Goal: Task Accomplishment & Management: Use online tool/utility

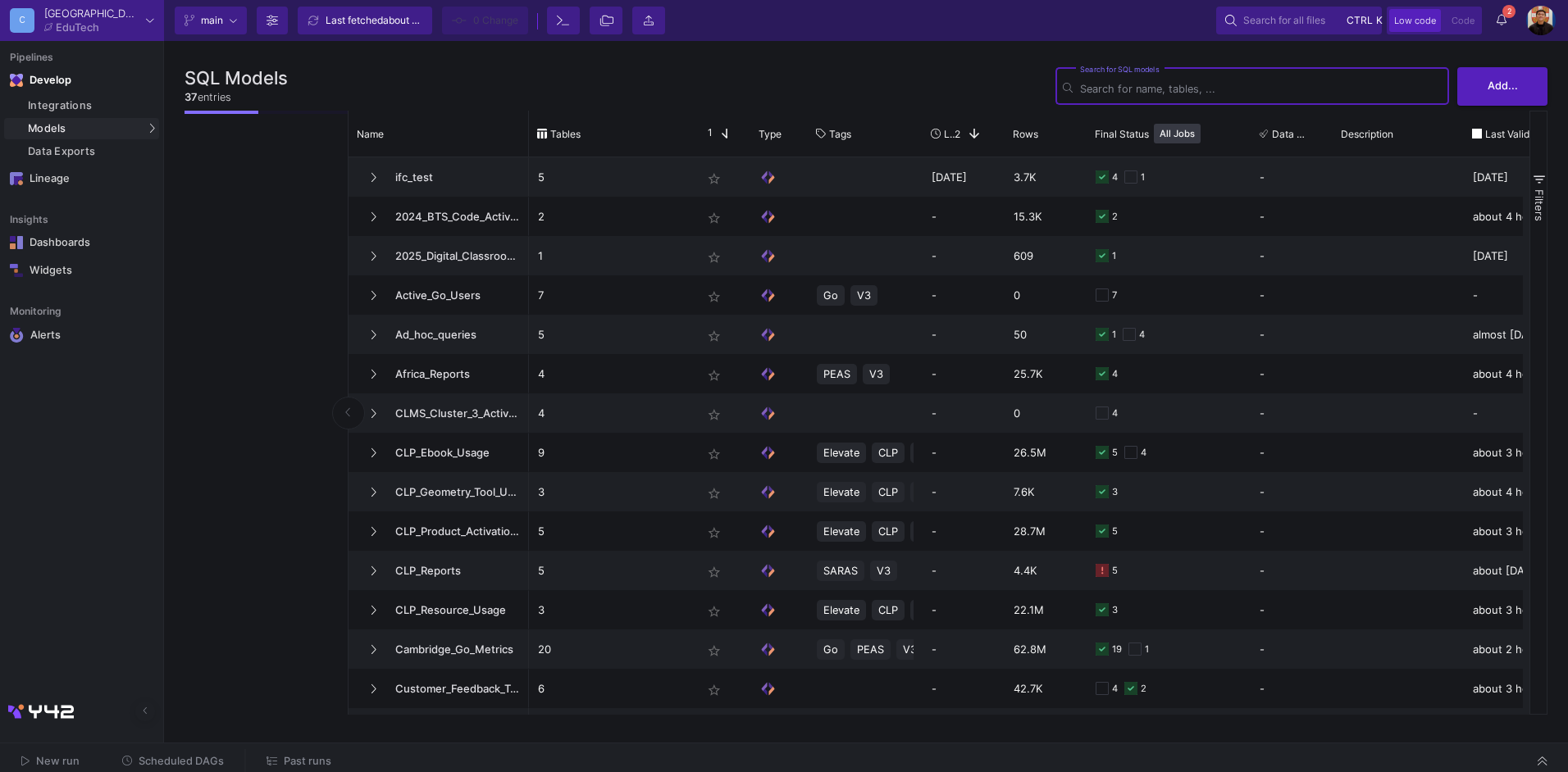
click at [299, 757] on span "Past runs" at bounding box center [307, 761] width 47 height 13
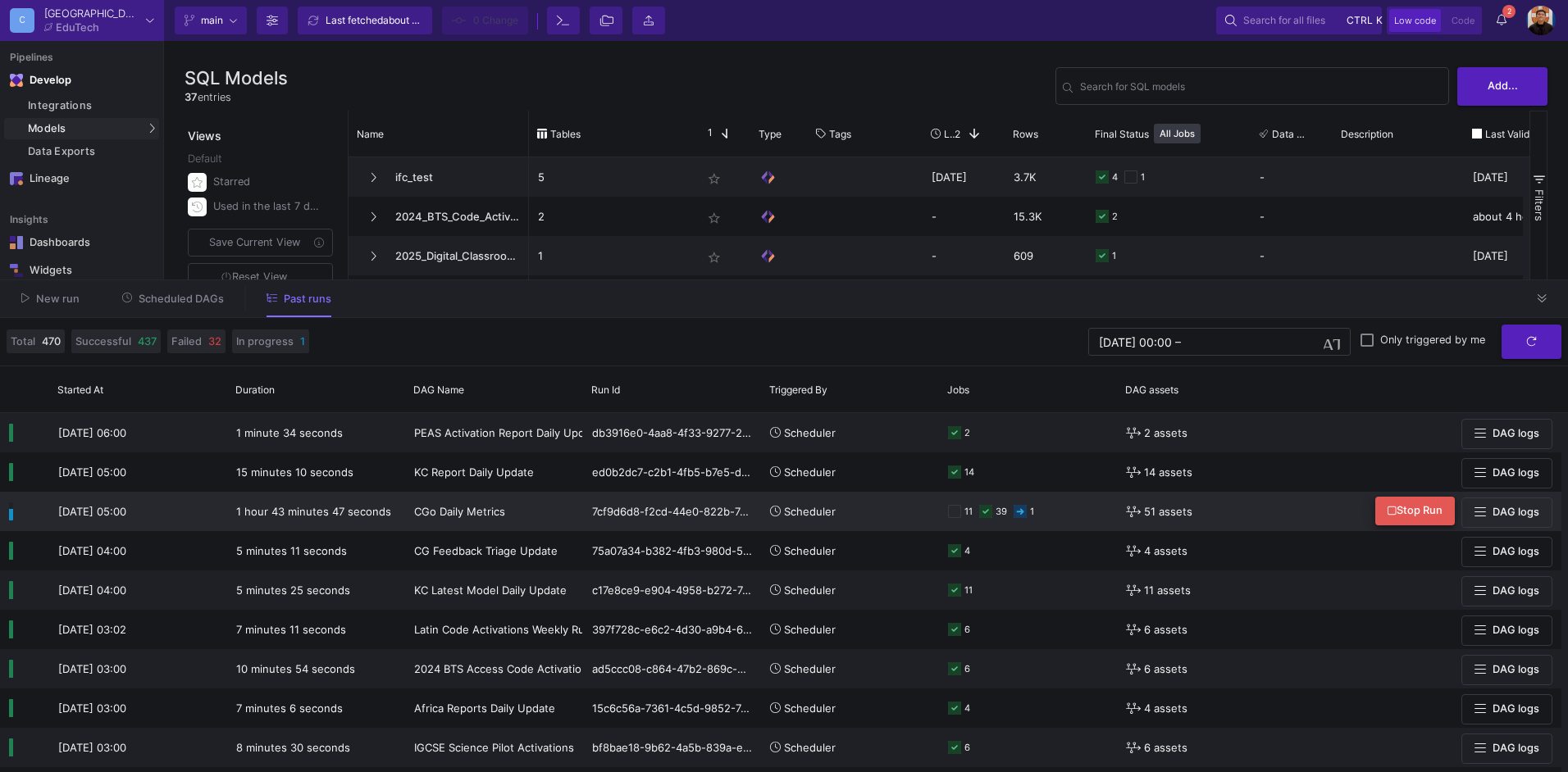
click at [1412, 508] on span "Stop Run" at bounding box center [1414, 510] width 55 height 13
click at [203, 299] on span "Scheduled DAGs" at bounding box center [181, 299] width 85 height 13
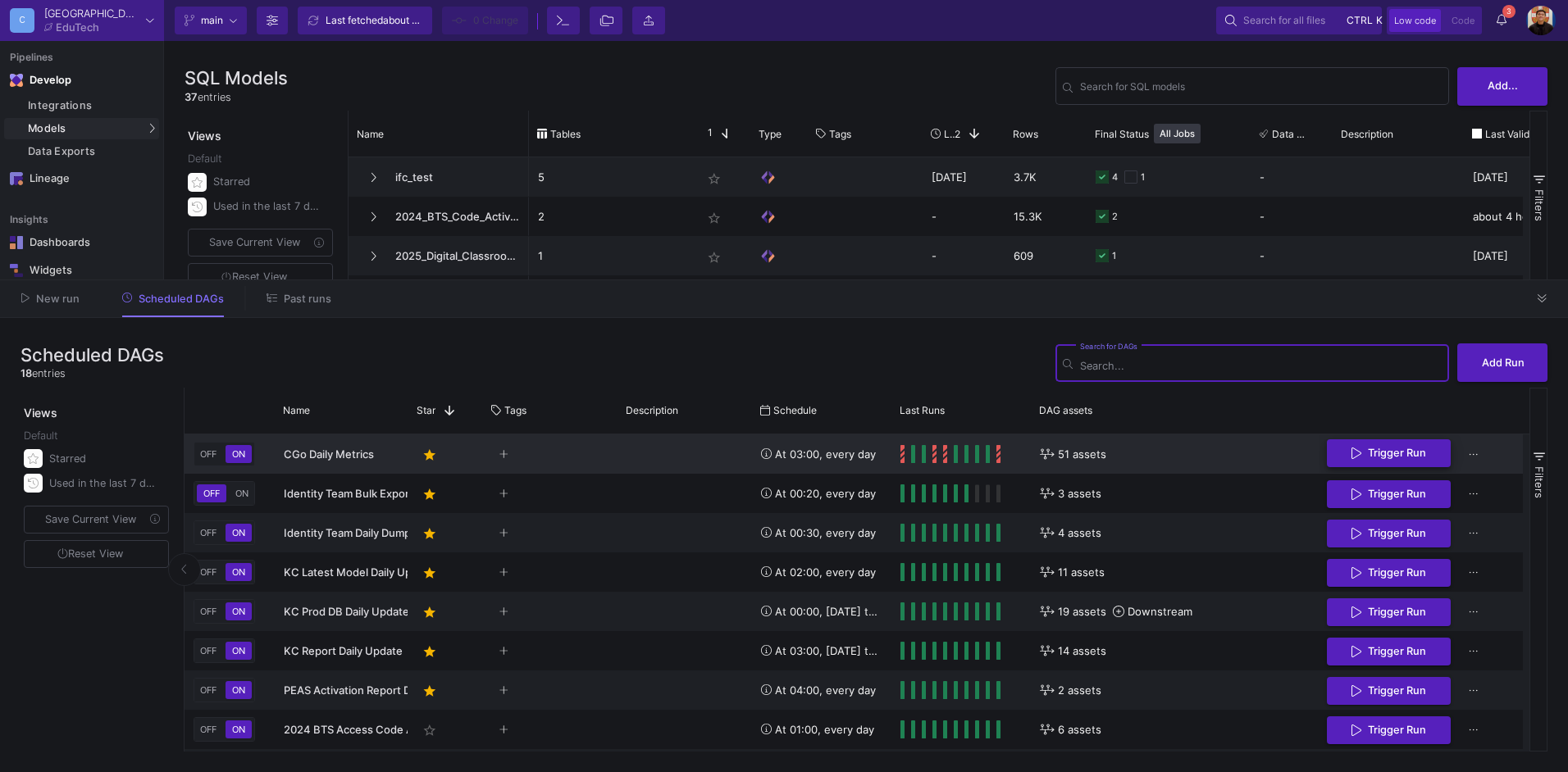
click at [1410, 451] on span "Trigger Run" at bounding box center [1396, 453] width 58 height 13
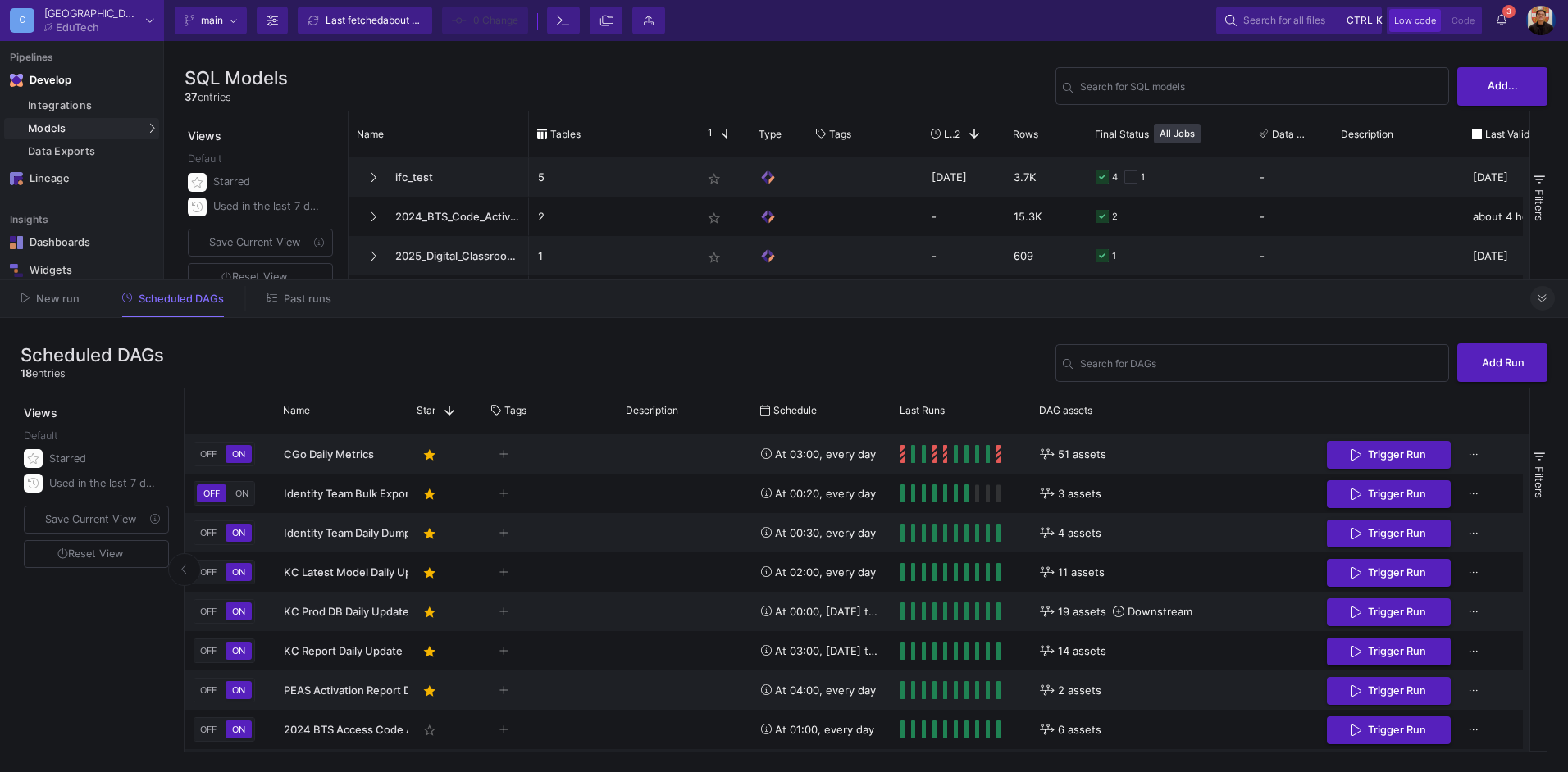
click at [1537, 301] on button at bounding box center [1543, 298] width 25 height 25
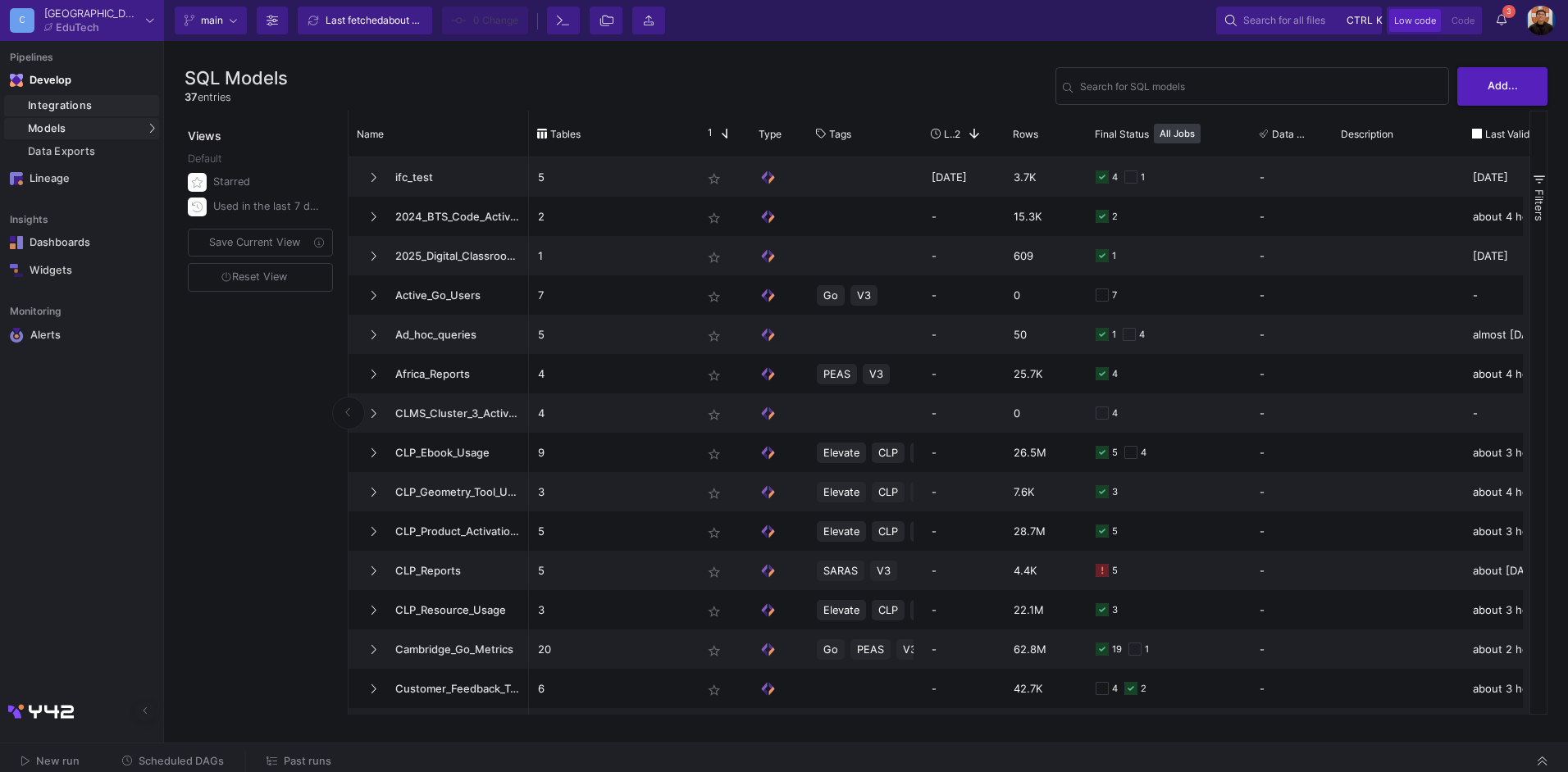
click at [86, 109] on div "Integrations" at bounding box center [91, 105] width 127 height 13
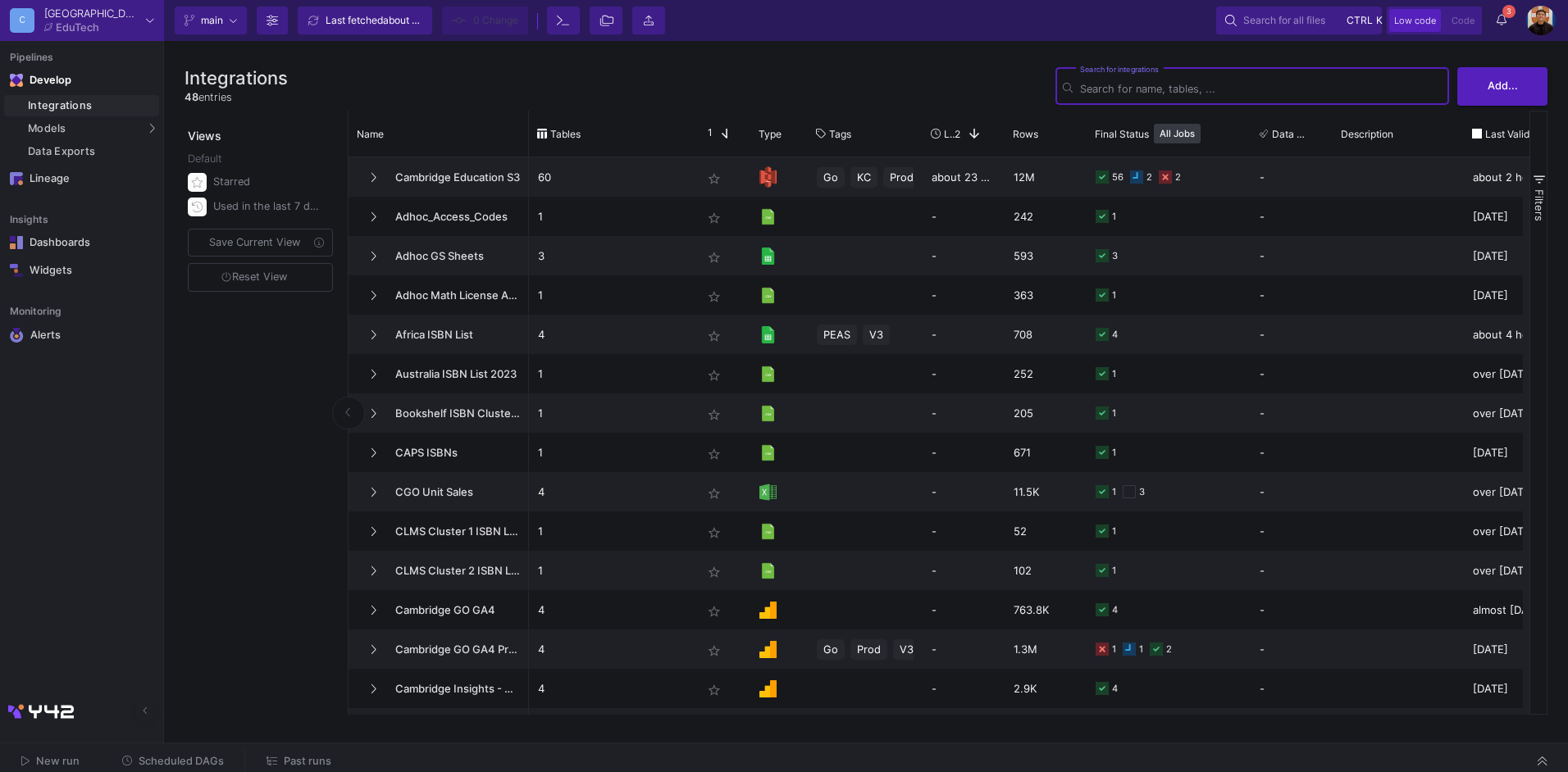
click at [175, 758] on span "Scheduled DAGs" at bounding box center [181, 761] width 85 height 13
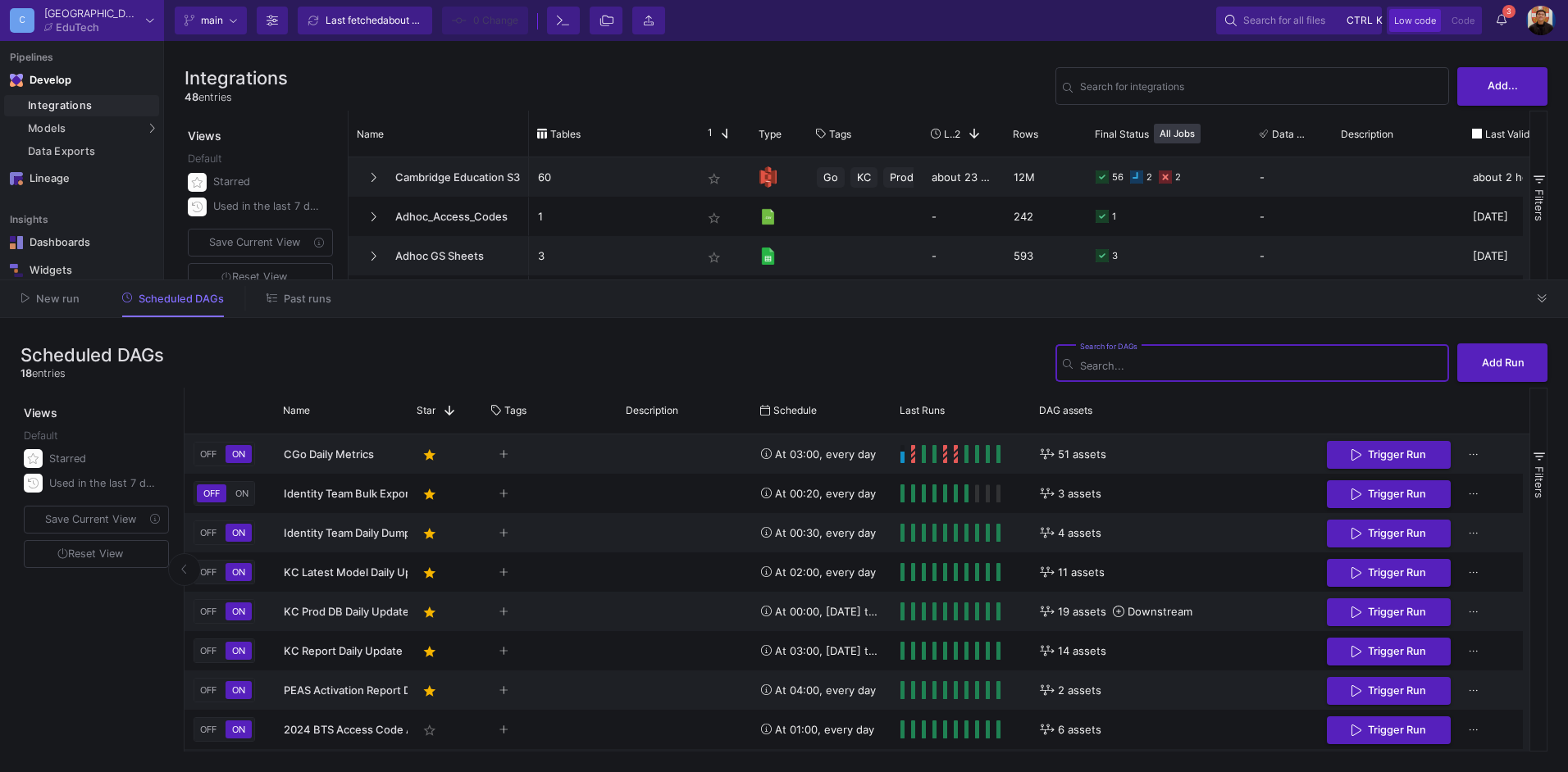
click at [1181, 365] on input "Search for DAGs" at bounding box center [1260, 366] width 362 height 13
click at [441, 166] on span "Cambridge Education S3" at bounding box center [442, 177] width 113 height 38
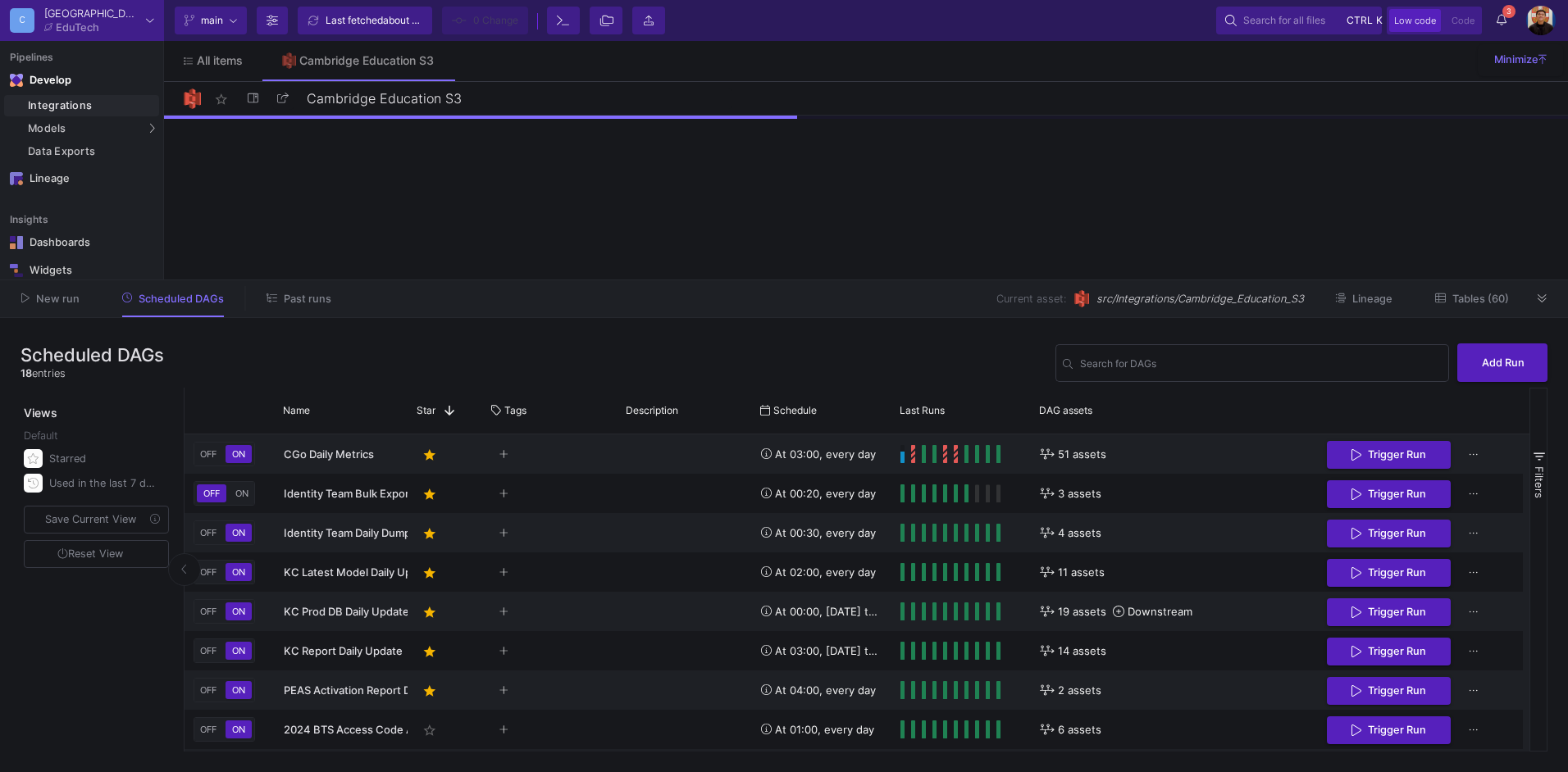
click at [1461, 303] on span "Tables (60)" at bounding box center [1480, 299] width 56 height 13
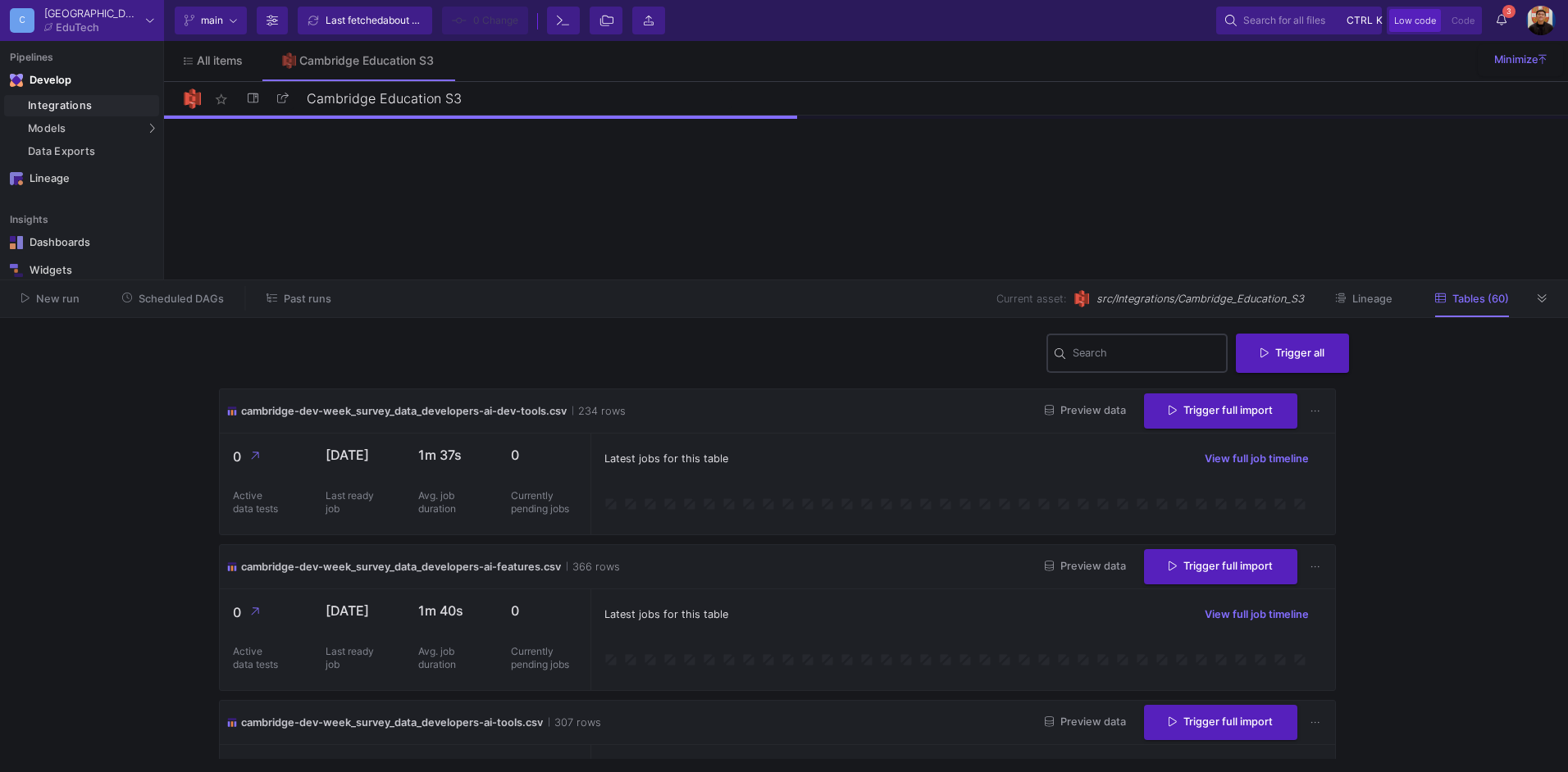
click at [1101, 363] on div "Search" at bounding box center [1146, 353] width 148 height 43
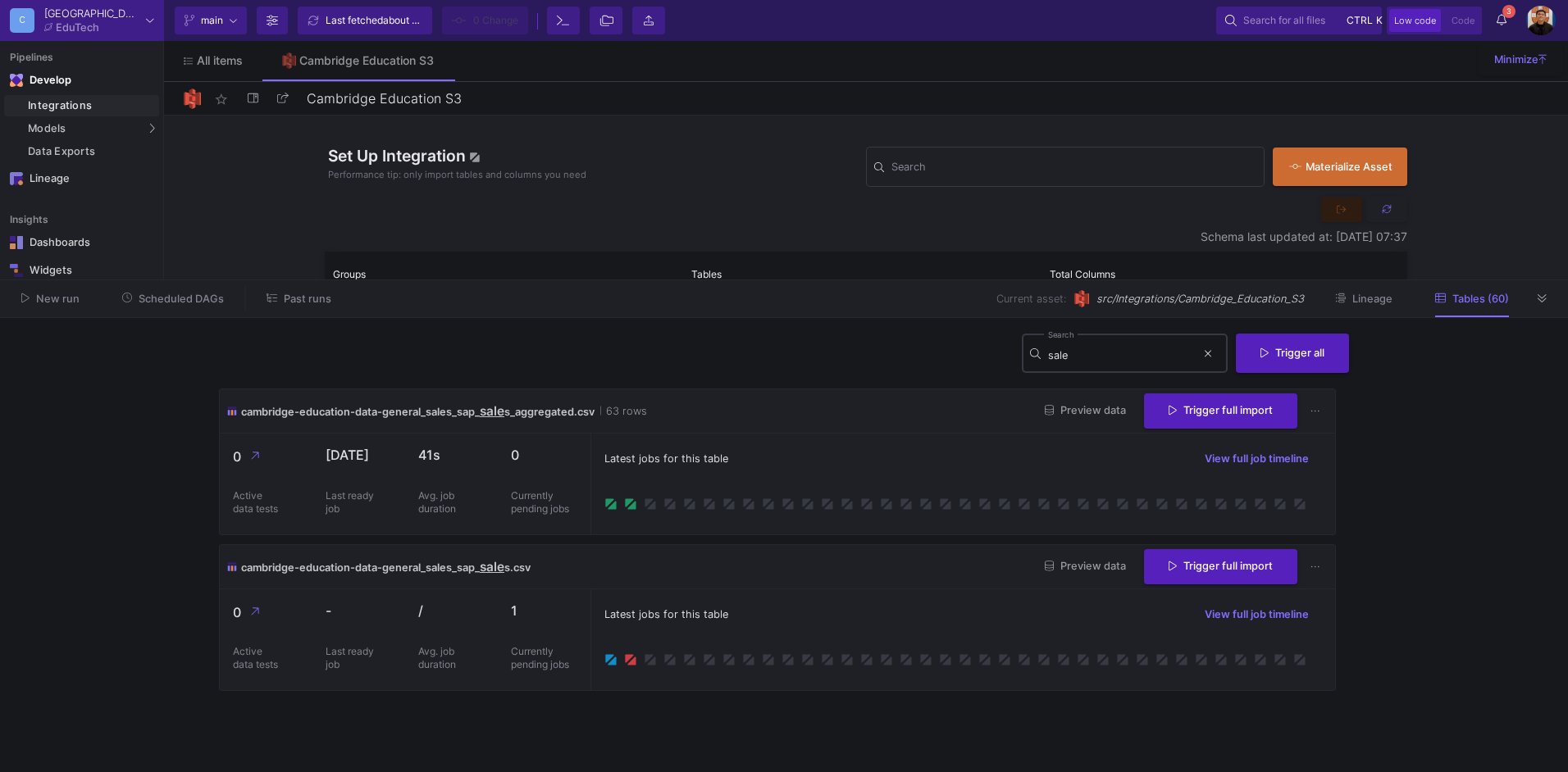
click at [1156, 344] on div "sale Search" at bounding box center [1122, 353] width 148 height 43
type input "email"
click at [1245, 415] on button "Trigger full import" at bounding box center [1221, 409] width 154 height 35
click at [1505, 21] on icon at bounding box center [1501, 20] width 10 height 12
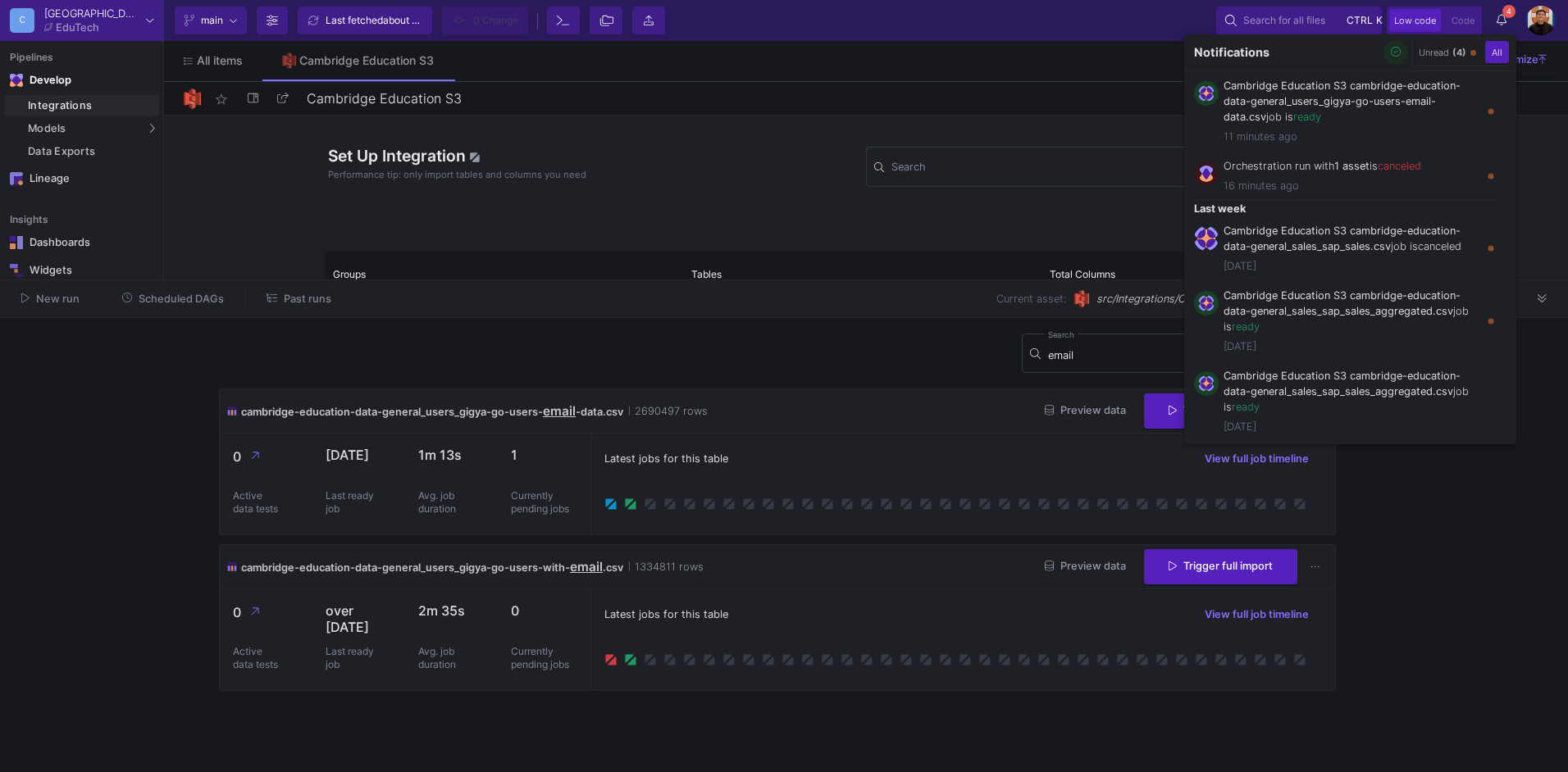
click at [1395, 45] on button "button" at bounding box center [1396, 53] width 25 height 25
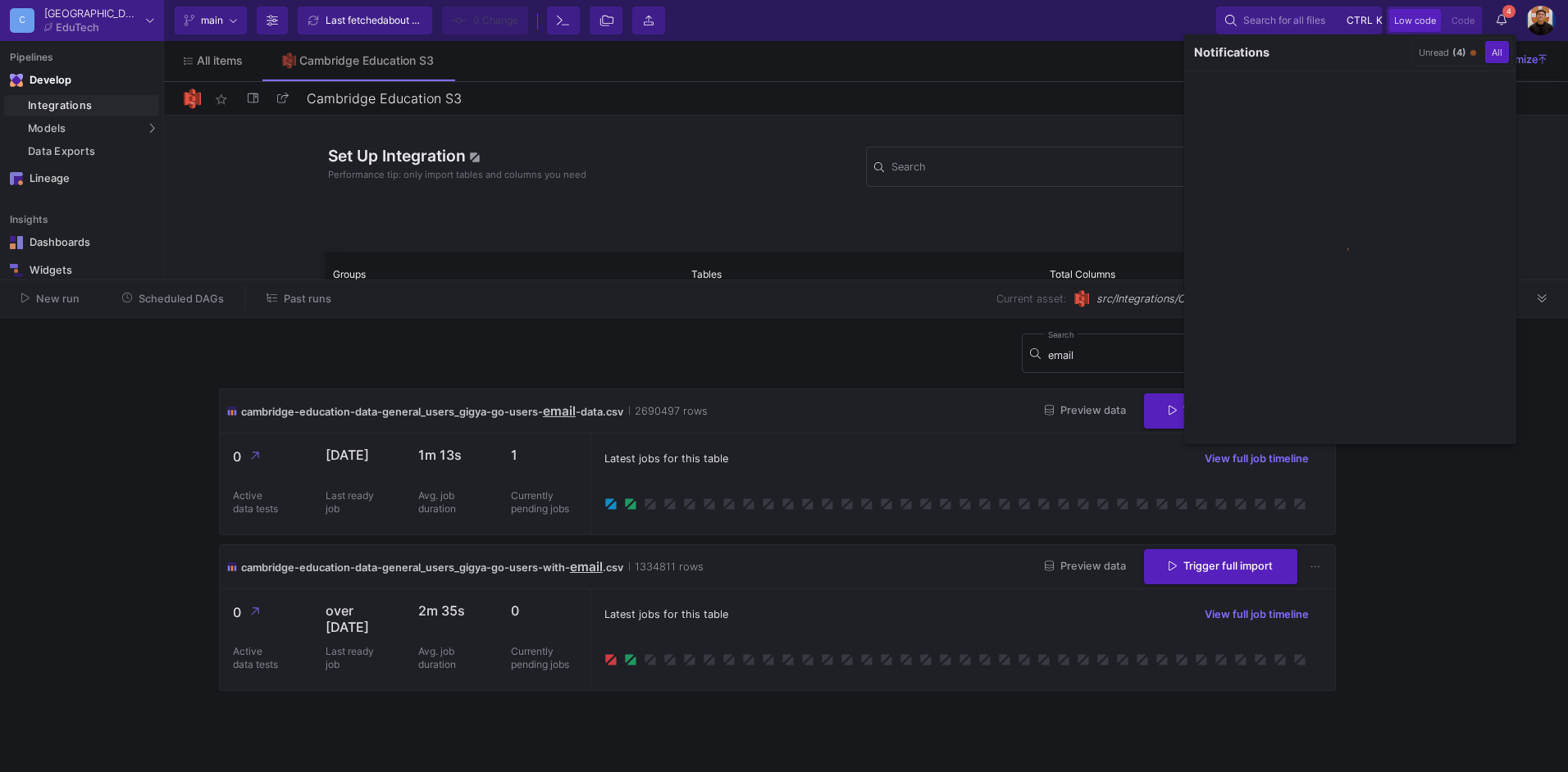
click at [299, 306] on div at bounding box center [784, 386] width 1568 height 772
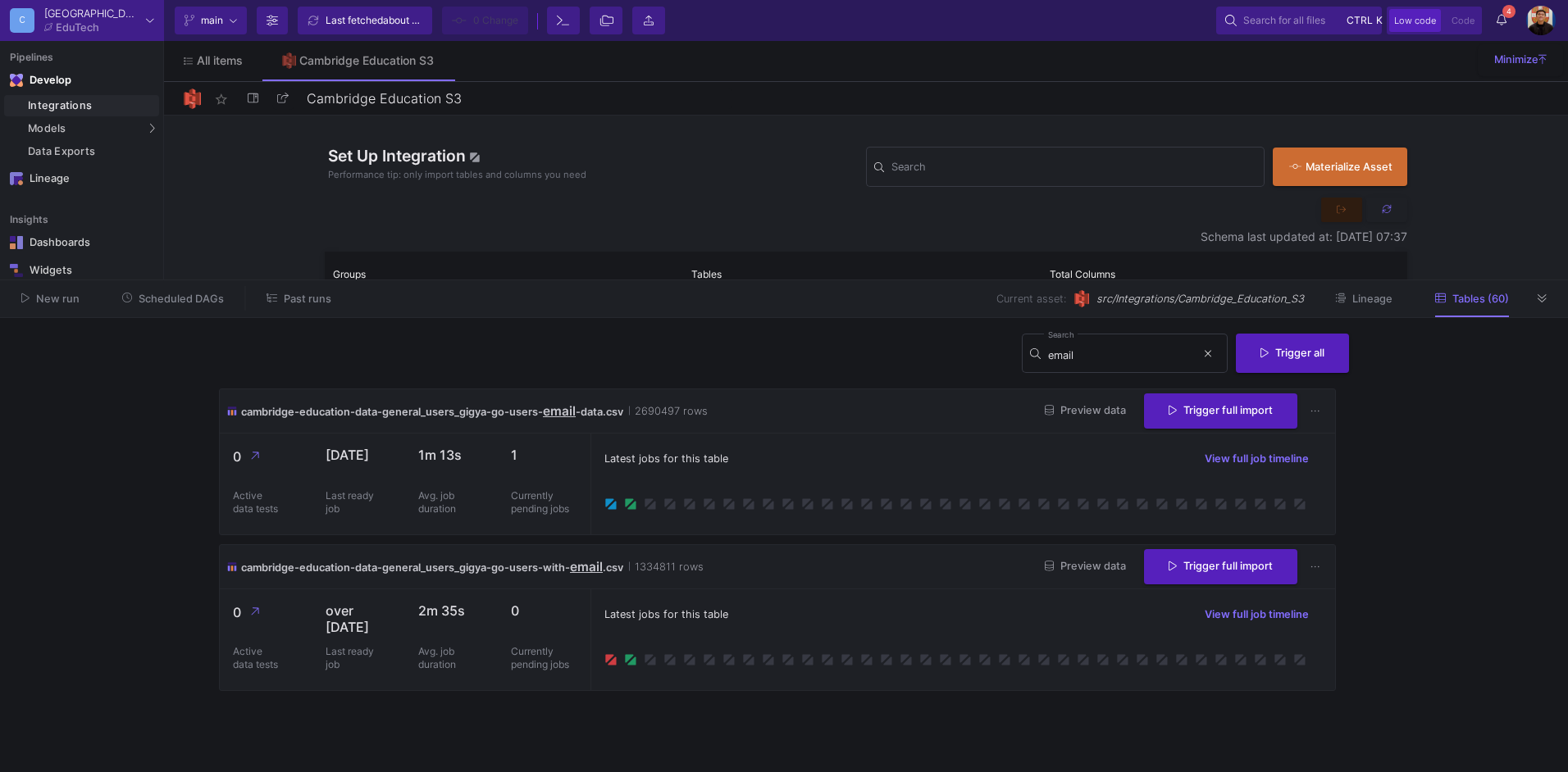
click at [298, 301] on span "Past runs" at bounding box center [307, 299] width 47 height 13
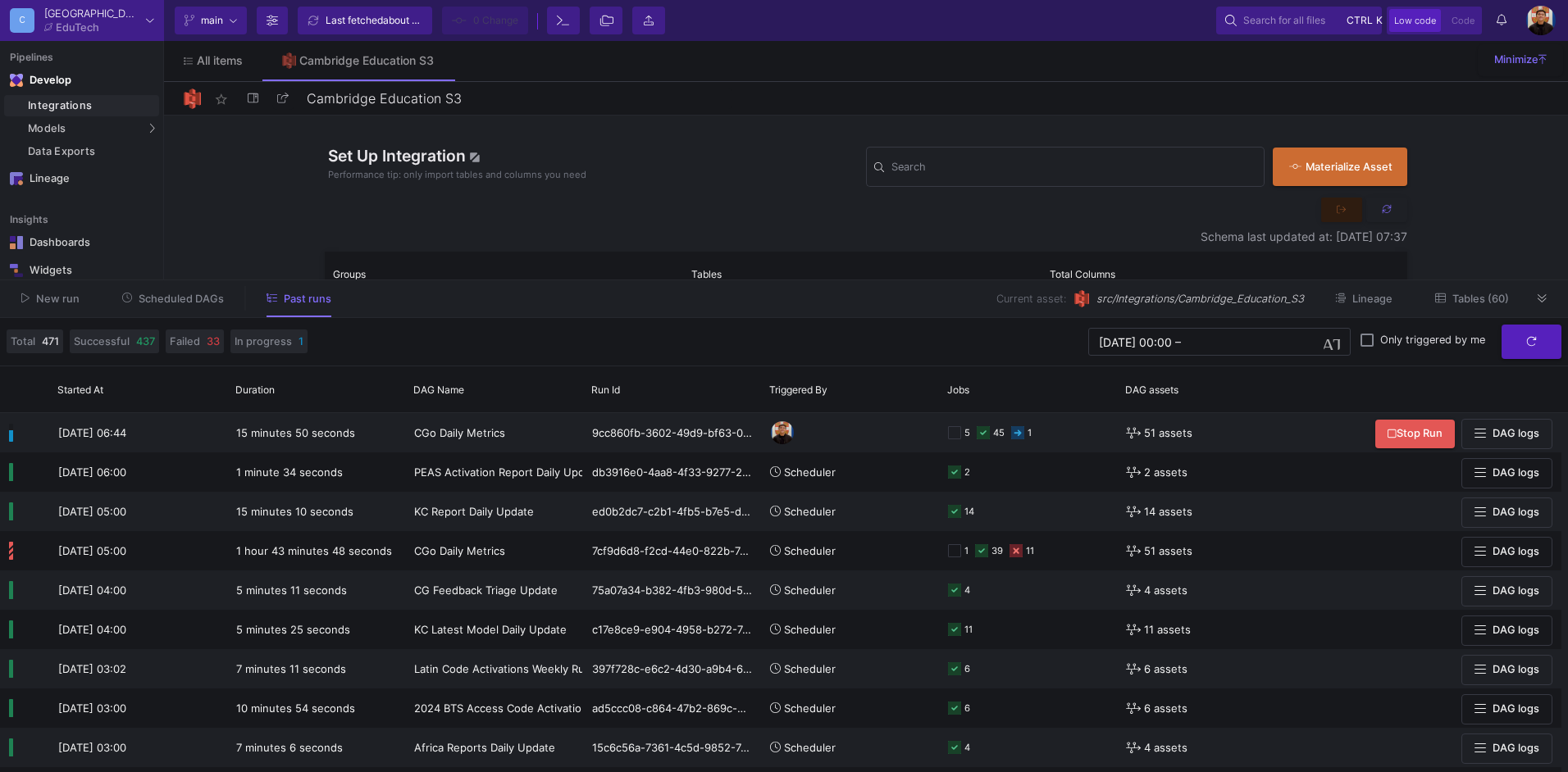
click at [1487, 295] on span "Tables (60)" at bounding box center [1480, 299] width 56 height 13
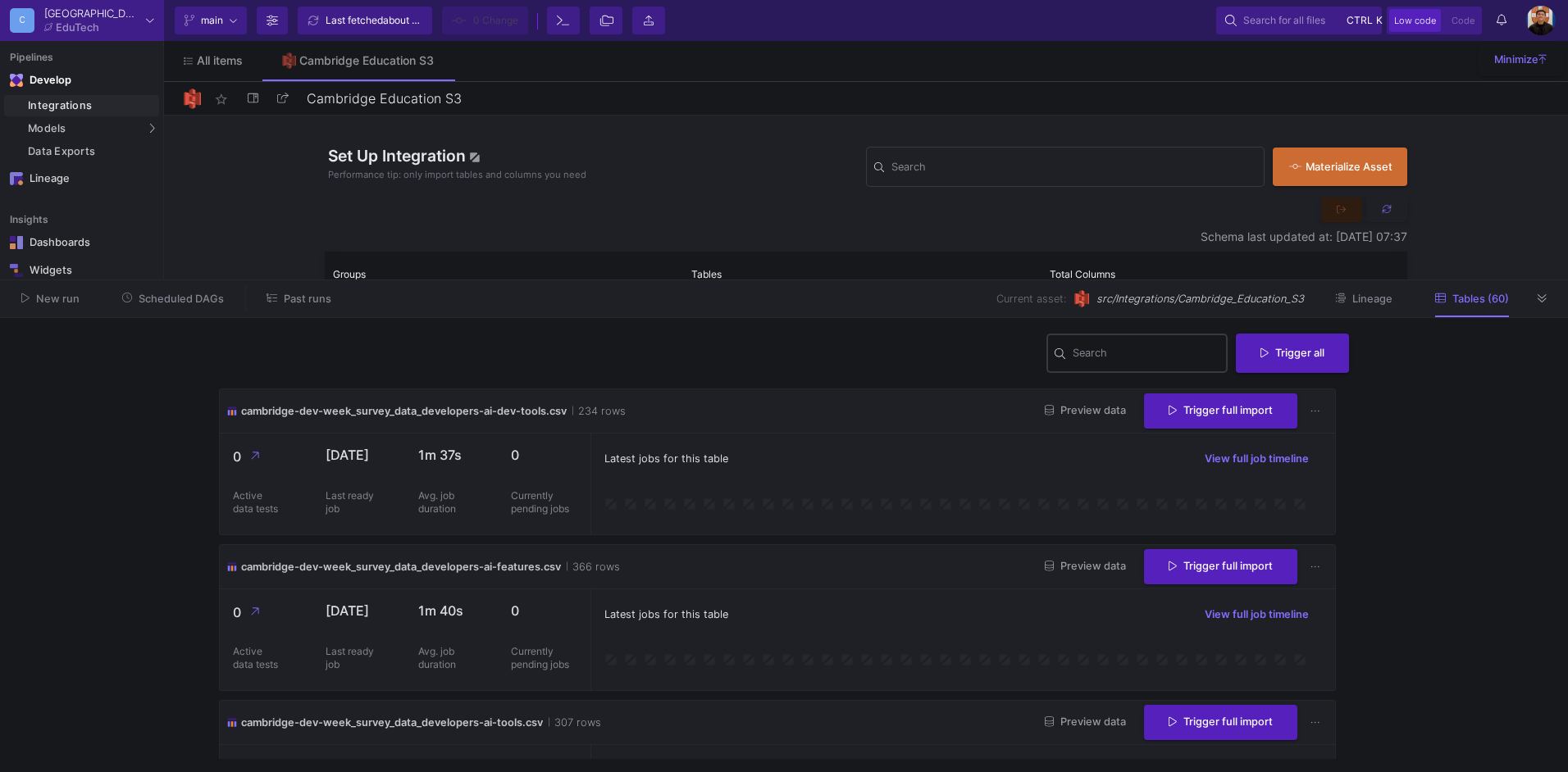
click at [1136, 364] on div "Search" at bounding box center [1146, 353] width 148 height 43
click at [1128, 356] on input "Search" at bounding box center [1146, 356] width 148 height 13
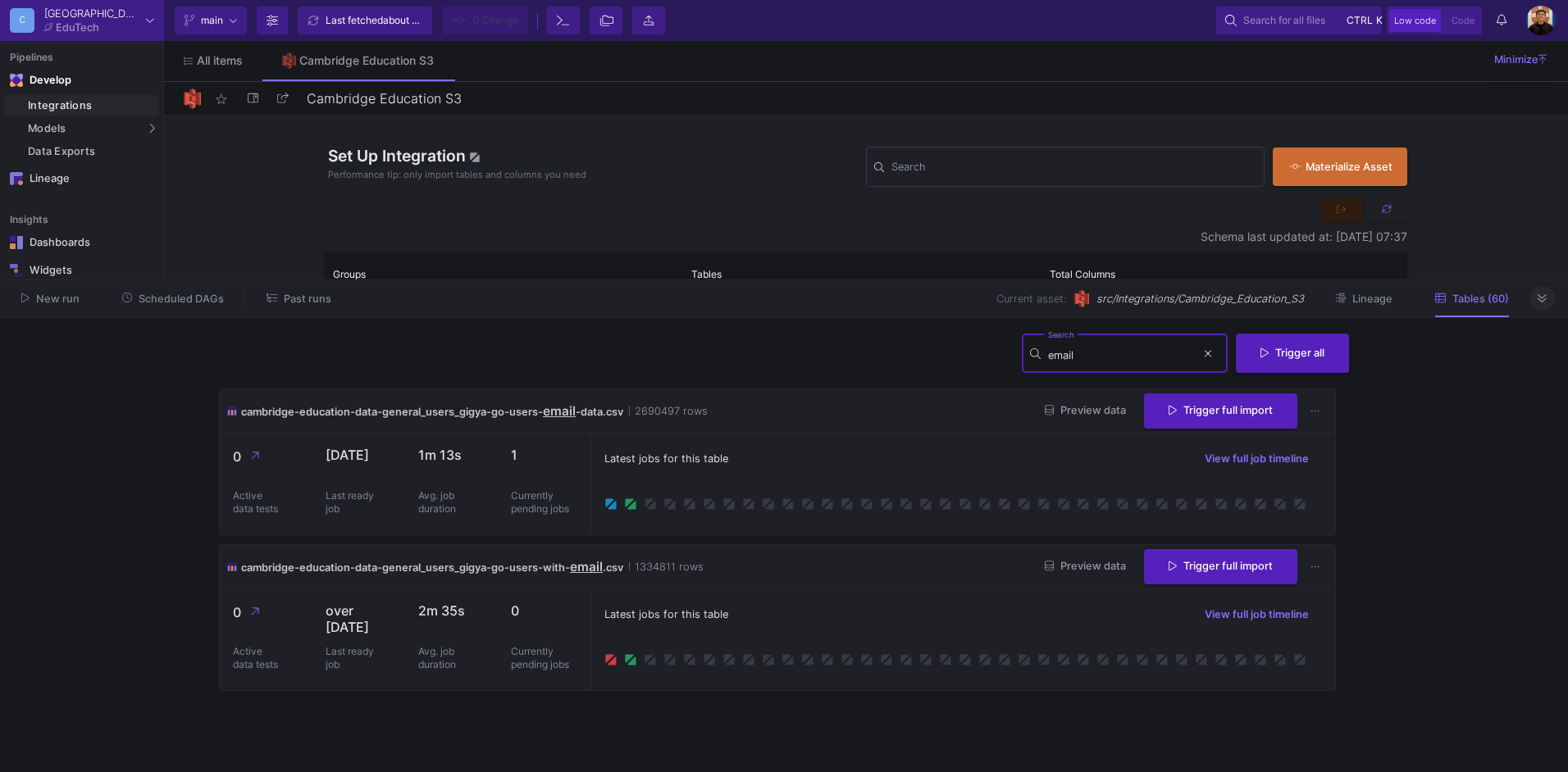
type input "email"
click at [1551, 301] on button at bounding box center [1543, 298] width 25 height 25
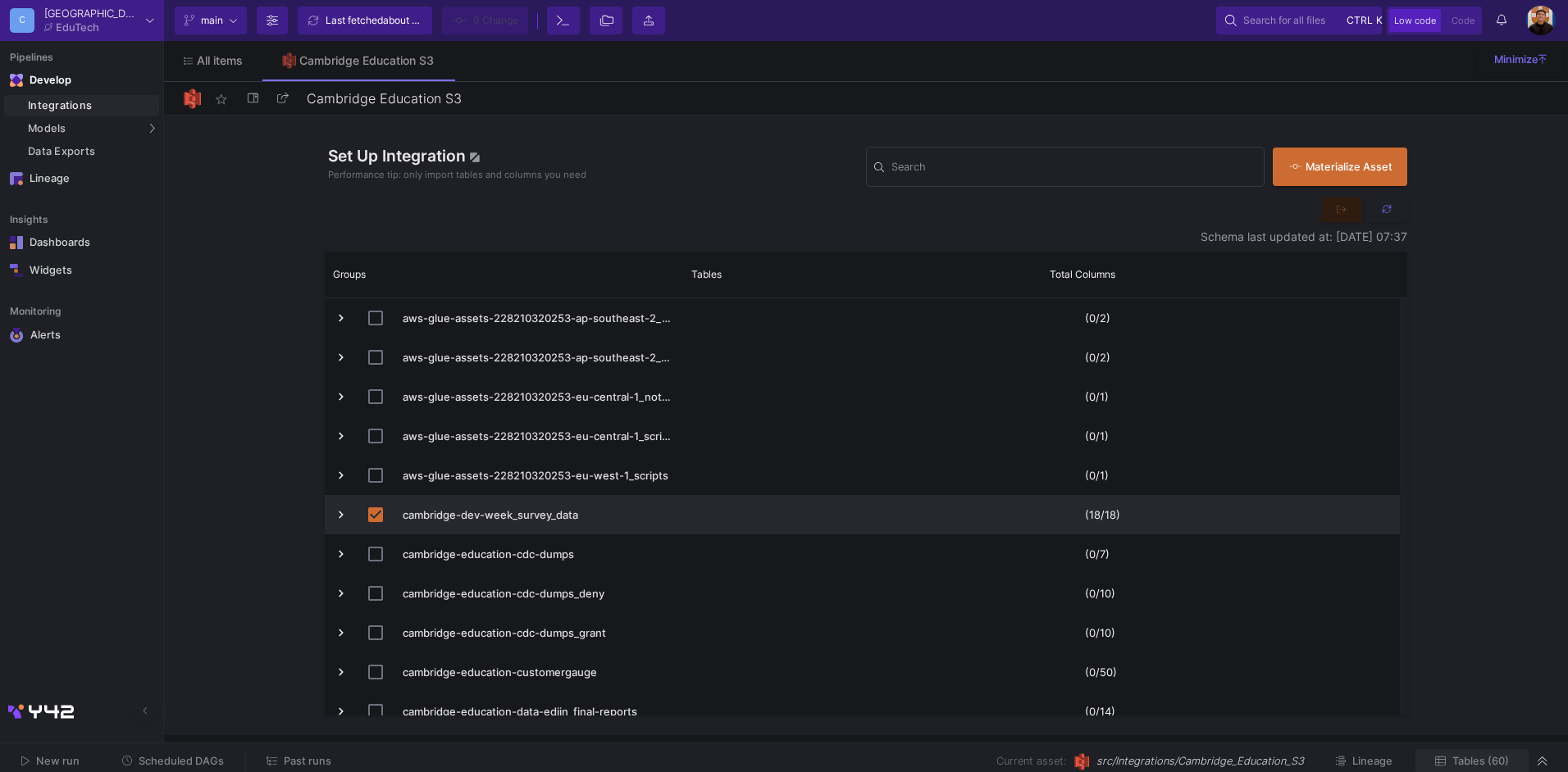
click at [1495, 753] on button "Tables (60)" at bounding box center [1472, 762] width 114 height 25
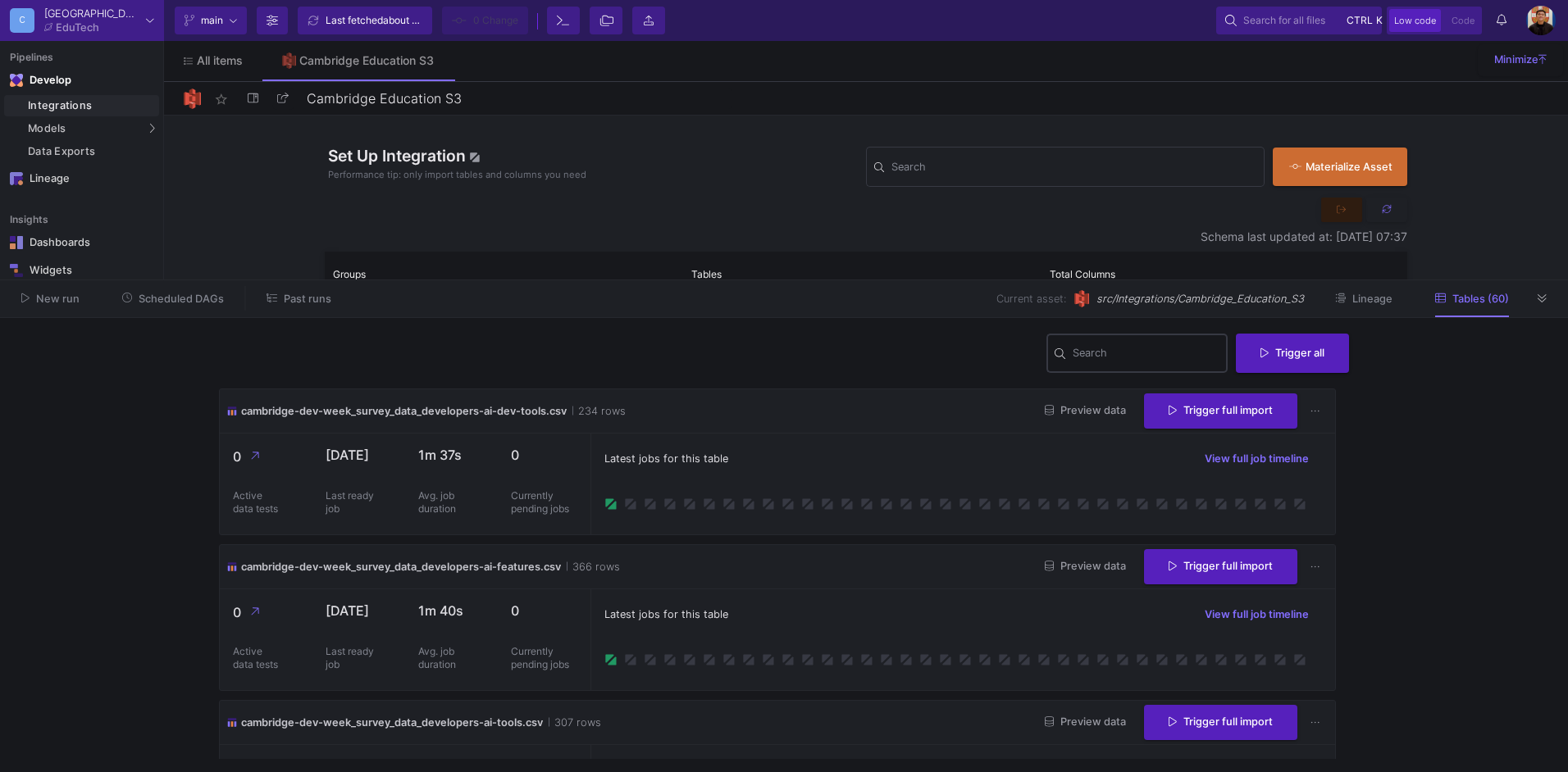
click at [1152, 364] on div "Search" at bounding box center [1146, 353] width 148 height 43
type input "email"
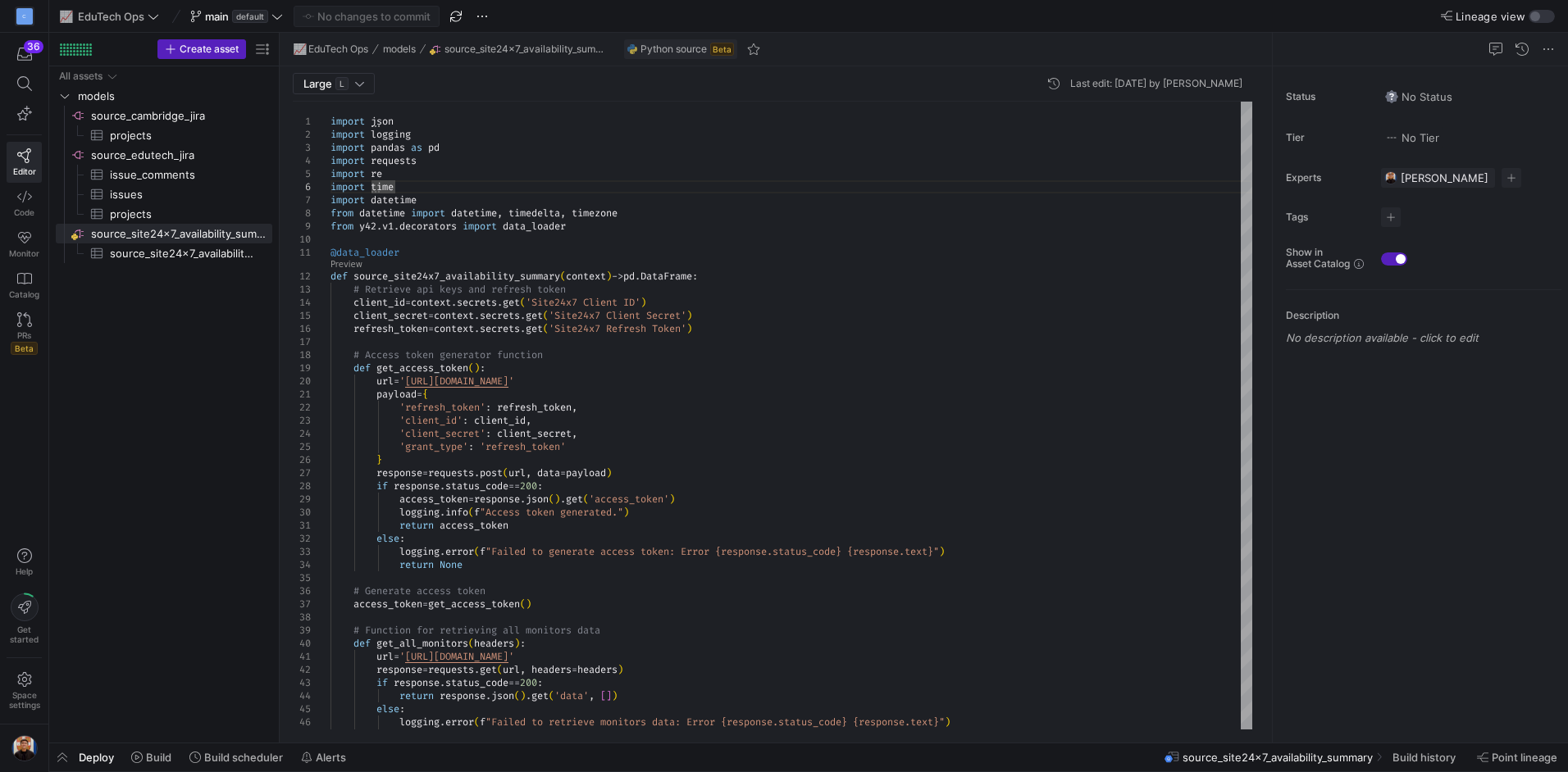
scroll to position [64, 0]
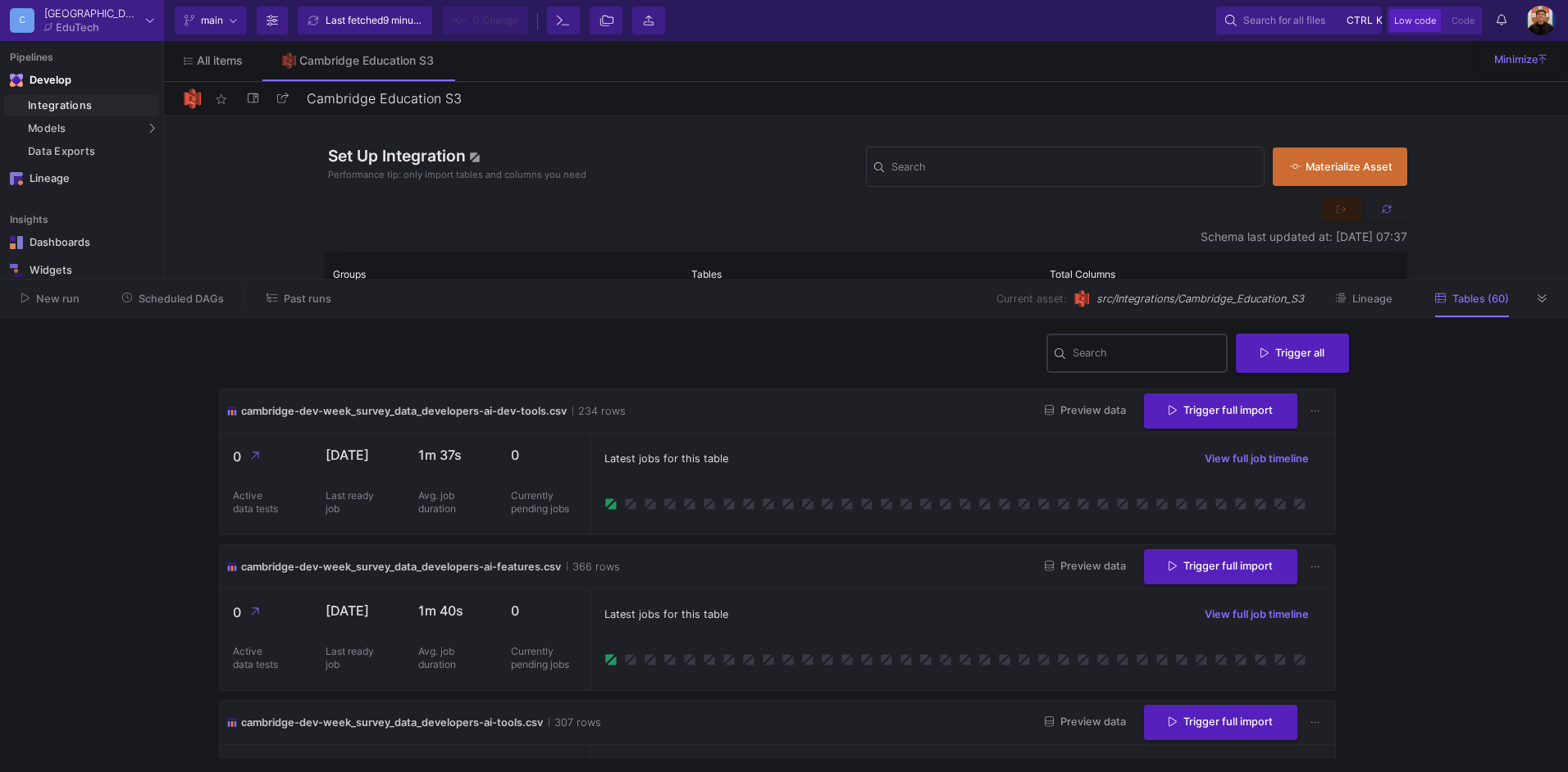
click at [1066, 352] on div at bounding box center [1064, 355] width 18 height 13
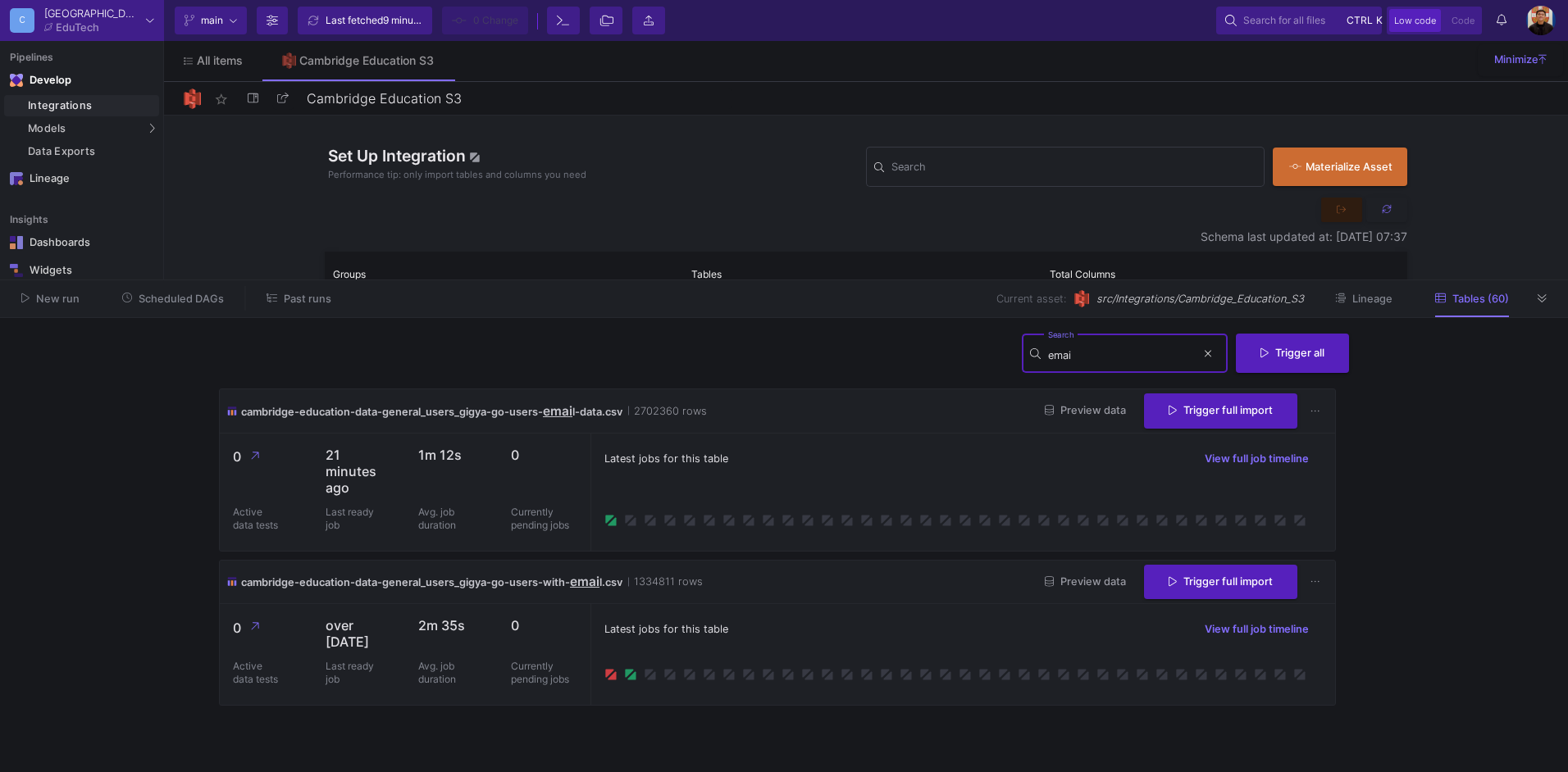
type input "emai"
click at [758, 462] on div "Latest jobs for this table View full job timeline" at bounding box center [963, 459] width 718 height 25
click at [98, 108] on div "Integrations" at bounding box center [91, 105] width 127 height 13
click at [113, 131] on div "Models" at bounding box center [81, 129] width 155 height 21
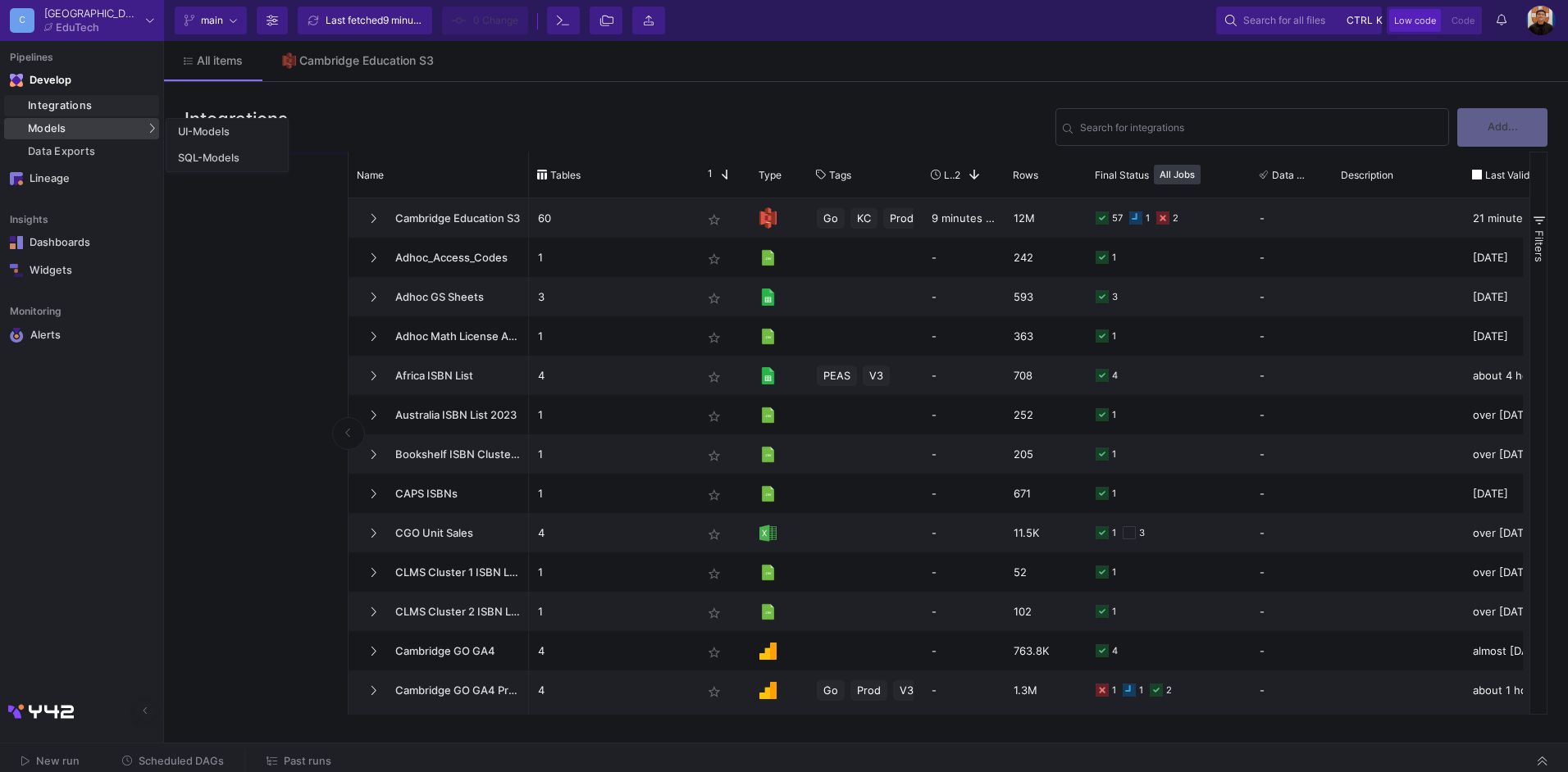
click at [142, 130] on div "Models" at bounding box center [81, 129] width 155 height 21
click at [198, 157] on div "SQL-Models" at bounding box center [209, 158] width 63 height 13
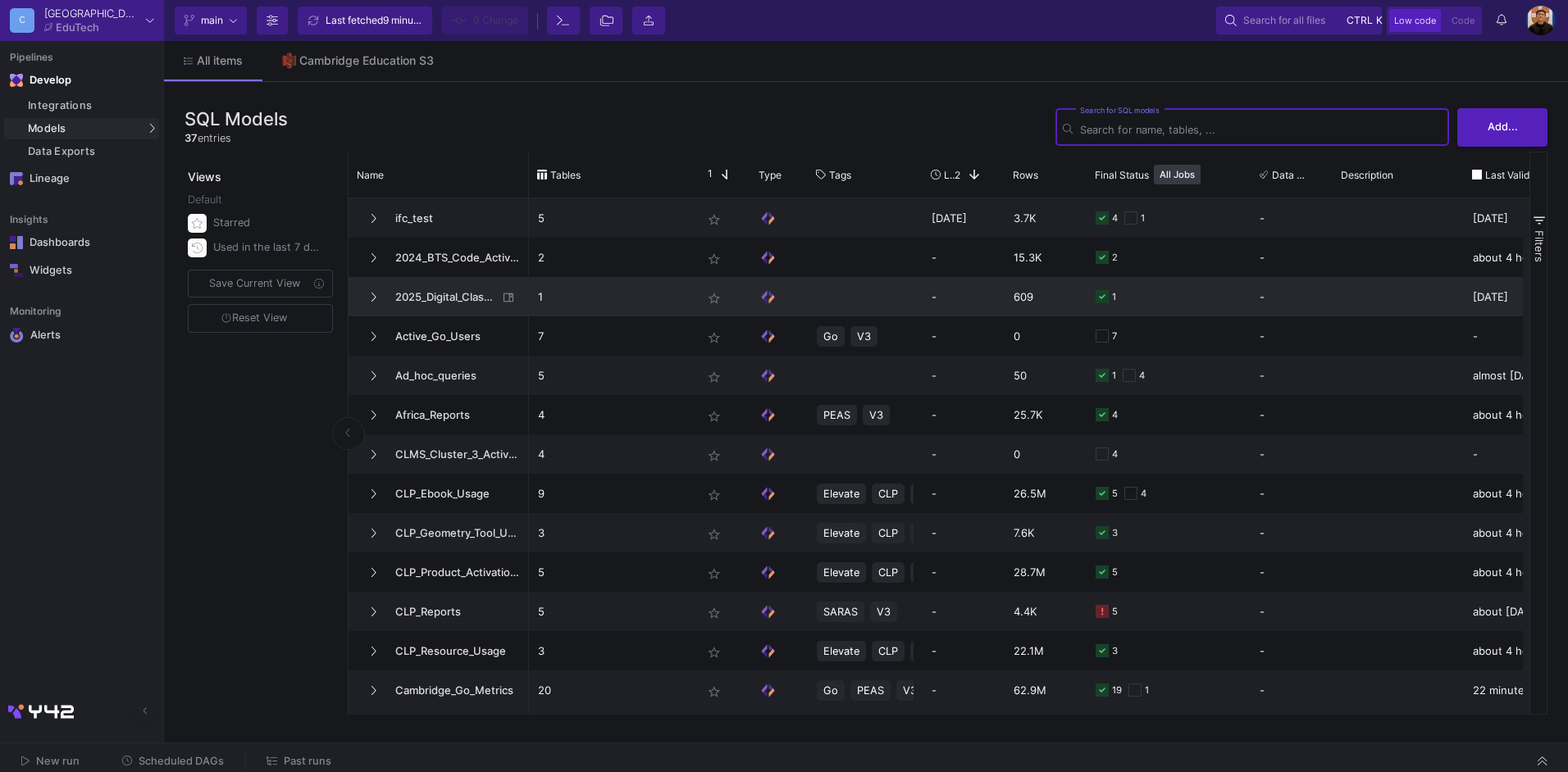
click at [451, 294] on span "2025_Digital_Classroom_Product_Codes_Activations" at bounding box center [442, 297] width 113 height 38
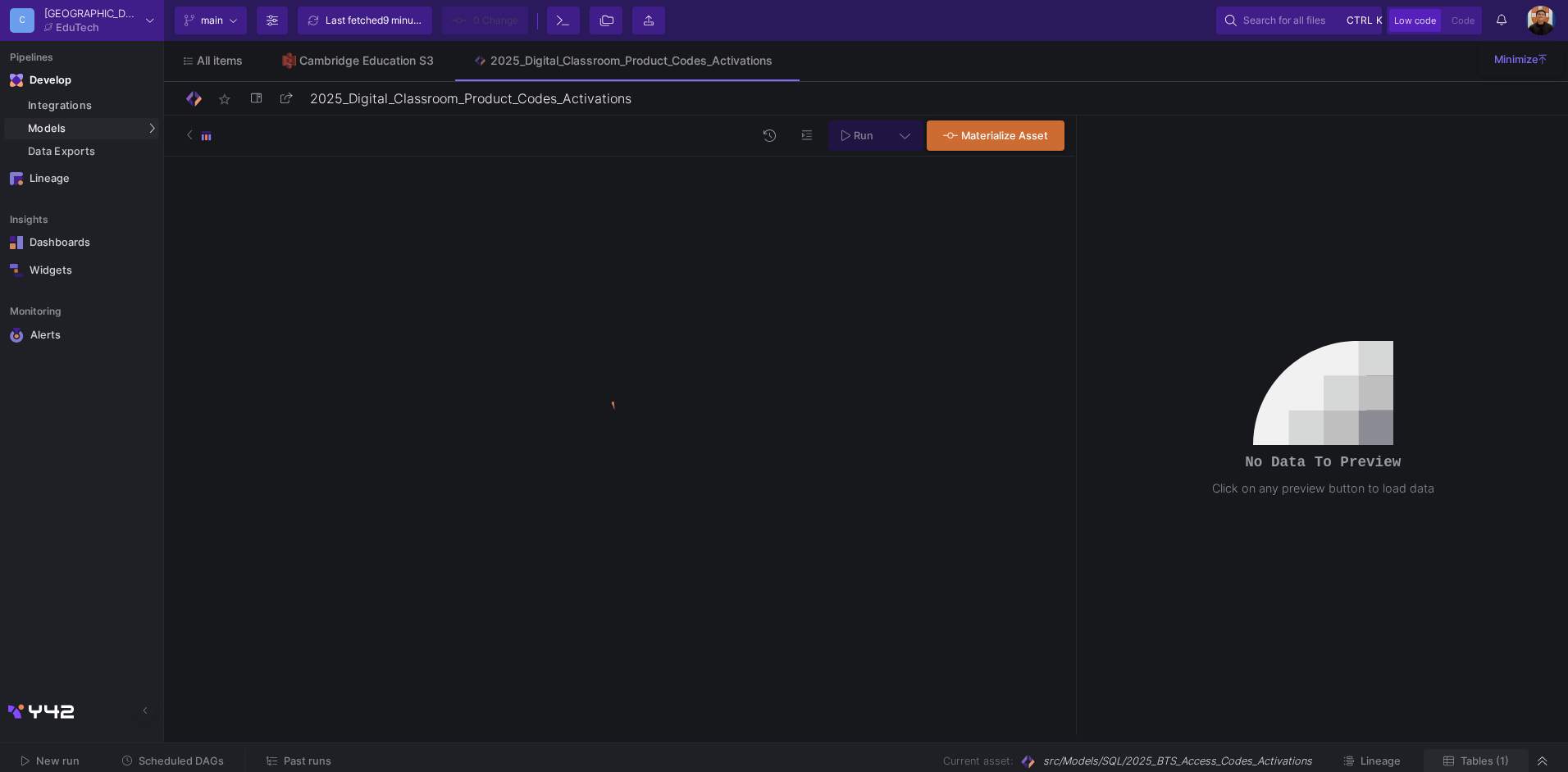
click at [1469, 760] on span "Tables (1)" at bounding box center [1485, 761] width 48 height 13
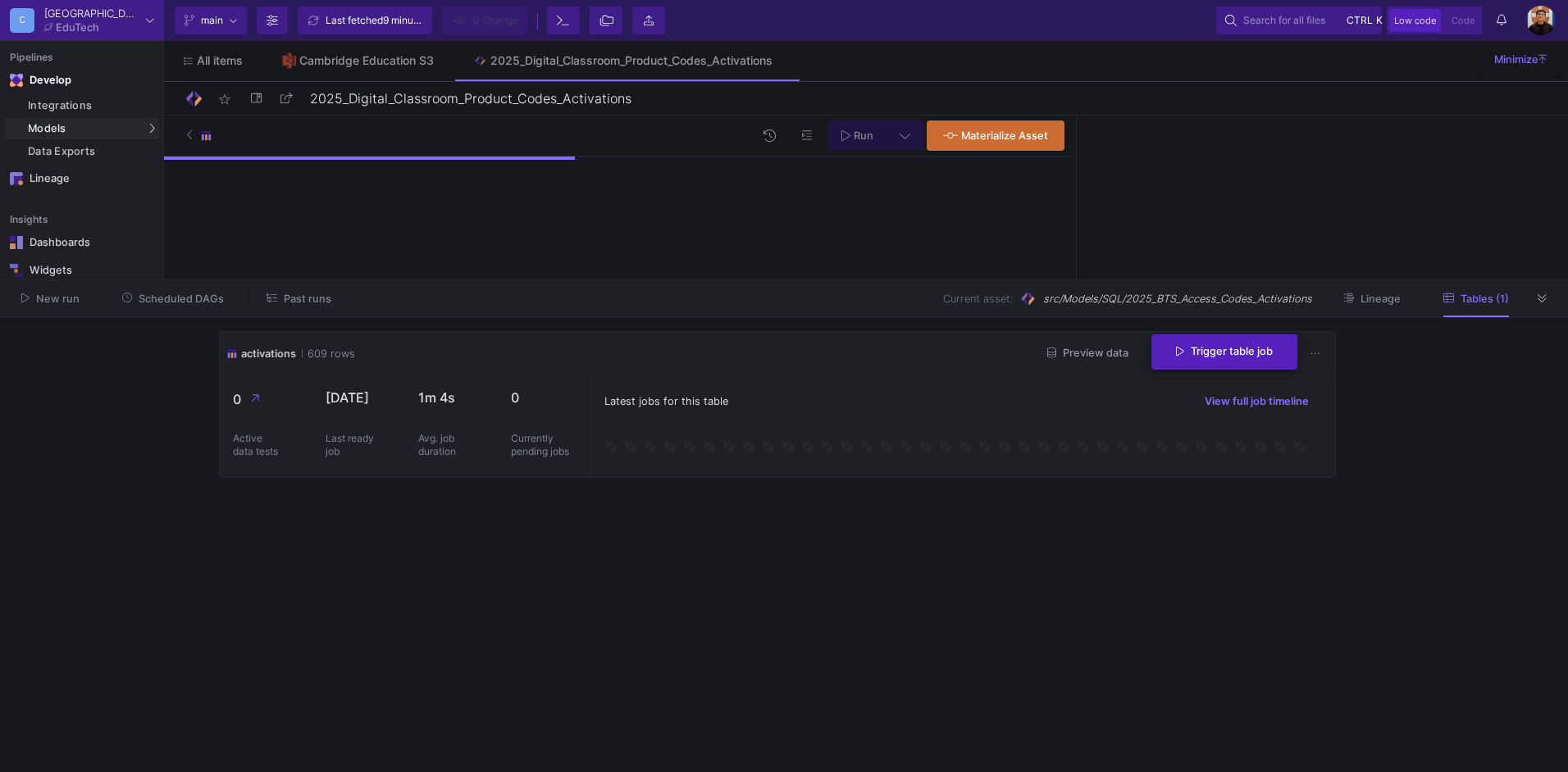
click at [1219, 359] on button "Trigger table job" at bounding box center [1224, 351] width 146 height 35
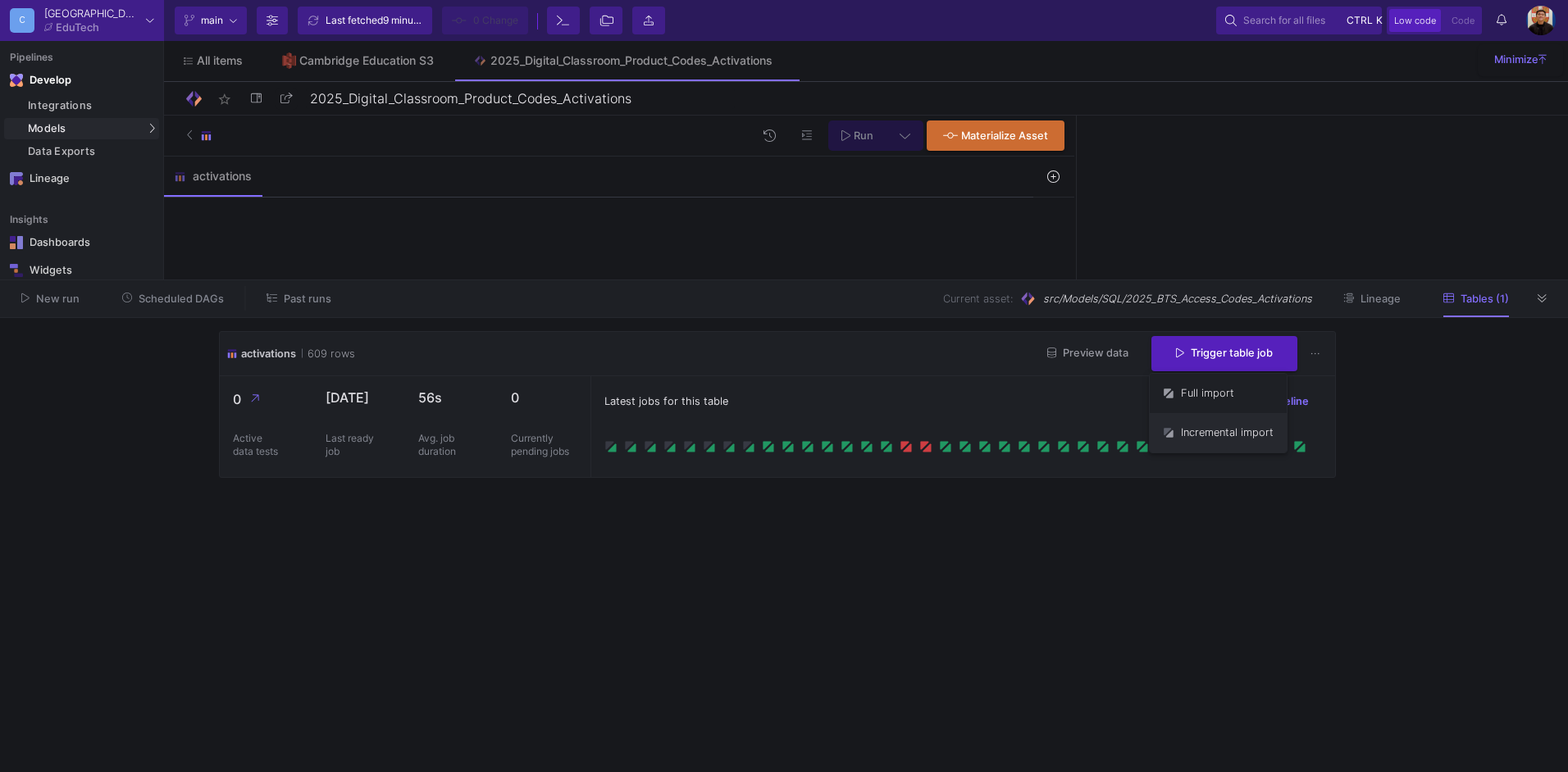
click at [1218, 430] on button "Incremental import" at bounding box center [1218, 432] width 137 height 39
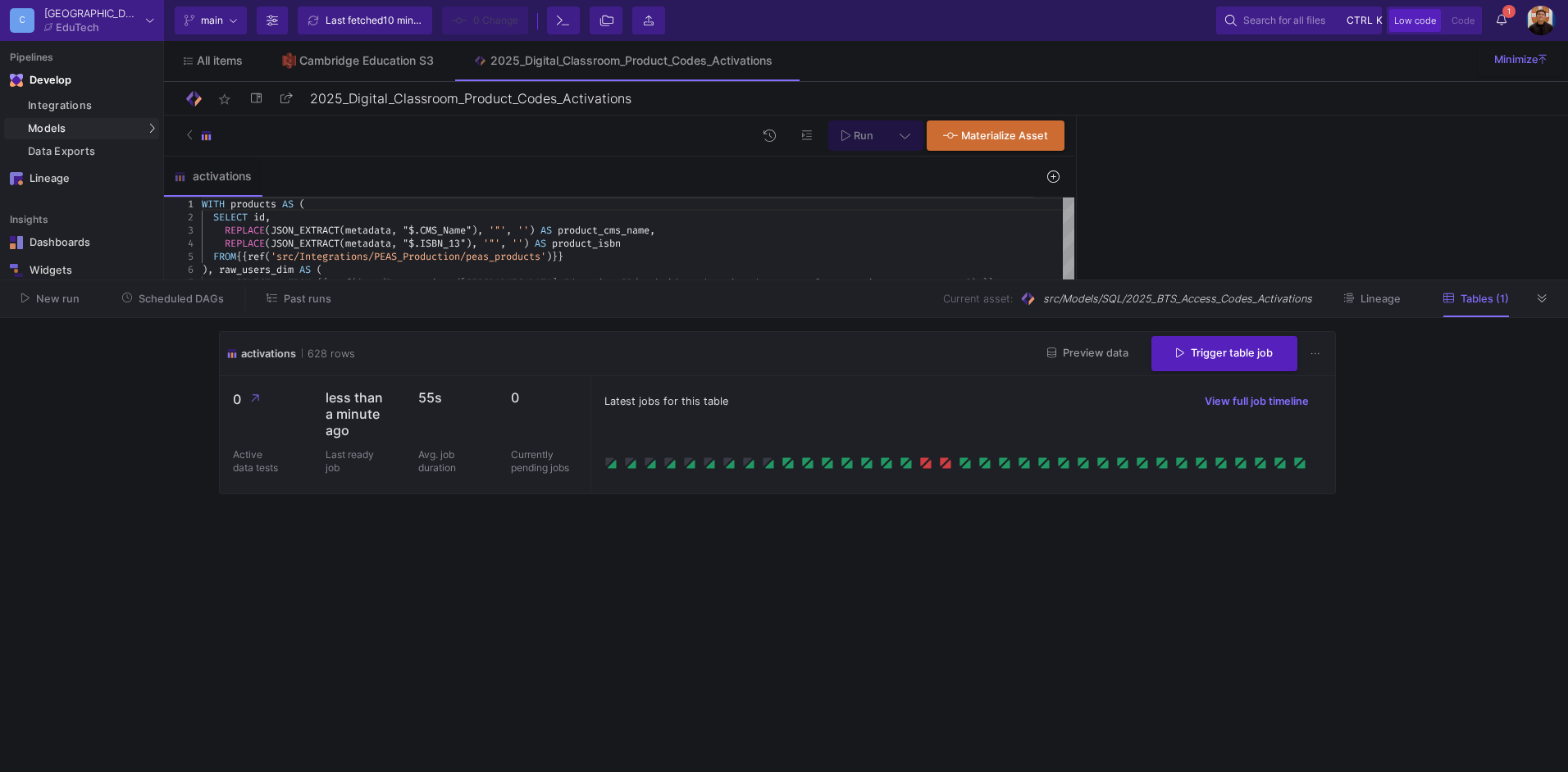
click at [71, 140] on div "Integrations Models Models UI-Models SQL-Models Data Exports" at bounding box center [81, 129] width 164 height 71
click at [78, 148] on div "Data Exports" at bounding box center [91, 151] width 127 height 13
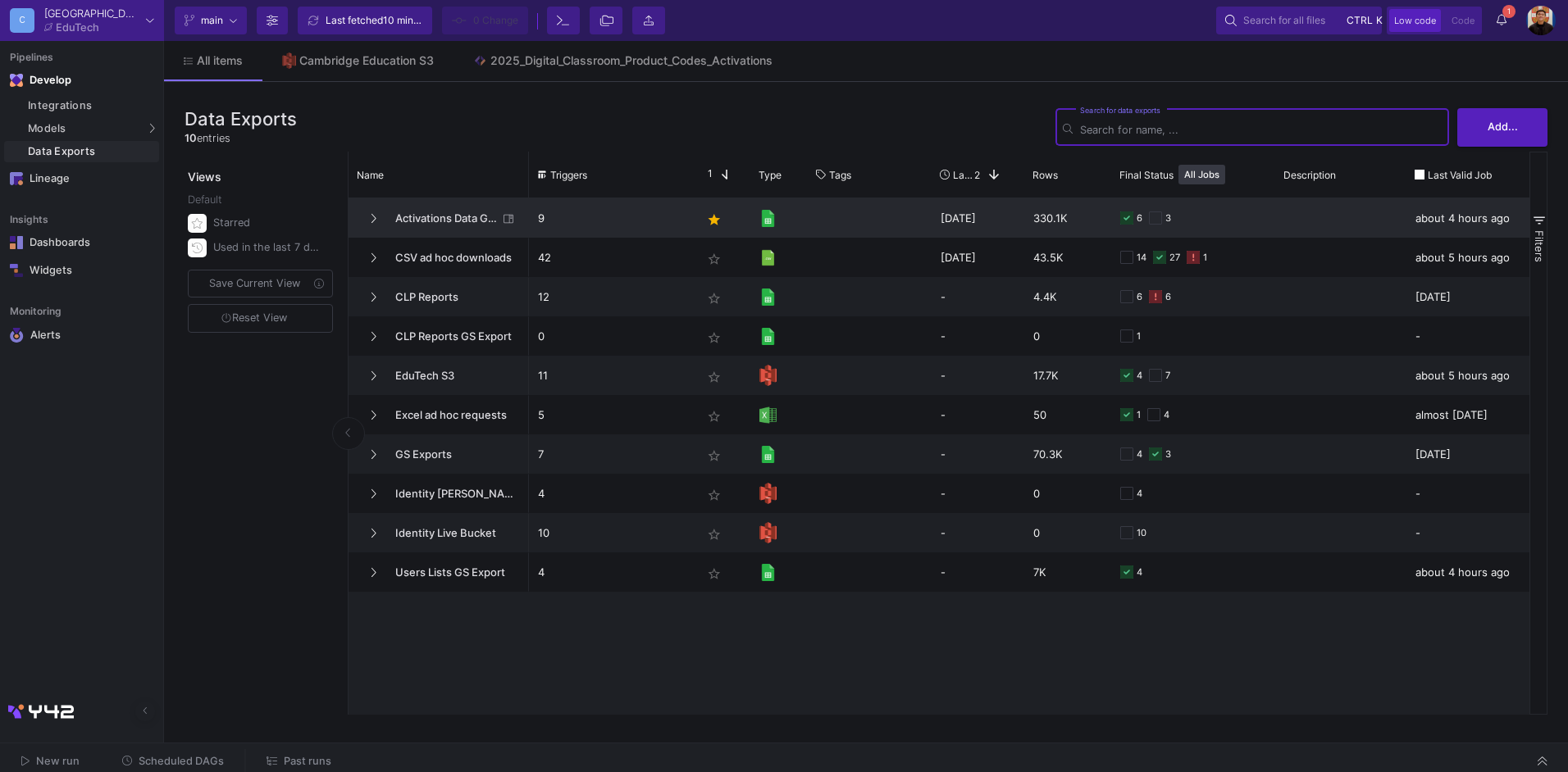
click at [433, 234] on span "Activations Data GS Exports" at bounding box center [442, 218] width 113 height 38
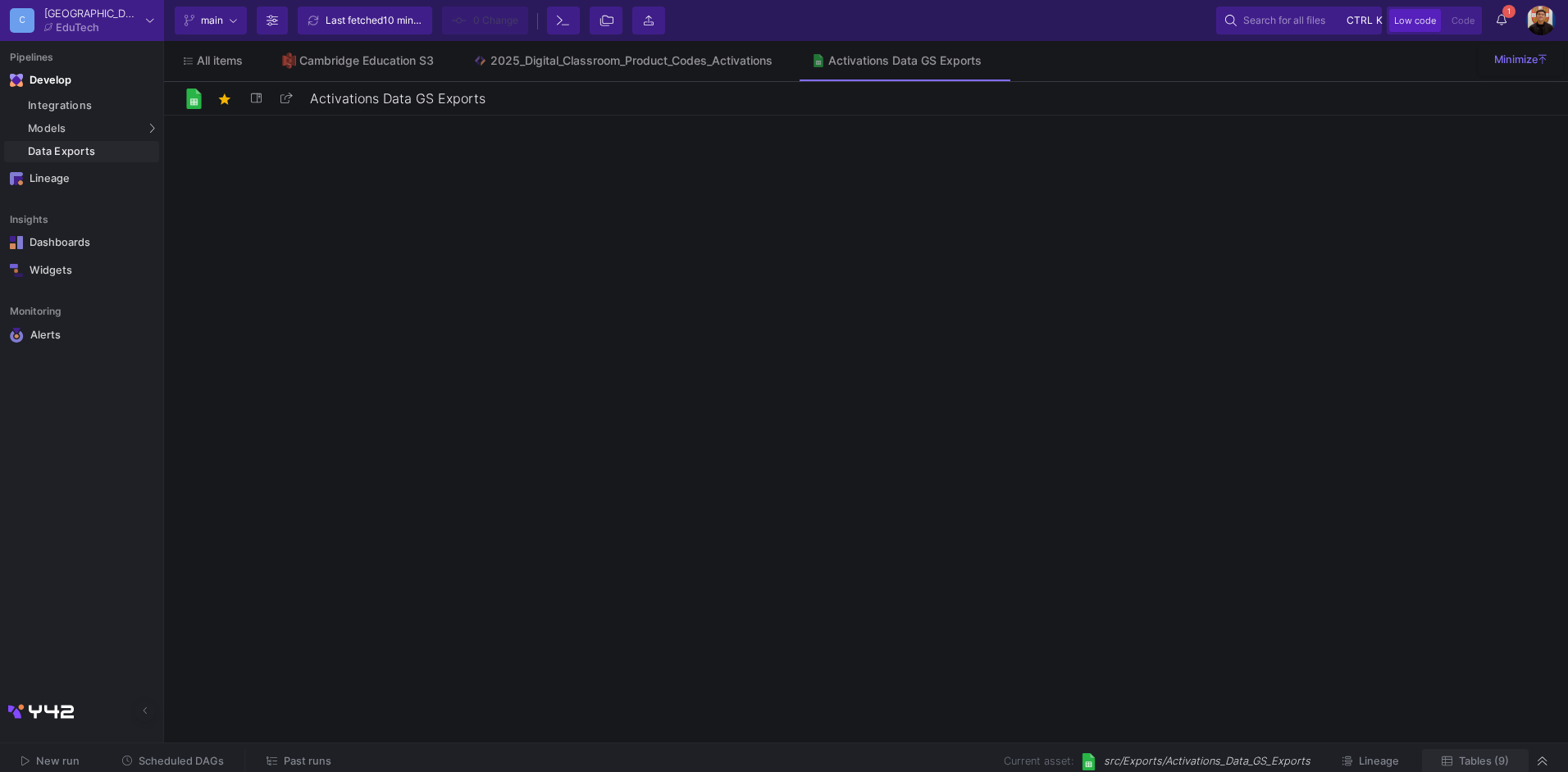
click at [1479, 764] on span "Tables (9)" at bounding box center [1484, 761] width 50 height 13
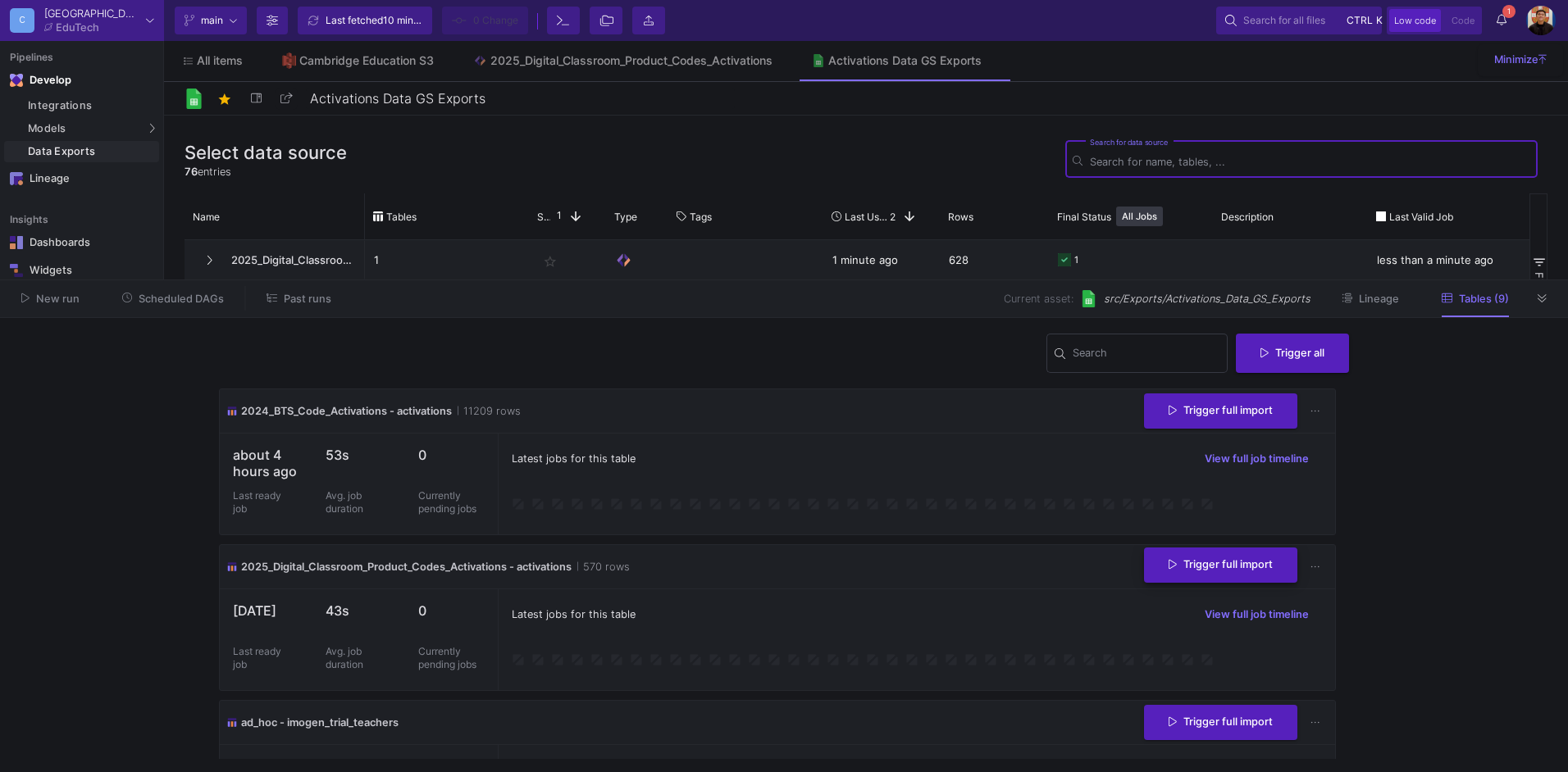
click at [1197, 558] on button "Trigger full import" at bounding box center [1221, 565] width 154 height 35
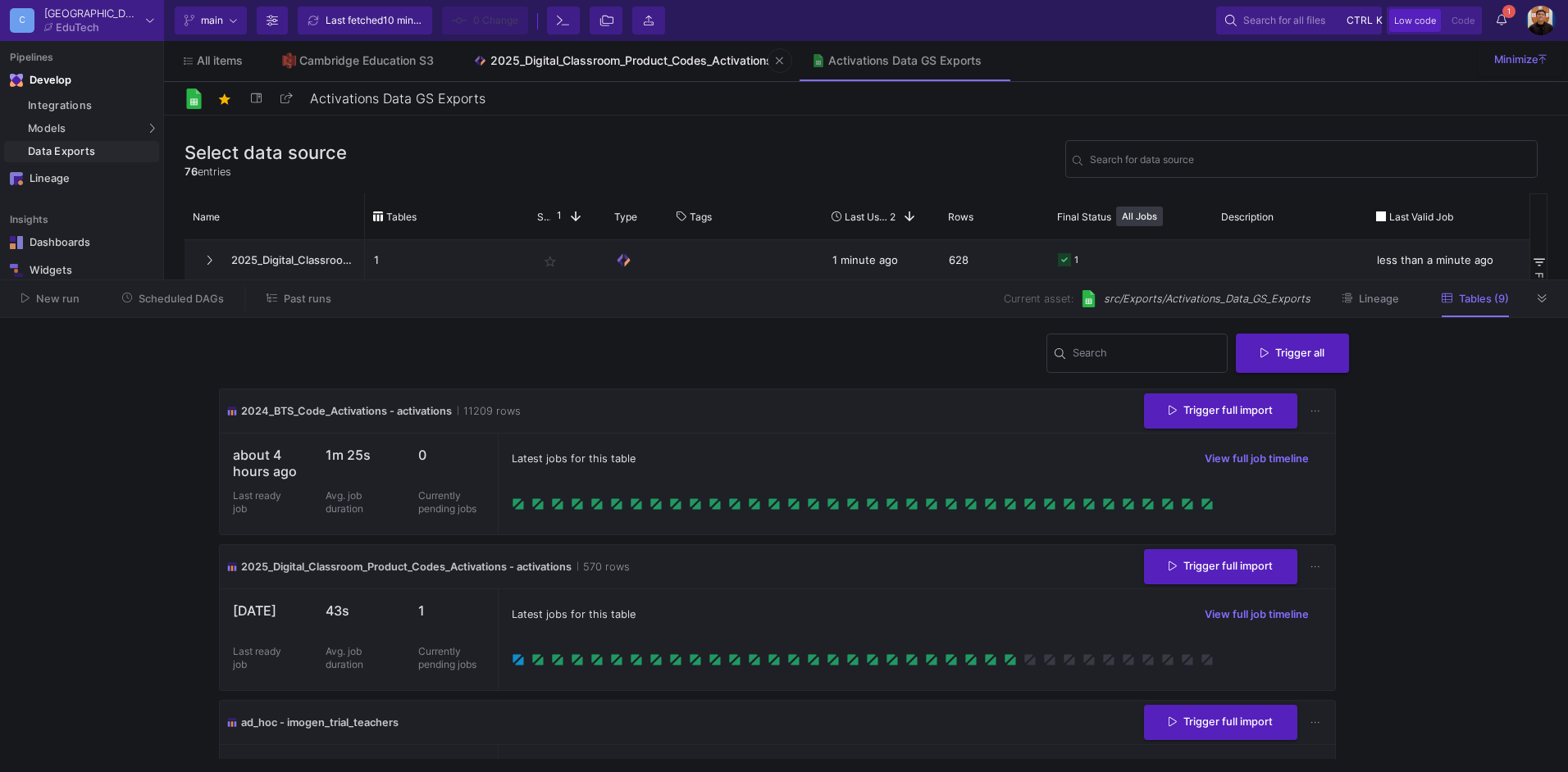
click at [540, 53] on link "2025_Digital_Classroom_Product_Codes_Activations" at bounding box center [622, 61] width 339 height 39
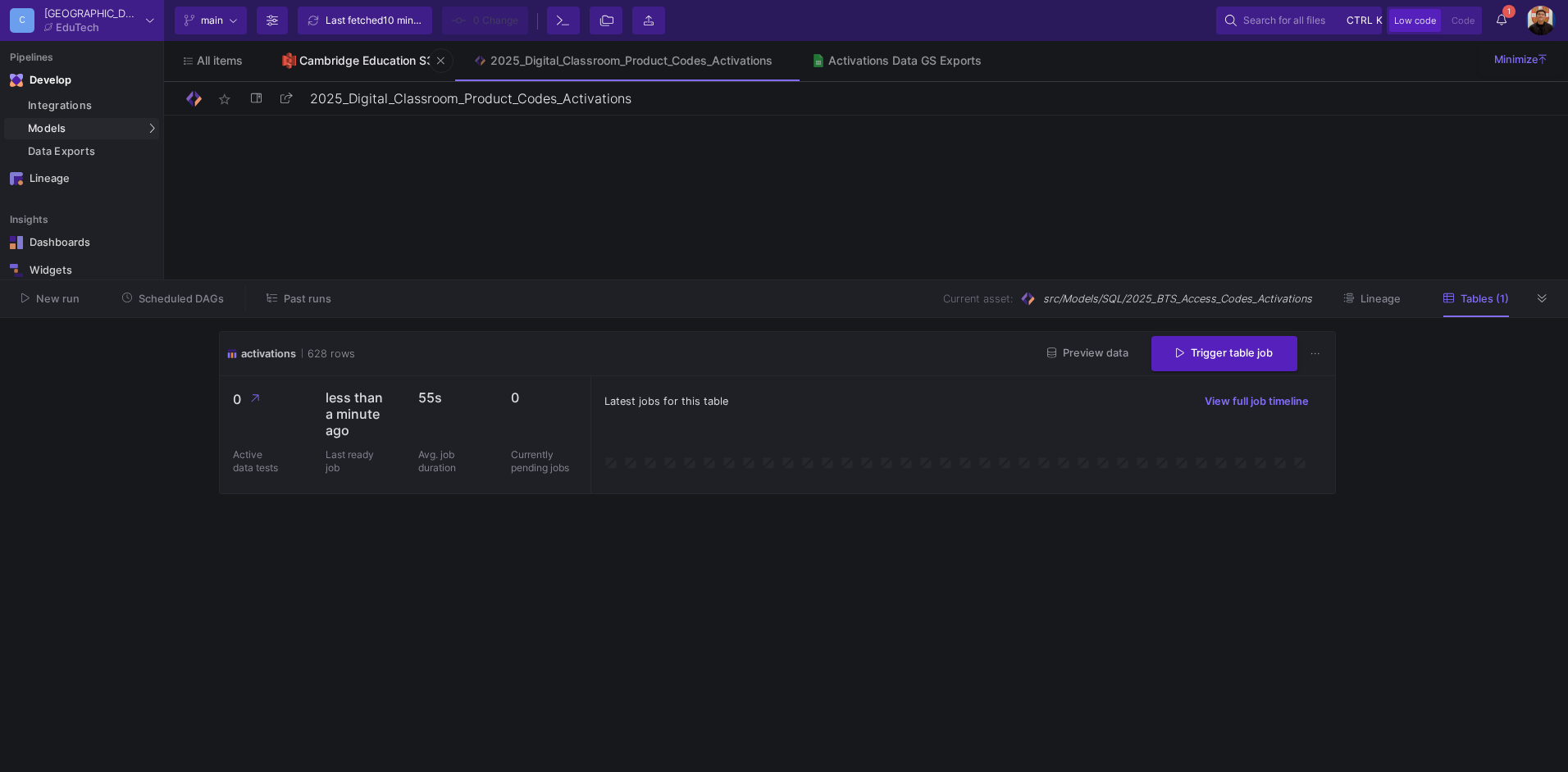
click at [338, 66] on div "Cambridge Education S3" at bounding box center [367, 61] width 134 height 13
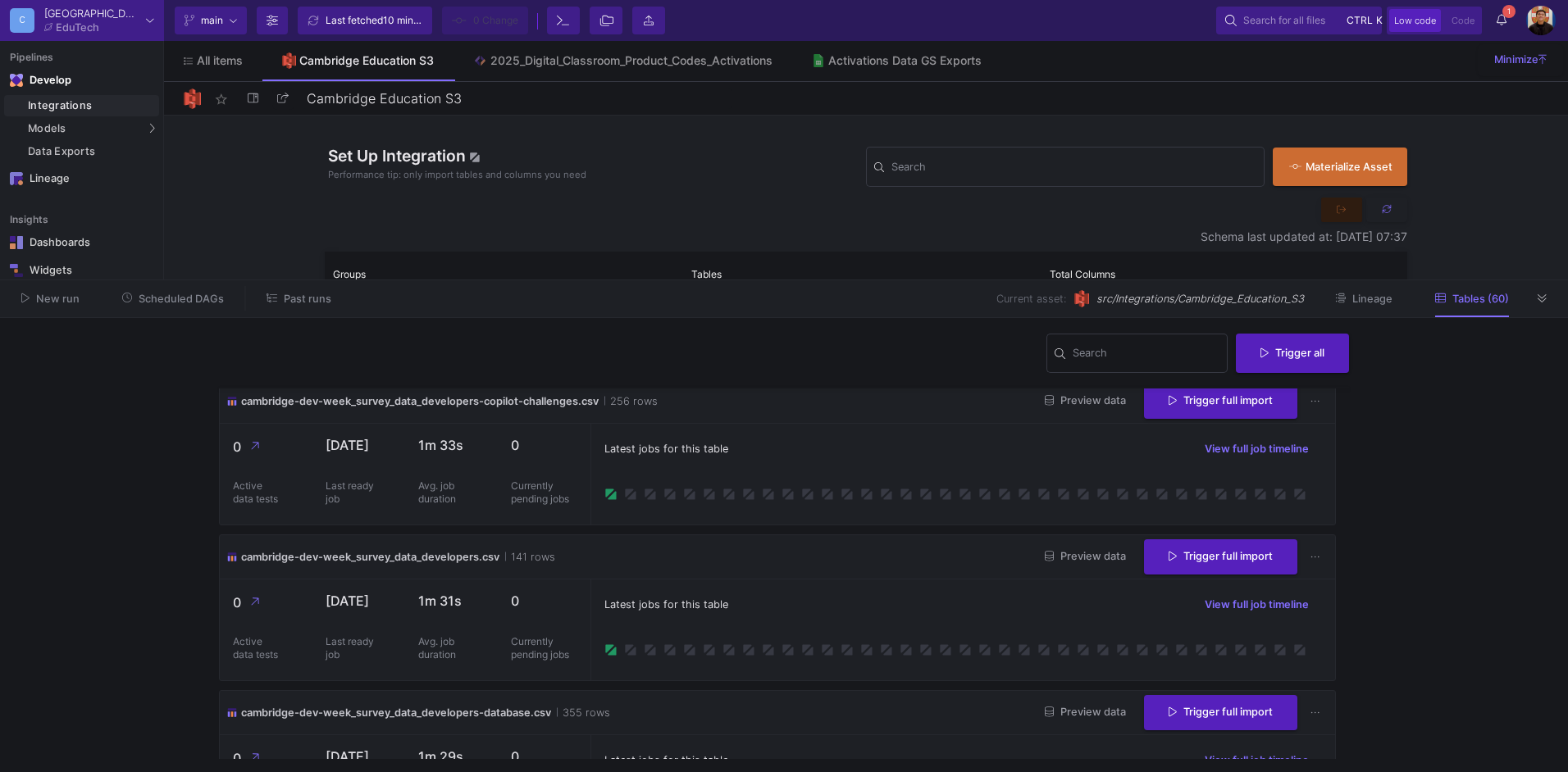
scroll to position [1803, 0]
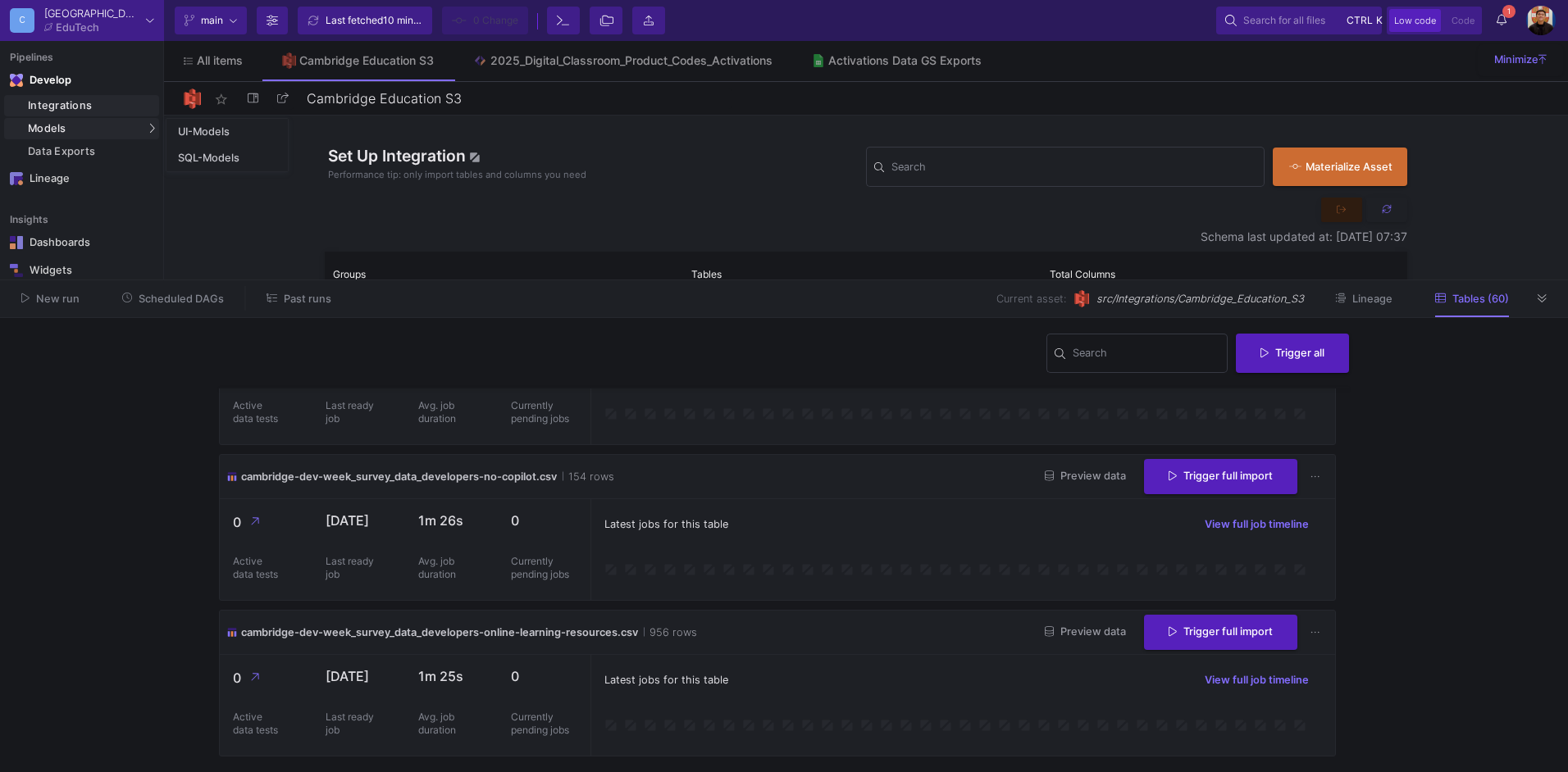
click at [101, 130] on div "Models" at bounding box center [81, 129] width 155 height 21
click at [200, 155] on div "SQL-Models" at bounding box center [208, 158] width 62 height 13
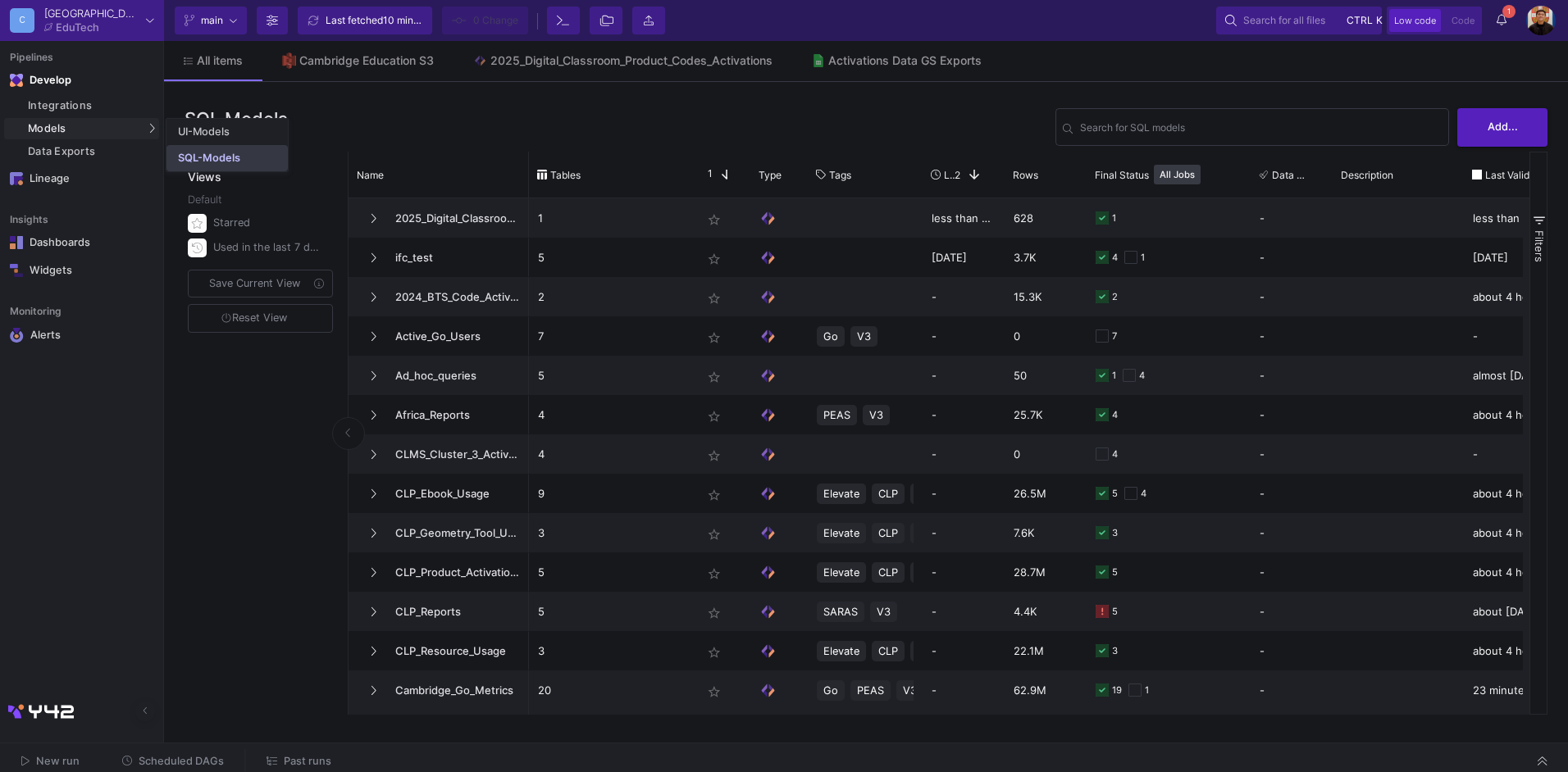
click at [213, 153] on div "SQL-Models" at bounding box center [209, 158] width 63 height 13
click at [1167, 128] on input "Search for SQL models" at bounding box center [1260, 130] width 362 height 13
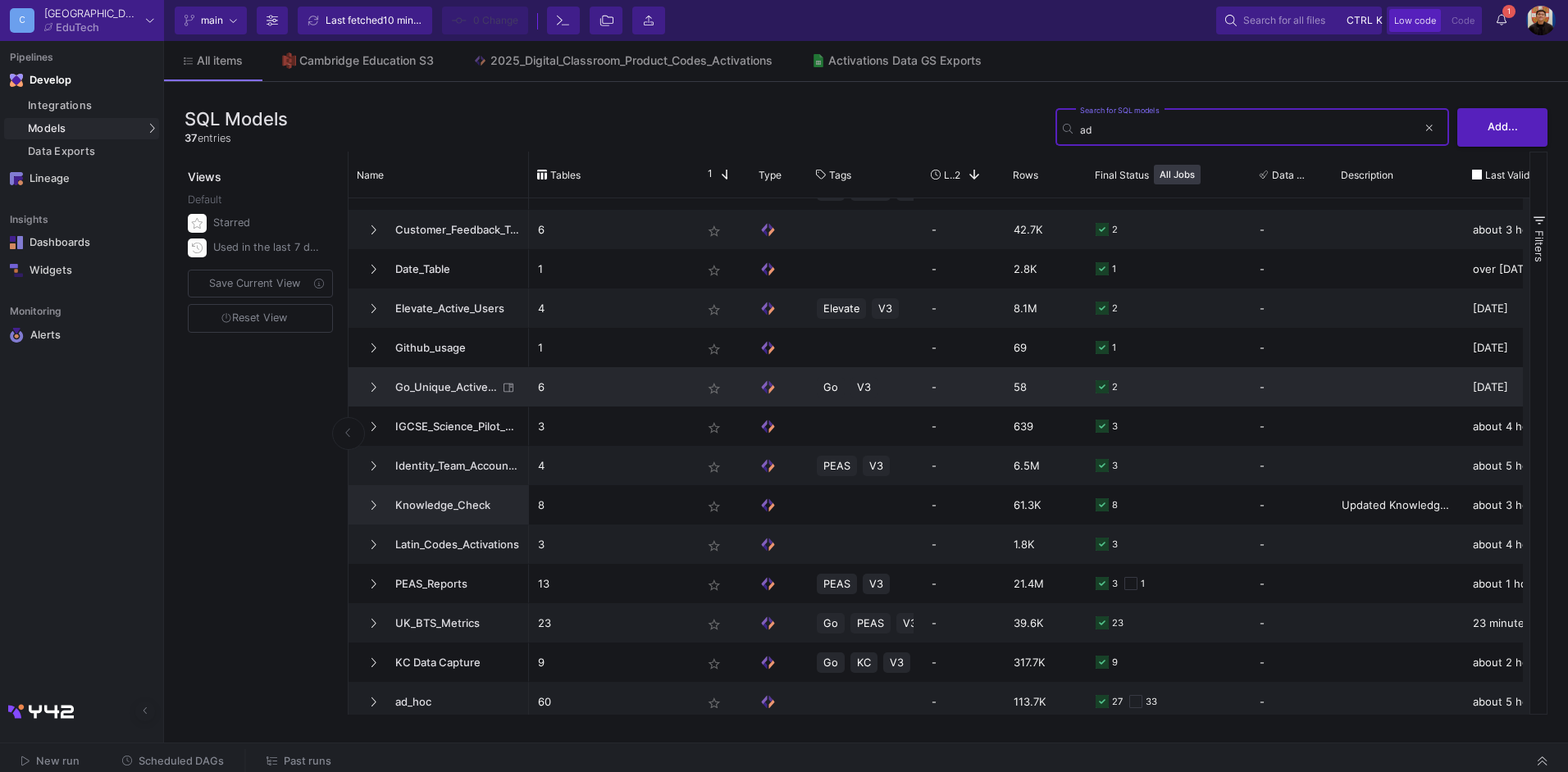
scroll to position [434, 0]
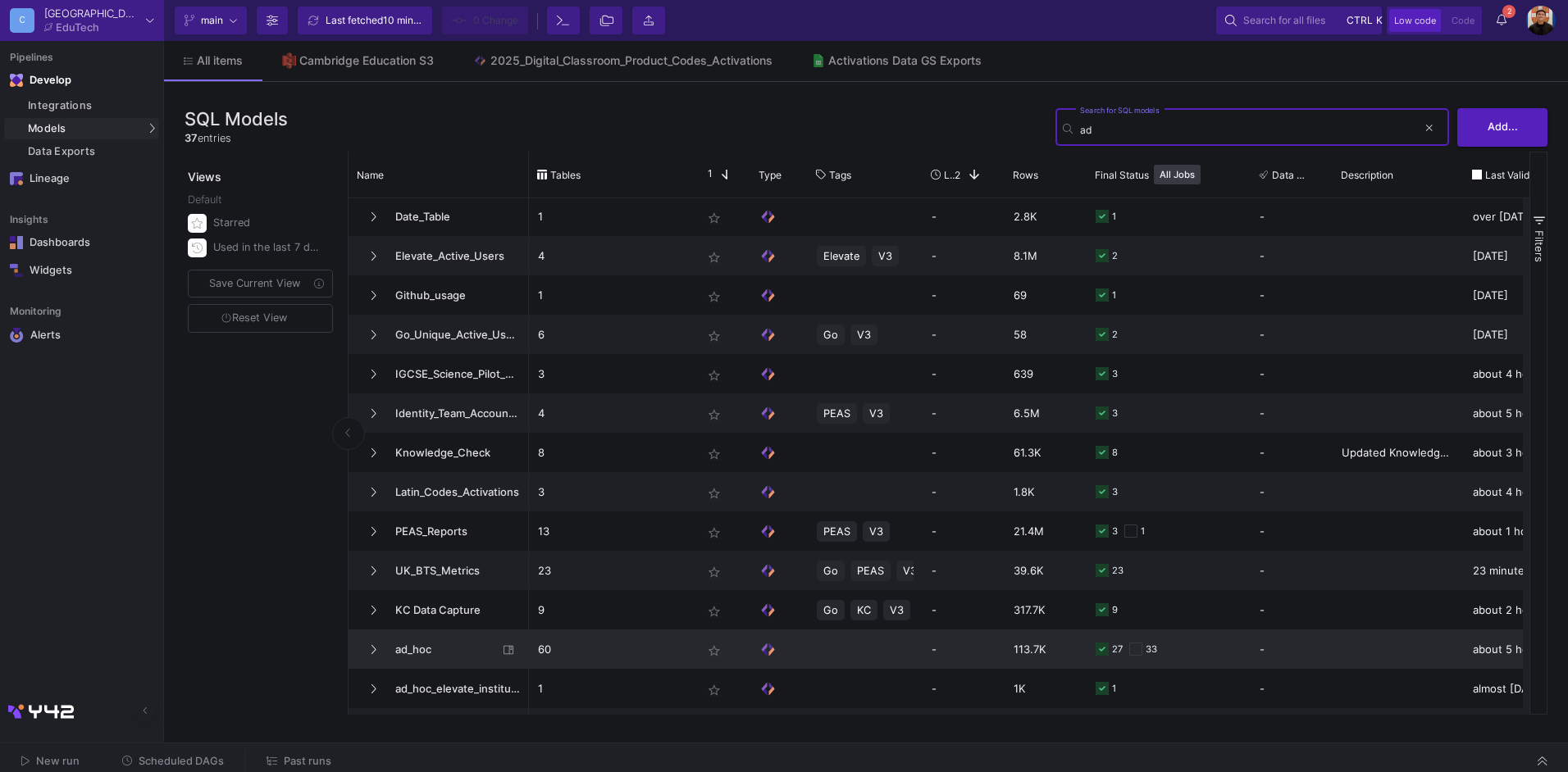
type input "ad"
click at [442, 639] on span "ad_hoc" at bounding box center [442, 650] width 113 height 38
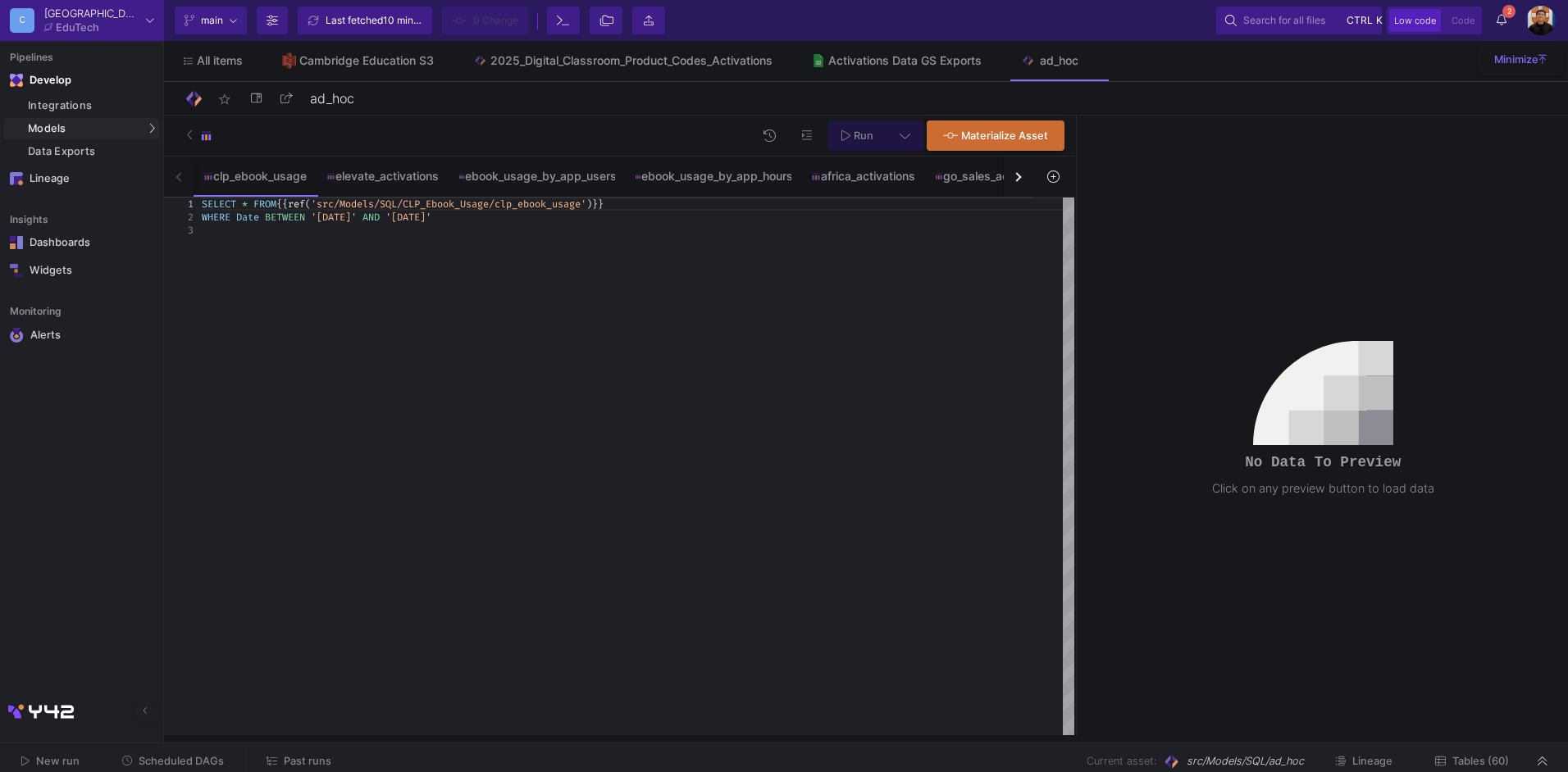
click at [1008, 190] on button "button" at bounding box center [1018, 176] width 30 height 40
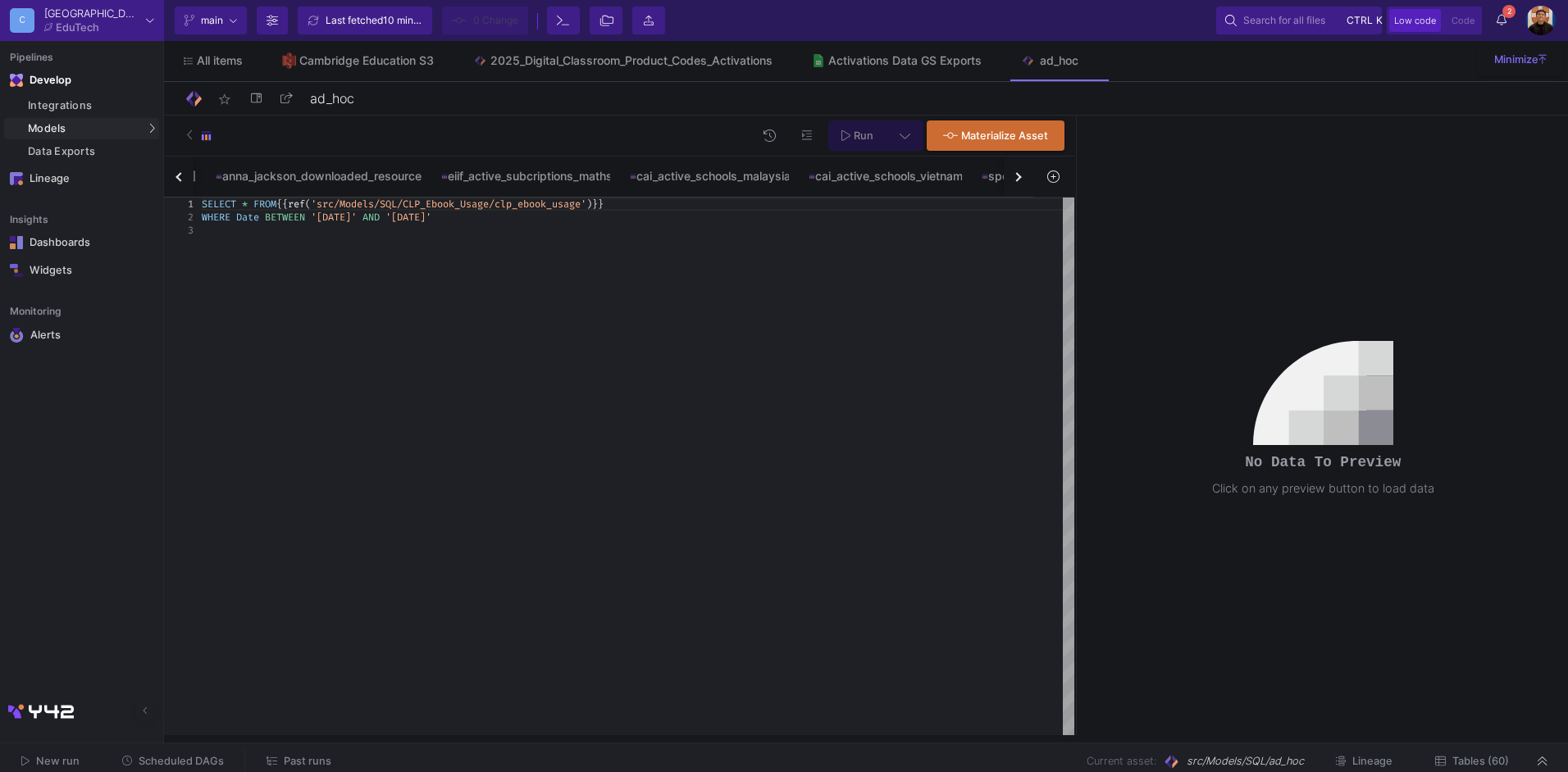
click at [1008, 190] on button "button" at bounding box center [1018, 176] width 30 height 40
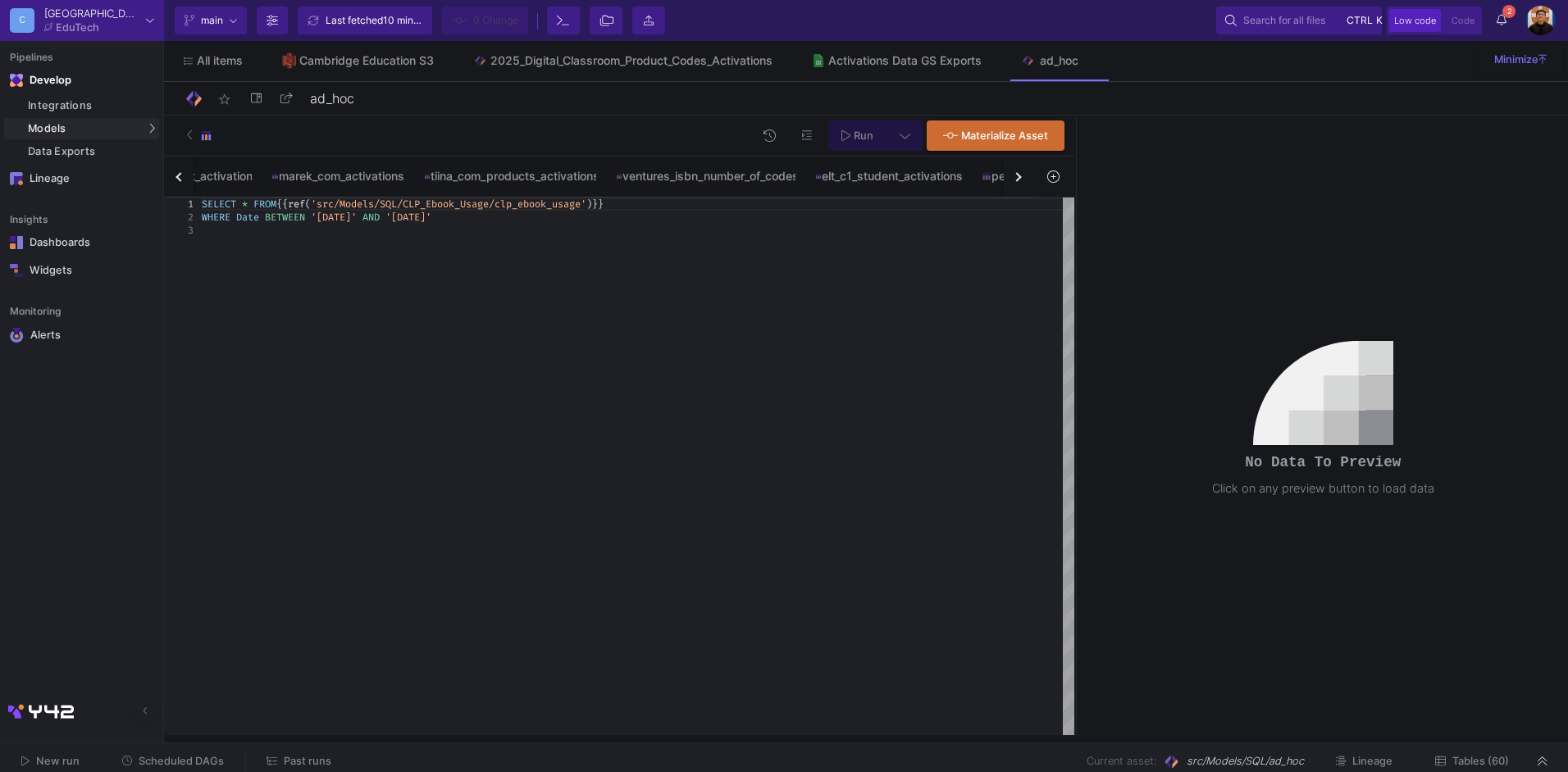
click at [1008, 190] on button "button" at bounding box center [1018, 176] width 30 height 40
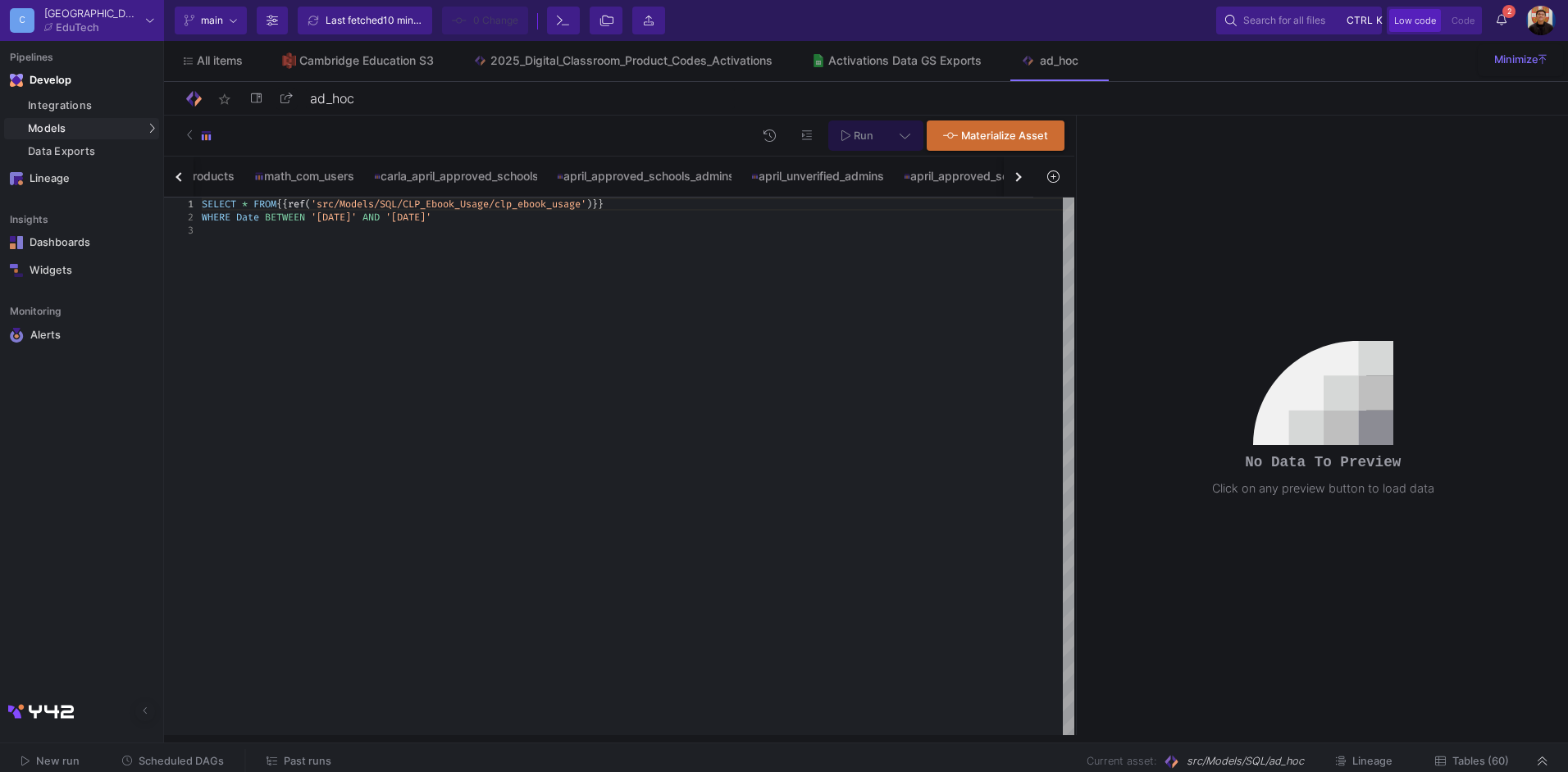
click at [1008, 190] on button "button" at bounding box center [1018, 176] width 30 height 40
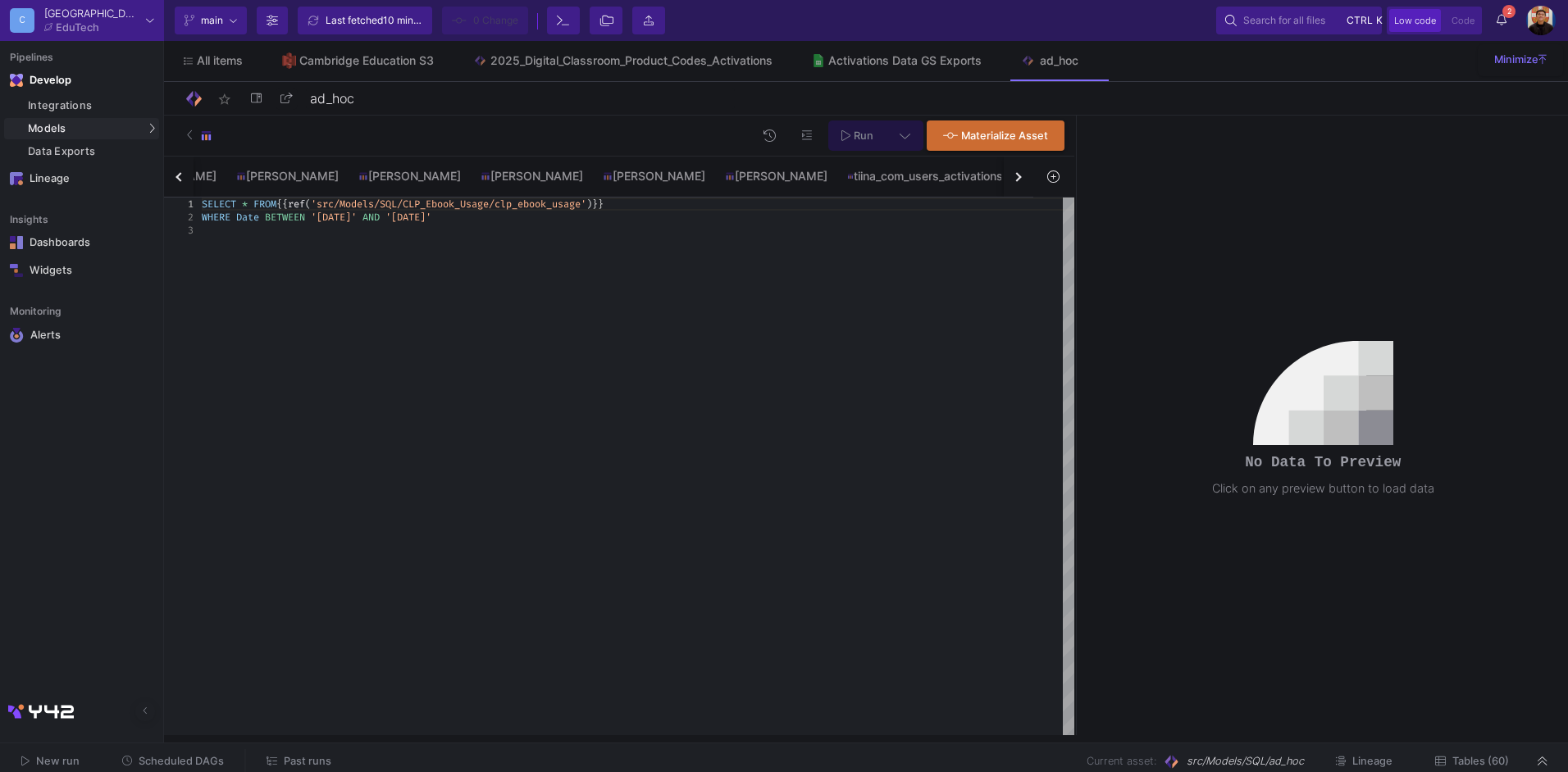
click at [1008, 190] on button "button" at bounding box center [1018, 176] width 30 height 40
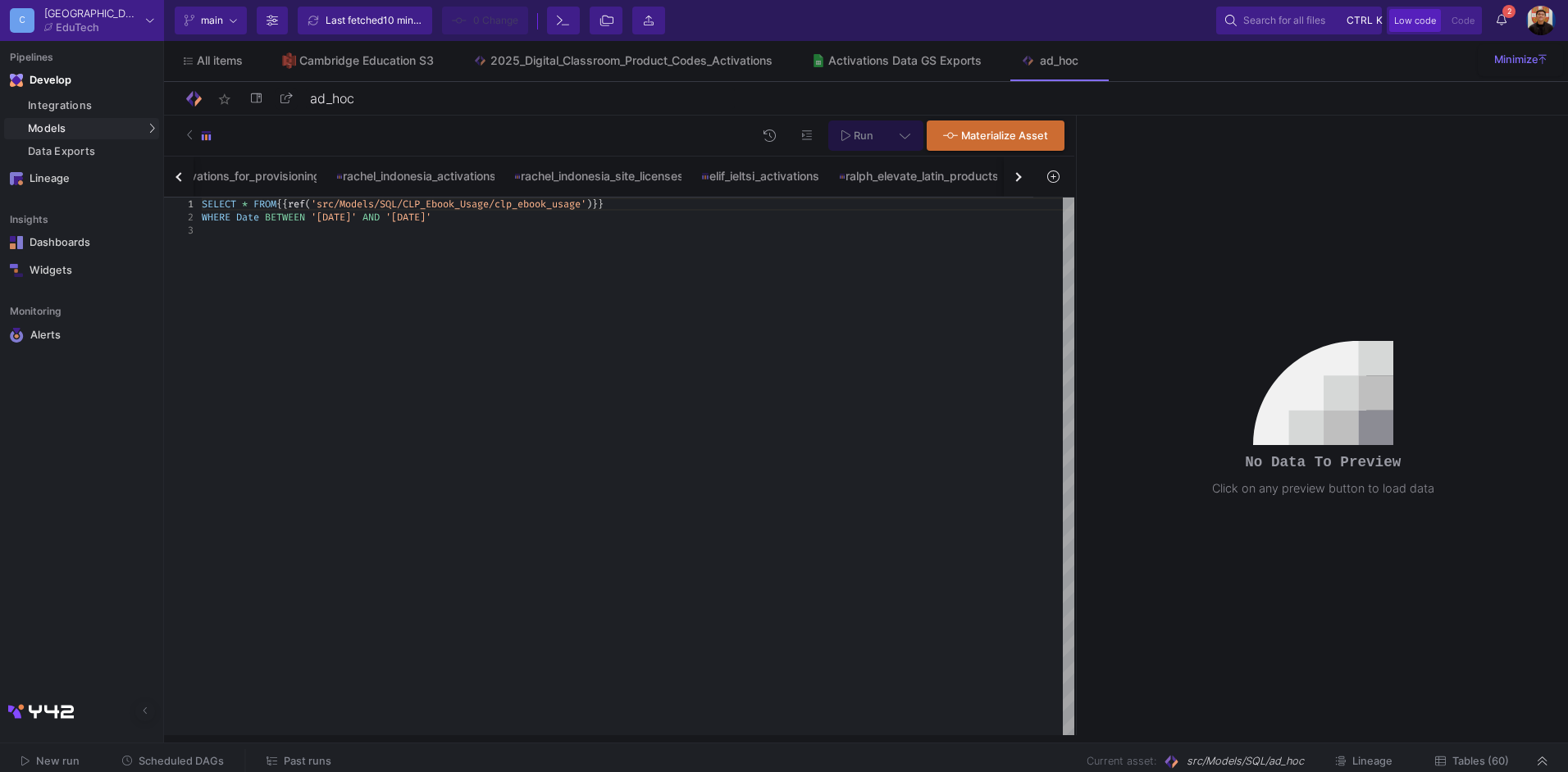
click at [1008, 190] on button "button" at bounding box center [1018, 176] width 30 height 40
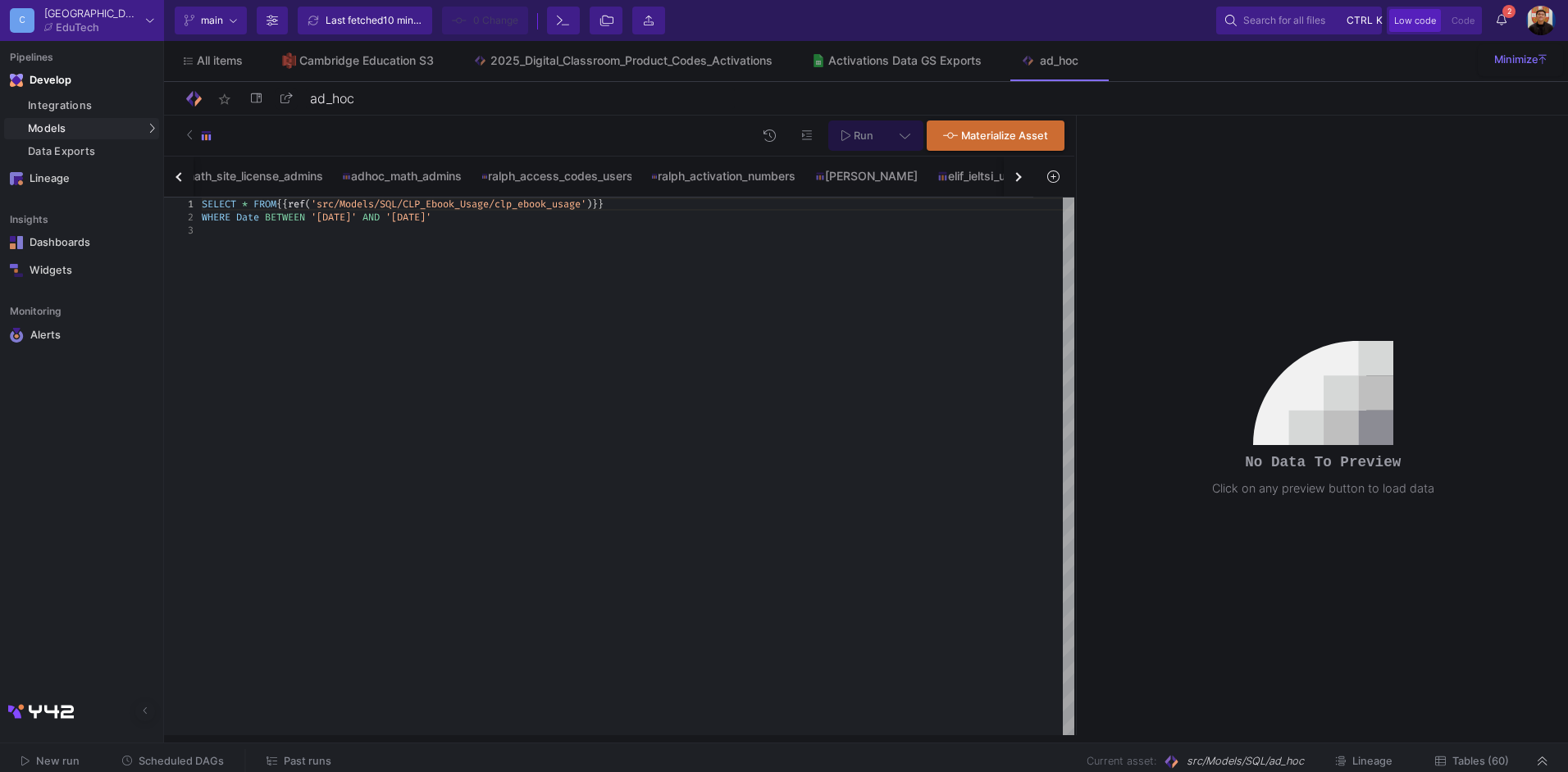
click at [1008, 190] on button "button" at bounding box center [1018, 176] width 30 height 40
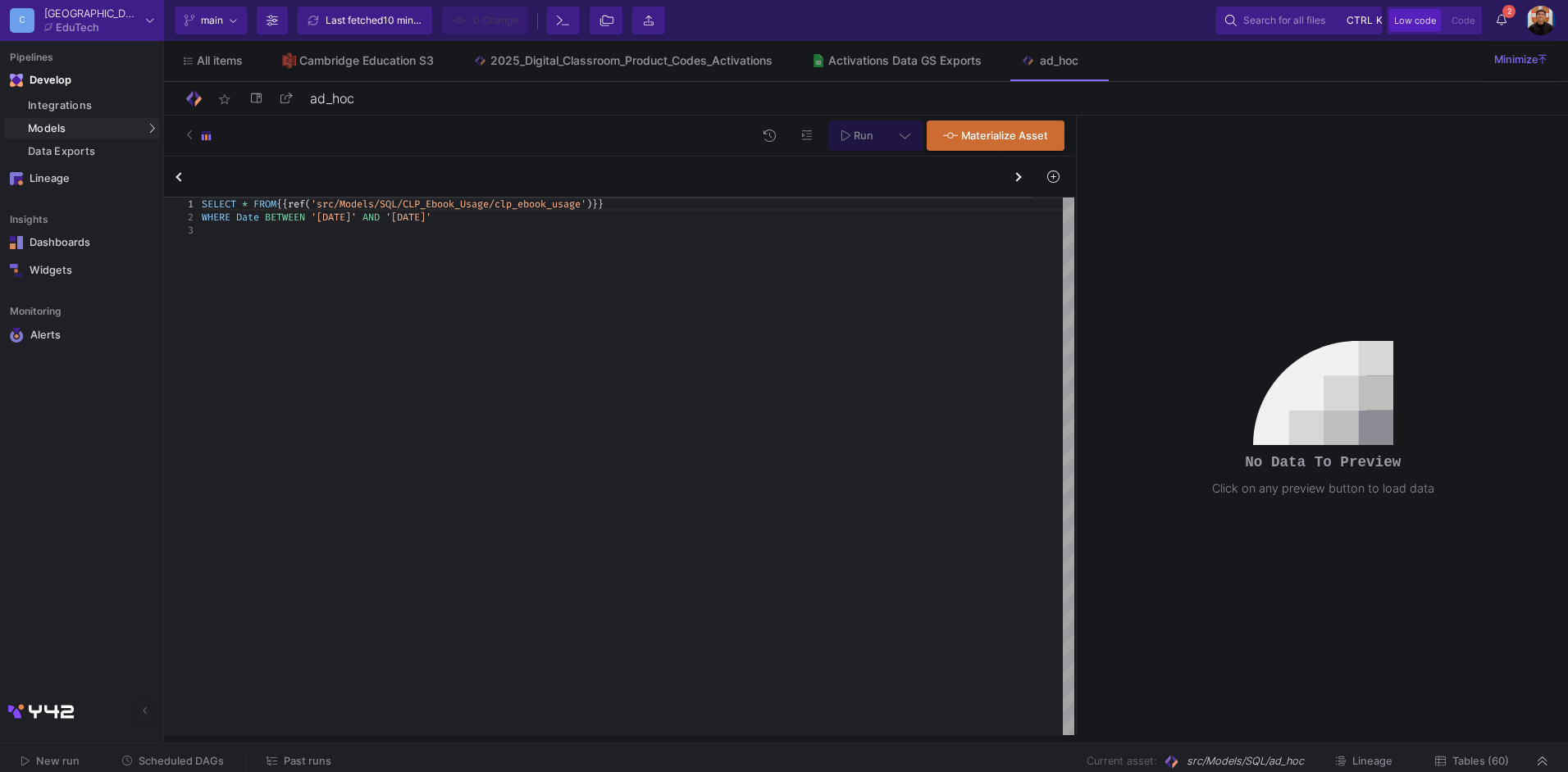
click at [1008, 190] on button "button" at bounding box center [1018, 176] width 30 height 40
click at [1008, 190] on div "clp_ebook_usage elevate_activations ebook_usage_by_app_users ebook_usage_by_app…" at bounding box center [598, 177] width 870 height 41
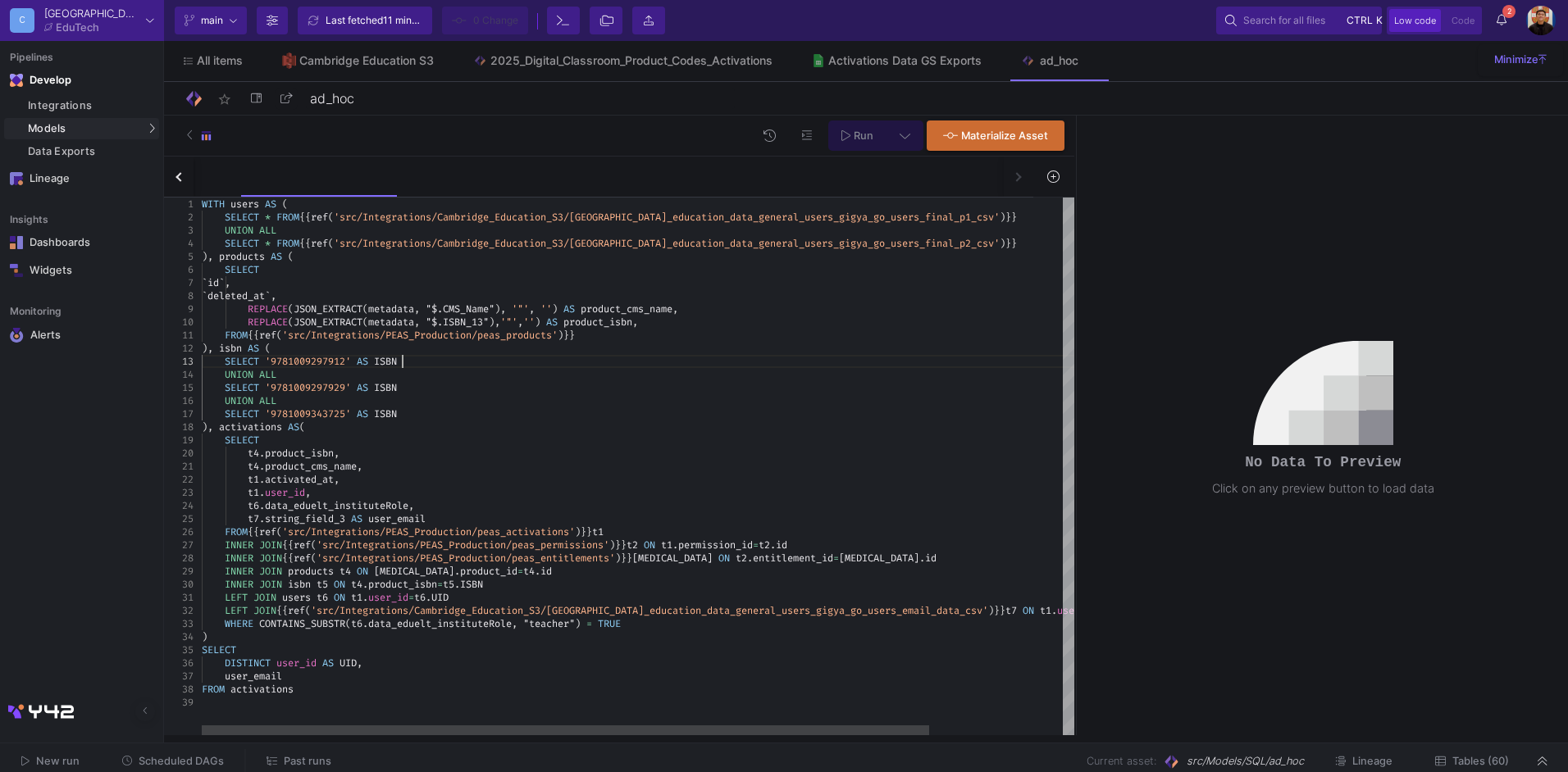
scroll to position [0, 271]
click at [577, 364] on div "SELECT '9781009297912' AS ISBN" at bounding box center [718, 361] width 1033 height 13
type textarea "WITH users AS ( SELECT * FROM {{ ref('src/Integrations/Cambridge_Education_S3/c…"
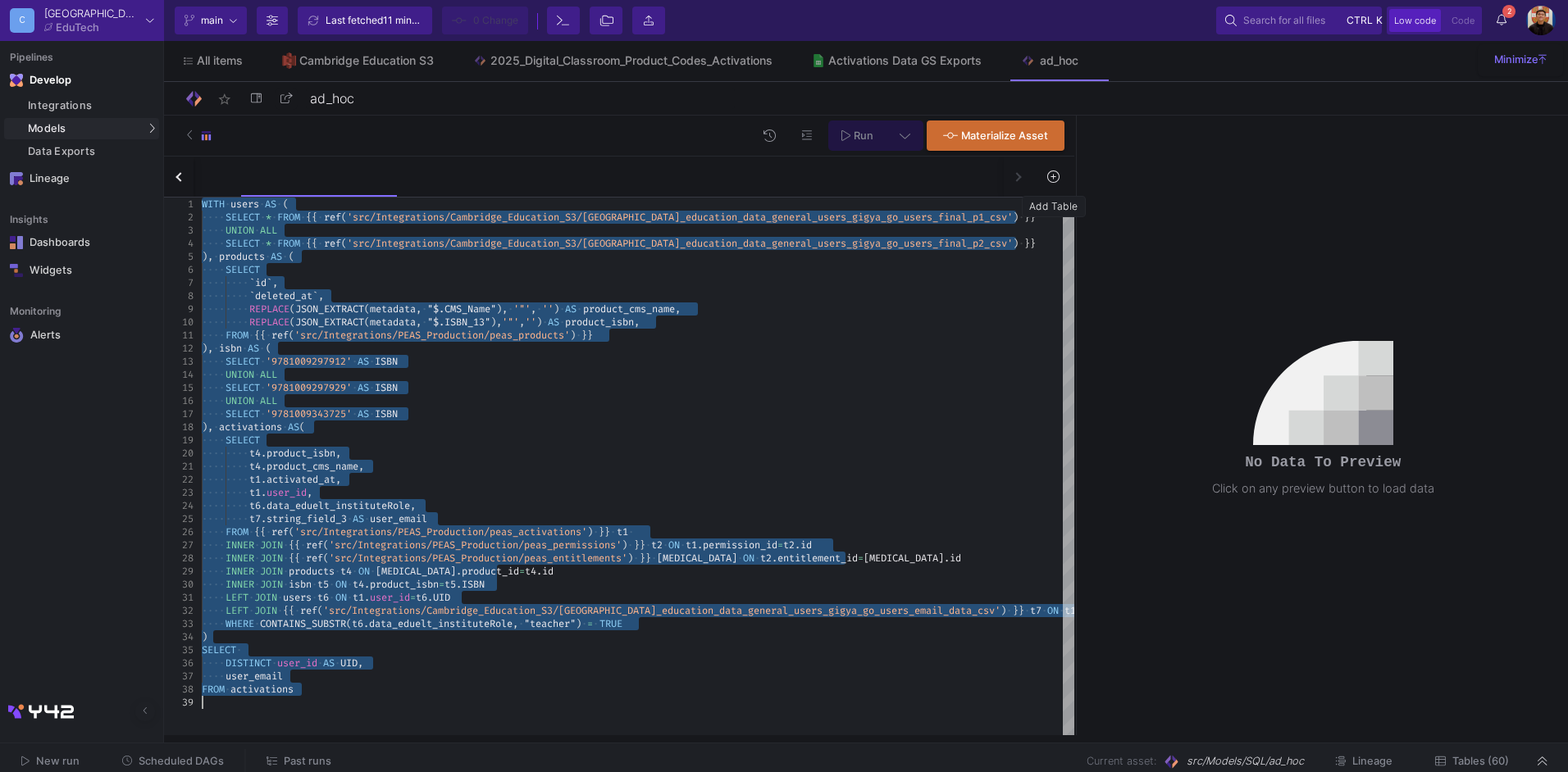
click at [1057, 175] on icon at bounding box center [1053, 176] width 12 height 12
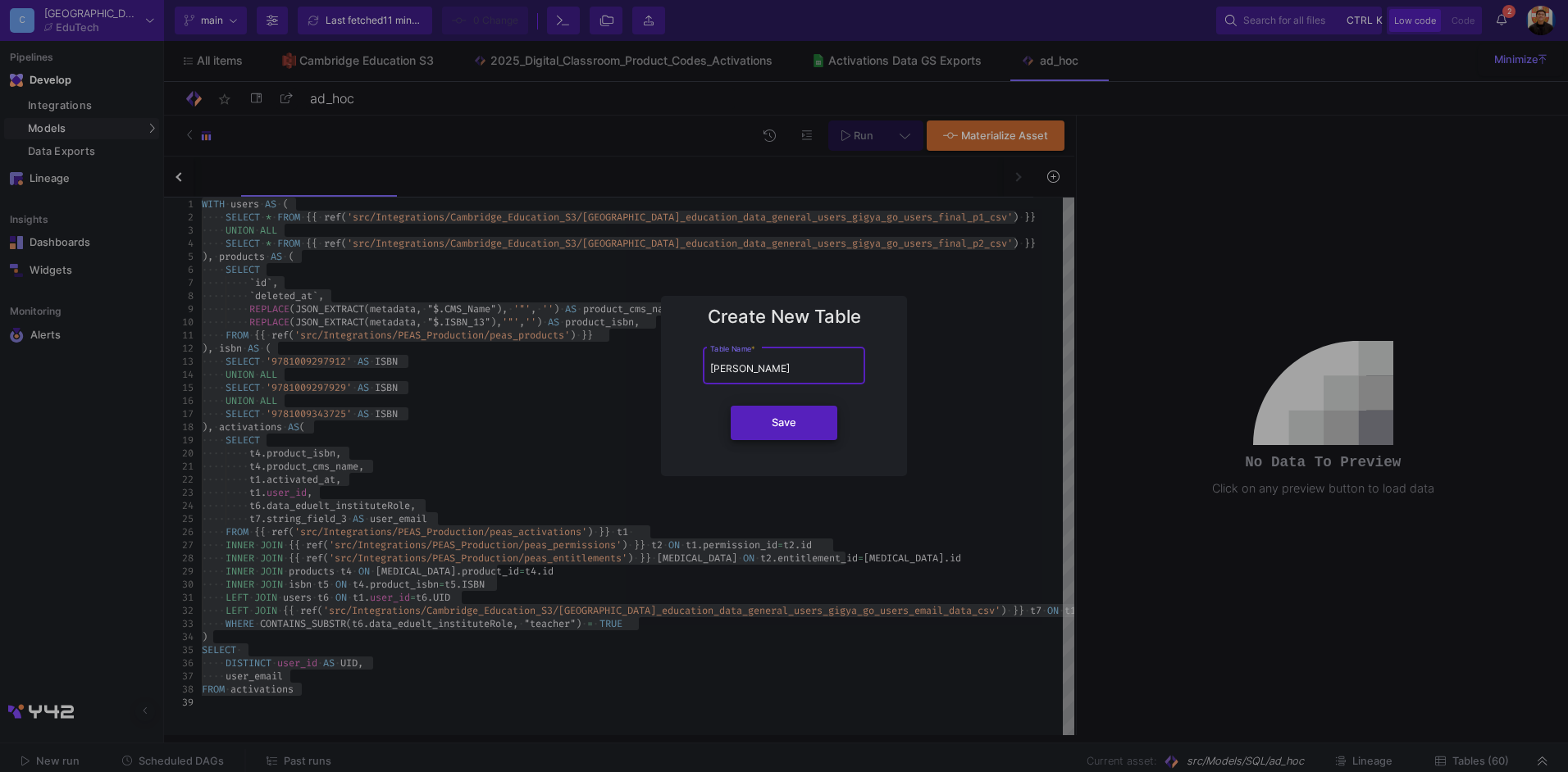
type input "marek_maths_activations"
click at [814, 425] on button "Save" at bounding box center [783, 423] width 106 height 35
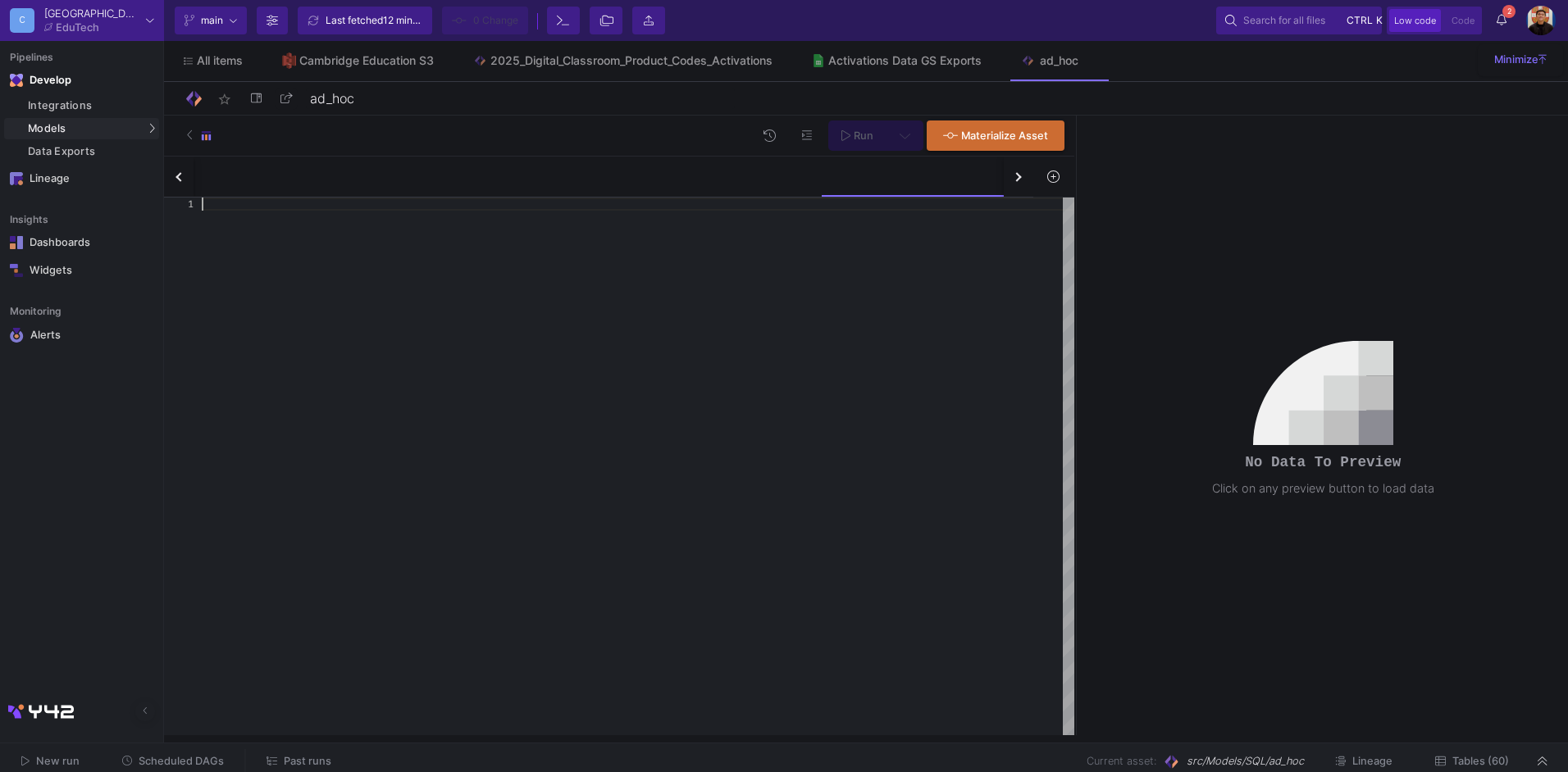
click at [753, 382] on div at bounding box center [638, 466] width 873 height 538
paste textarea "LEFT JOIN users t6 ON t1.user_id=t6.UID LEFT JOIN {{ ref('src/Integrations/Camb…"
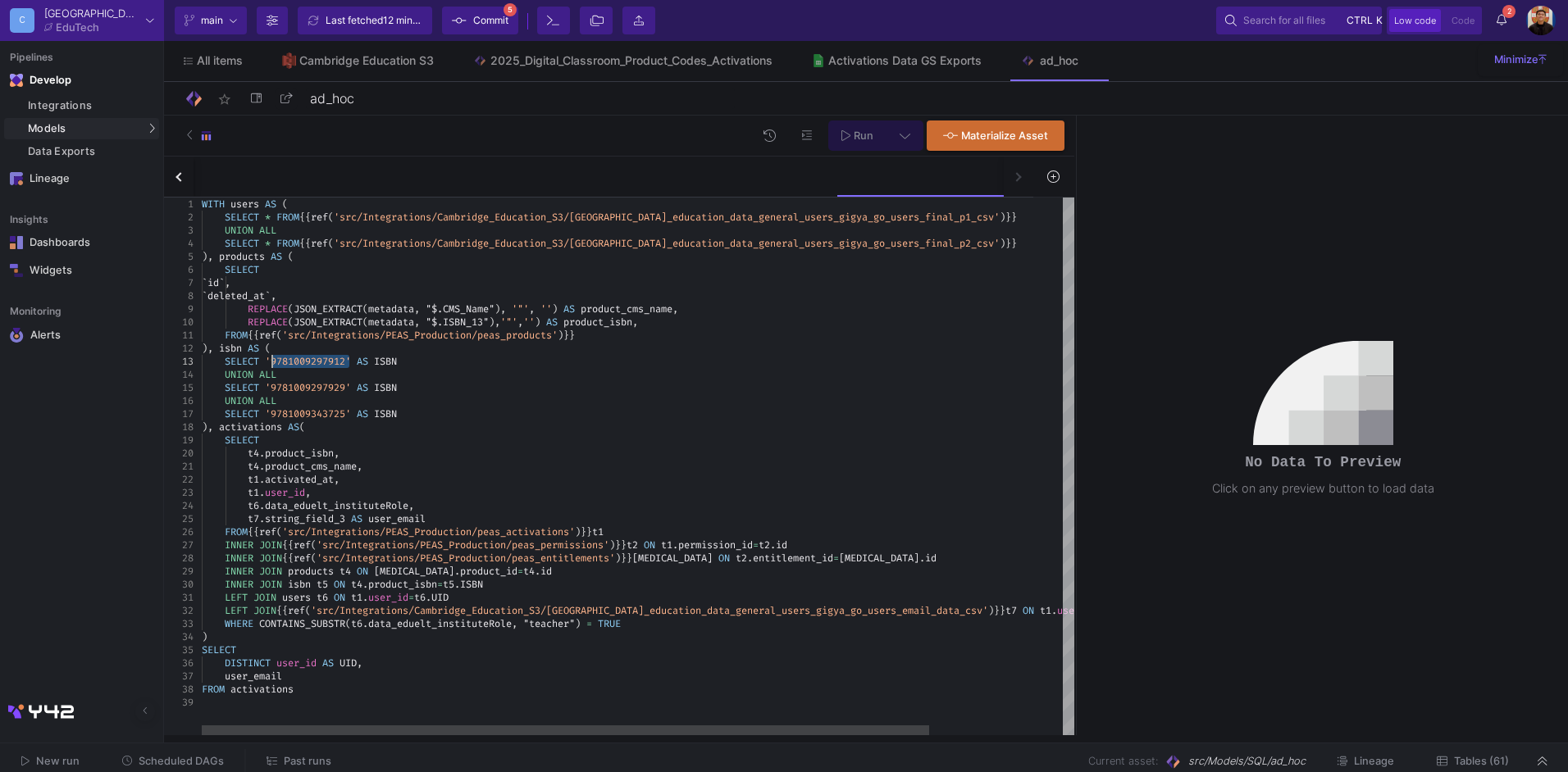
drag, startPoint x: 349, startPoint y: 363, endPoint x: 273, endPoint y: 361, distance: 76.0
paste textarea "343671"
paste textarea "12"
drag, startPoint x: 348, startPoint y: 412, endPoint x: 274, endPoint y: 415, distance: 74.1
paste textarea "77676"
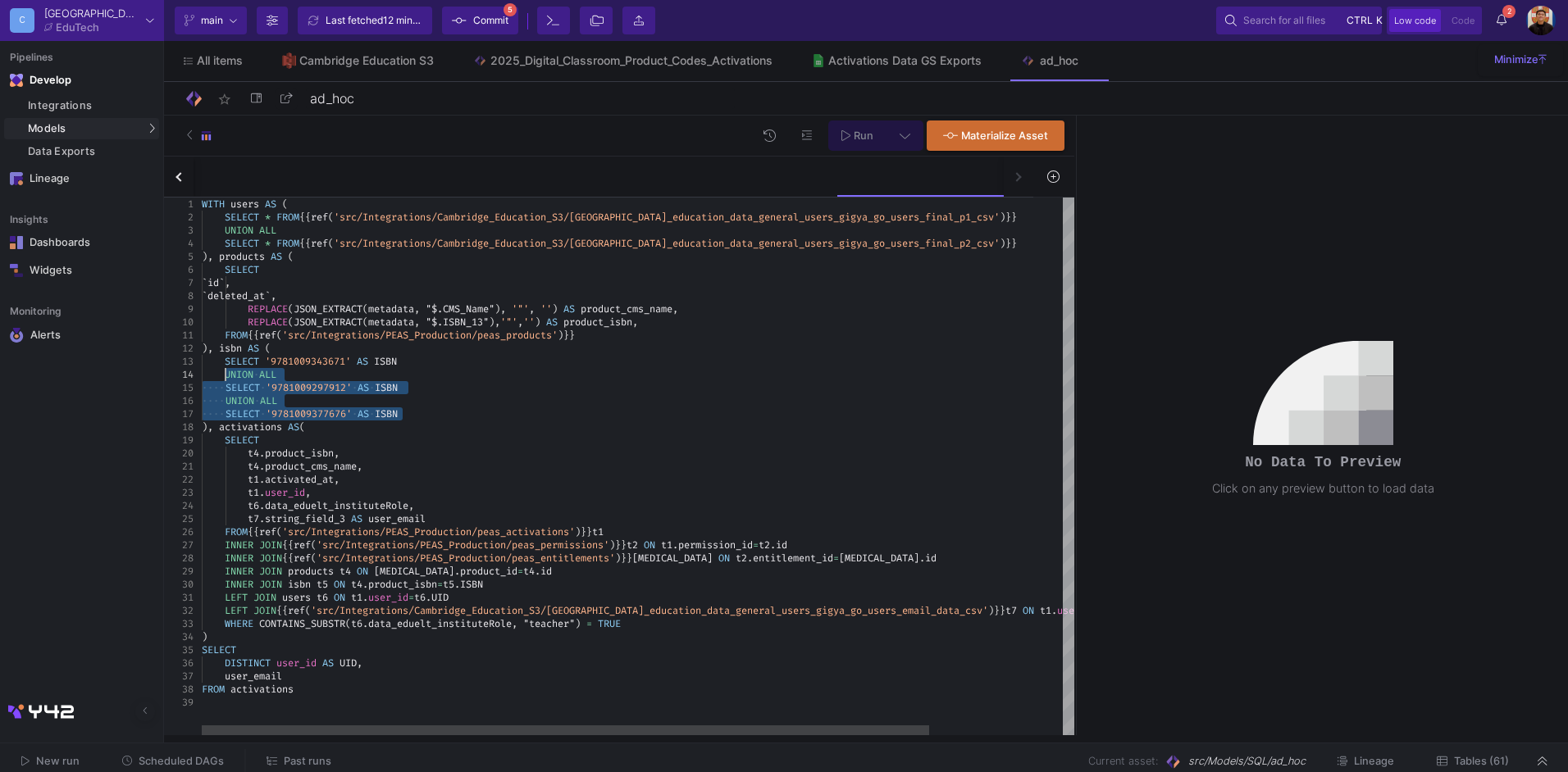
drag, startPoint x: 433, startPoint y: 414, endPoint x: 227, endPoint y: 379, distance: 209.0
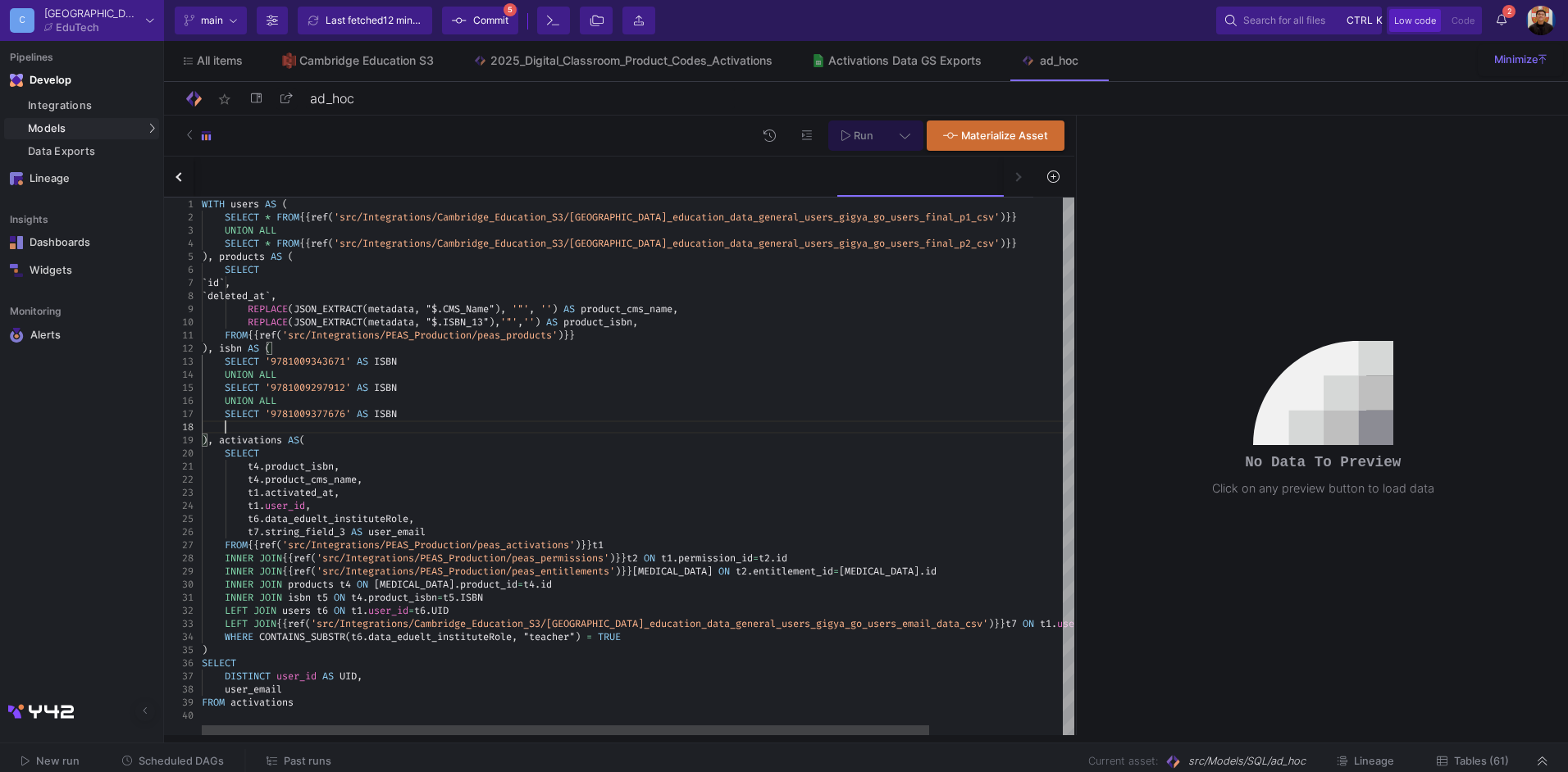
scroll to position [92, 22]
paste textarea "SELECT '9781009377676' AS ISBN ), activations AS( SELECT t4.product_isbn, t4.pr…"
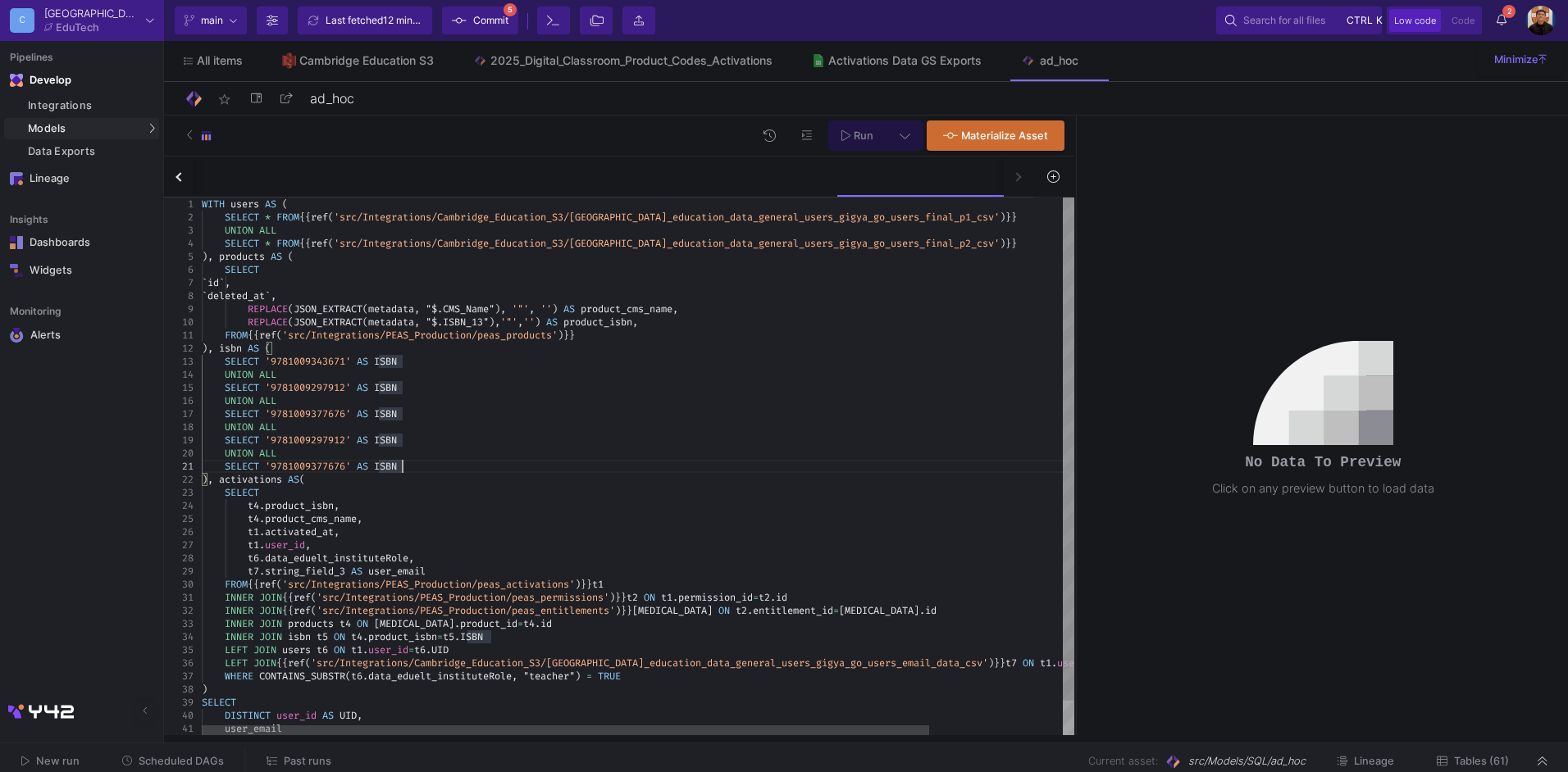
scroll to position [25, 22]
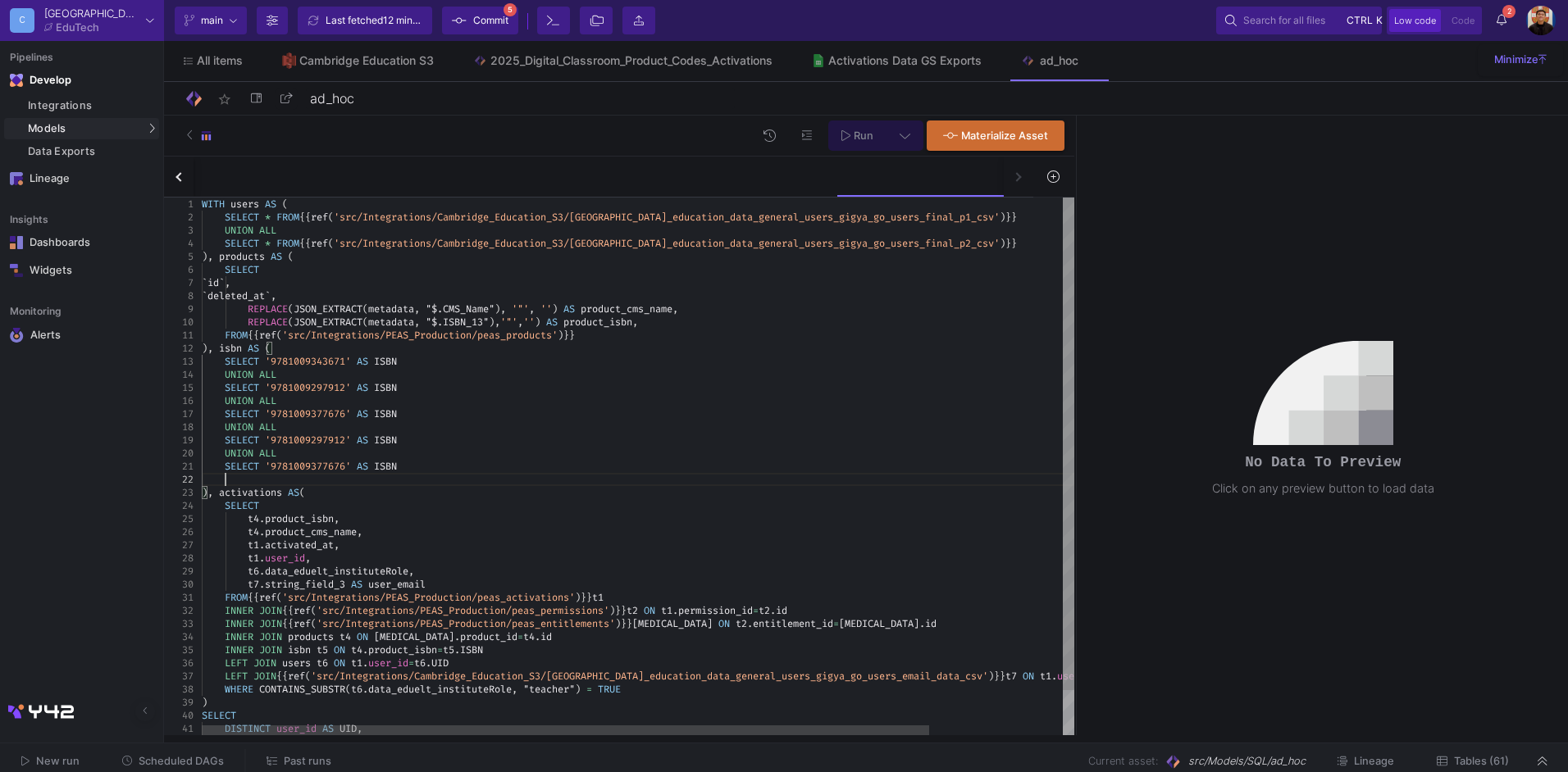
paste textarea "UNION ALL SELECT '9781009377676' AS ISBN ), activations AS( SELECT t4.product_i…"
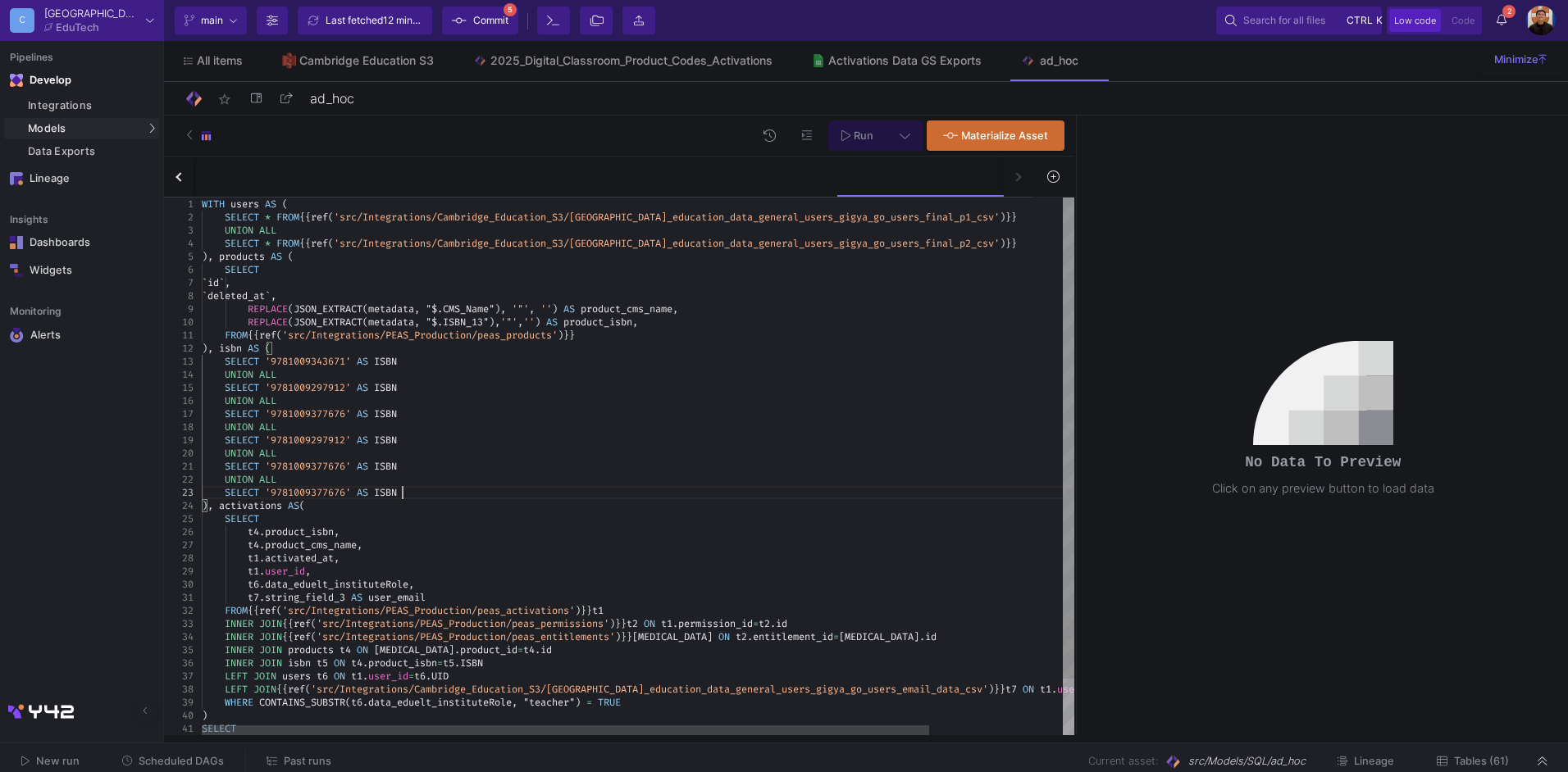
click at [340, 450] on div "UNION ALL" at bounding box center [718, 453] width 1033 height 13
drag, startPoint x: 350, startPoint y: 441, endPoint x: 272, endPoint y: 442, distance: 78.0
paste textarea "5987"
drag, startPoint x: 348, startPoint y: 469, endPoint x: 275, endPoint y: 468, distance: 73.0
paste textarea "41837"
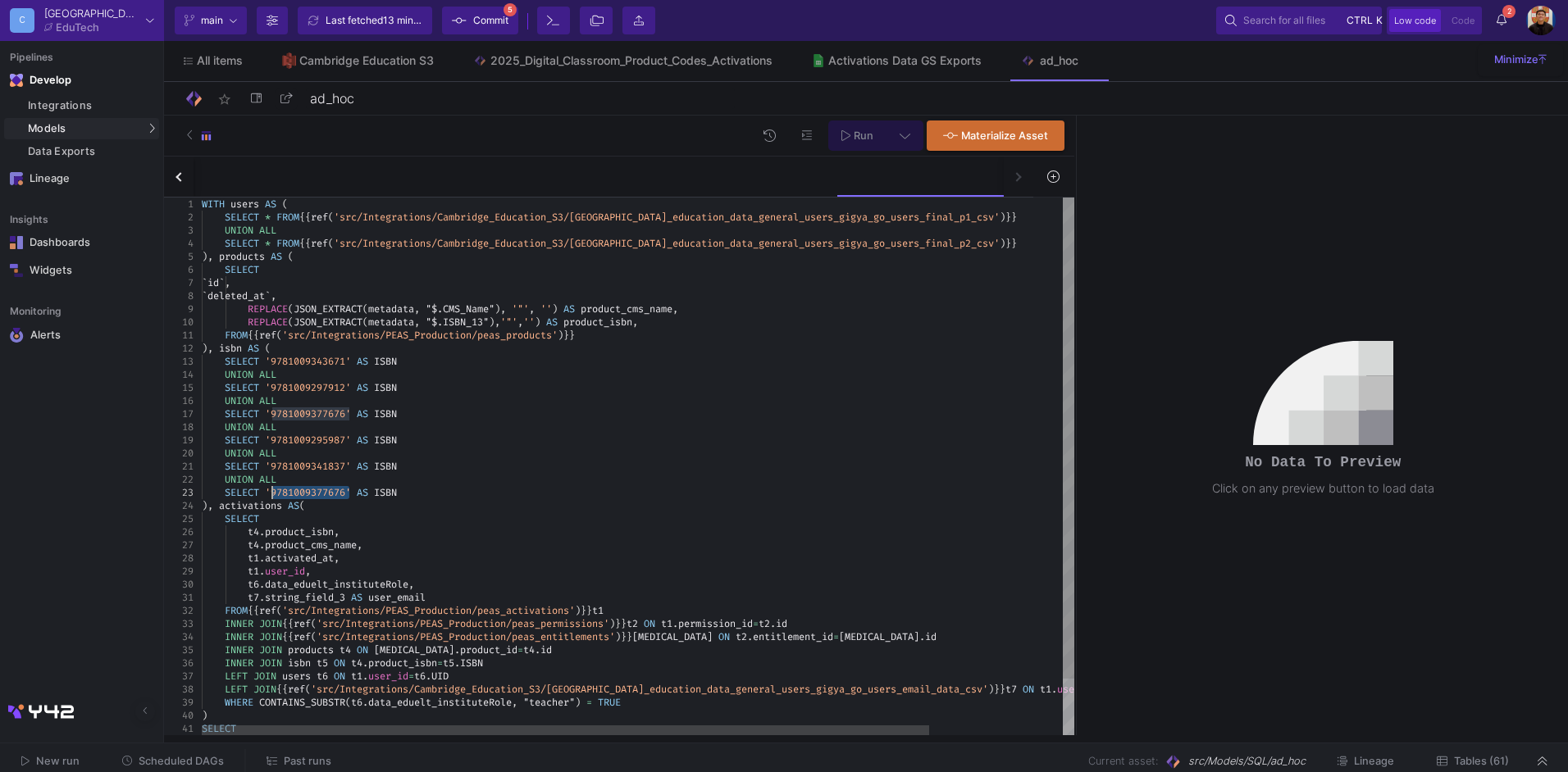
drag, startPoint x: 347, startPoint y: 497, endPoint x: 290, endPoint y: 497, distance: 57.0
paste textarea "293679"
type textarea "SELECT '9781009341837' AS ISBN UNION ALL SELECT '9781009293679' AS ISBN ), acti…"
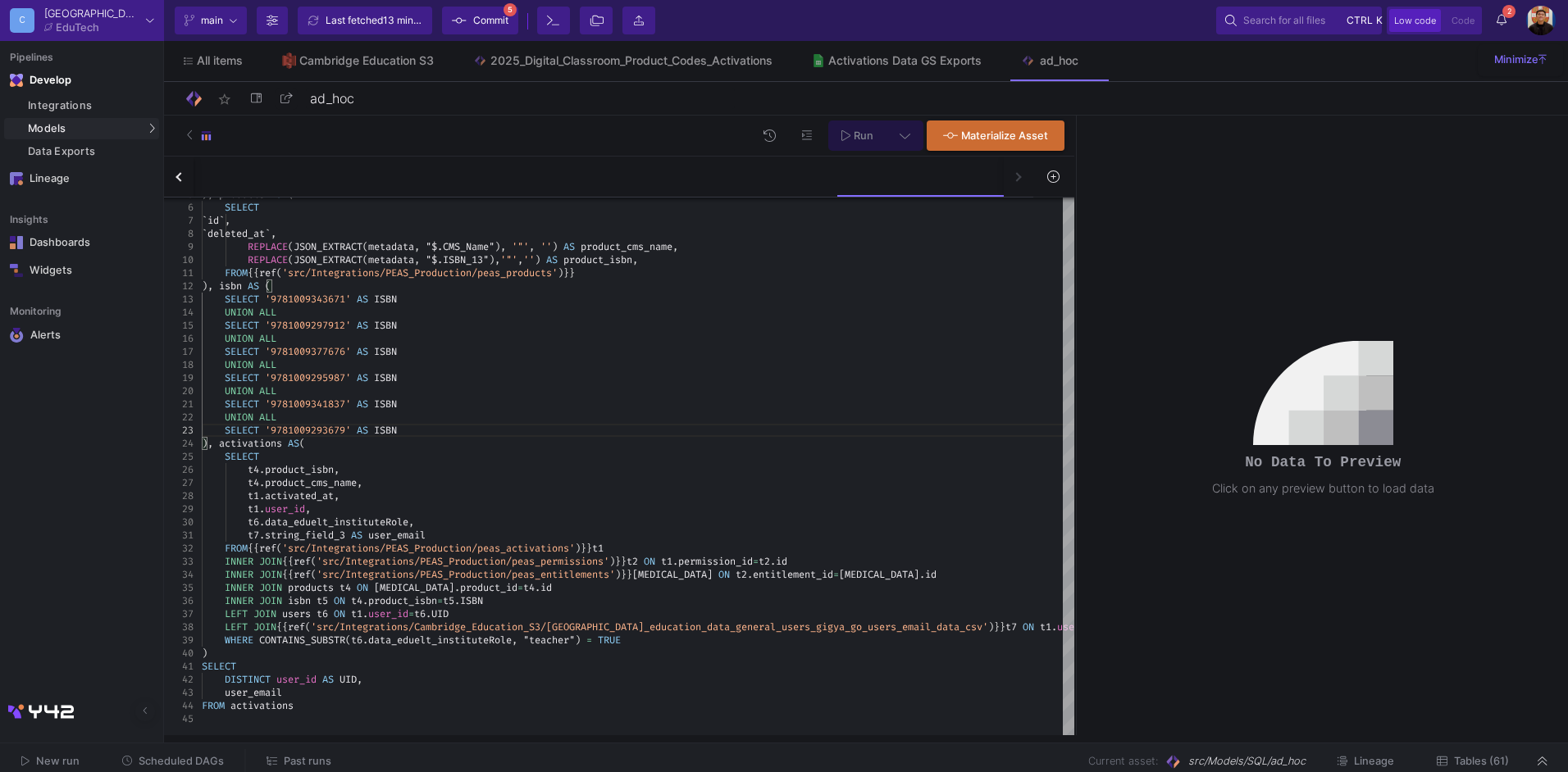
click at [901, 121] on button at bounding box center [905, 136] width 37 height 30
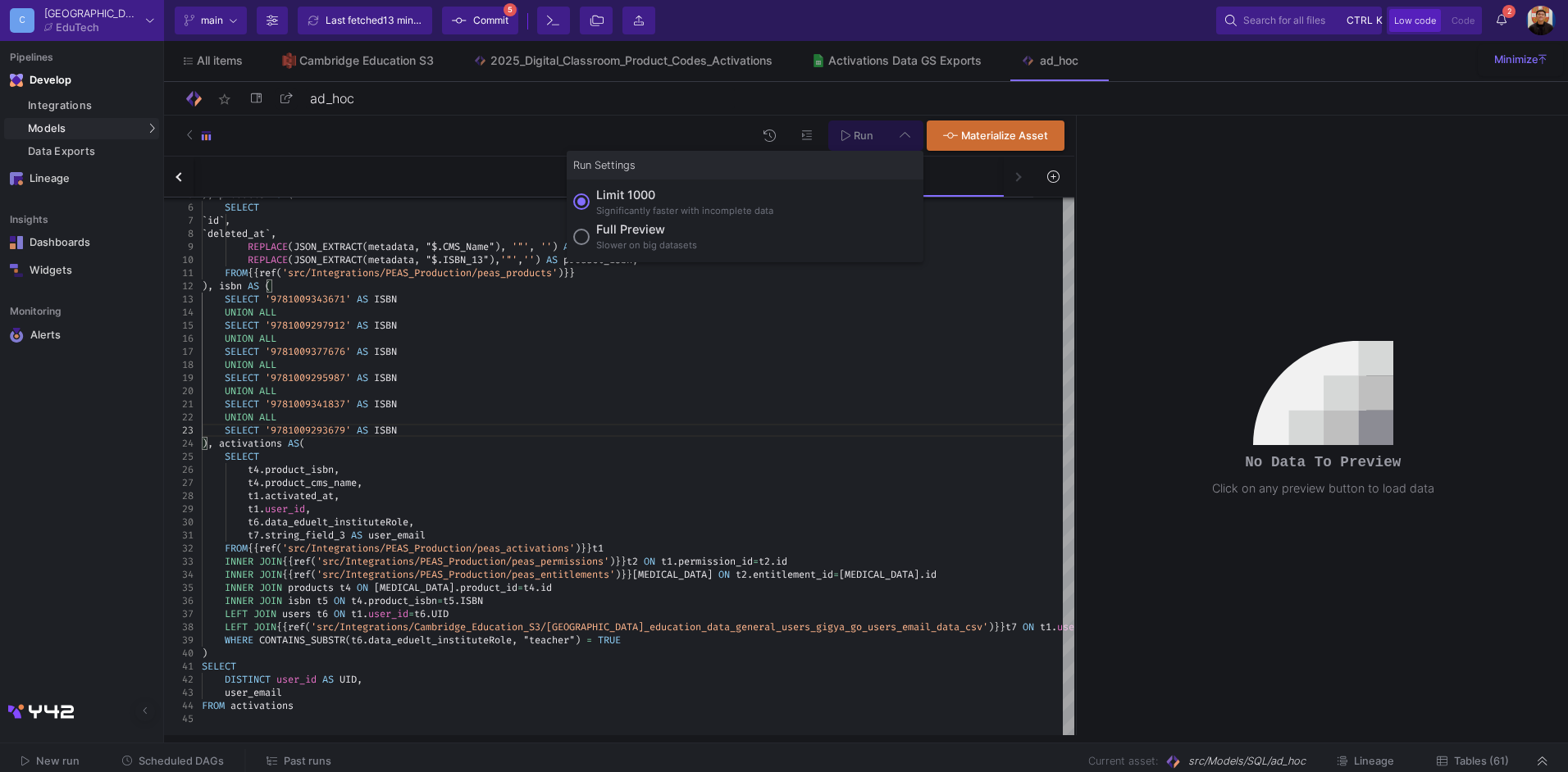
click at [609, 242] on div "Slower on big datasets" at bounding box center [646, 246] width 101 height 14
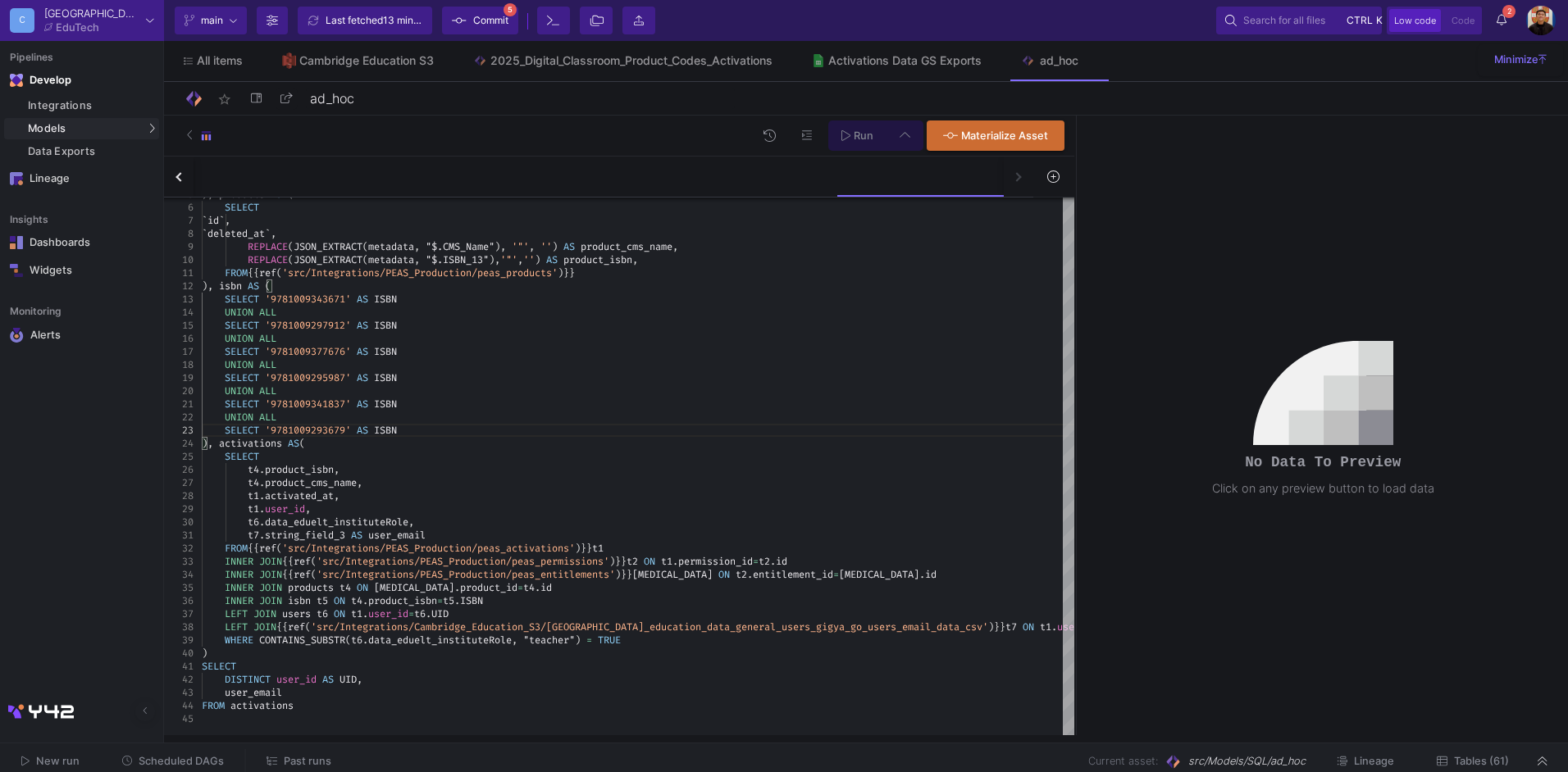
click at [590, 242] on input "Full preview Slower on big datasets" at bounding box center [581, 237] width 16 height 16
radio input "true"
click at [850, 141] on icon at bounding box center [846, 135] width 9 height 12
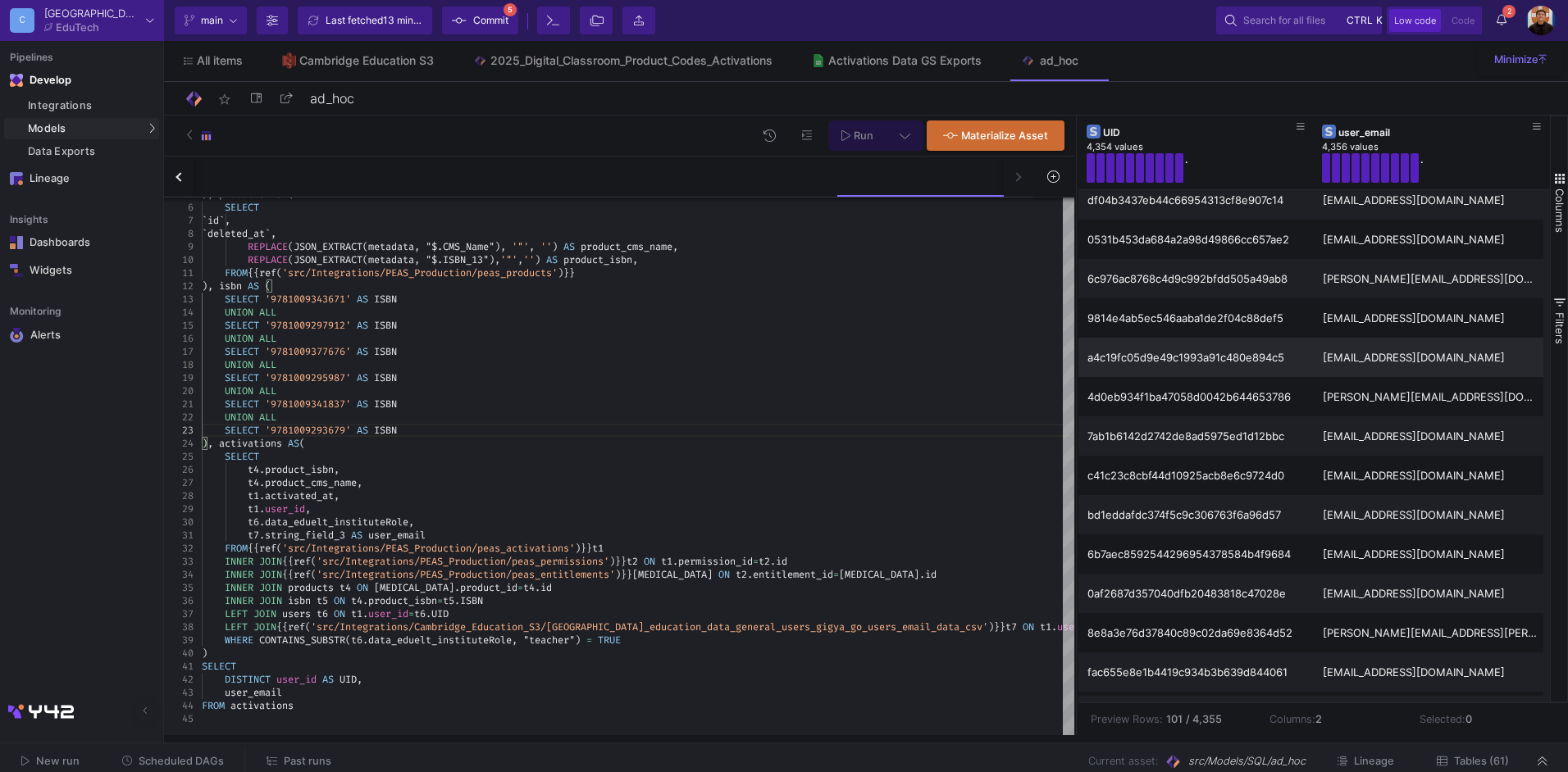
scroll to position [0, 0]
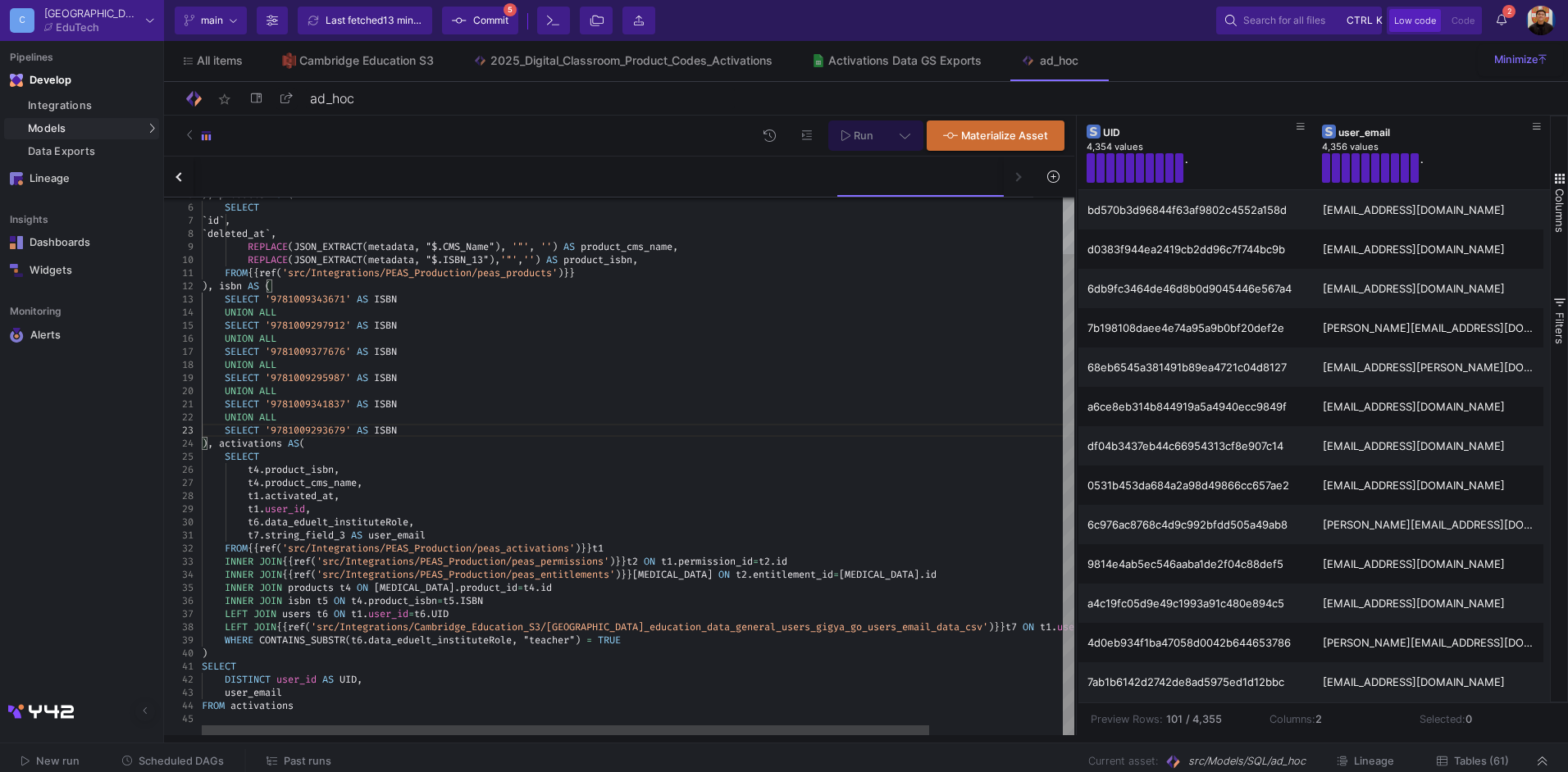
type textarea "SELECT DISTINCT user_id AS UID, user_email FROM activations"
drag, startPoint x: 316, startPoint y: 703, endPoint x: 195, endPoint y: 672, distance: 124.9
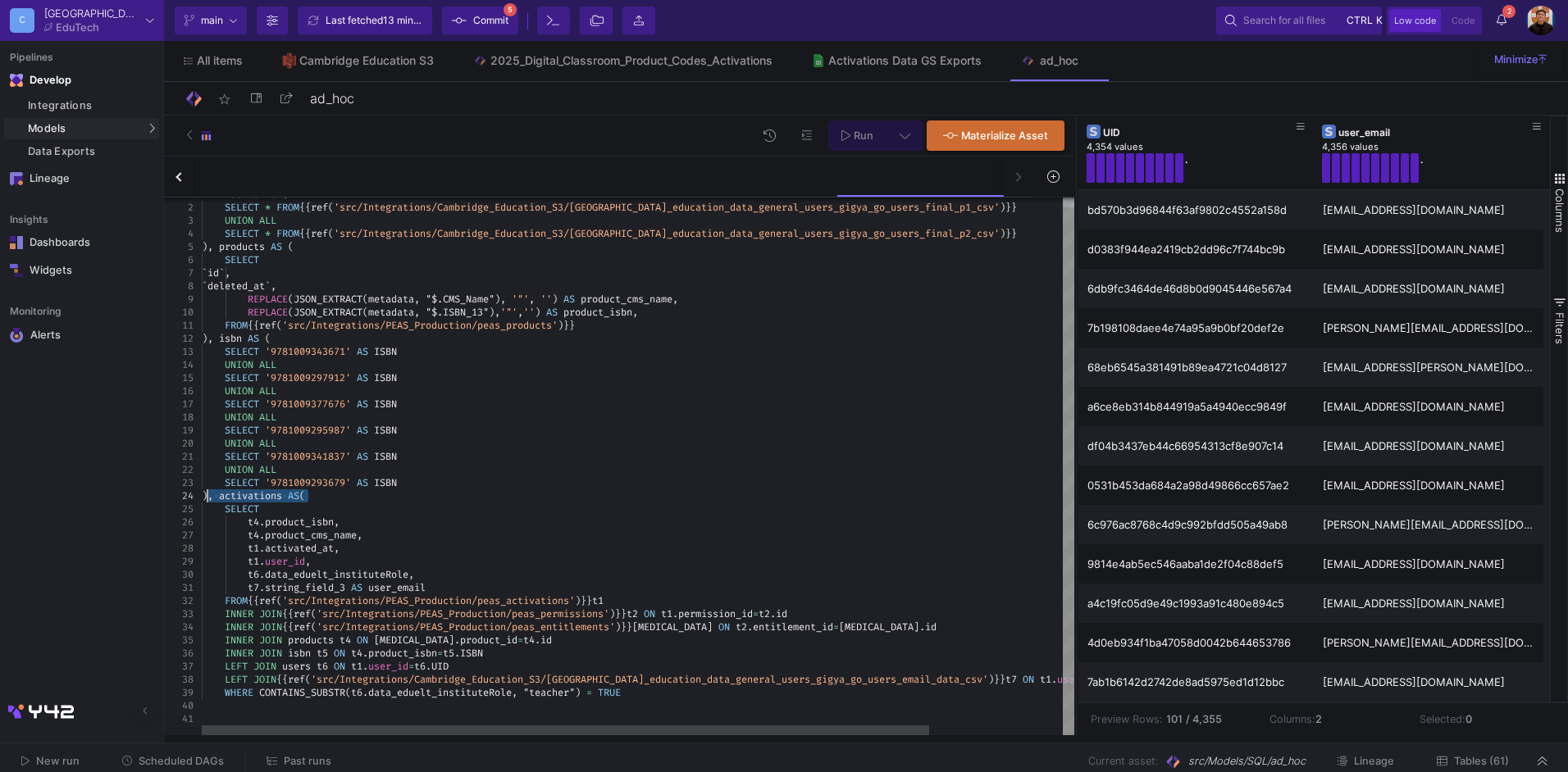
drag, startPoint x: 331, startPoint y: 492, endPoint x: 210, endPoint y: 495, distance: 121.0
type textarea "SELECT '9781009341837' AS ISBN UNION ALL SELECT '9781009293679' AS ISBN ) SELEC…"
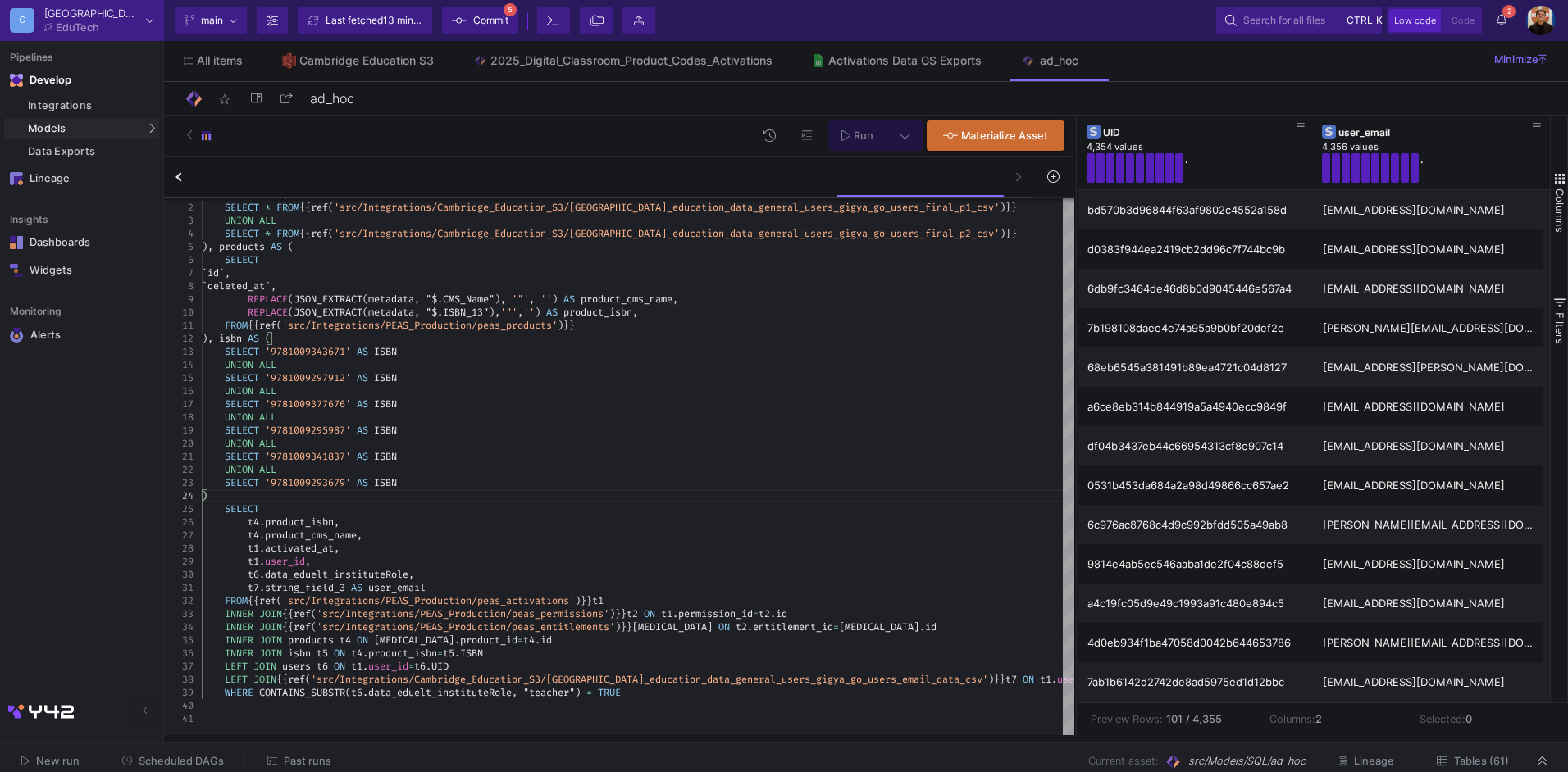
click at [864, 131] on span "Run" at bounding box center [864, 136] width 20 height 13
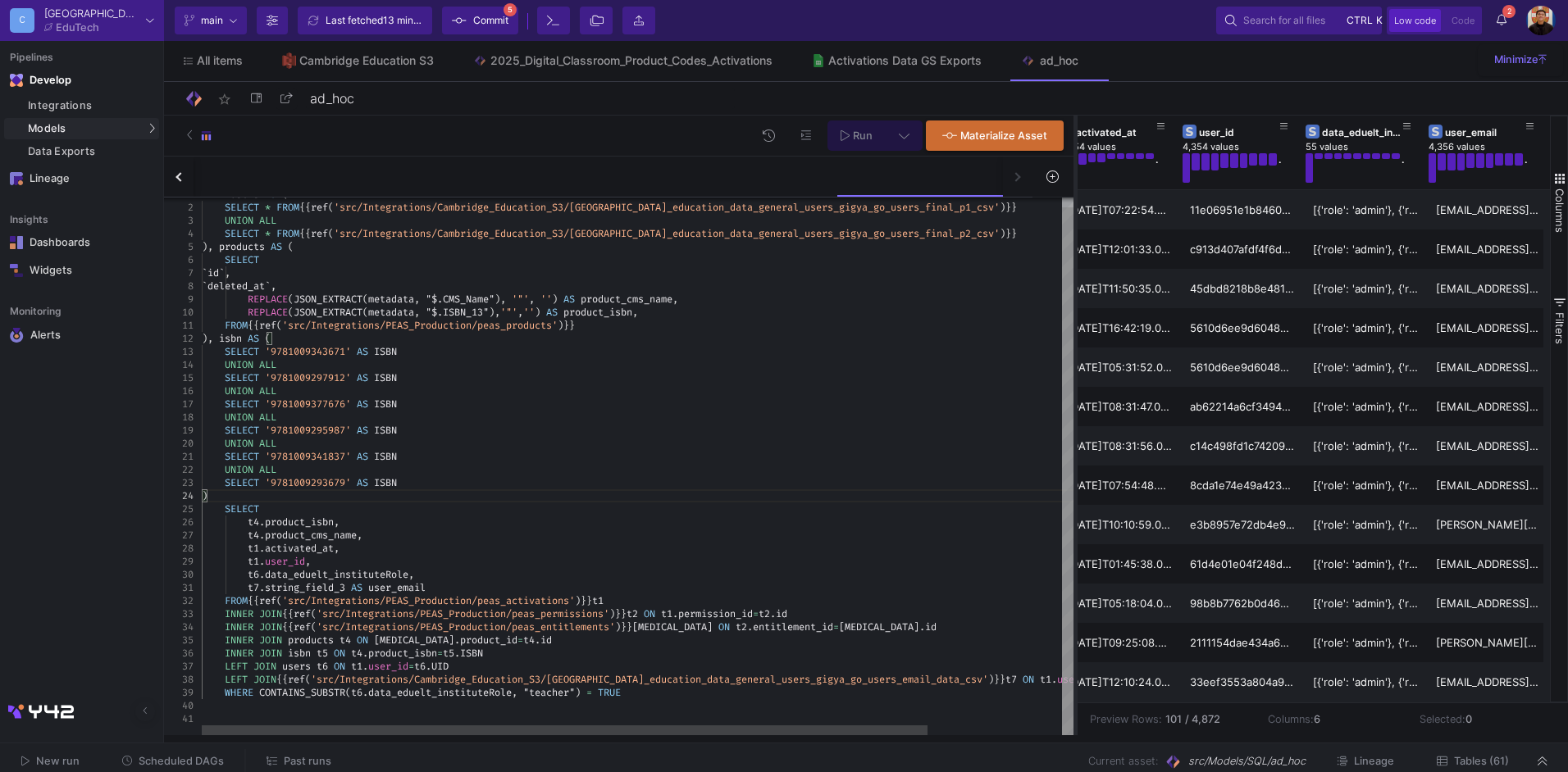
scroll to position [0, 273]
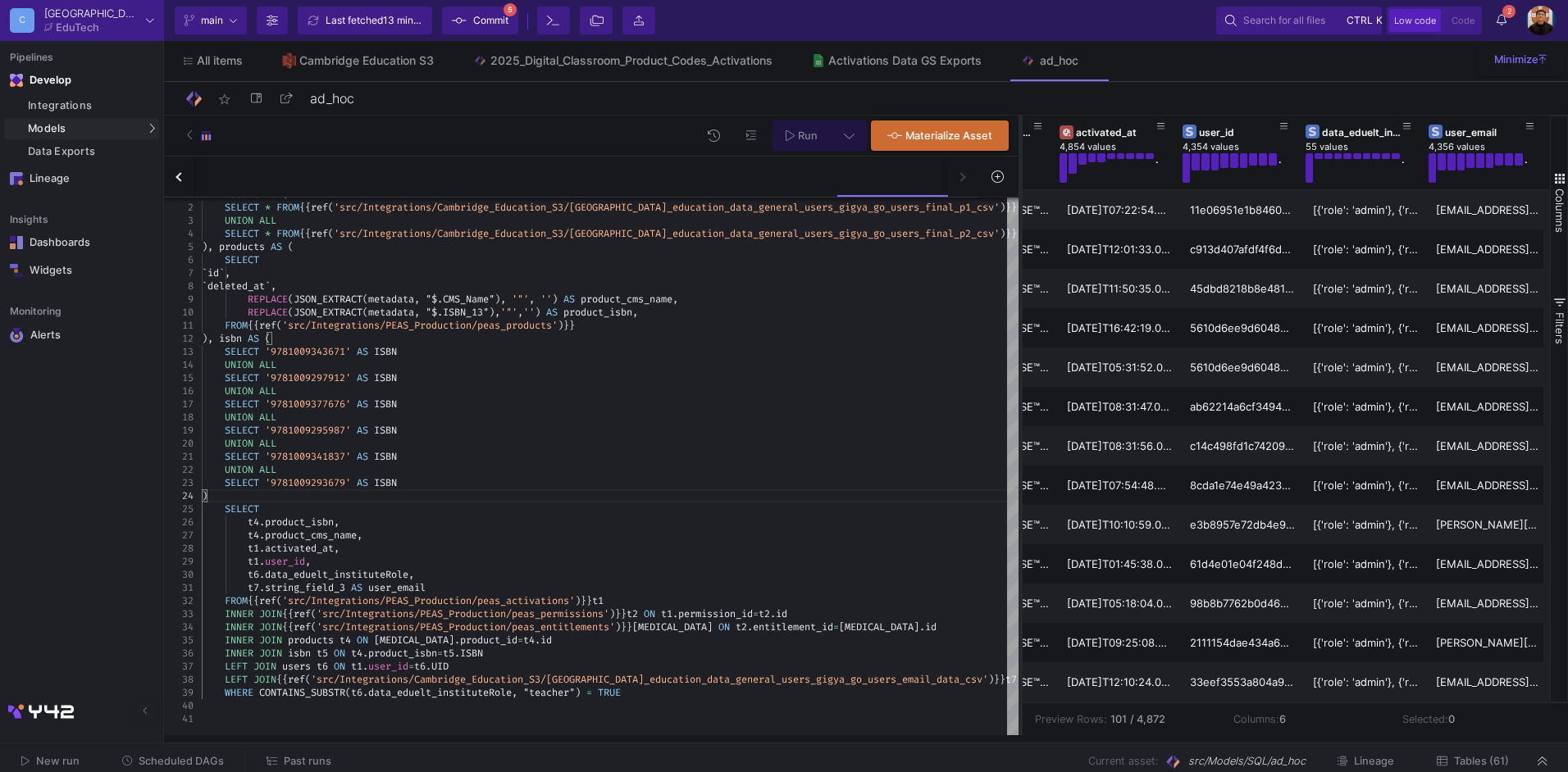
drag, startPoint x: 1076, startPoint y: 425, endPoint x: 1020, endPoint y: 441, distance: 58.2
click at [1020, 441] on div at bounding box center [1021, 425] width 4 height 620
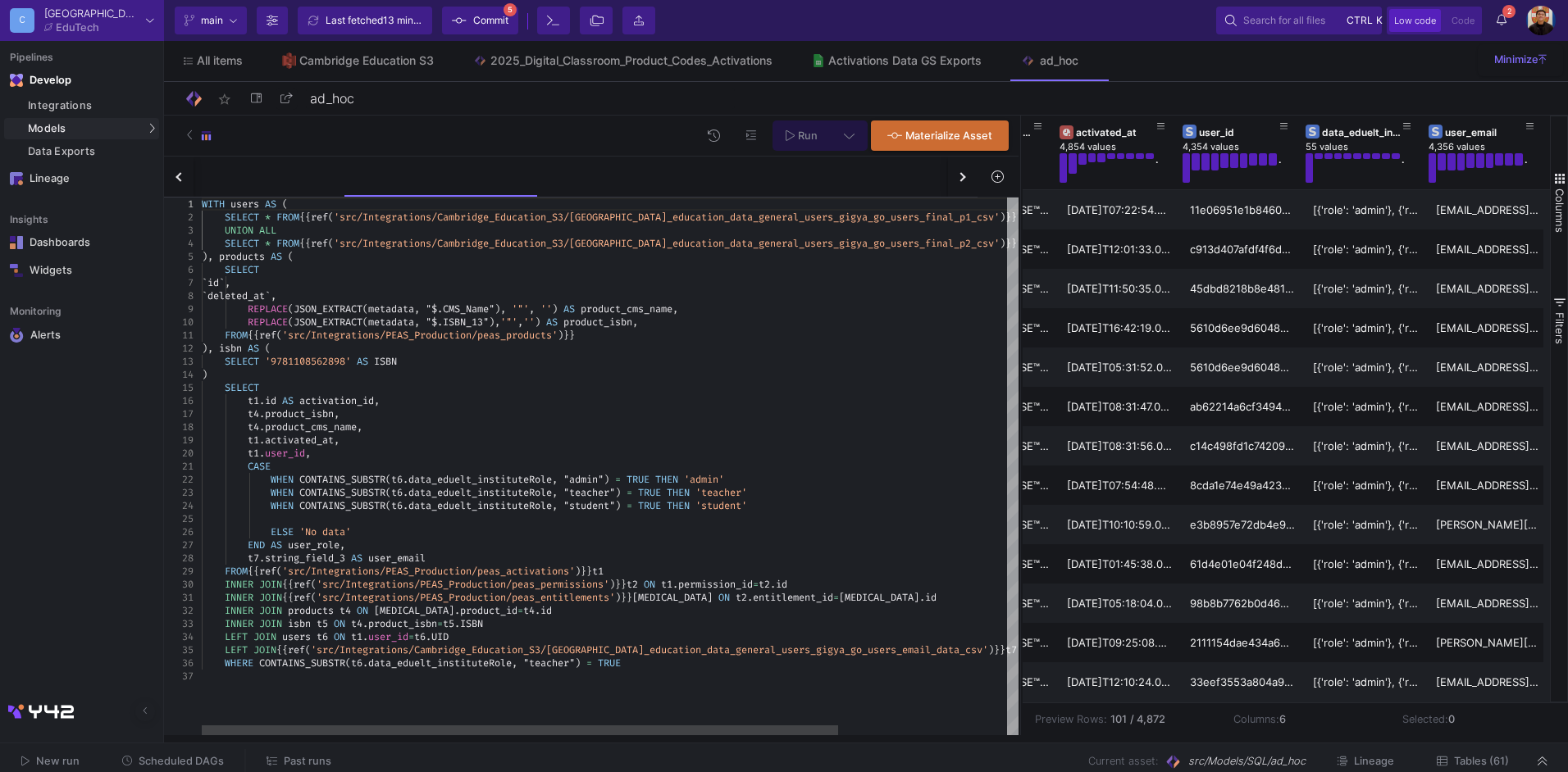
click at [632, 601] on span "}}" at bounding box center [627, 597] width 12 height 13
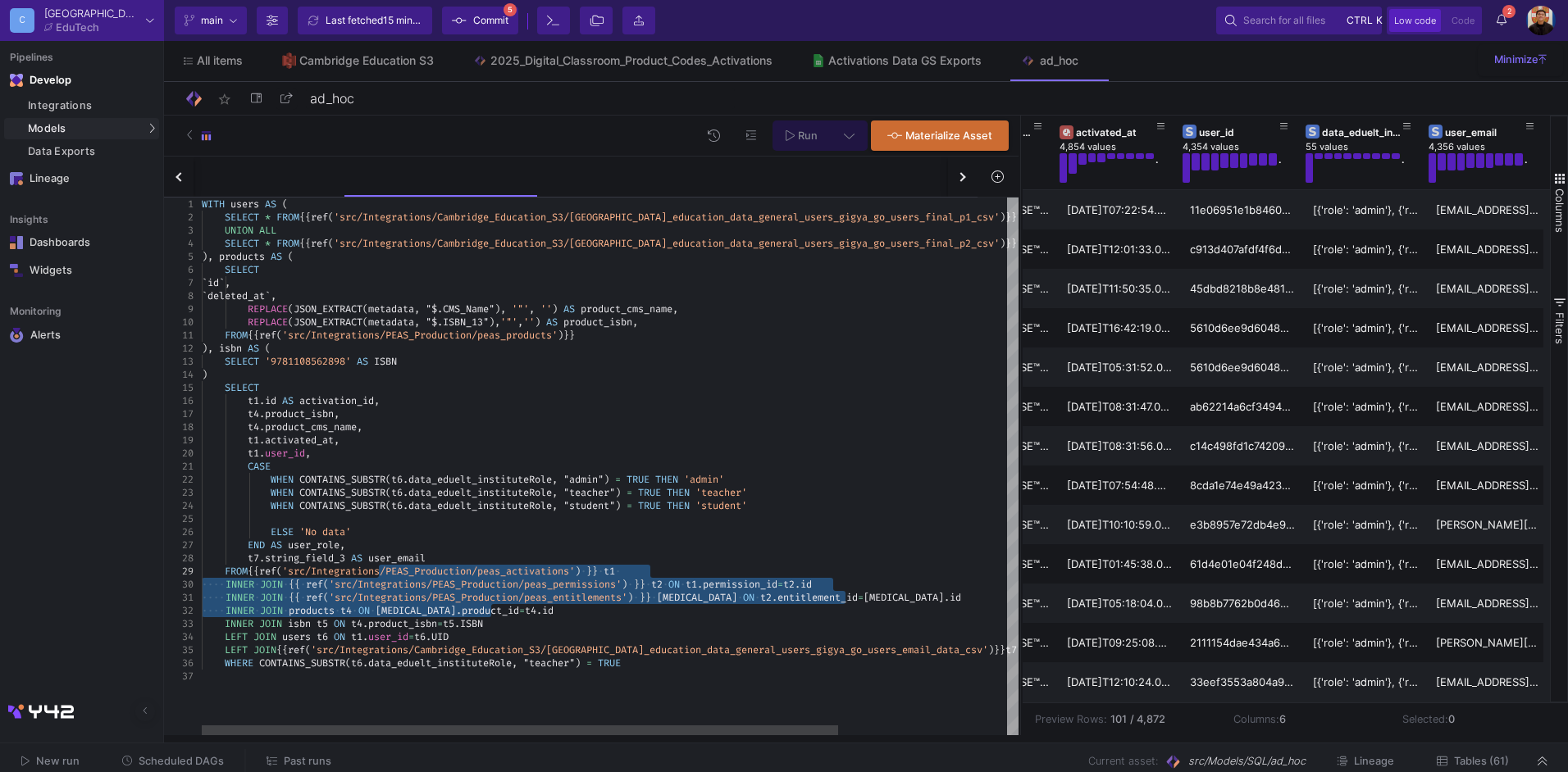
drag, startPoint x: 246, startPoint y: 516, endPoint x: 260, endPoint y: 520, distance: 14.6
click at [246, 516] on div at bounding box center [718, 518] width 1033 height 13
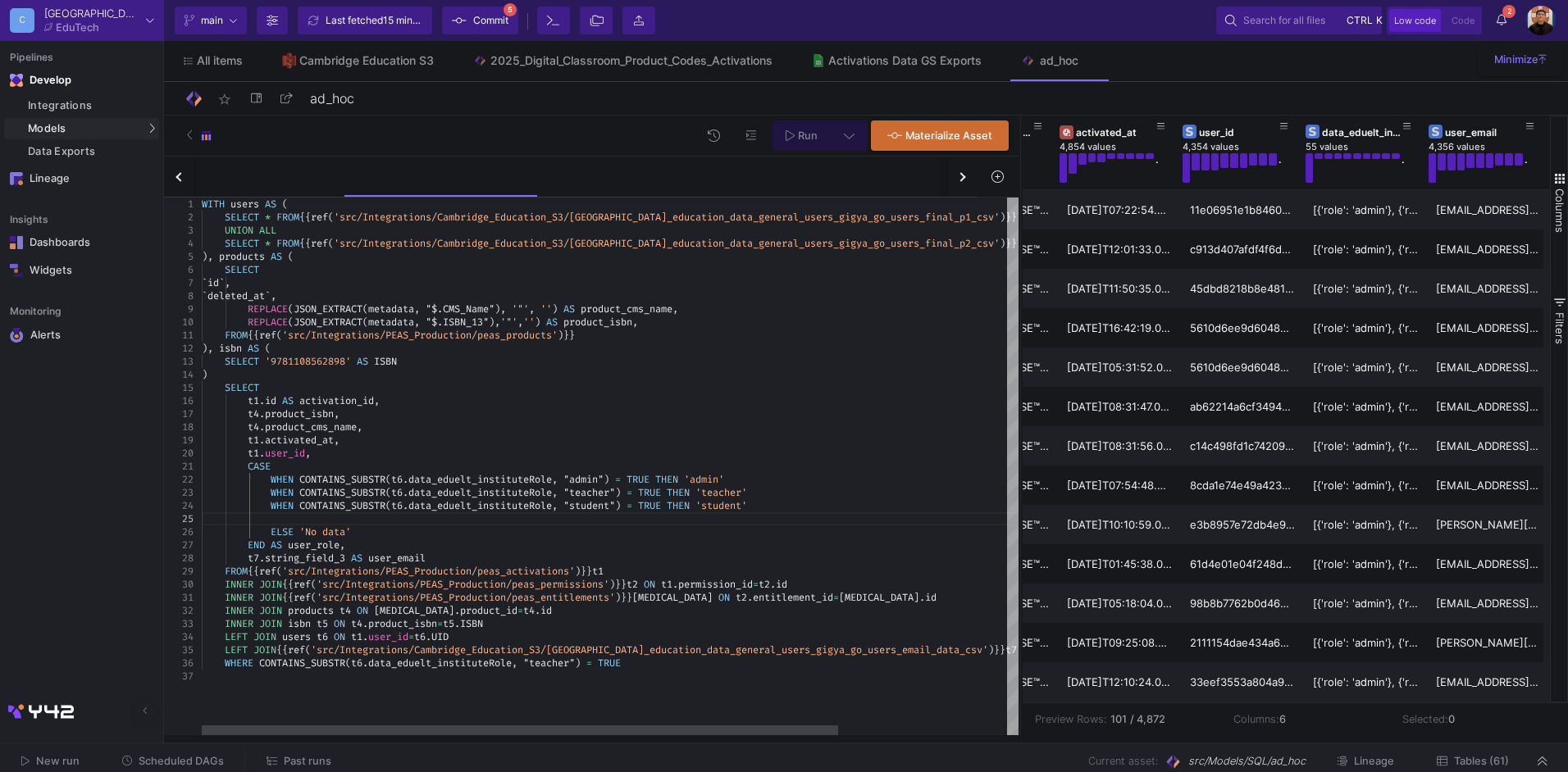
type textarea "CASE WHEN CONTAINS_SUBSTR(t6.data_eduelt_instituteRole, "admin") = TRUE THEN 'a…"
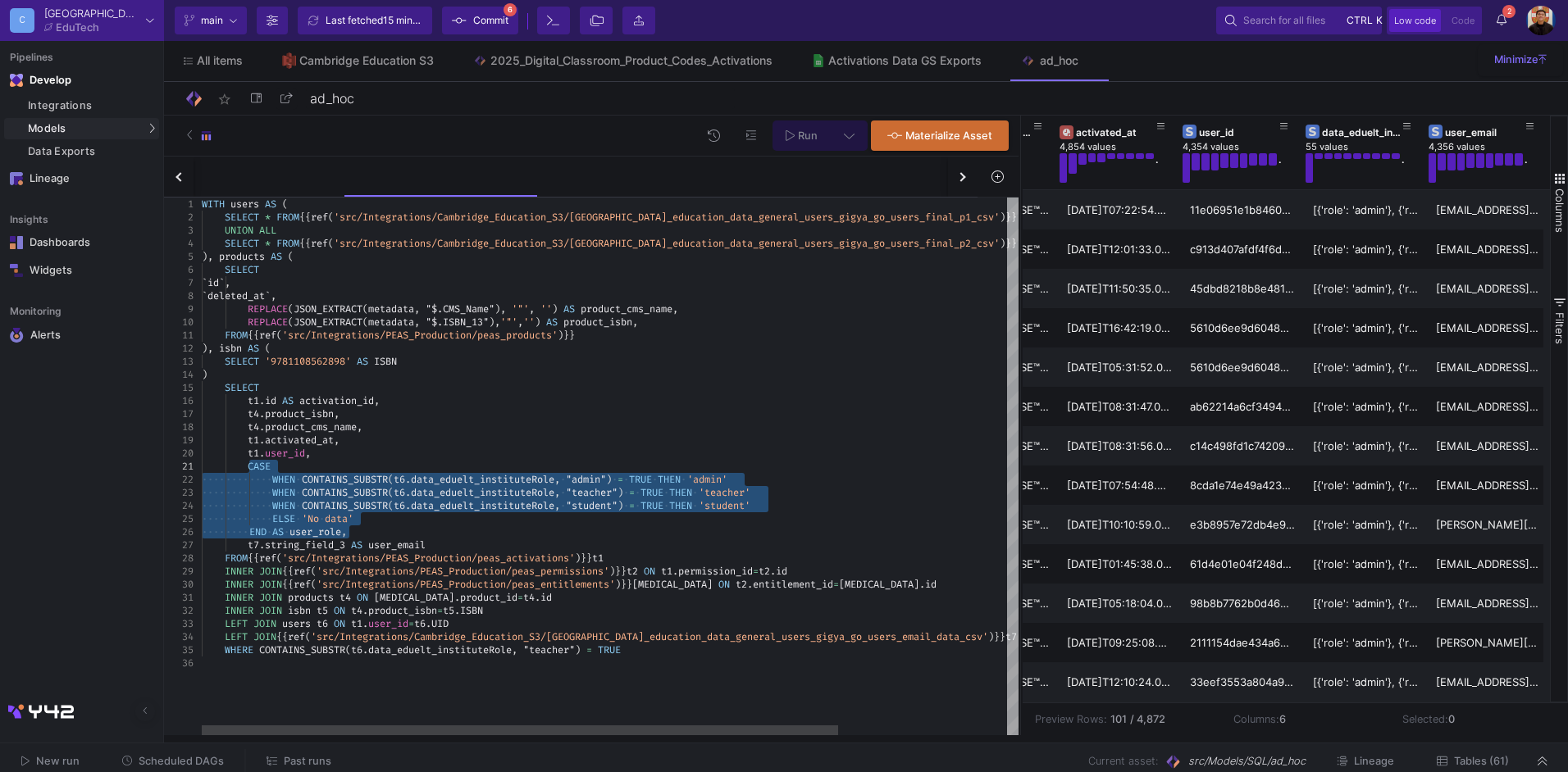
drag, startPoint x: 353, startPoint y: 533, endPoint x: 249, endPoint y: 470, distance: 121.6
click at [959, 175] on div "button" at bounding box center [961, 177] width 9 height 9
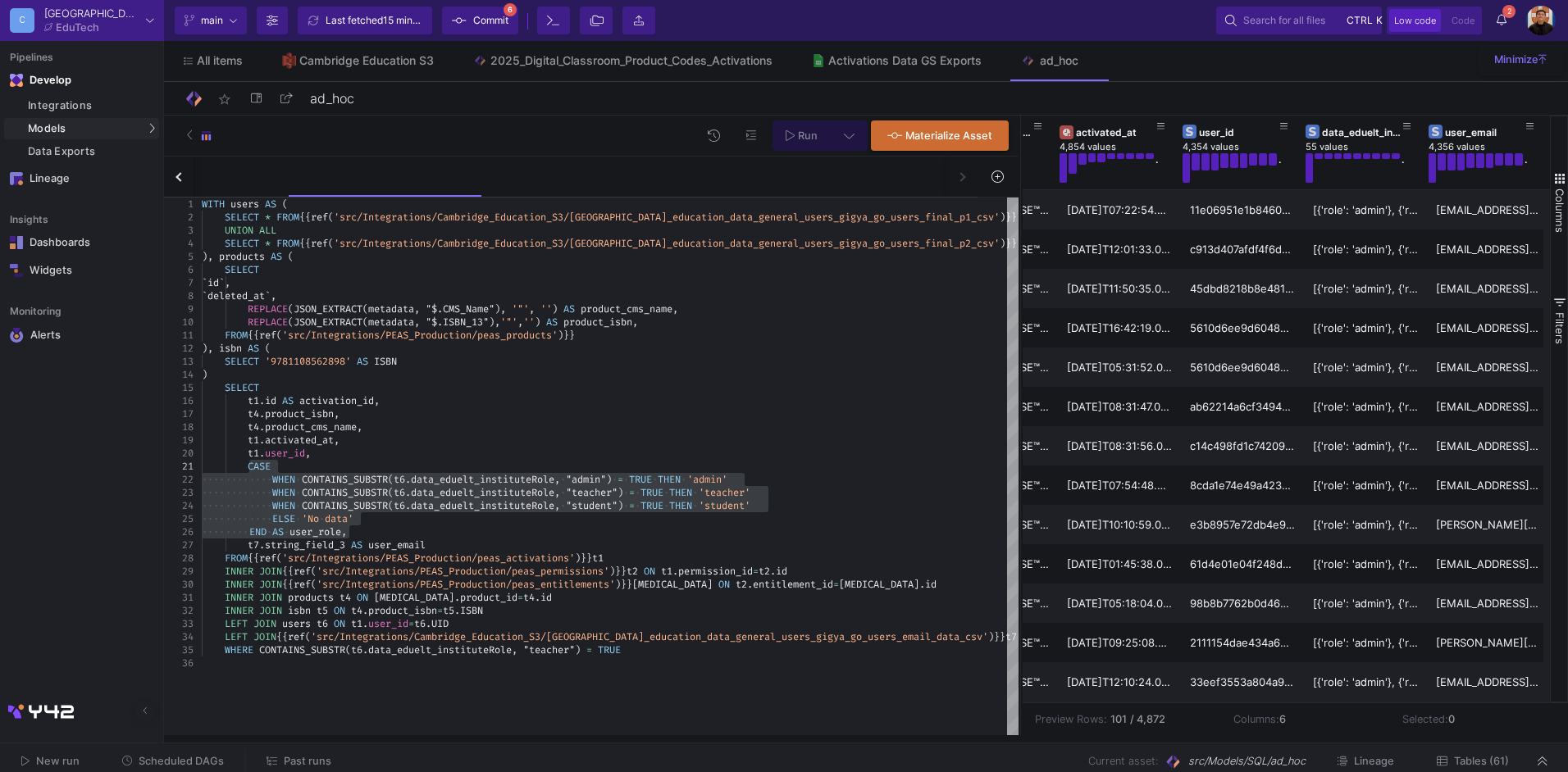
click at [959, 175] on div "clp_ebook_usage elevate_activations ebook_usage_by_app_users ebook_usage_by_app…" at bounding box center [570, 177] width 814 height 41
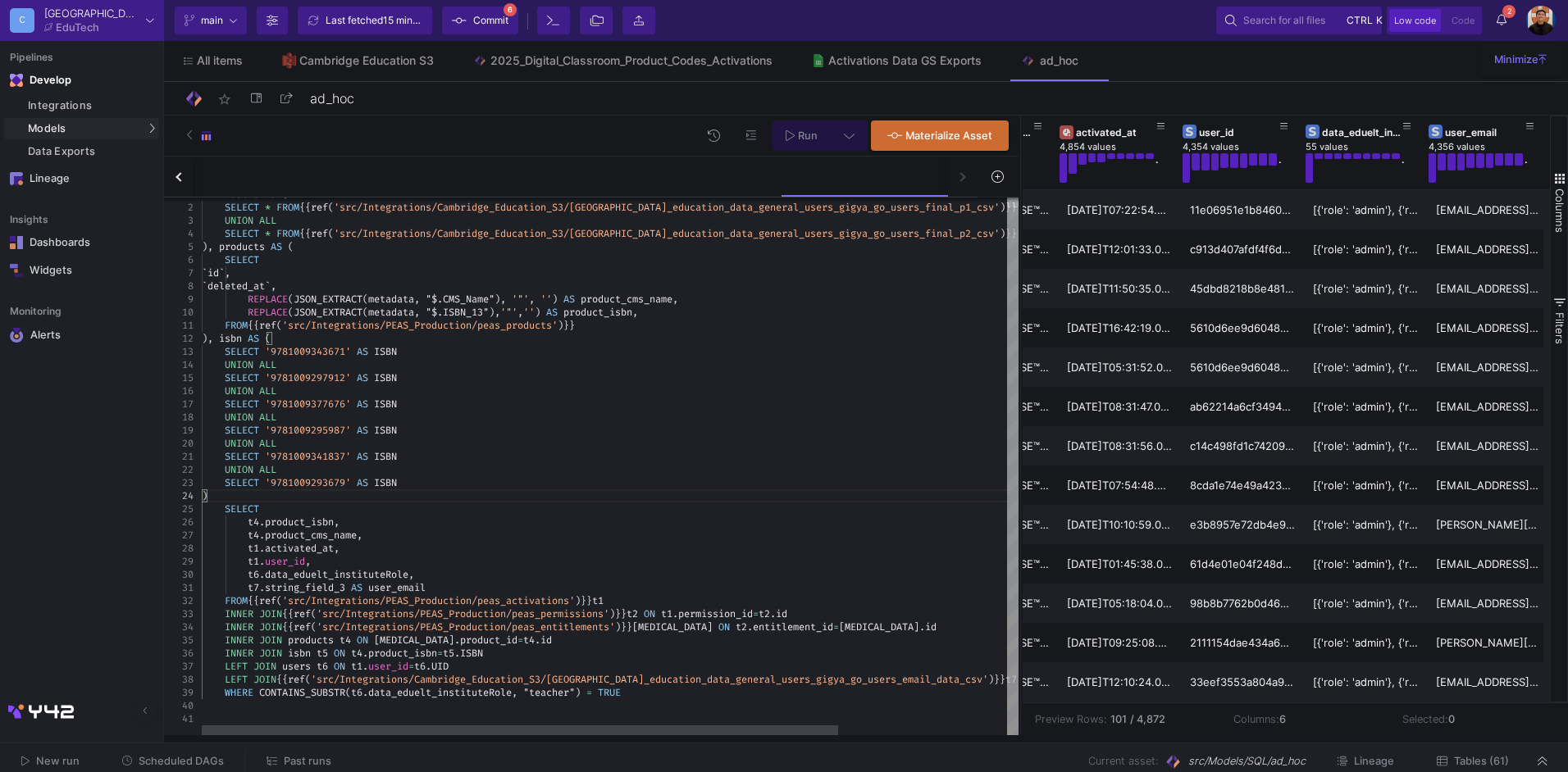
scroll to position [25, 5]
drag, startPoint x: 421, startPoint y: 574, endPoint x: 252, endPoint y: 576, distance: 169.0
paste textarea "WHEN CONTAINS_SUBSTR(t6.data_eduelt_instituteRole, "admin") = TRUE THEN 'admin'…"
type textarea "WHEN CONTAINS_SUBSTR(t6.data_eduelt_instituteRole, "admin") = TRUE THEN 'admin'…"
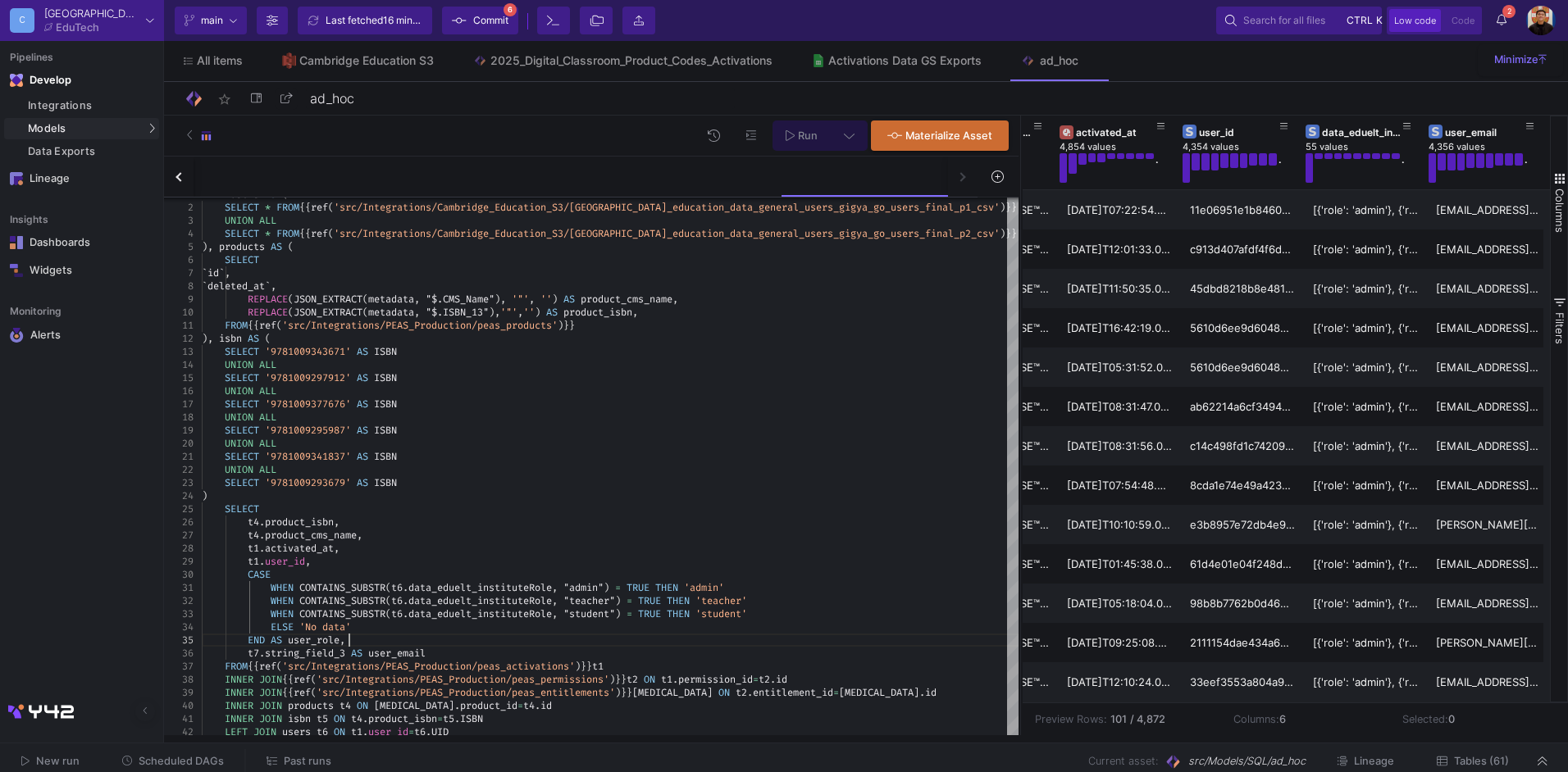
click at [853, 130] on icon at bounding box center [849, 135] width 11 height 12
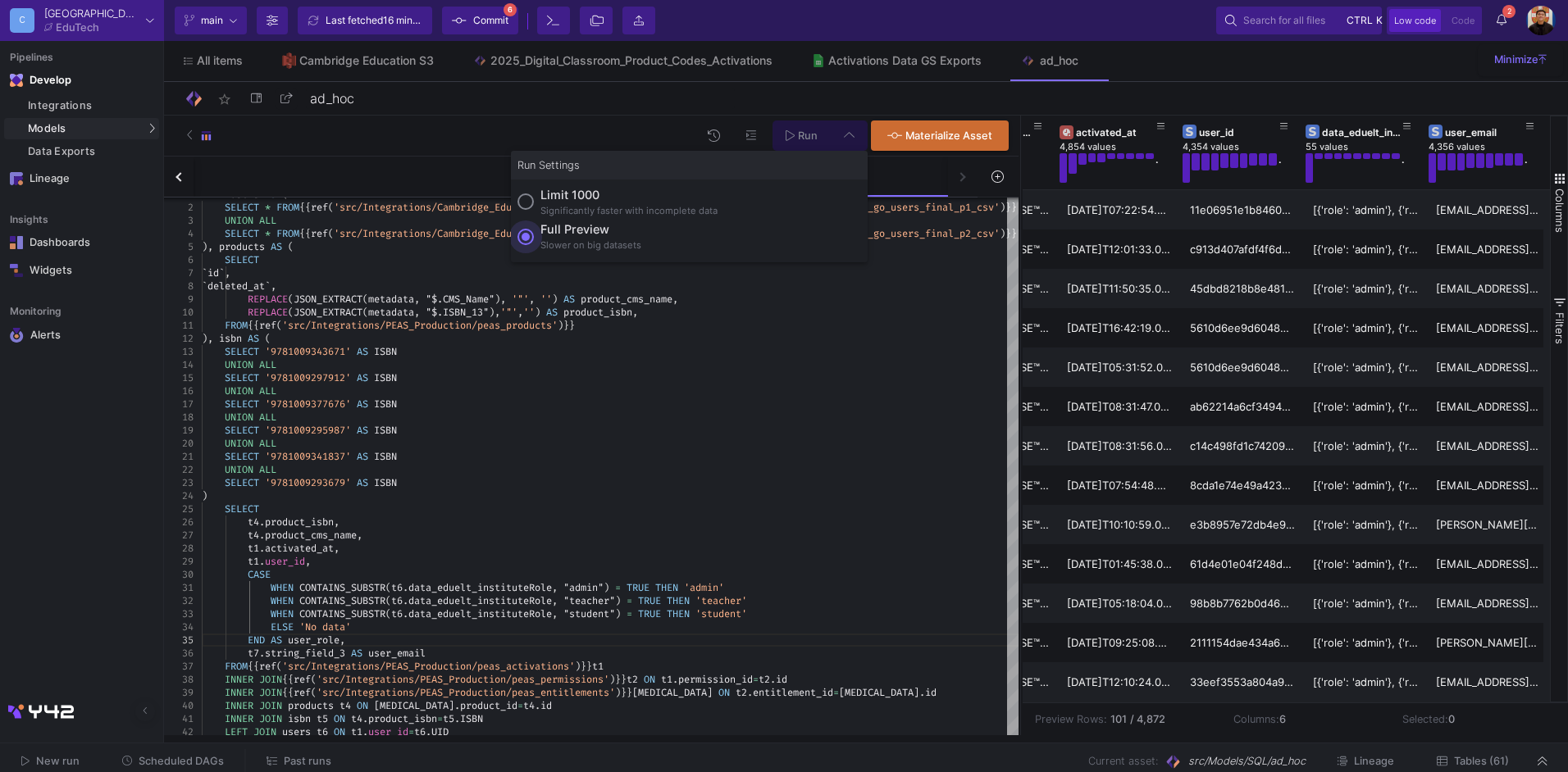
click at [561, 231] on div "Full preview" at bounding box center [591, 230] width 101 height 18
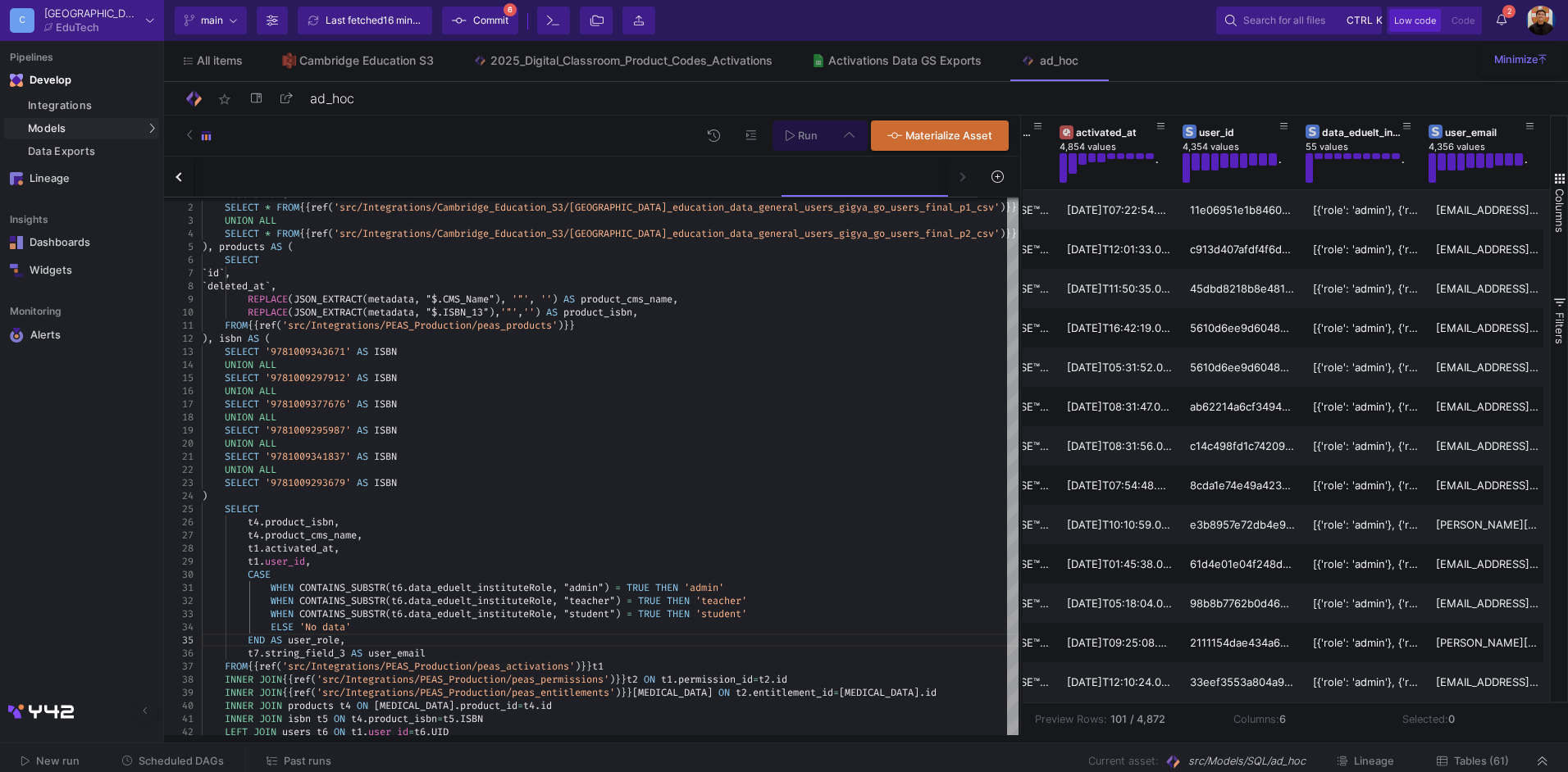
click at [534, 231] on input "Full preview Slower on big datasets" at bounding box center [526, 237] width 16 height 16
click at [787, 128] on button "Run" at bounding box center [801, 136] width 58 height 30
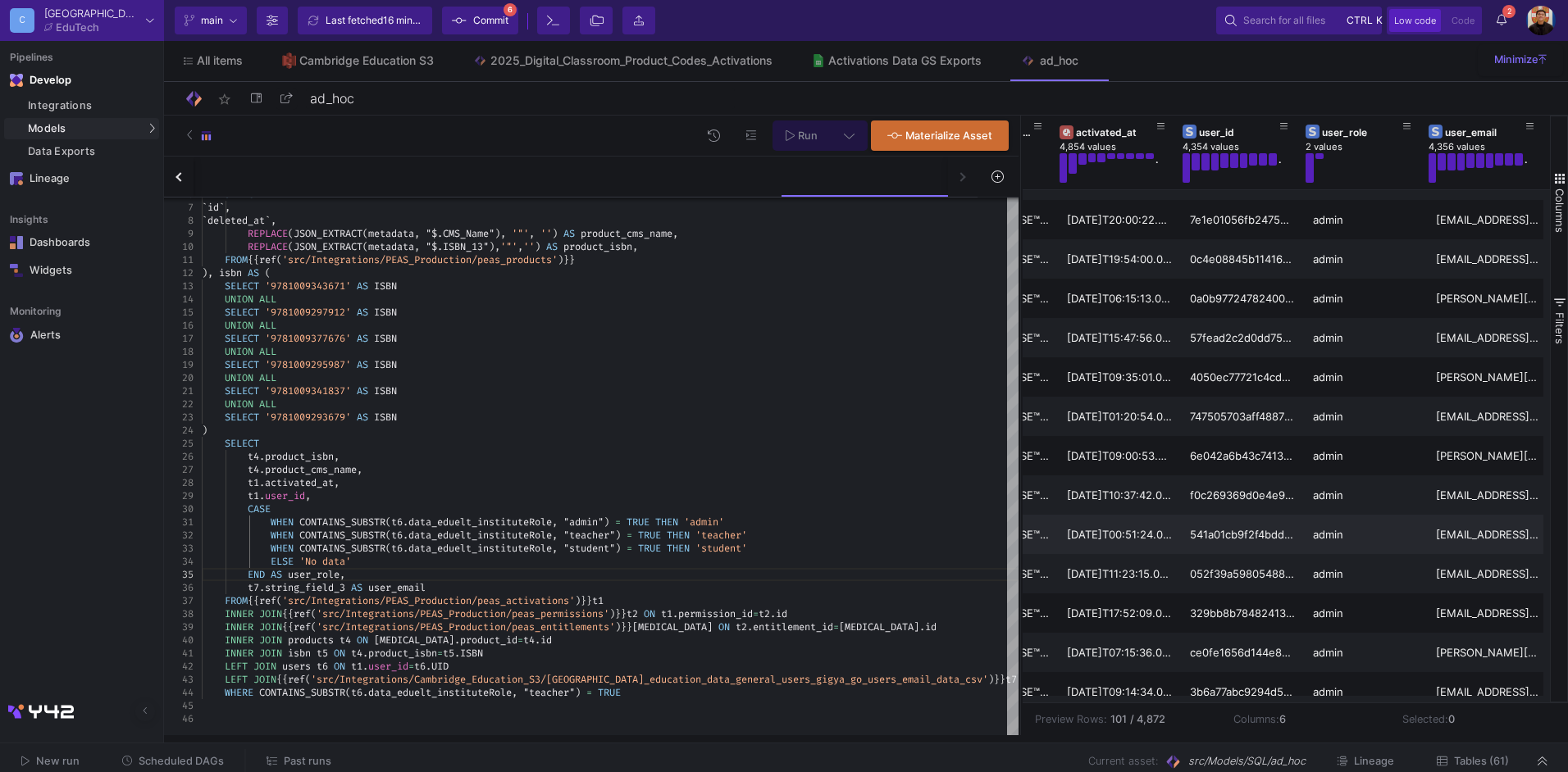
scroll to position [3015, 0]
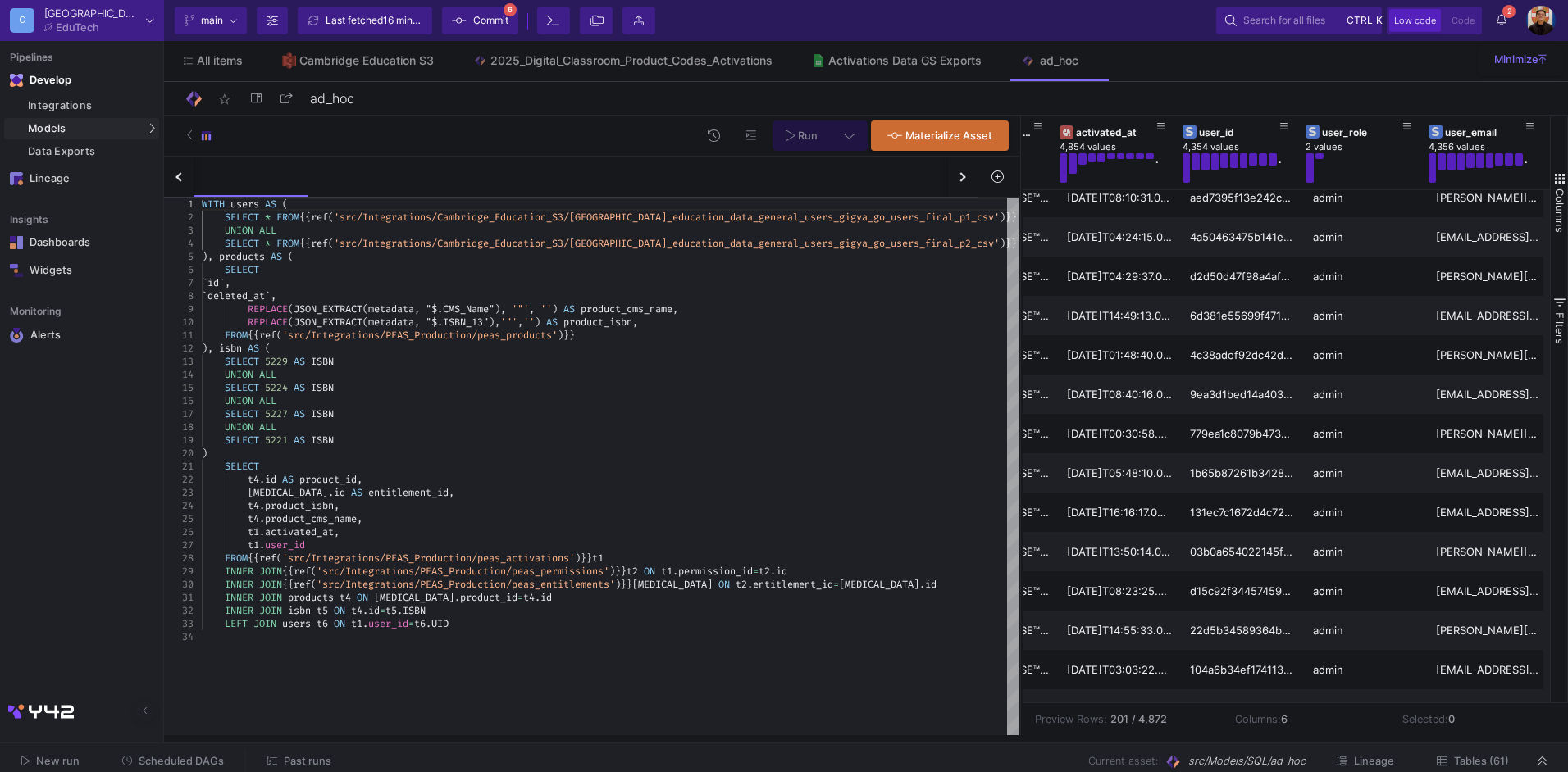
click at [173, 184] on button "button" at bounding box center [178, 176] width 30 height 40
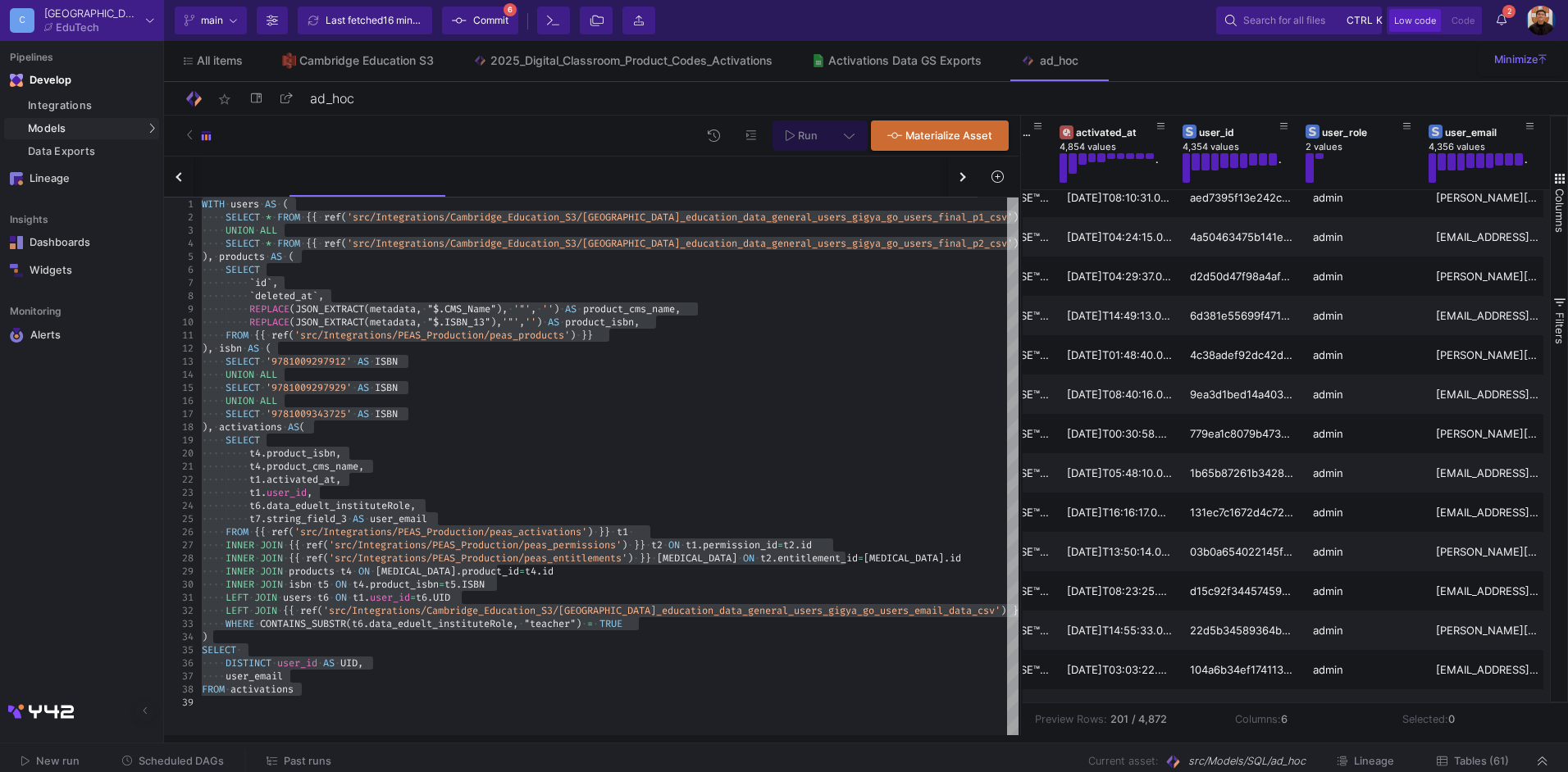
click at [175, 173] on button "button" at bounding box center [178, 176] width 30 height 40
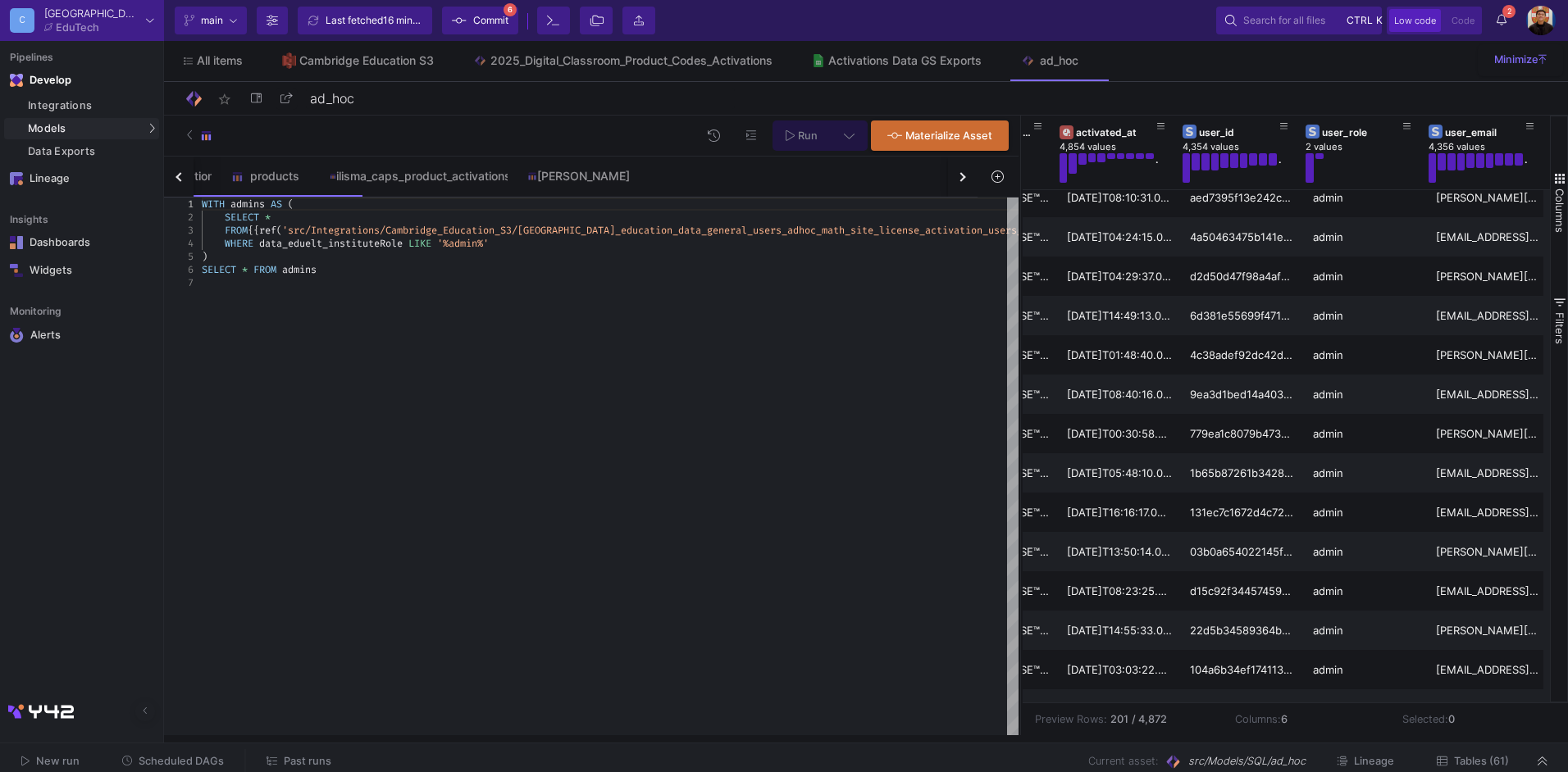
click at [182, 168] on button "button" at bounding box center [178, 176] width 30 height 40
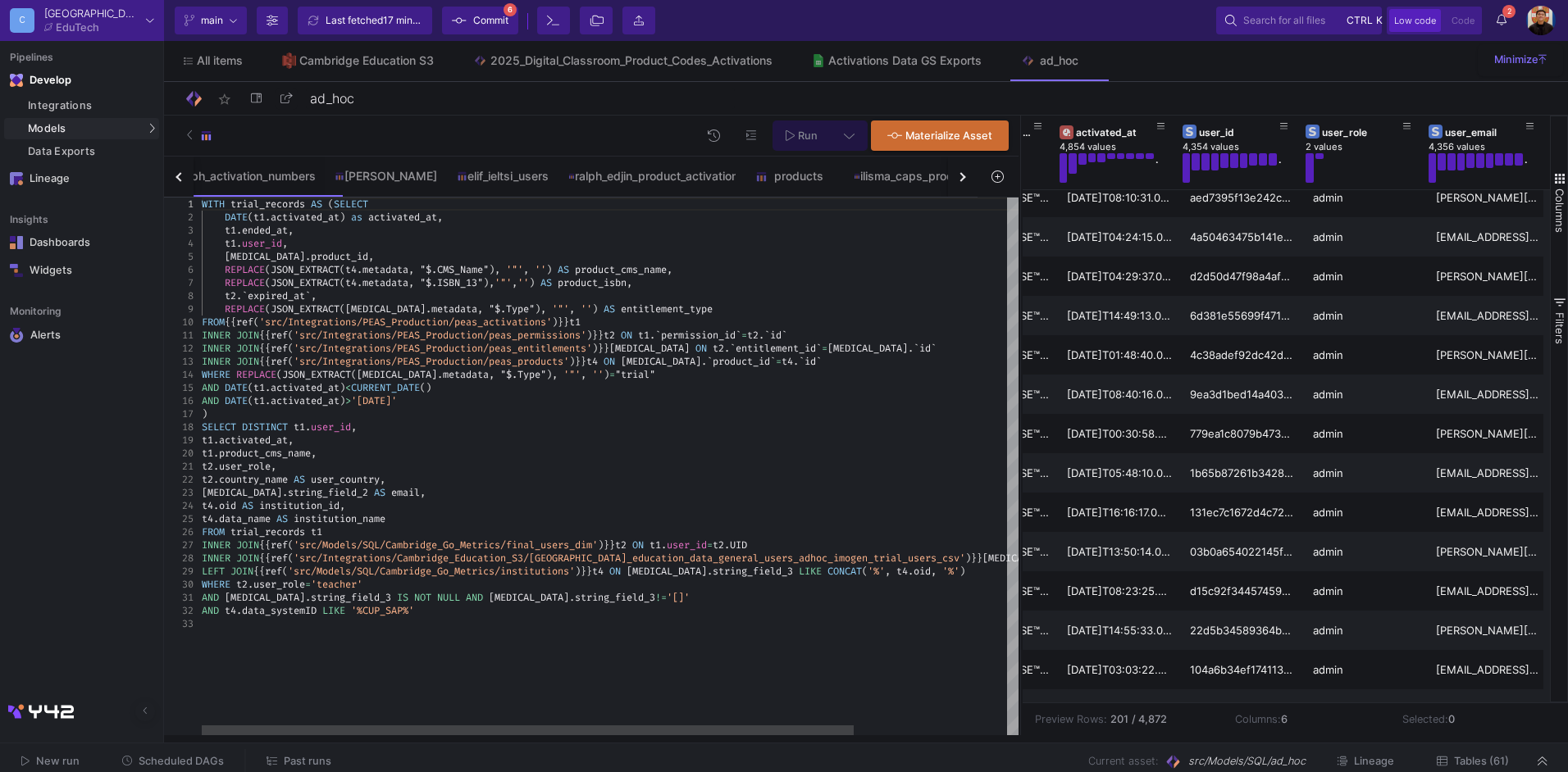
type textarea "t2.user_role, t2.country_name AS user_country, t3.string_field_2 AS email, t4.o…"
drag, startPoint x: 366, startPoint y: 481, endPoint x: 239, endPoint y: 481, distance: 127.0
click at [961, 181] on div "button" at bounding box center [961, 177] width 9 height 9
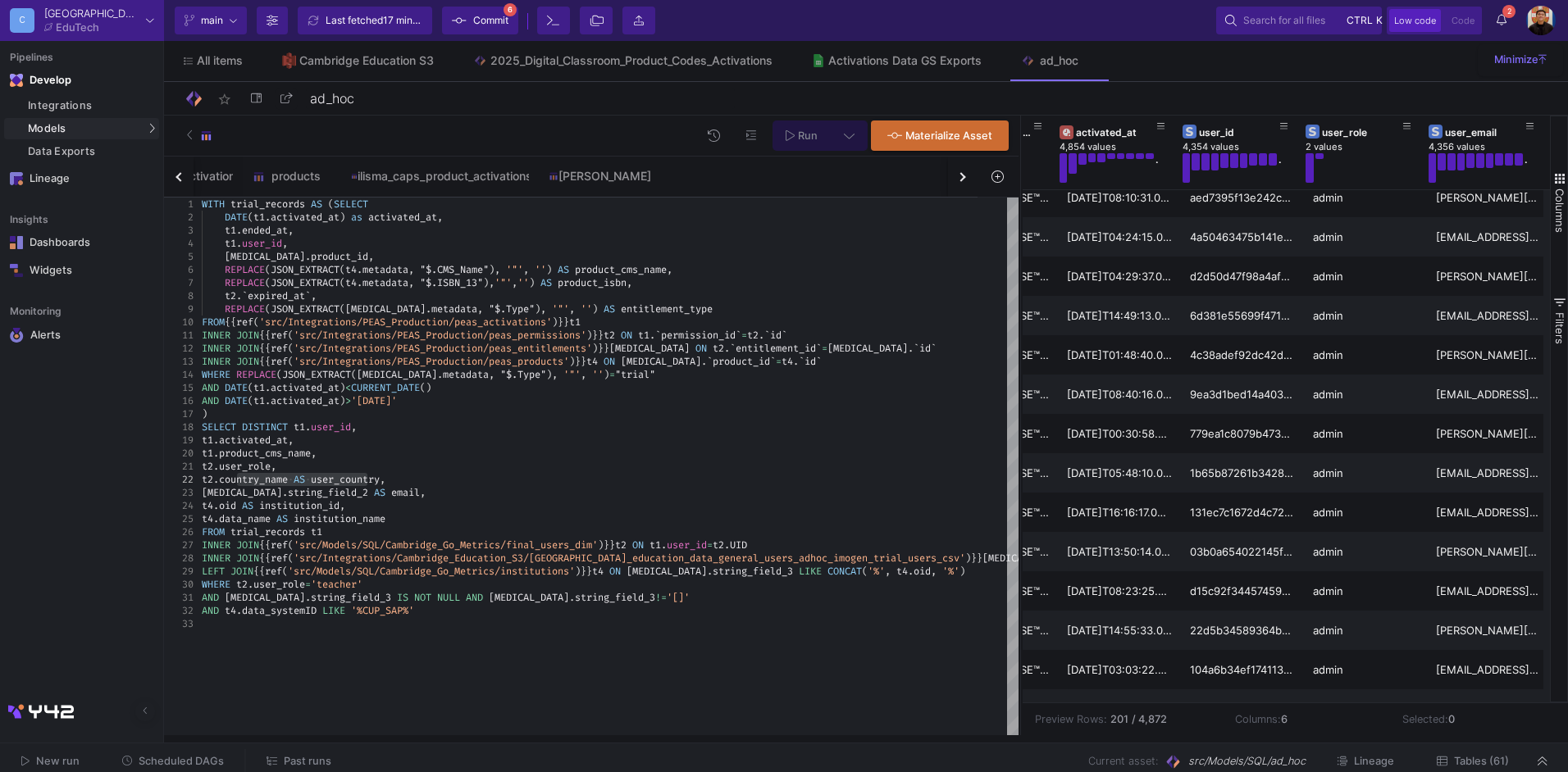
click at [961, 181] on div "button" at bounding box center [961, 177] width 9 height 9
click at [961, 181] on div "clp_ebook_usage elevate_activations ebook_usage_by_app_users ebook_usage_by_app…" at bounding box center [570, 177] width 814 height 41
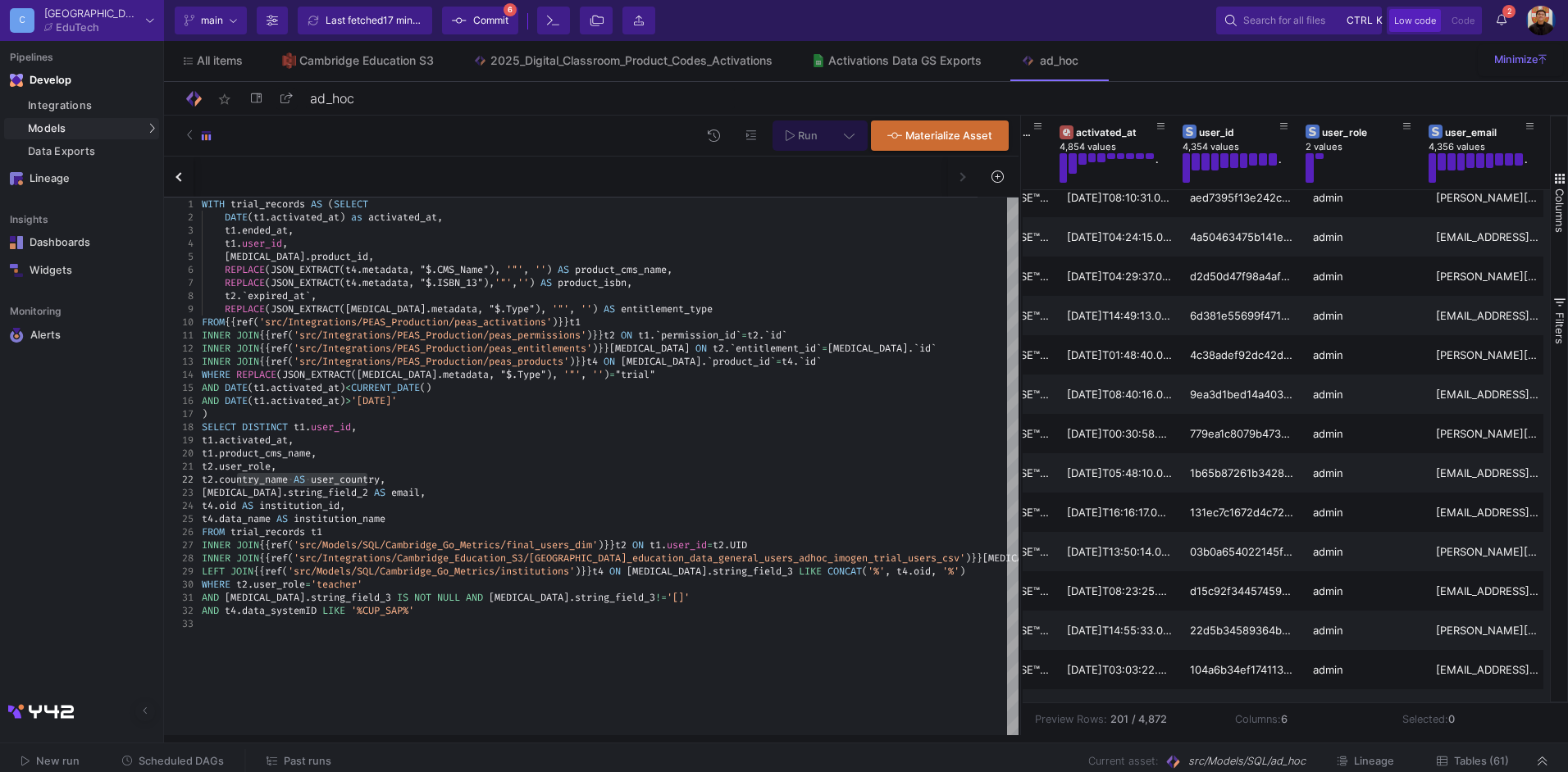
click at [961, 181] on div "clp_ebook_usage elevate_activations ebook_usage_by_app_users ebook_usage_by_app…" at bounding box center [570, 177] width 814 height 41
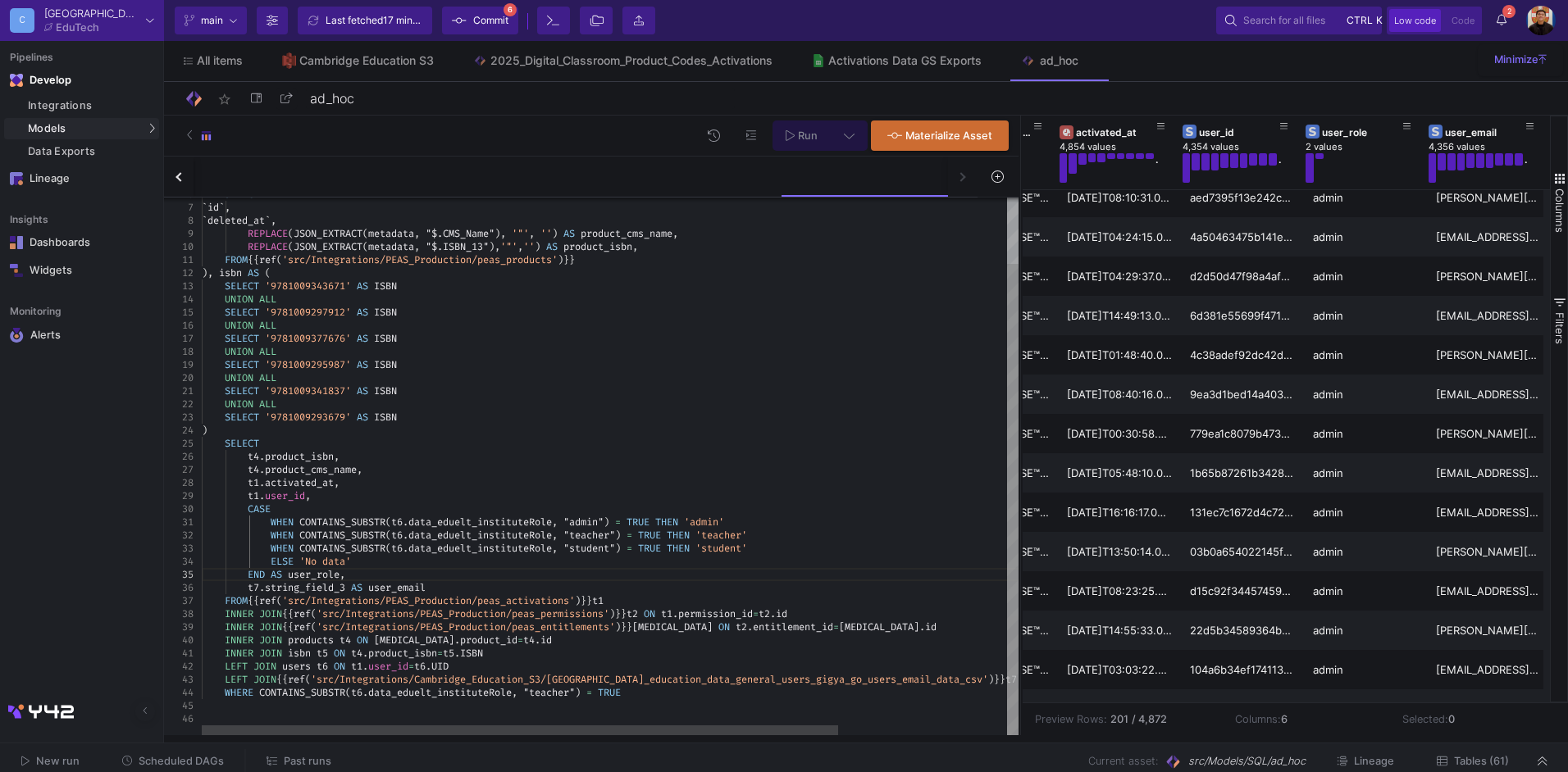
scroll to position [25, 147]
click at [660, 684] on span "_education_data_general_users_gigya_go_users_email" at bounding box center [787, 679] width 287 height 13
drag, startPoint x: 517, startPoint y: 729, endPoint x: 307, endPoint y: 744, distance: 210.5
click at [307, 744] on as-split "C Cambridge EduTech Current branch main Branch Options Last fetched 17 minutes …" at bounding box center [784, 386] width 1568 height 772
drag, startPoint x: 664, startPoint y: 691, endPoint x: 179, endPoint y: 699, distance: 485.1
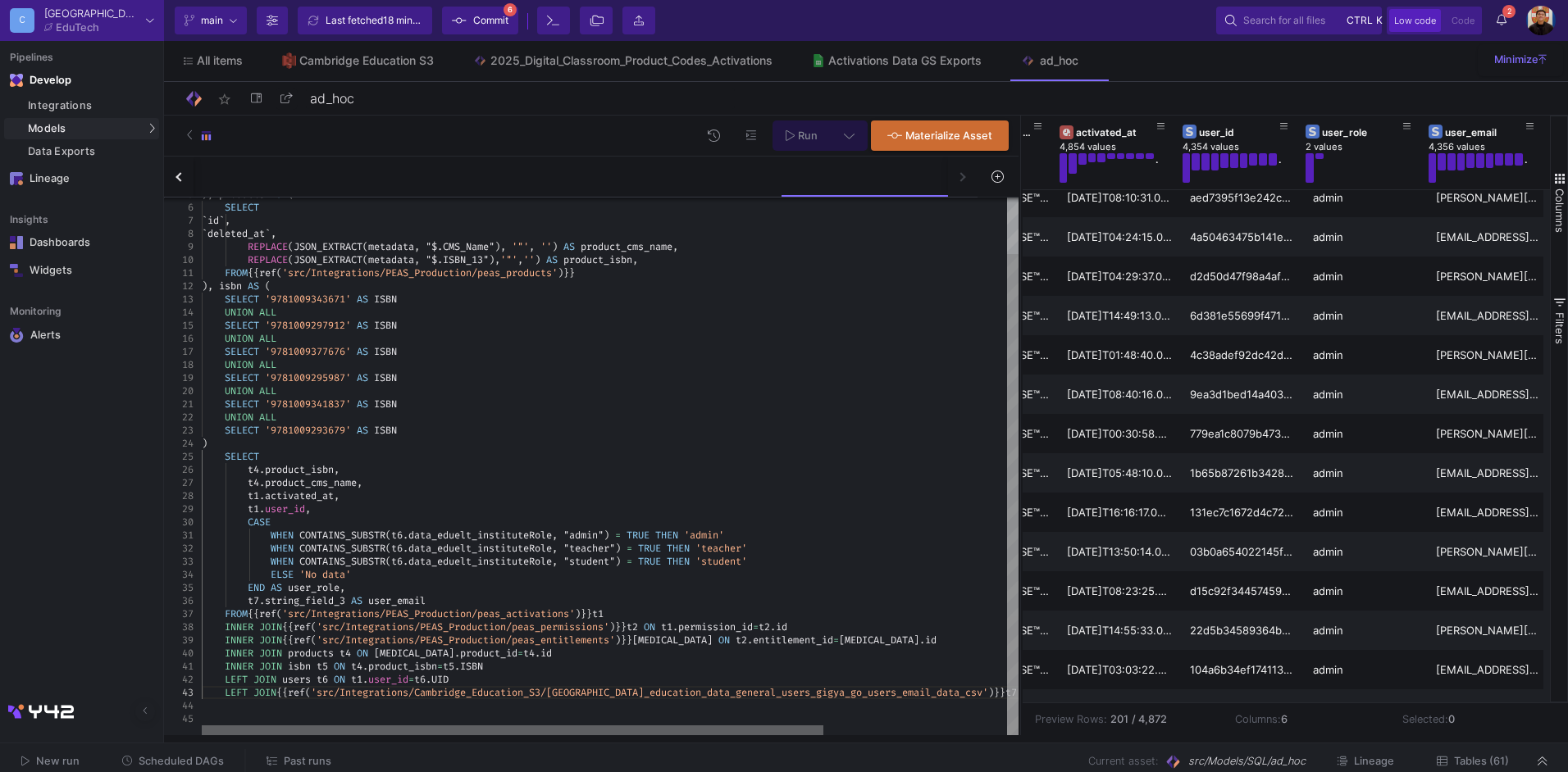
drag, startPoint x: 808, startPoint y: 733, endPoint x: 179, endPoint y: 688, distance: 630.6
click at [156, 717] on mat-sidenav-container "Pipelines Develop Integrations Models Models UI-Models SQL-Models Data Exports …" at bounding box center [784, 367] width 1568 height 735
click at [850, 146] on button at bounding box center [848, 136] width 37 height 30
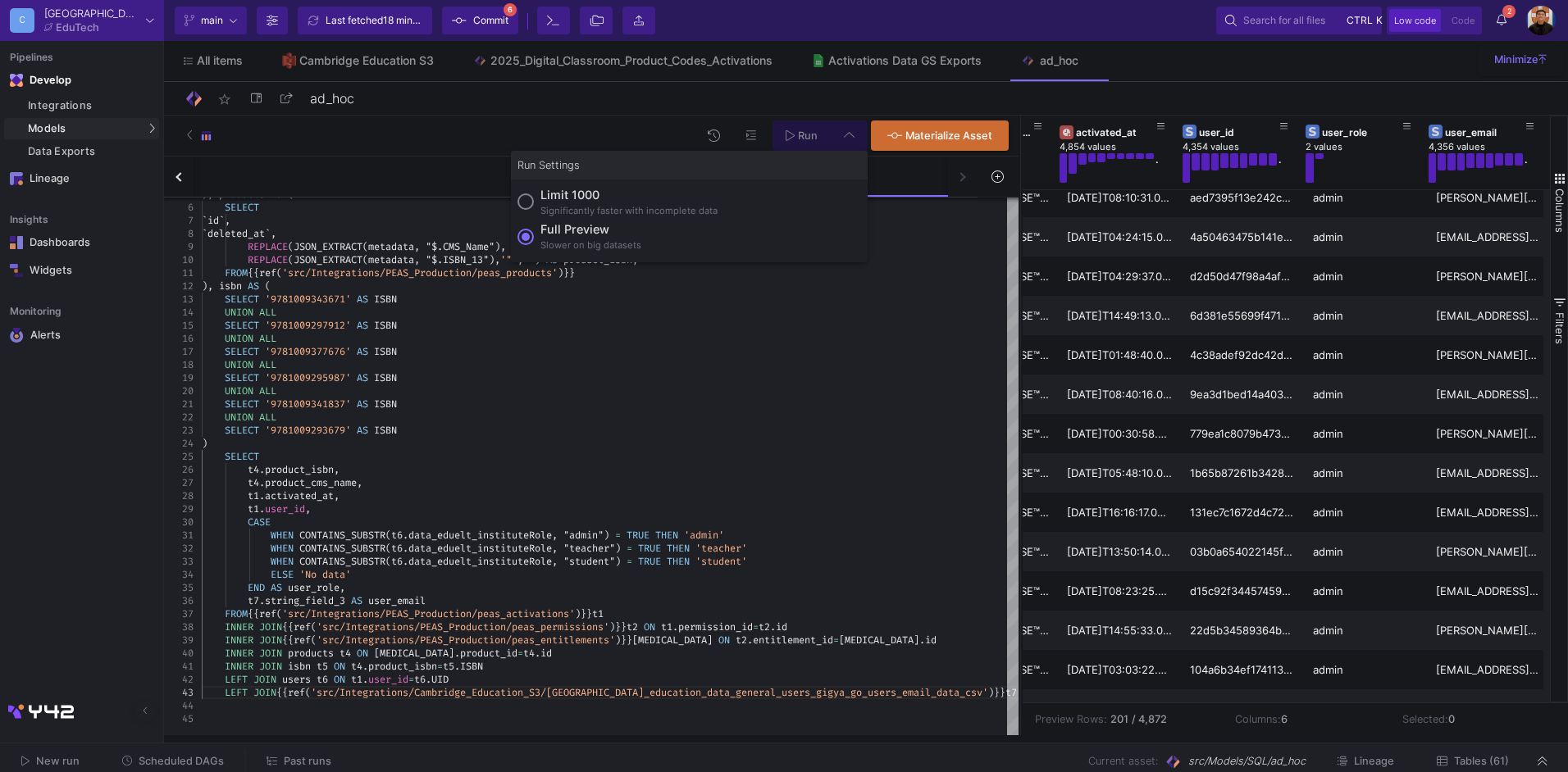
click at [850, 146] on div at bounding box center [784, 386] width 1568 height 772
click at [808, 135] on span "Run" at bounding box center [808, 136] width 20 height 13
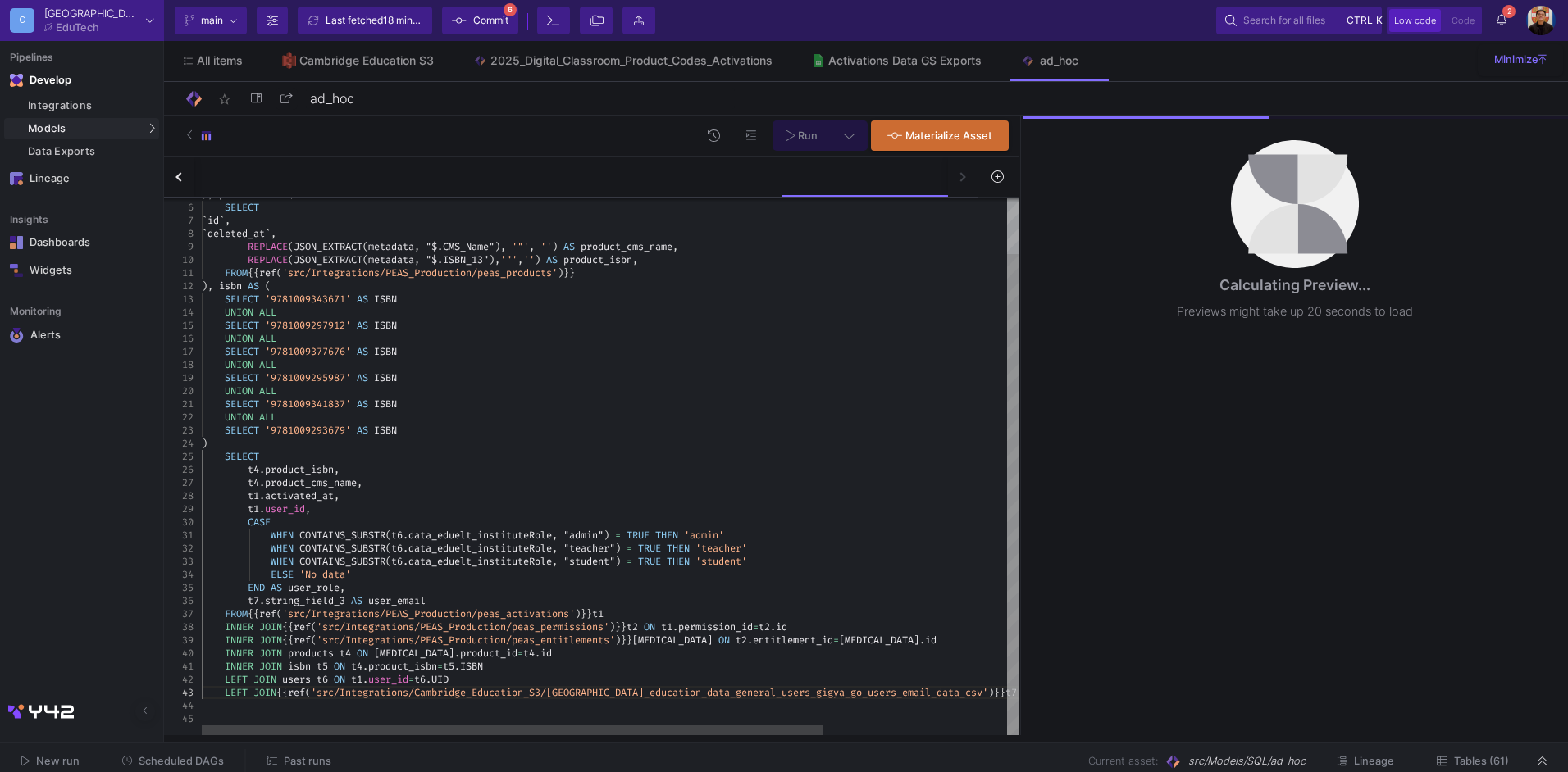
click at [254, 707] on div at bounding box center [730, 706] width 1058 height 13
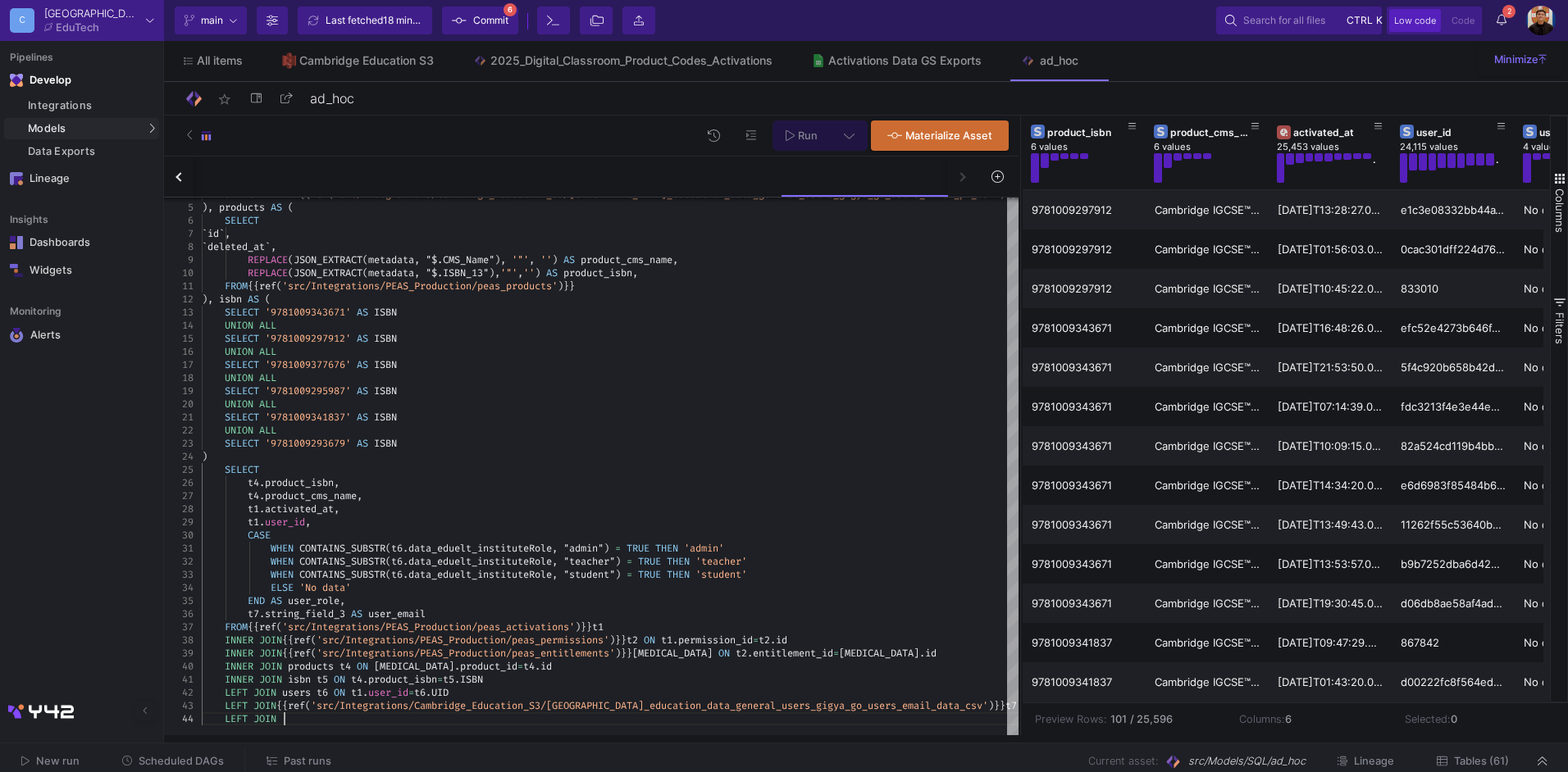
type textarea "INNER JOIN isbn t5 ON t4.product_isbn=t5.ISBN LEFT JOIN users t6 ON t1.user_id=…"
click at [183, 180] on button "button" at bounding box center [178, 176] width 30 height 40
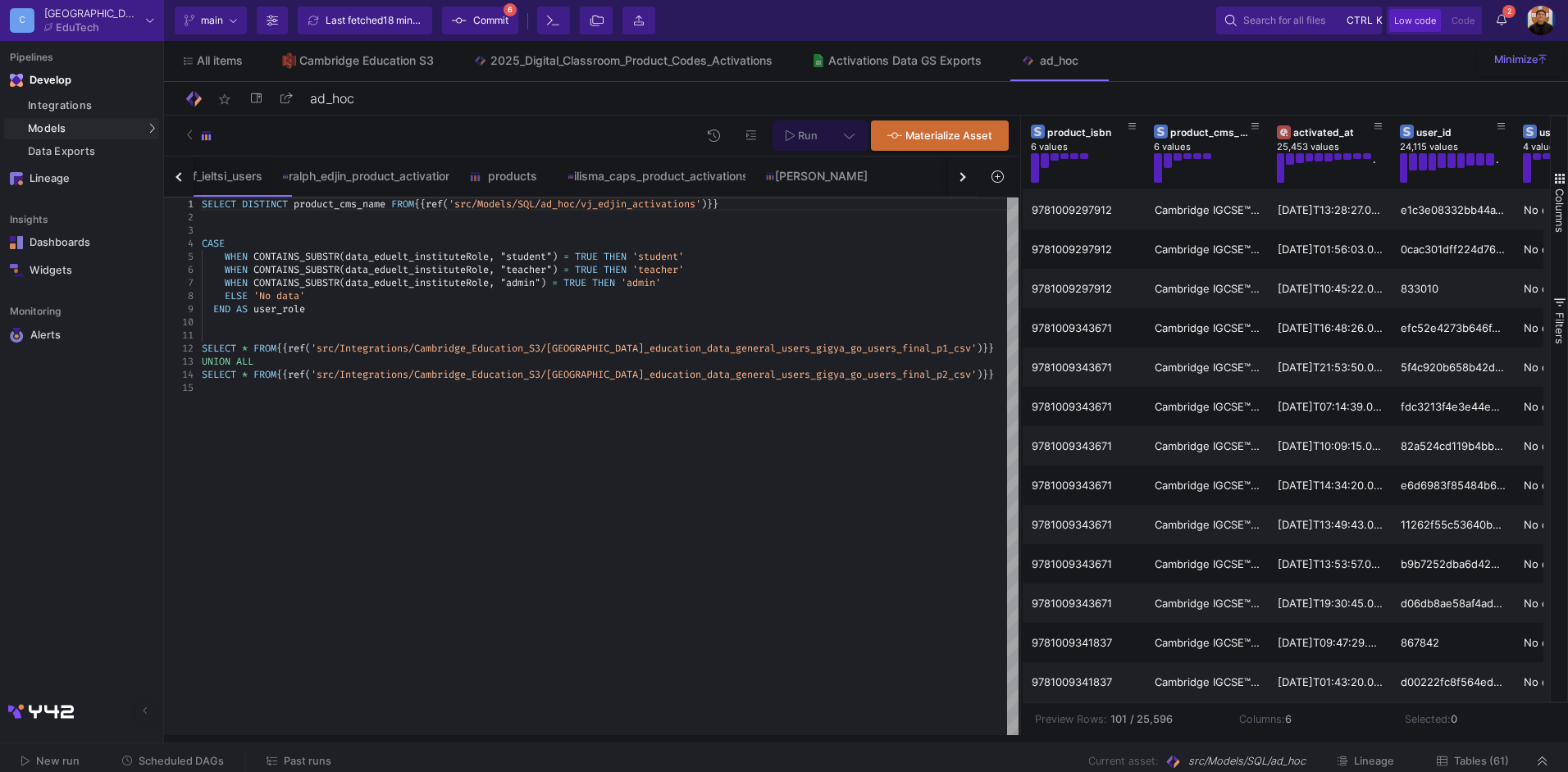
click at [176, 174] on button "button" at bounding box center [178, 176] width 30 height 40
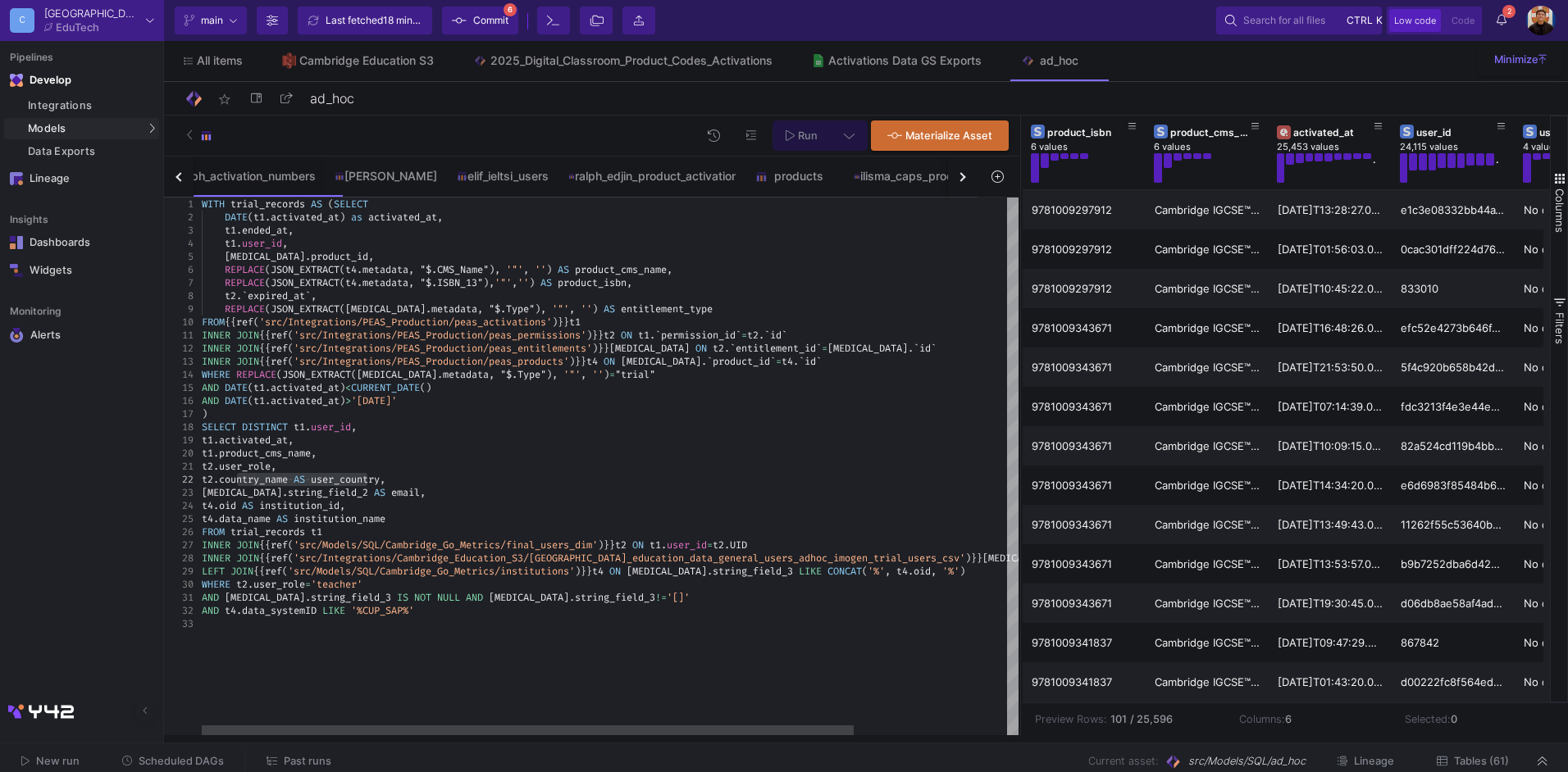
type textarea "t2.user_role, t2.country_name AS user_country, t3.string_field_2 AS email, t4.o…"
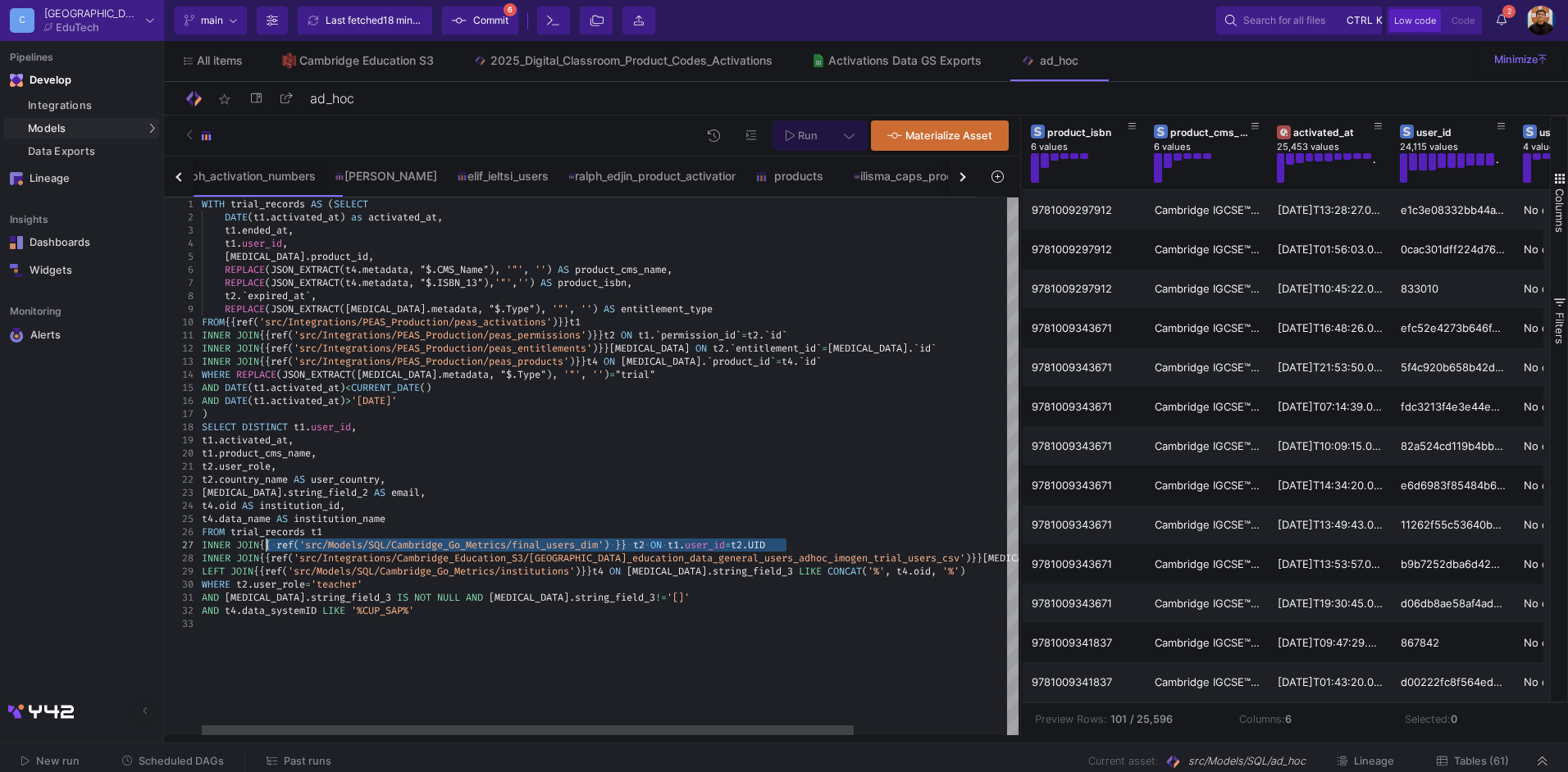
drag, startPoint x: 798, startPoint y: 544, endPoint x: 266, endPoint y: 546, distance: 532.0
click at [966, 179] on button "button" at bounding box center [963, 176] width 30 height 40
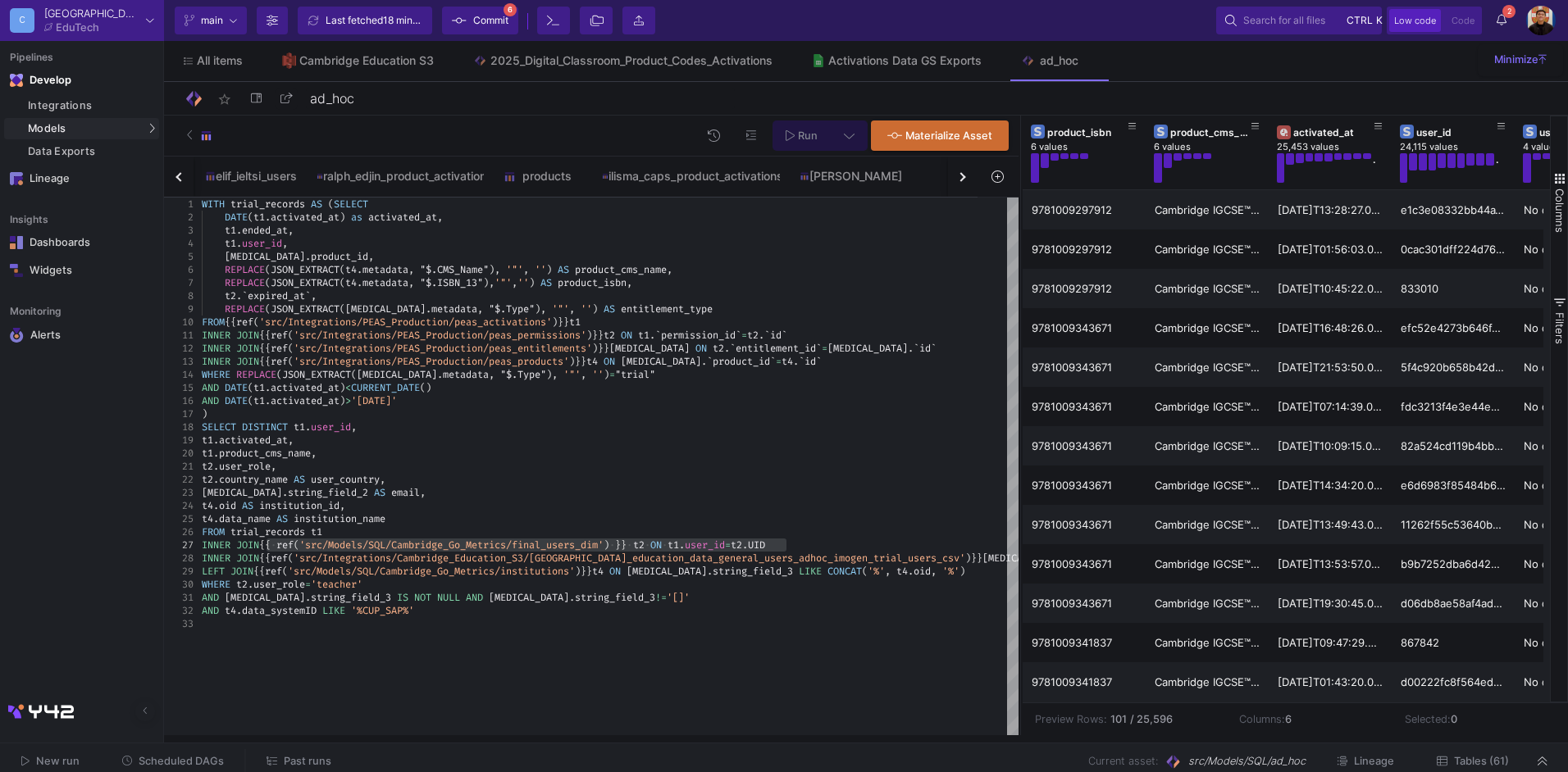
click at [966, 179] on button "button" at bounding box center [963, 176] width 30 height 40
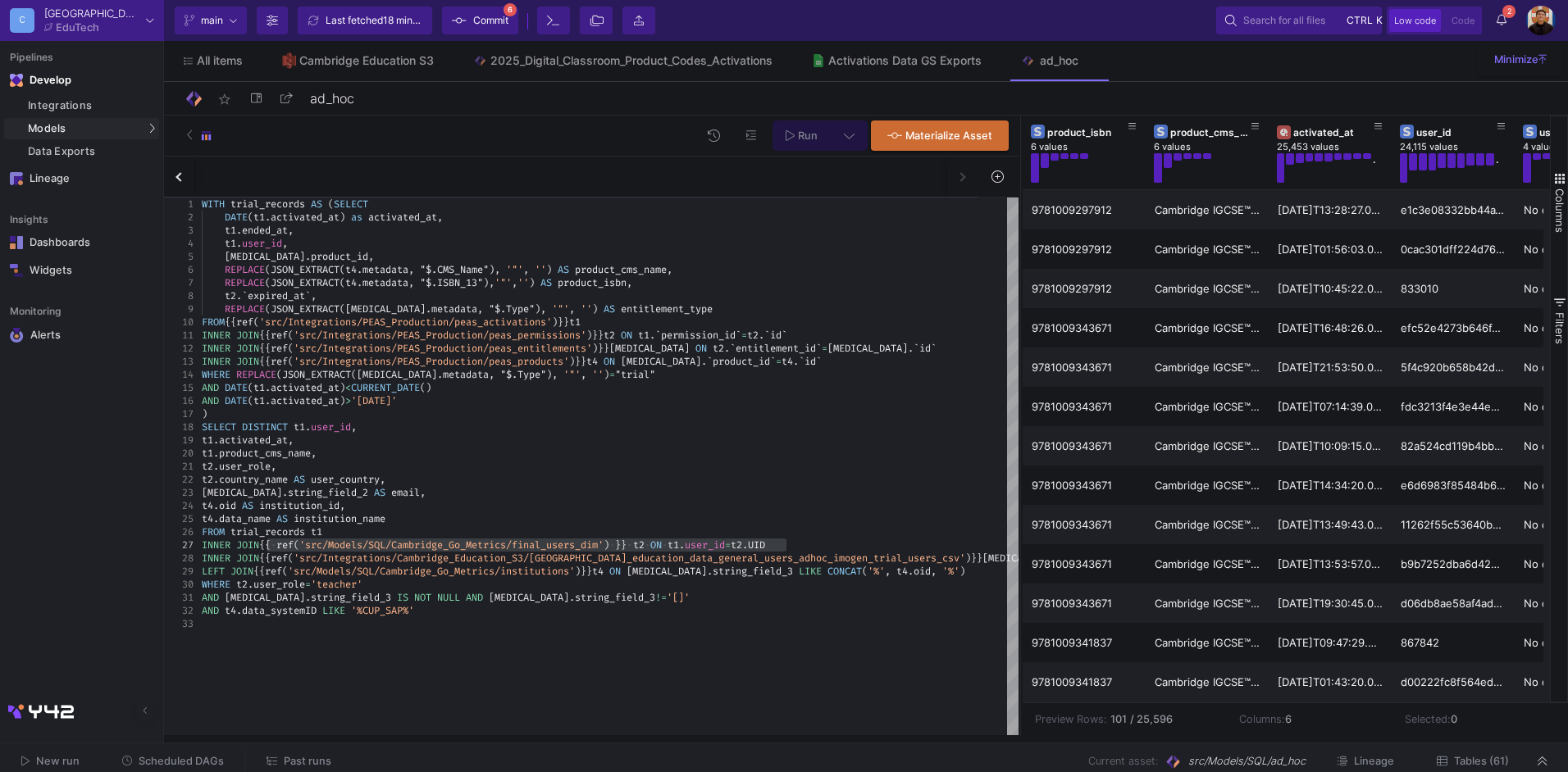
click at [966, 179] on div "clp_ebook_usage elevate_activations ebook_usage_by_app_users ebook_usage_by_app…" at bounding box center [570, 177] width 814 height 41
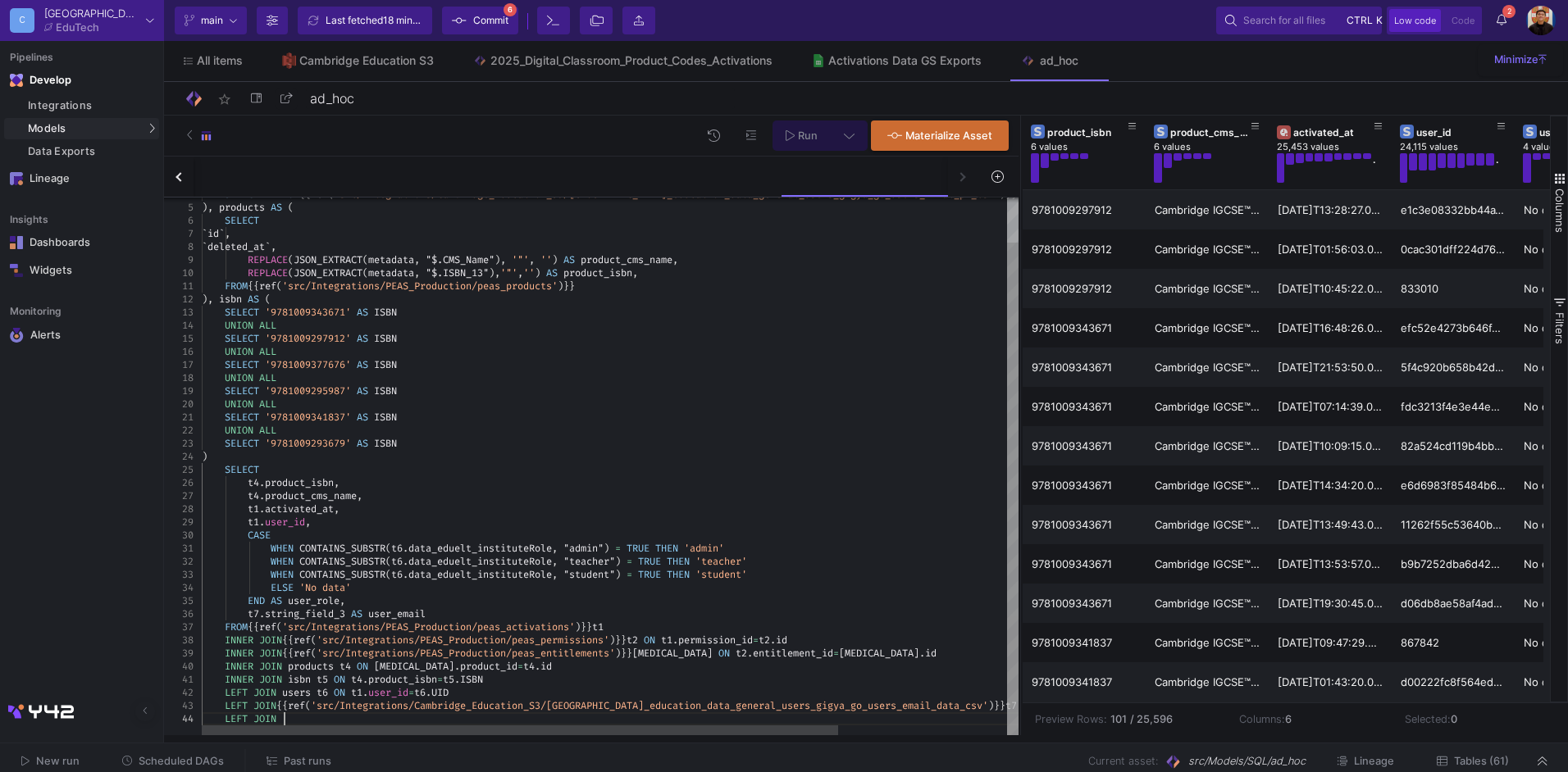
click at [311, 717] on div "LEFT JOIN" at bounding box center [718, 718] width 1033 height 13
paste textarea "{{ ref('src/Models/SQL/Cambridge_Go_Metrics/final_users_dim') }} t2 ON t1.user_…"
click at [650, 721] on span at bounding box center [646, 718] width 5 height 13
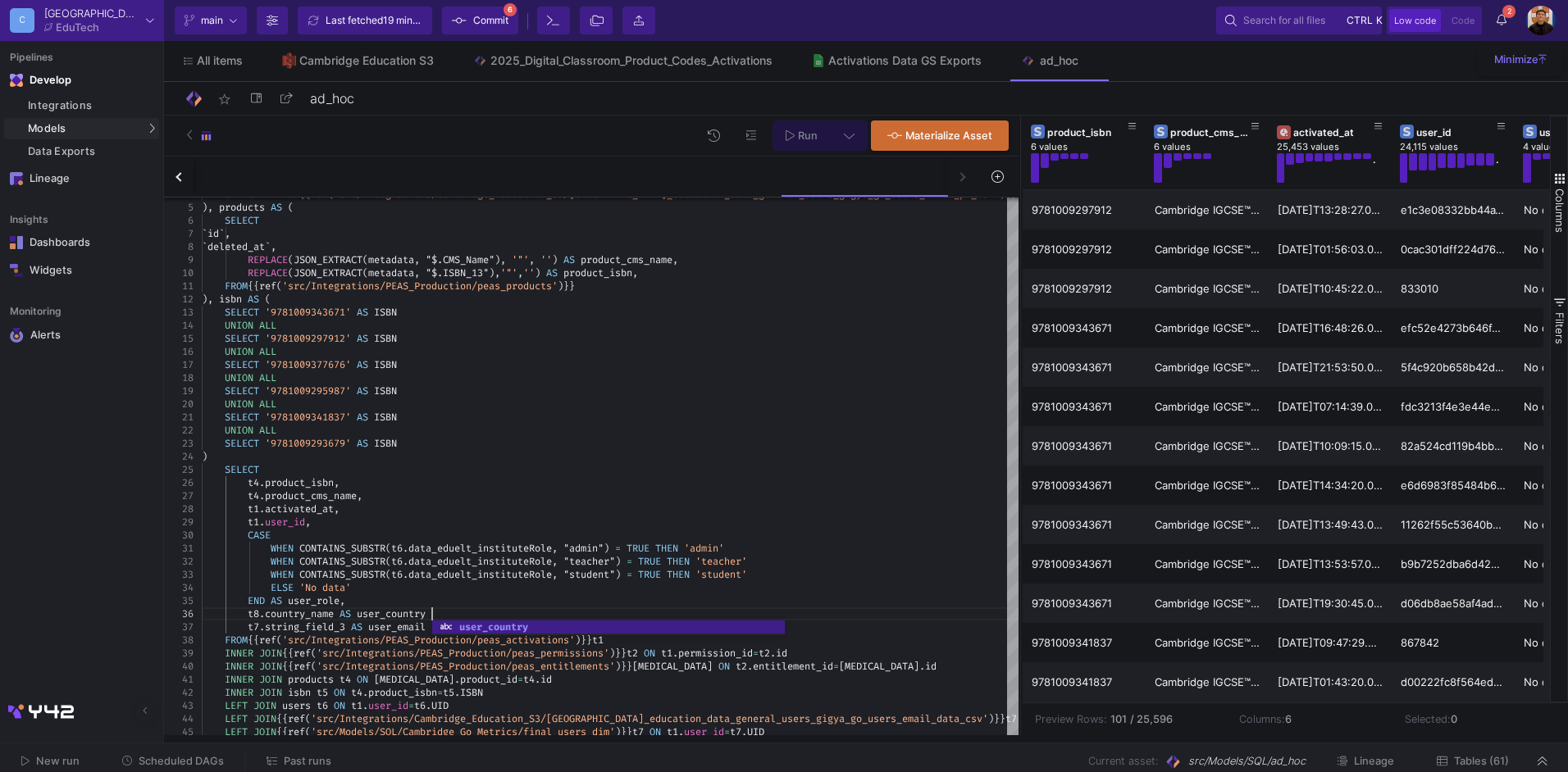
scroll to position [65, 235]
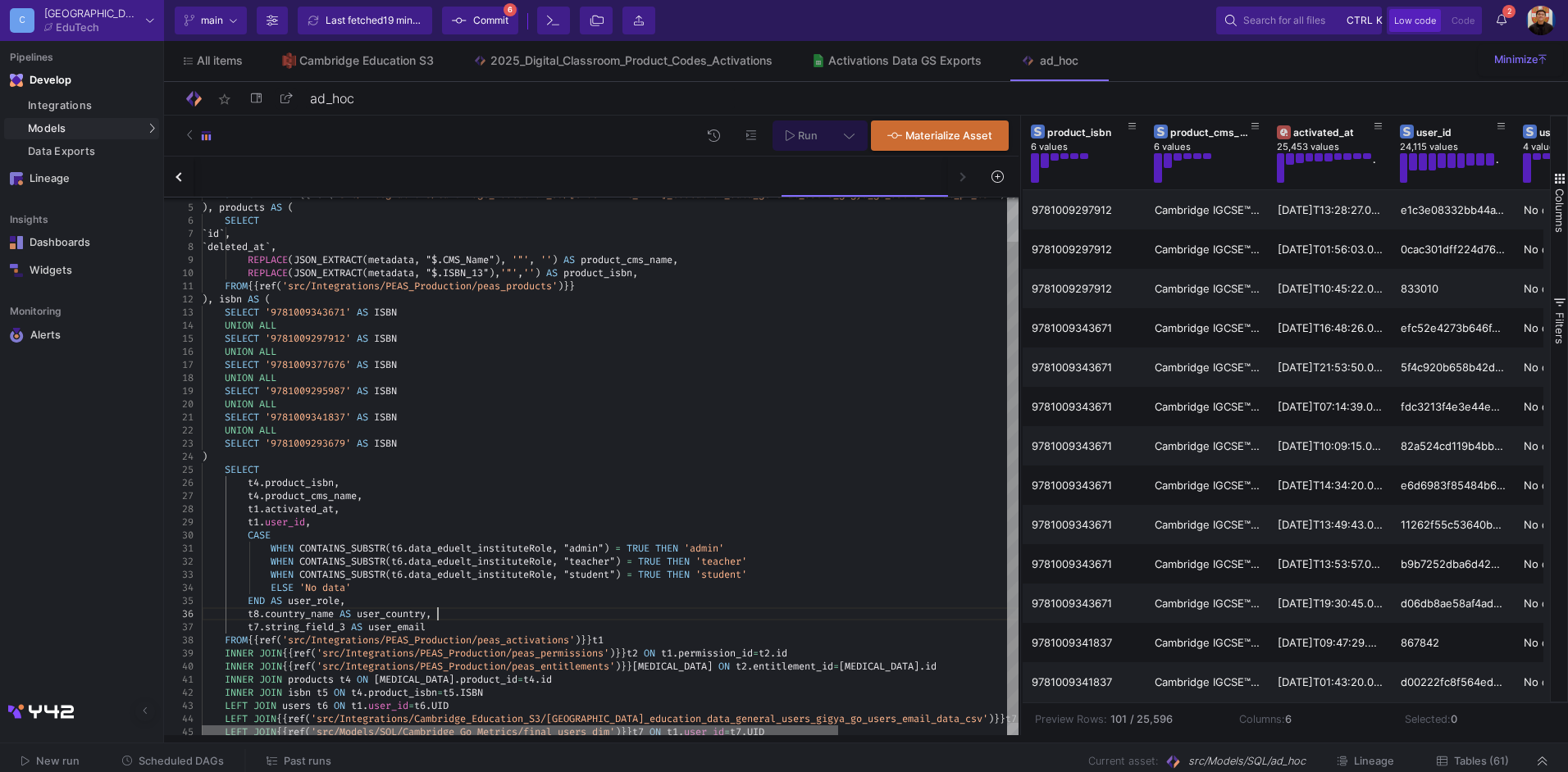
click at [679, 727] on div at bounding box center [520, 730] width 636 height 10
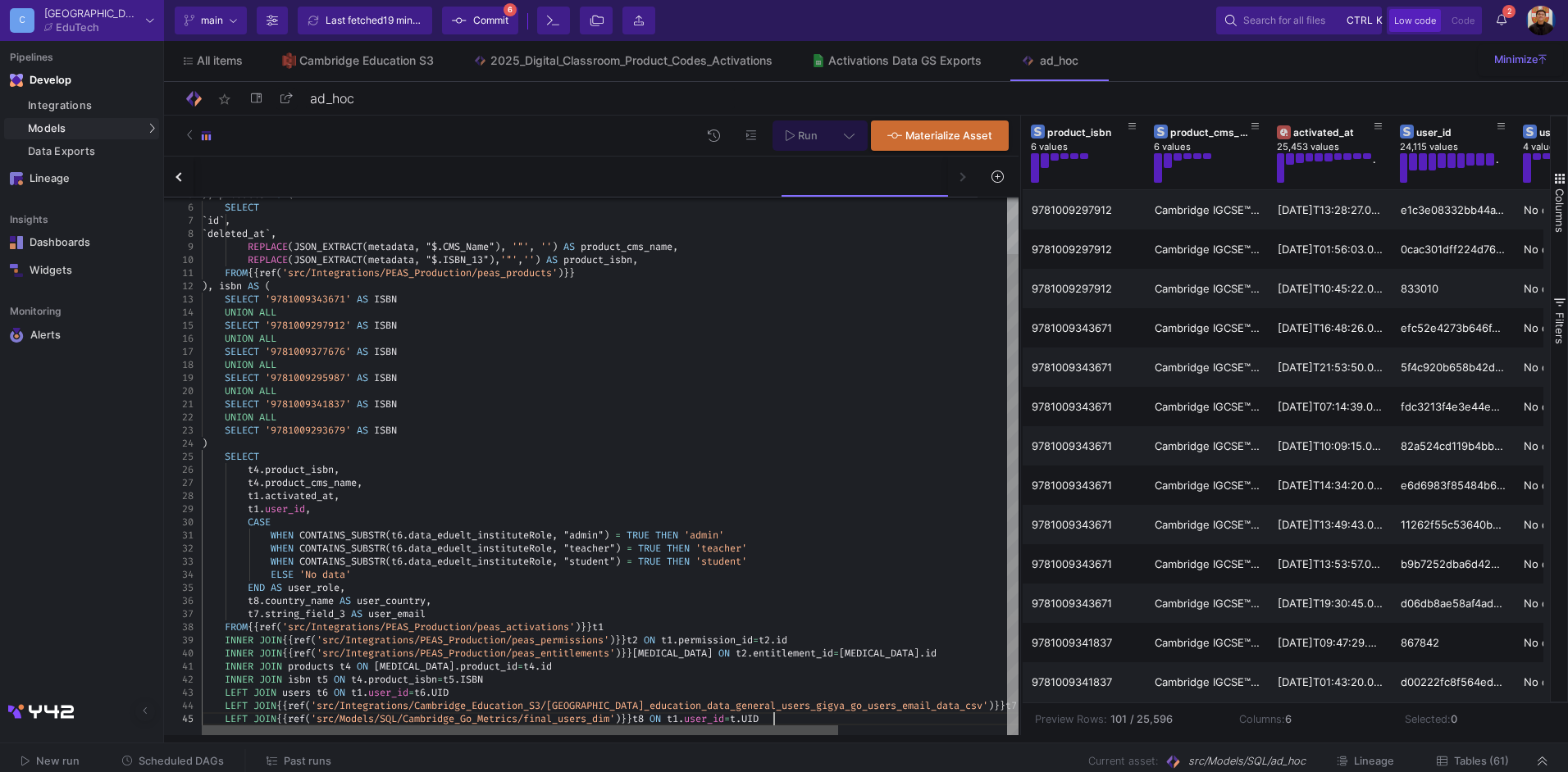
scroll to position [64, 578]
click at [849, 122] on button at bounding box center [848, 136] width 37 height 30
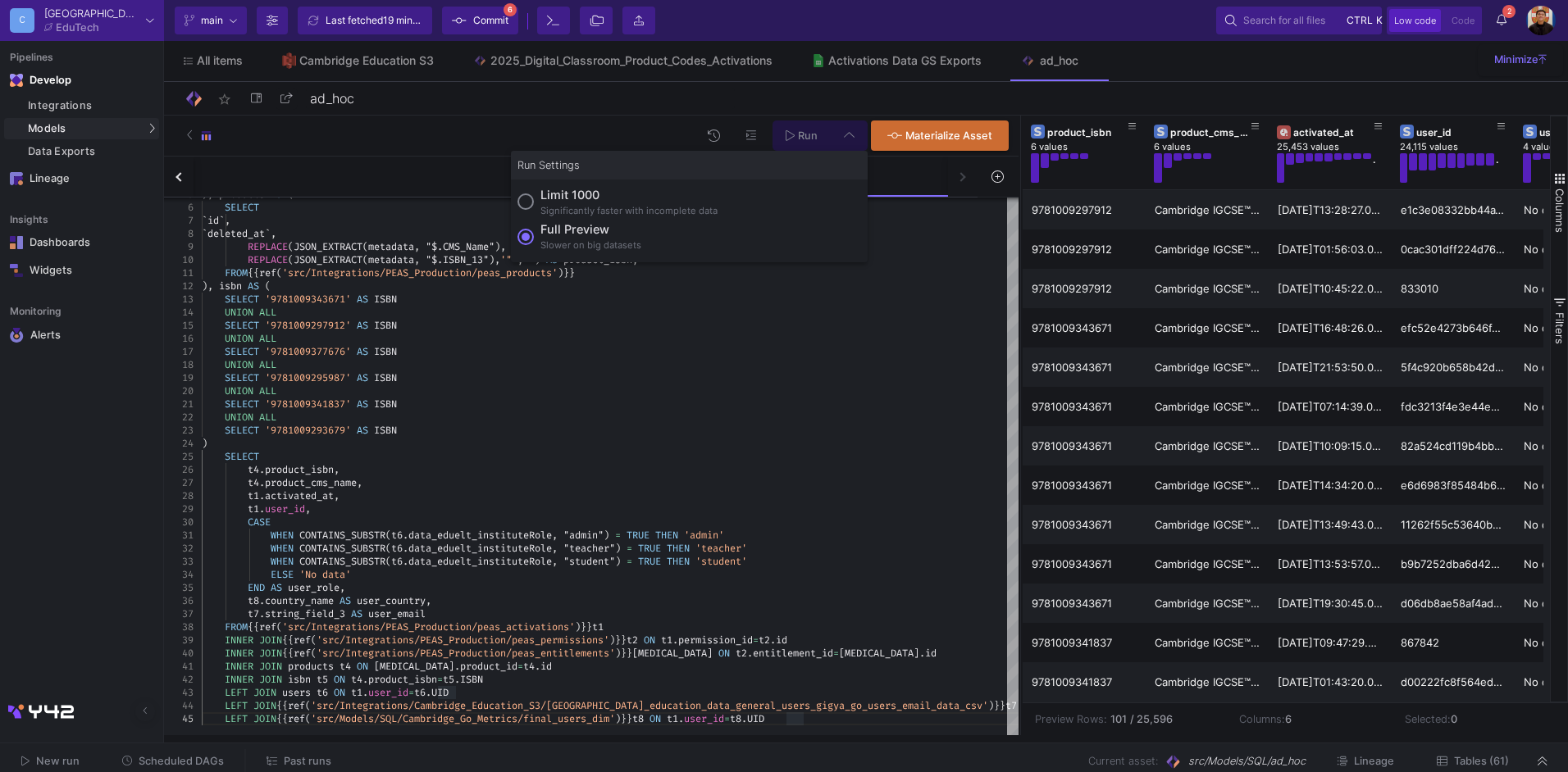
click at [849, 122] on div at bounding box center [784, 386] width 1568 height 772
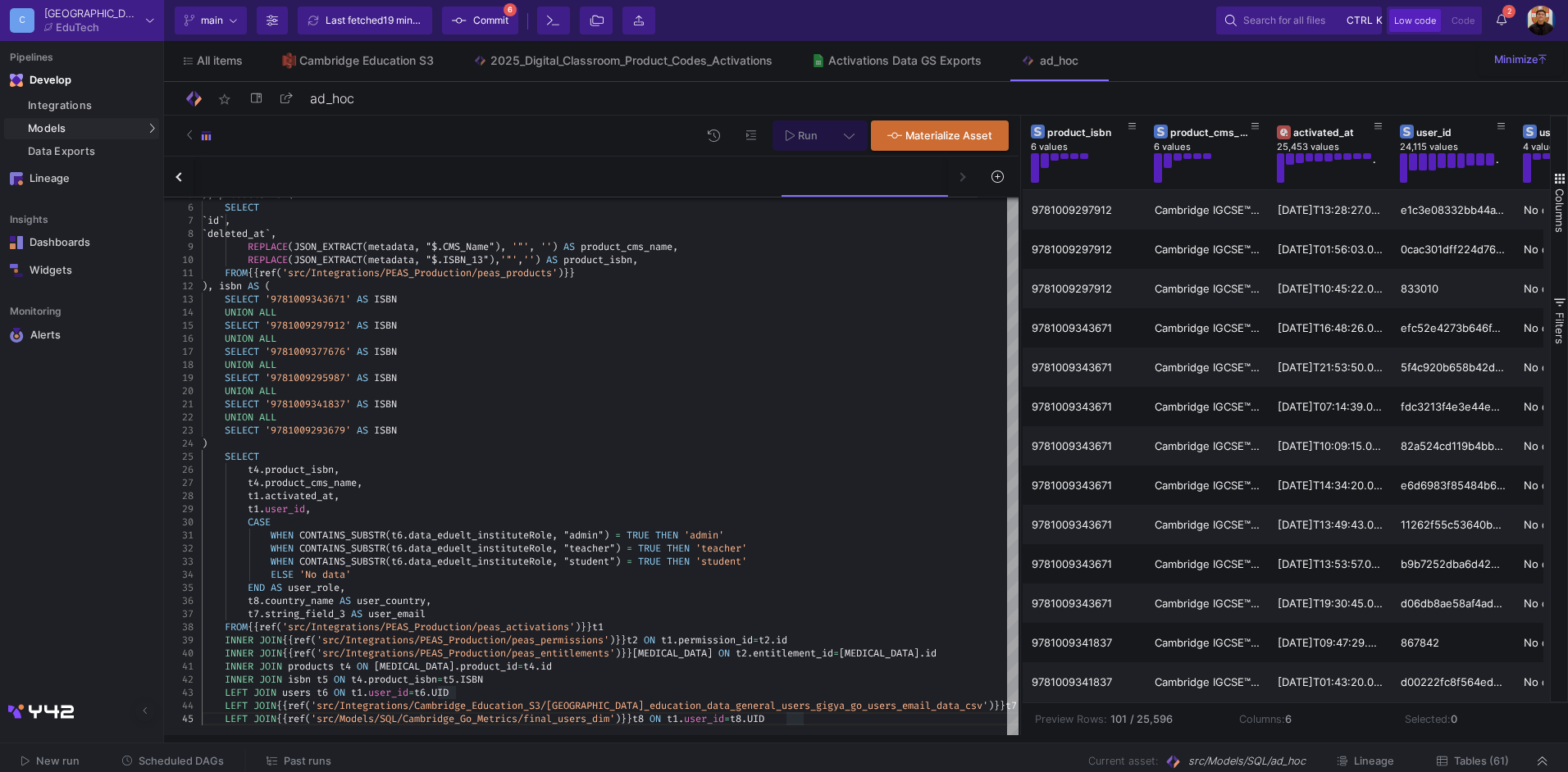
click at [803, 122] on button "Run" at bounding box center [801, 136] width 58 height 30
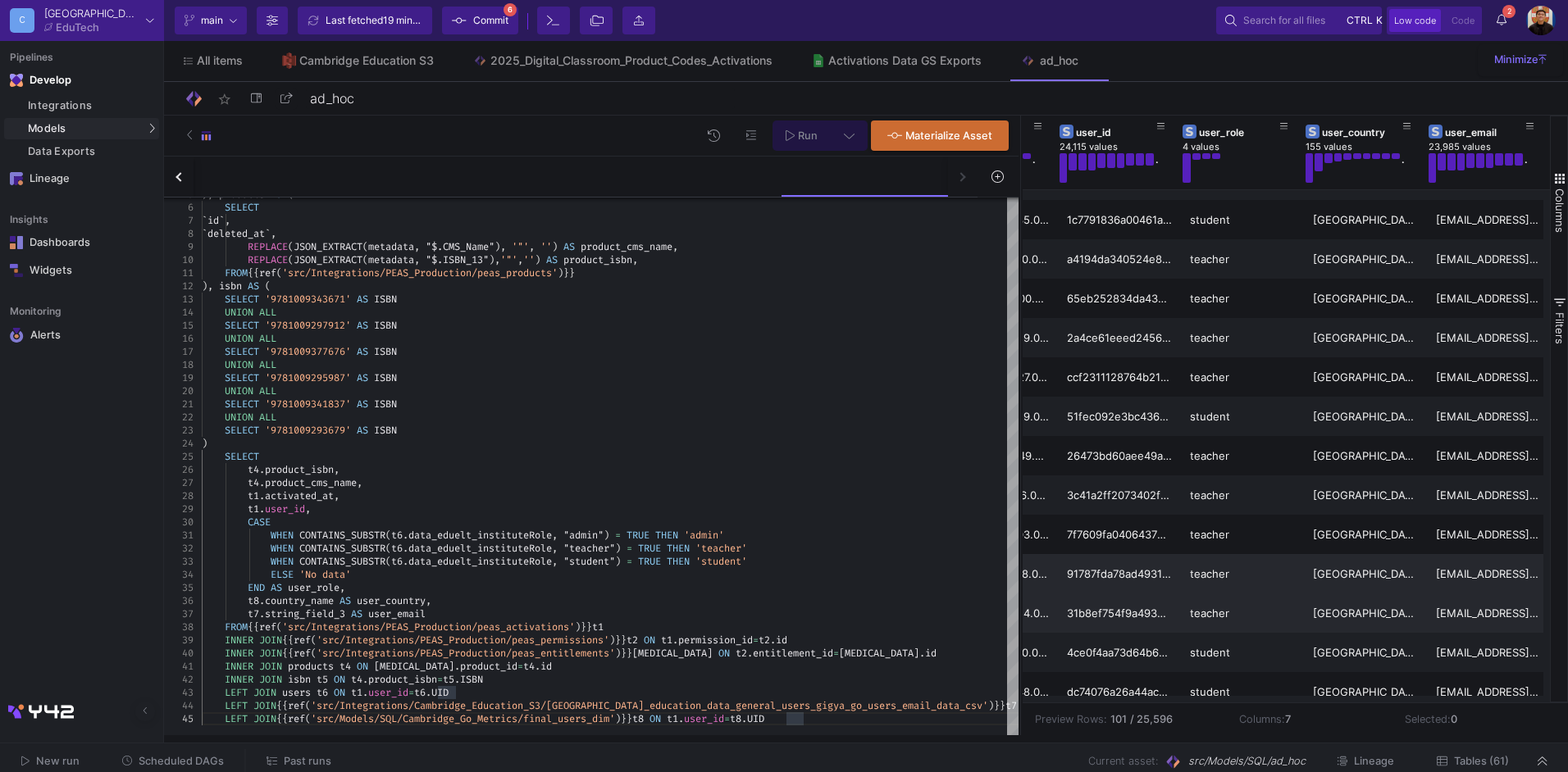
scroll to position [1246, 0]
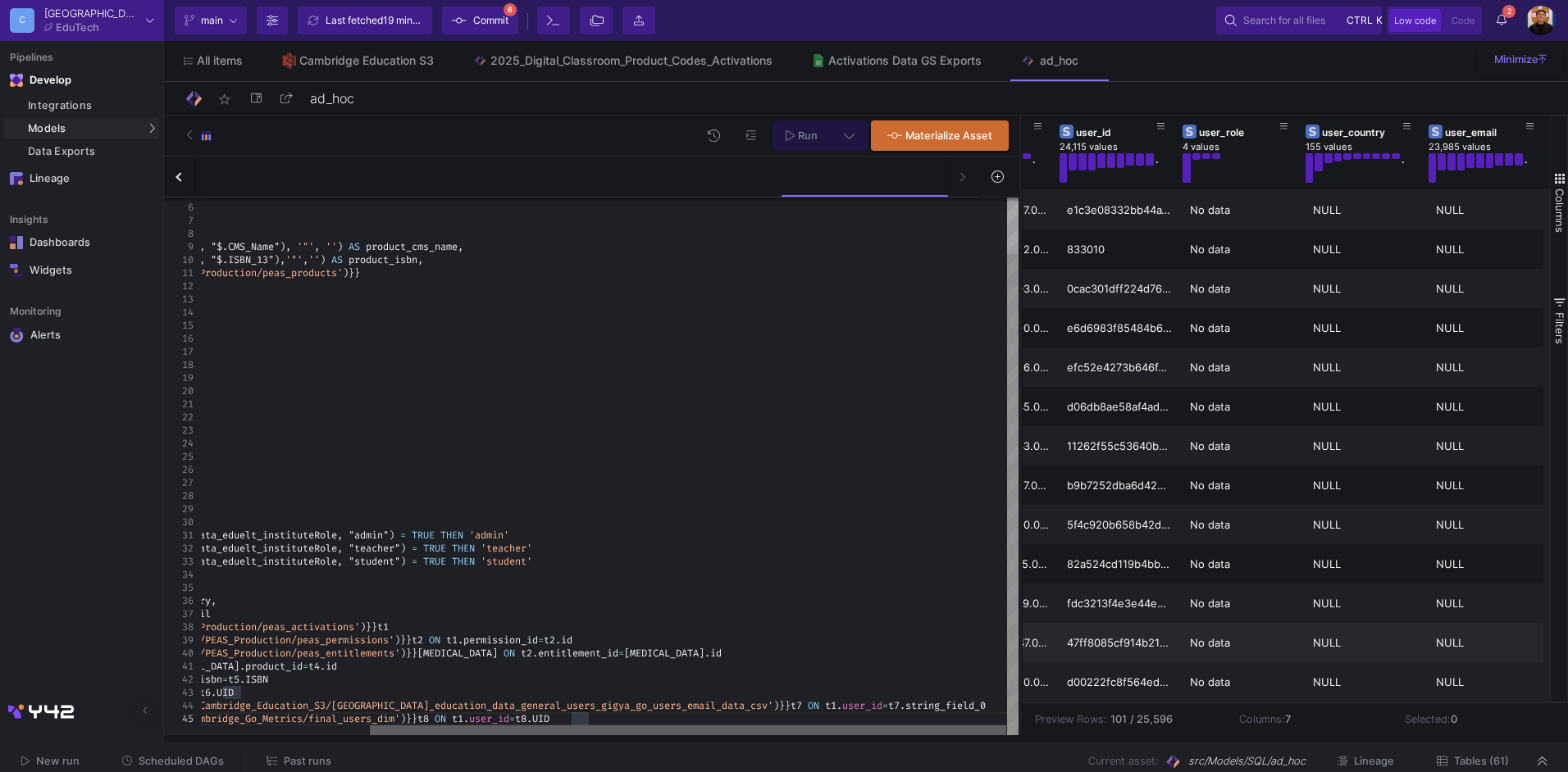
drag, startPoint x: 820, startPoint y: 733, endPoint x: 1170, endPoint y: 649, distance: 359.9
click at [991, 751] on as-split "C Cambridge EduTech Current branch main Branch Options Last fetched 19 minutes …" at bounding box center [784, 386] width 1568 height 772
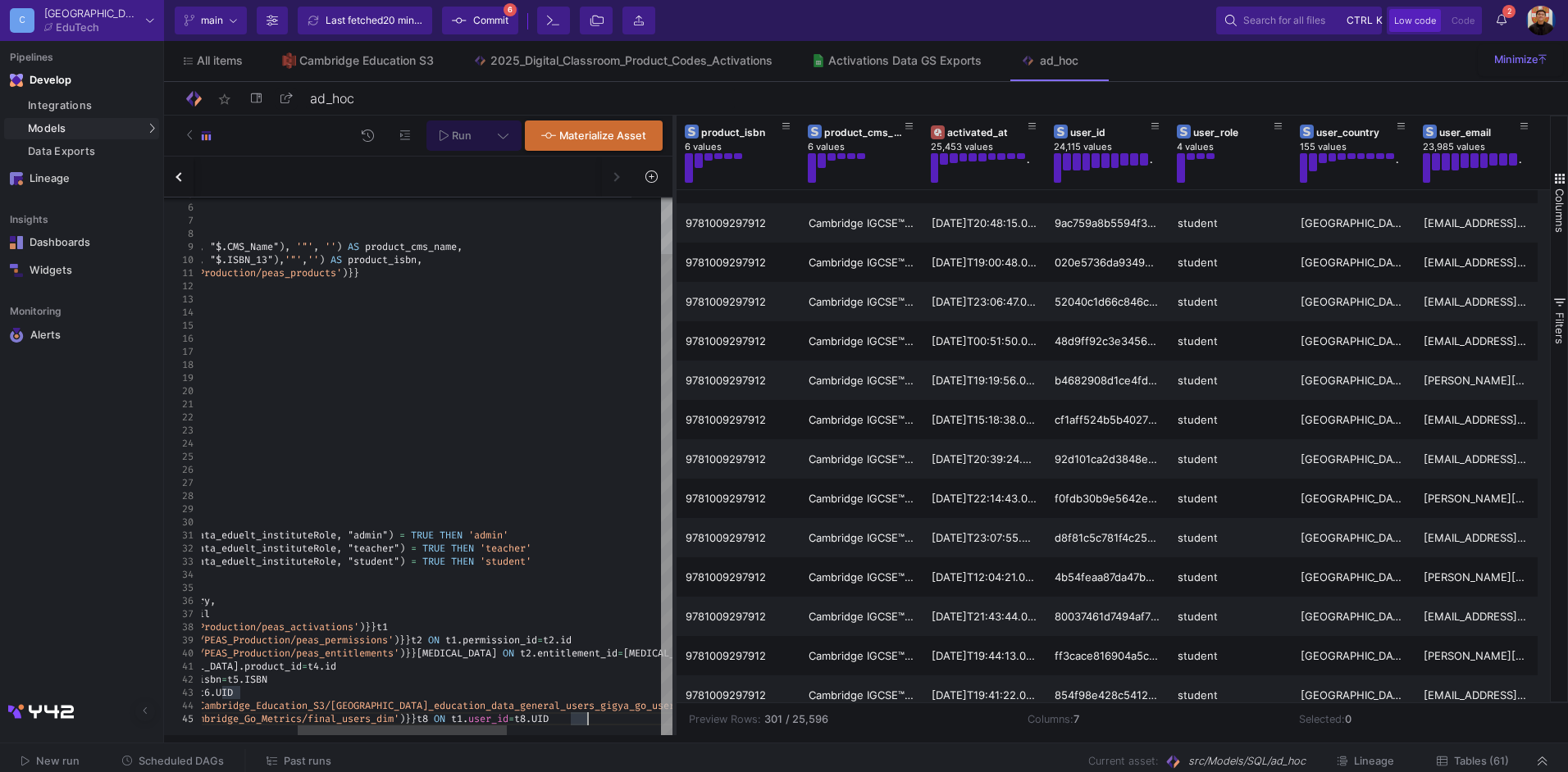
drag, startPoint x: 1019, startPoint y: 365, endPoint x: 673, endPoint y: 379, distance: 346.3
click at [673, 379] on div at bounding box center [674, 425] width 4 height 620
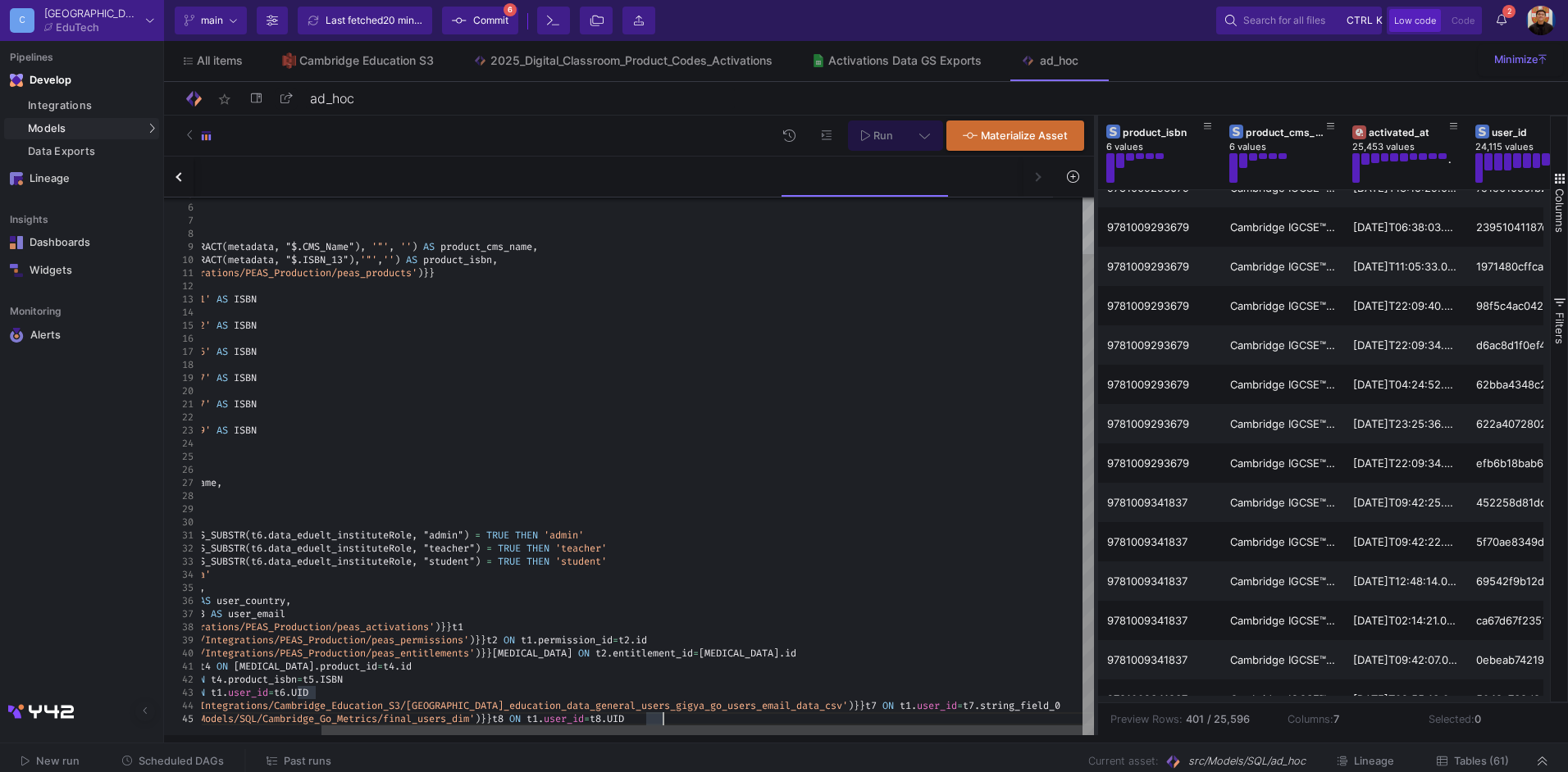
drag, startPoint x: 674, startPoint y: 528, endPoint x: 1096, endPoint y: 551, distance: 422.6
click at [1096, 551] on div at bounding box center [1096, 425] width 4 height 620
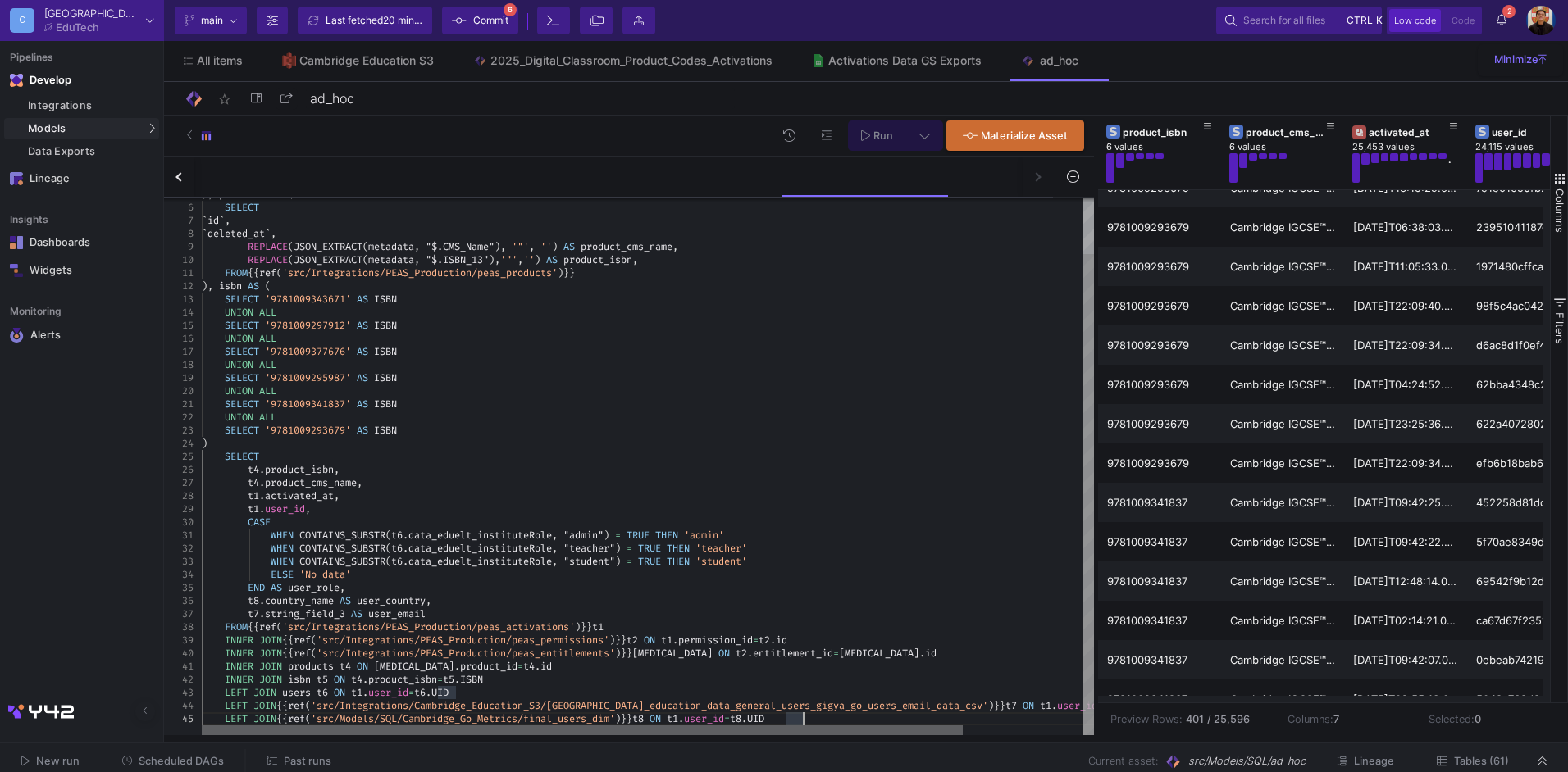
drag, startPoint x: 775, startPoint y: 727, endPoint x: 494, endPoint y: 730, distance: 281.0
click at [494, 730] on div at bounding box center [582, 730] width 761 height 10
drag, startPoint x: 875, startPoint y: 730, endPoint x: 687, endPoint y: 732, distance: 188.0
click at [687, 732] on div at bounding box center [582, 730] width 761 height 10
click at [250, 598] on span "t8" at bounding box center [253, 600] width 12 height 13
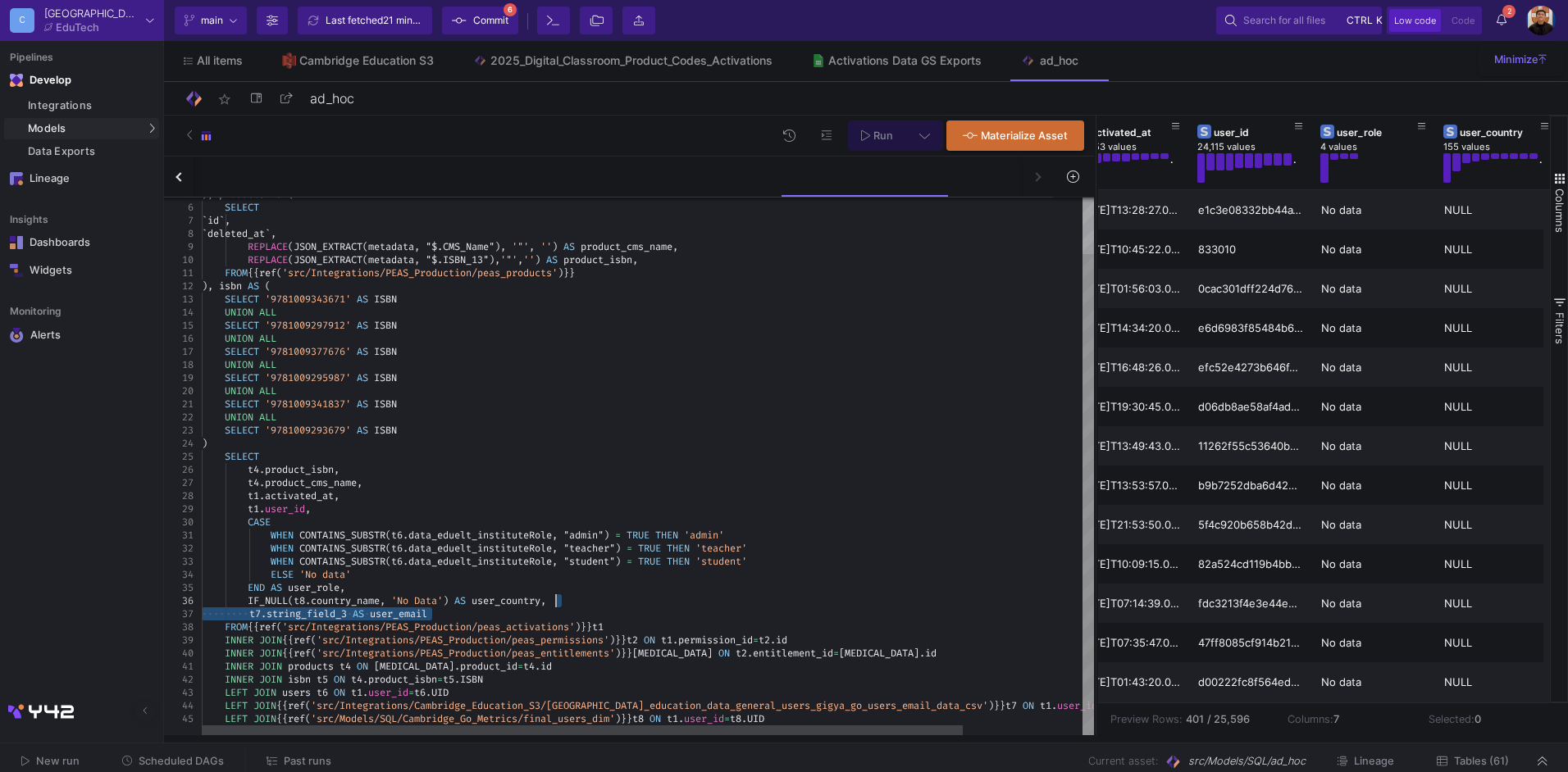
drag, startPoint x: 457, startPoint y: 616, endPoint x: 556, endPoint y: 597, distance: 100.8
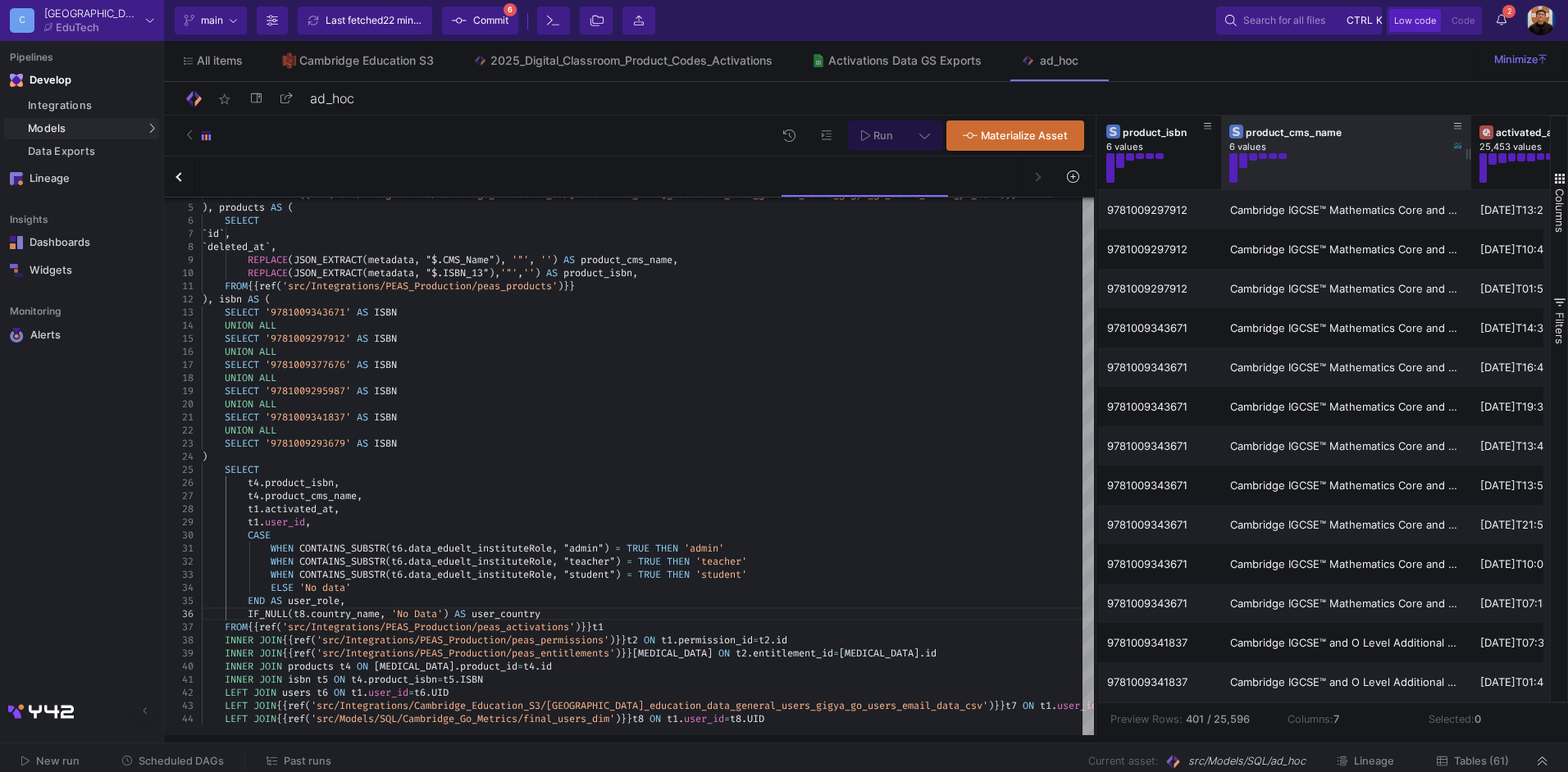
drag, startPoint x: 1342, startPoint y: 154, endPoint x: 1469, endPoint y: 168, distance: 127.8
click at [1469, 168] on div at bounding box center [1471, 152] width 6 height 74
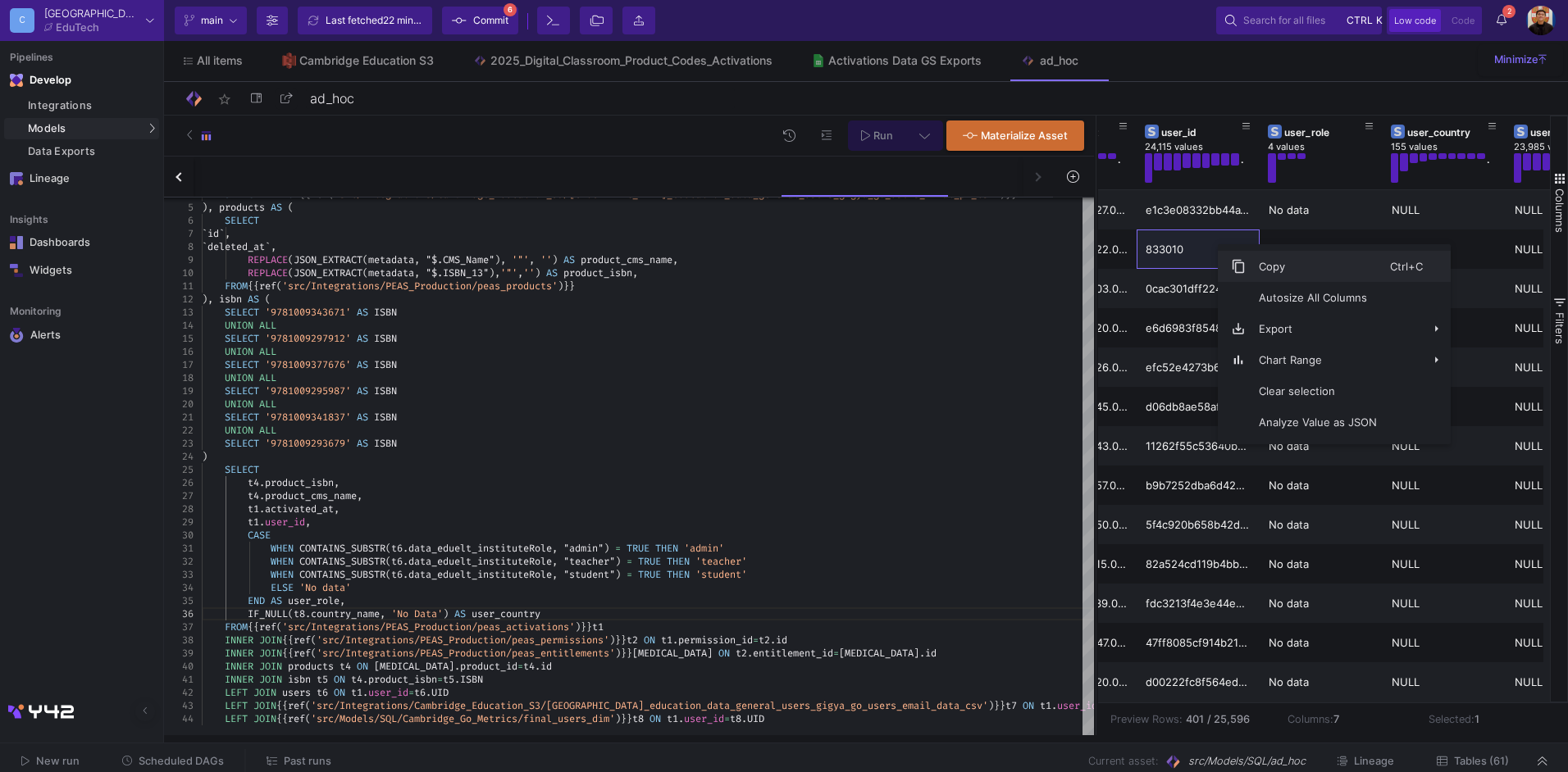
click at [1248, 264] on span "Copy" at bounding box center [1318, 266] width 144 height 31
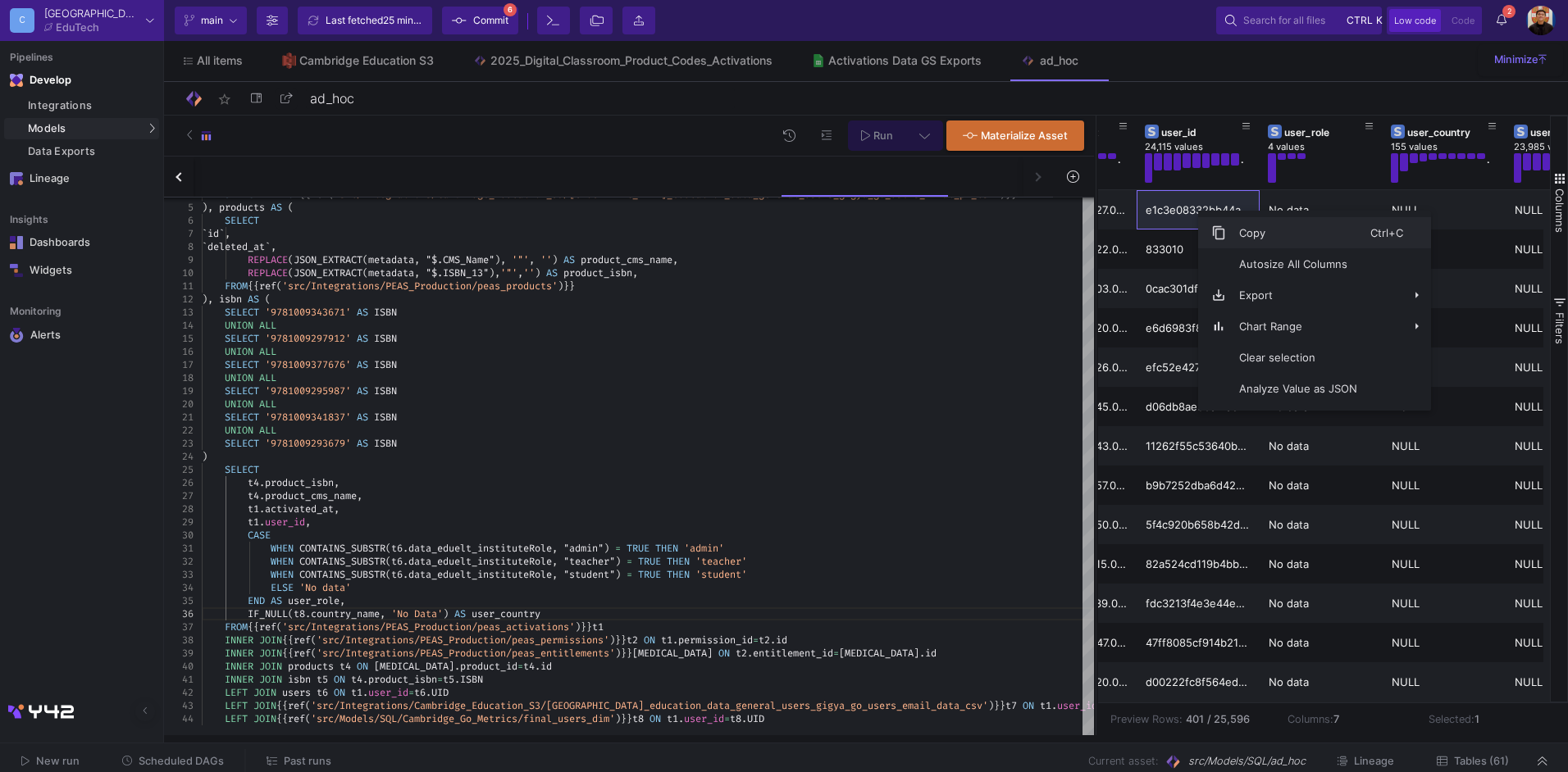
click at [1224, 233] on span "Context Menu" at bounding box center [1218, 232] width 15 height 15
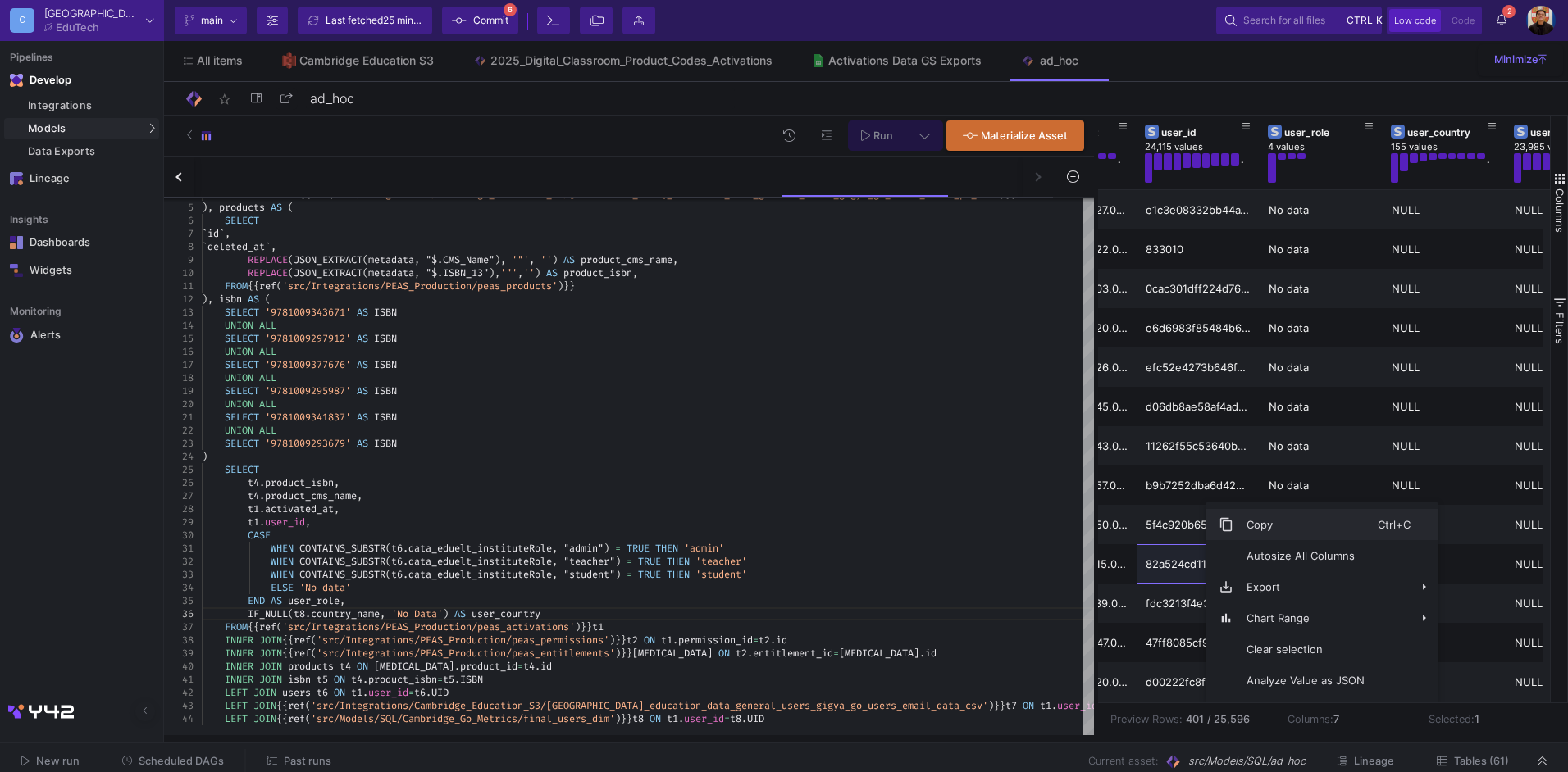
click at [1260, 520] on span "Copy" at bounding box center [1305, 524] width 144 height 31
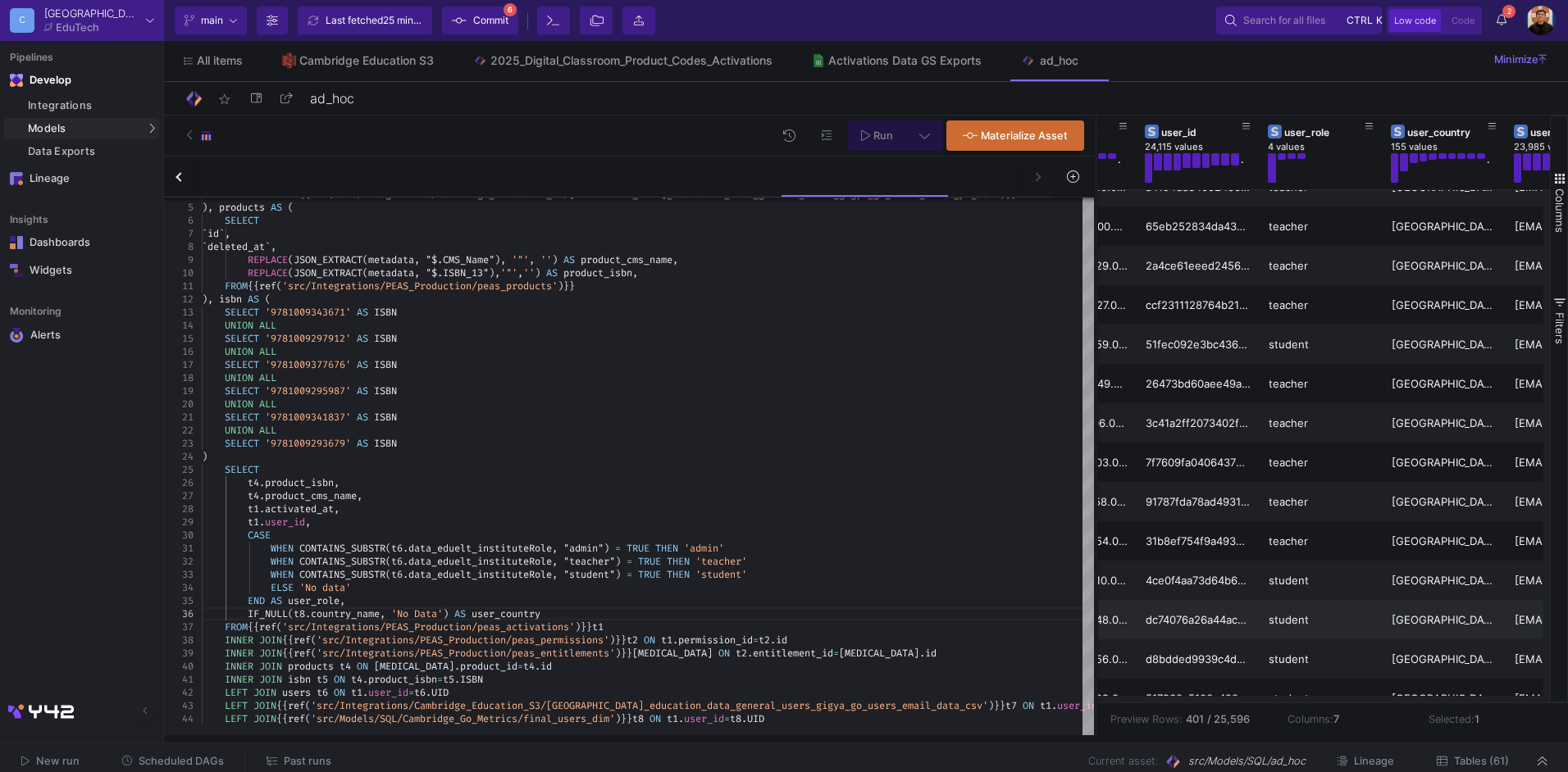
scroll to position [902, 0]
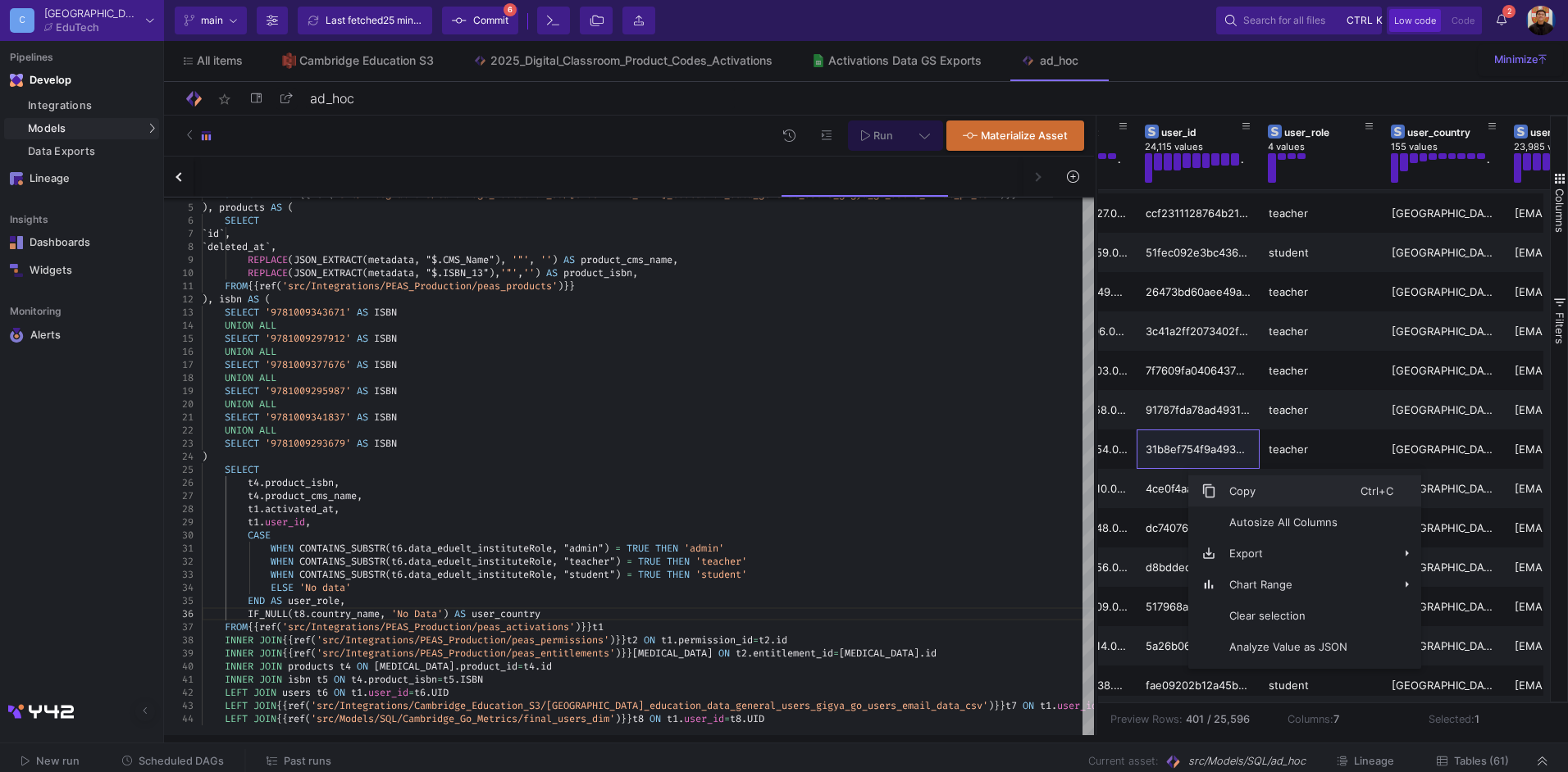
click at [1229, 482] on span "Copy" at bounding box center [1288, 491] width 144 height 31
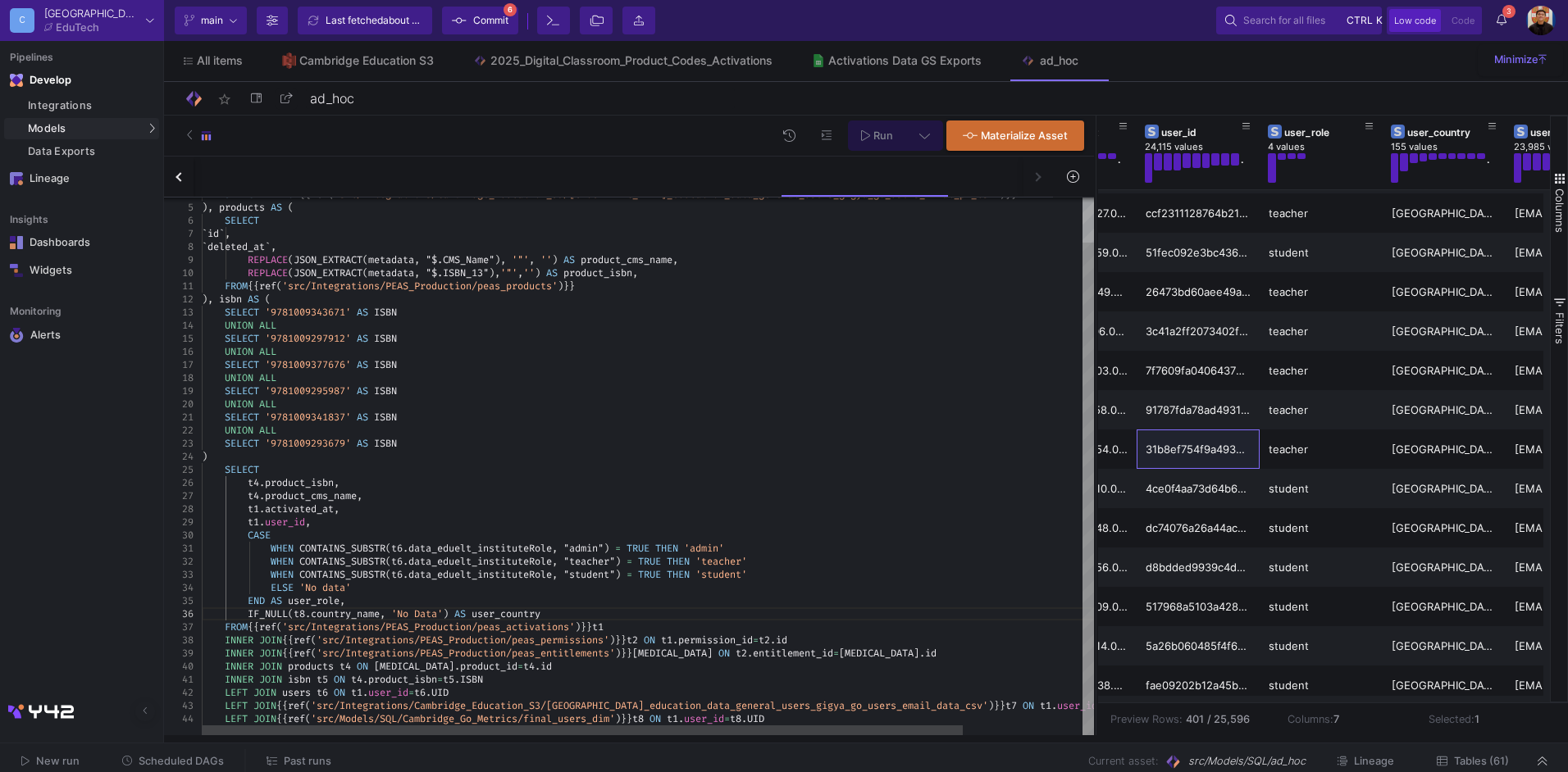
click at [480, 496] on div "t4 . product_cms_name ," at bounding box center [718, 496] width 1033 height 13
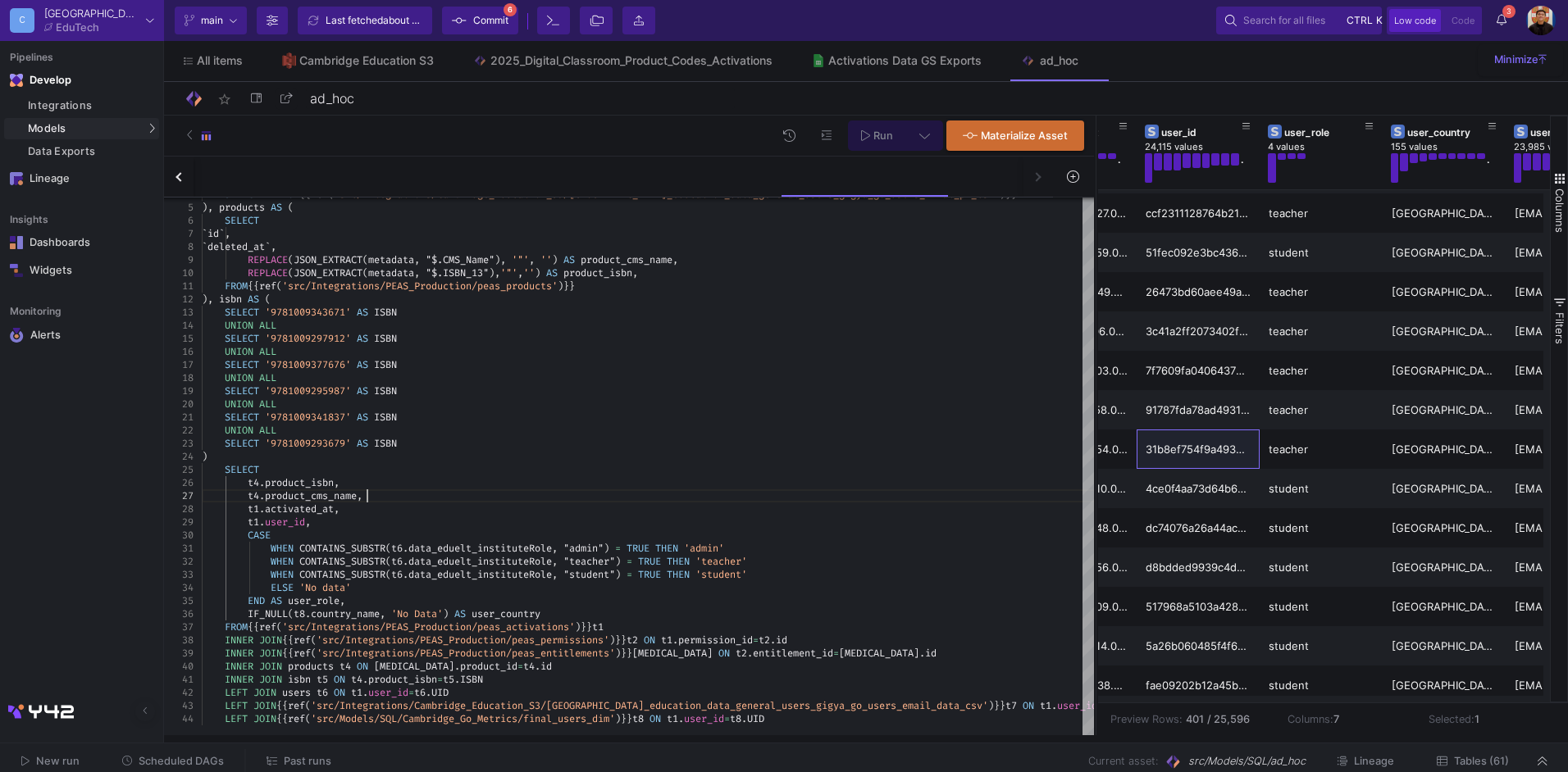
scroll to position [0, 543]
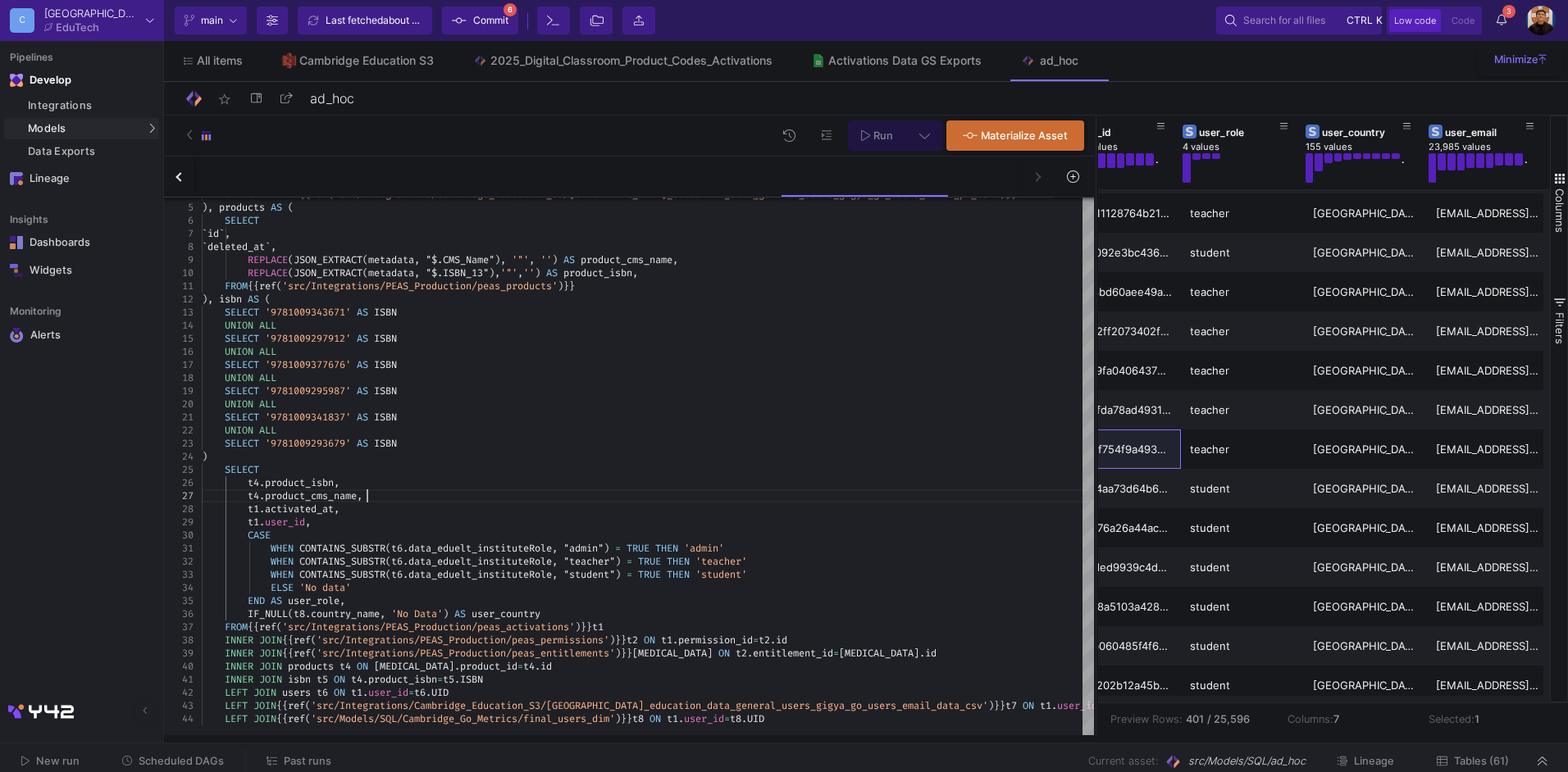
click at [924, 136] on icon at bounding box center [924, 135] width 11 height 12
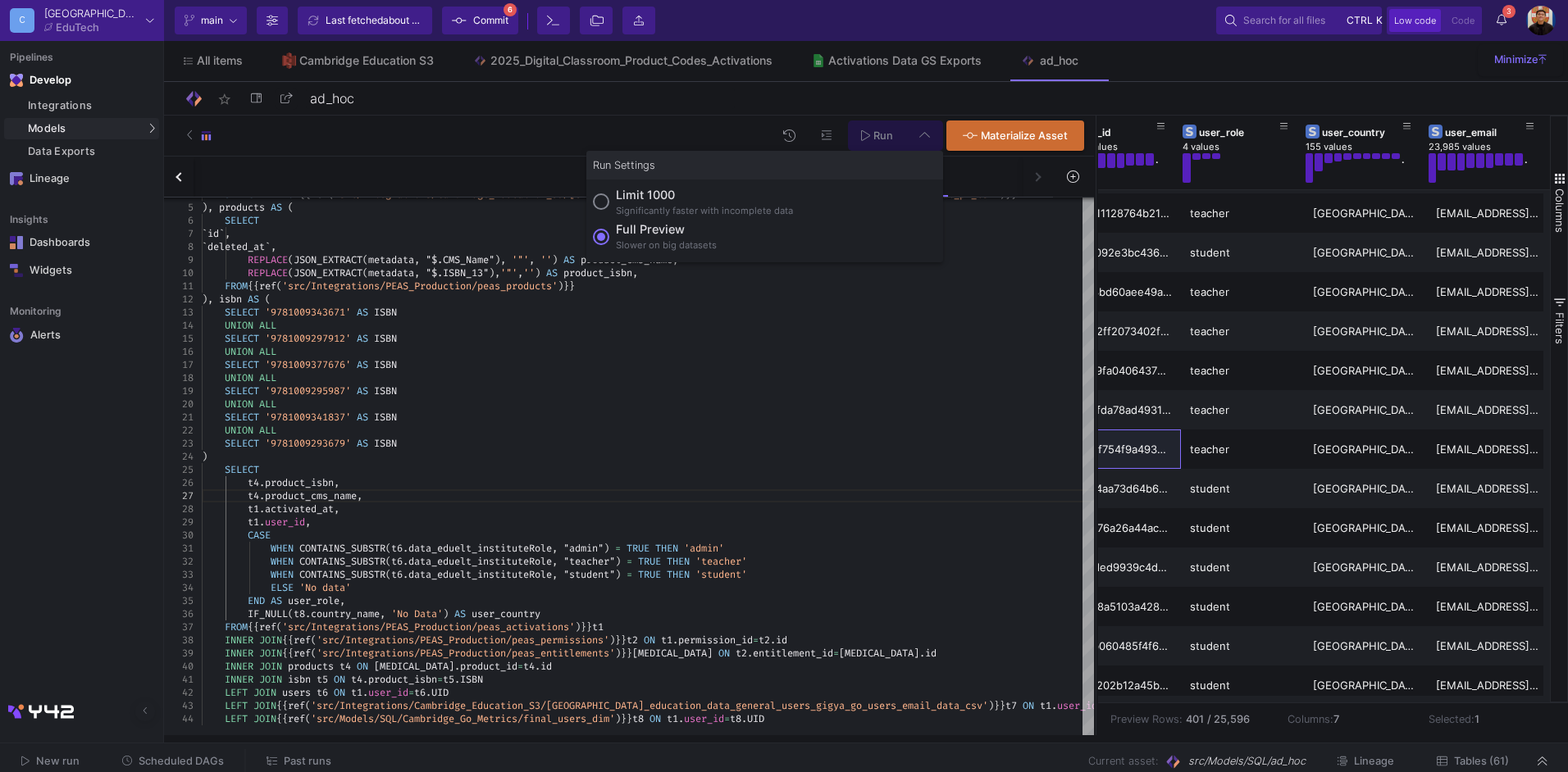
click at [694, 233] on div "Full preview" at bounding box center [666, 230] width 101 height 18
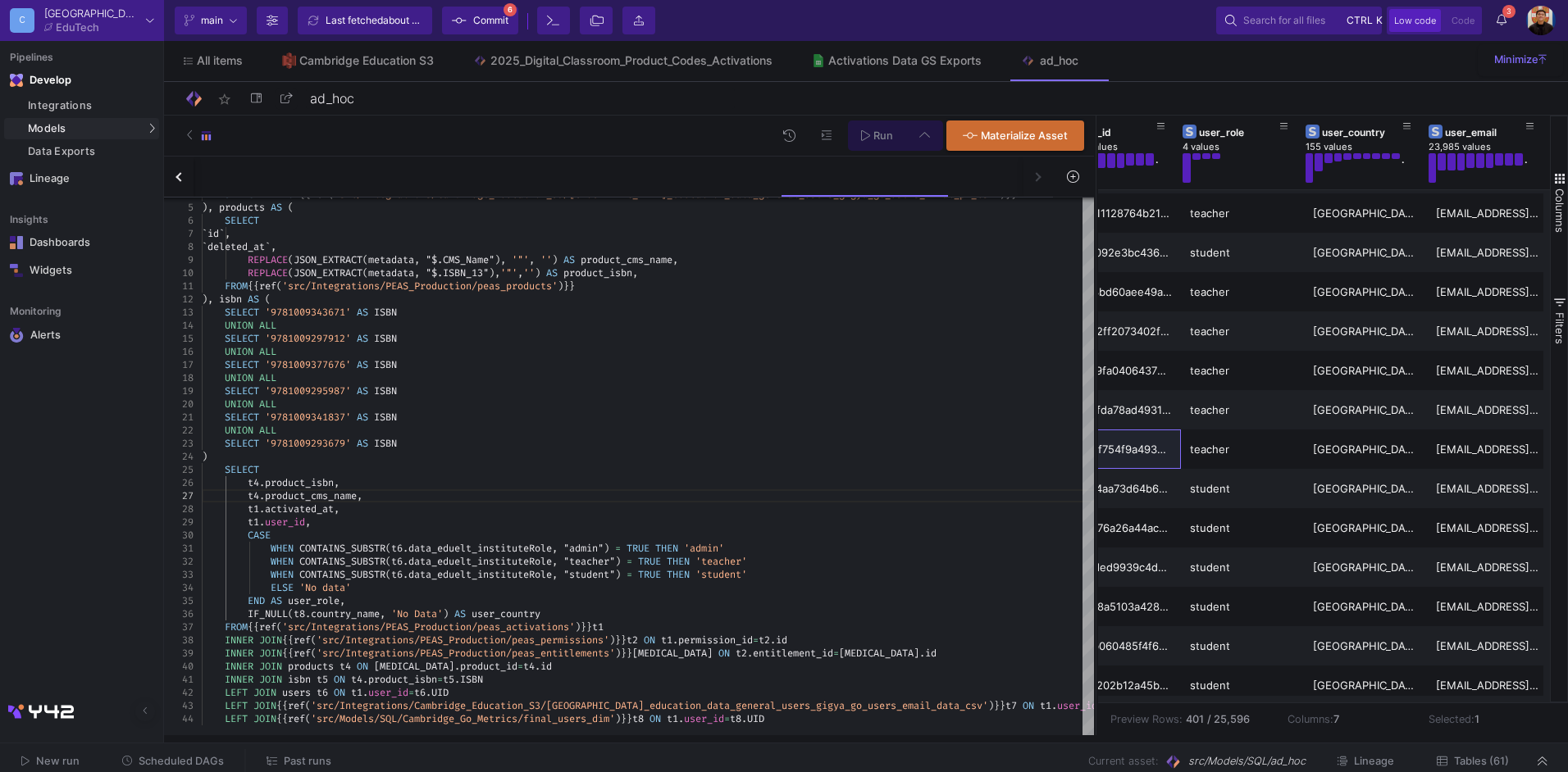
click at [610, 233] on input "Full preview Slower on big datasets" at bounding box center [601, 237] width 16 height 16
click at [891, 131] on span "Run" at bounding box center [883, 136] width 20 height 13
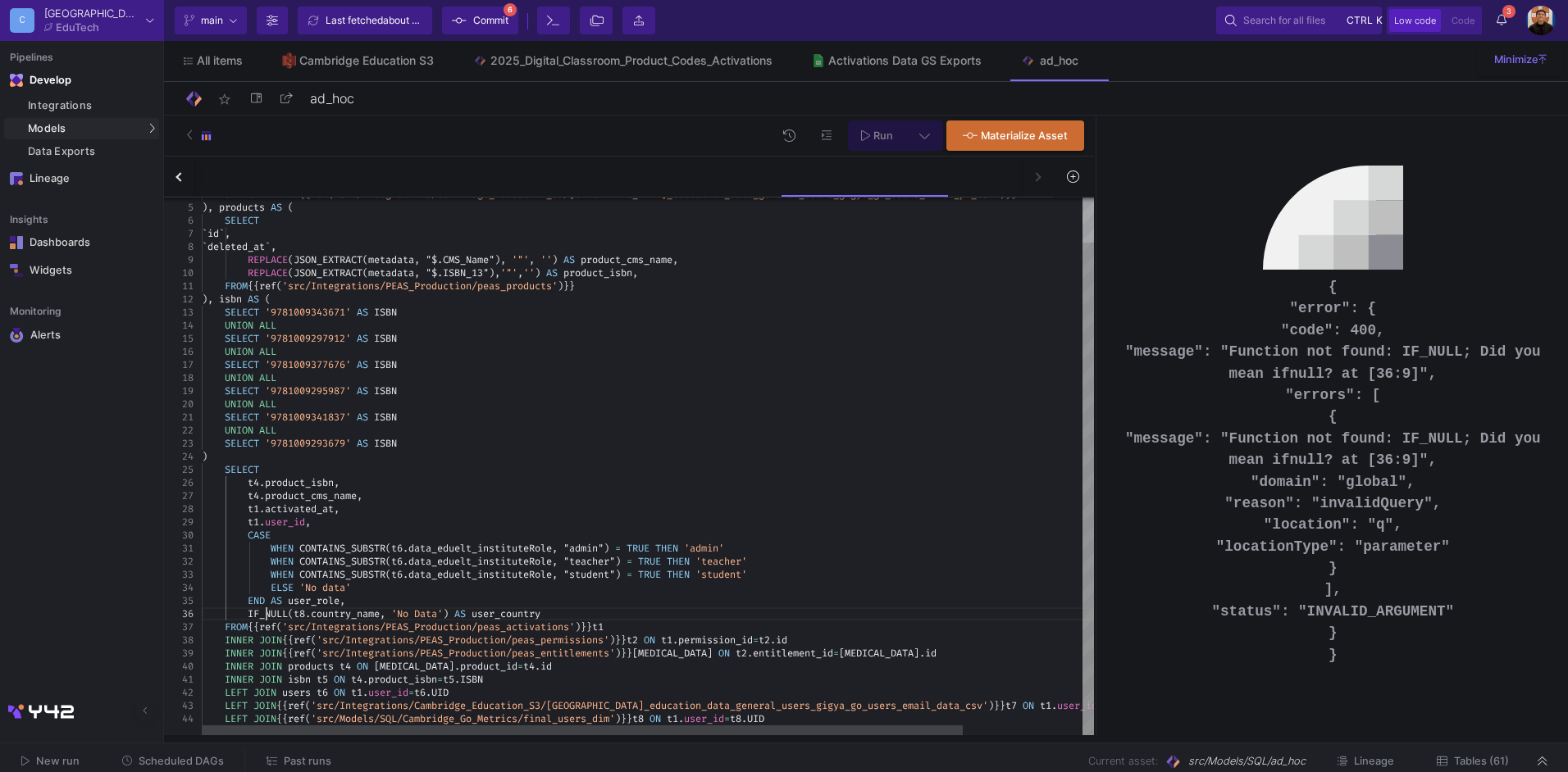
drag, startPoint x: 266, startPoint y: 609, endPoint x: 289, endPoint y: 618, distance: 24.7
type textarea "WHEN CONTAINS_SUBSTR(t6.data_eduelt_instituteRole, "admin") = TRUE THEN 'admin'…"
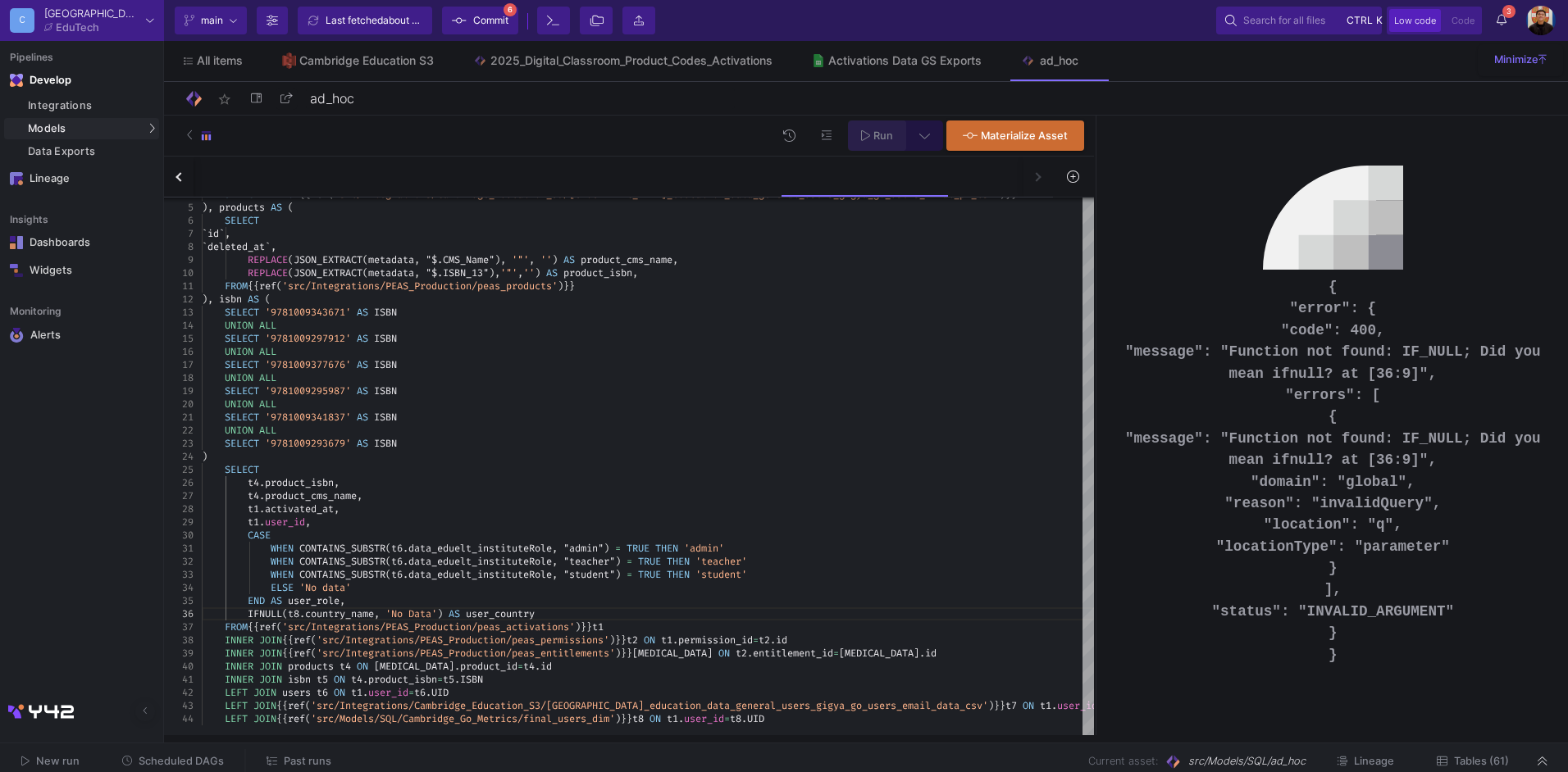
click at [891, 132] on span "Run" at bounding box center [883, 136] width 20 height 13
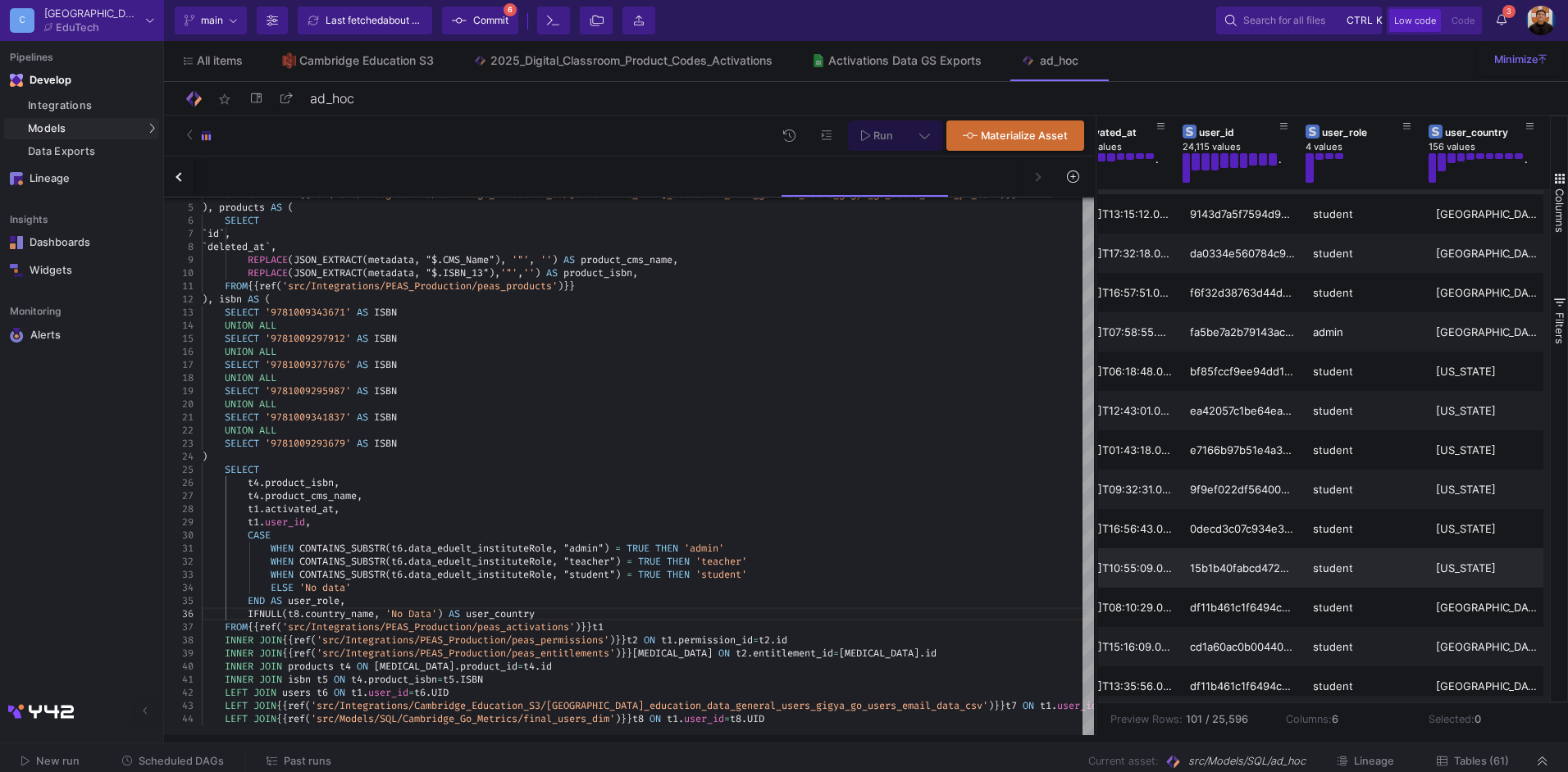
scroll to position [1229, 0]
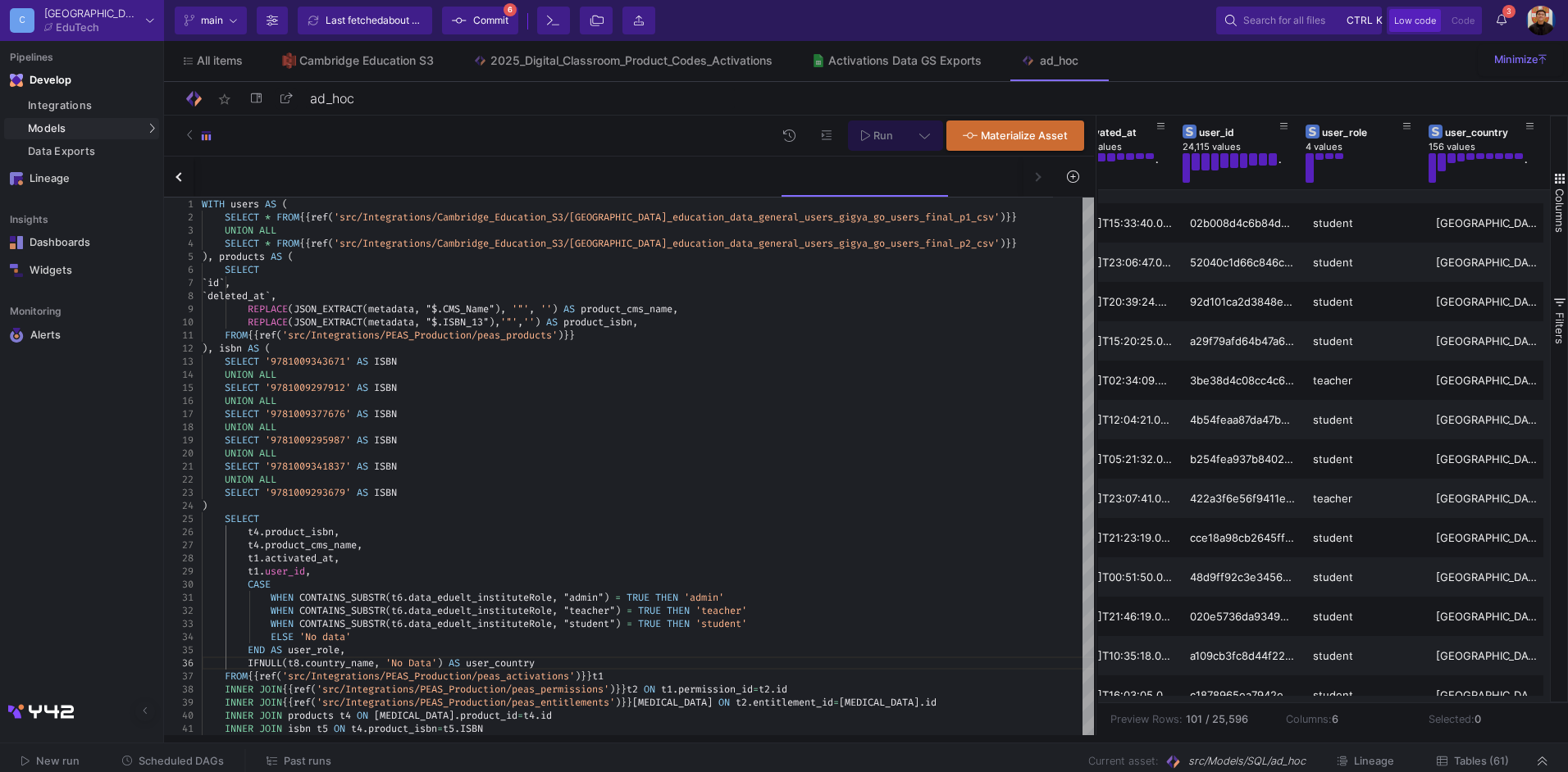
click at [466, 19] on icon at bounding box center [459, 21] width 15 height 12
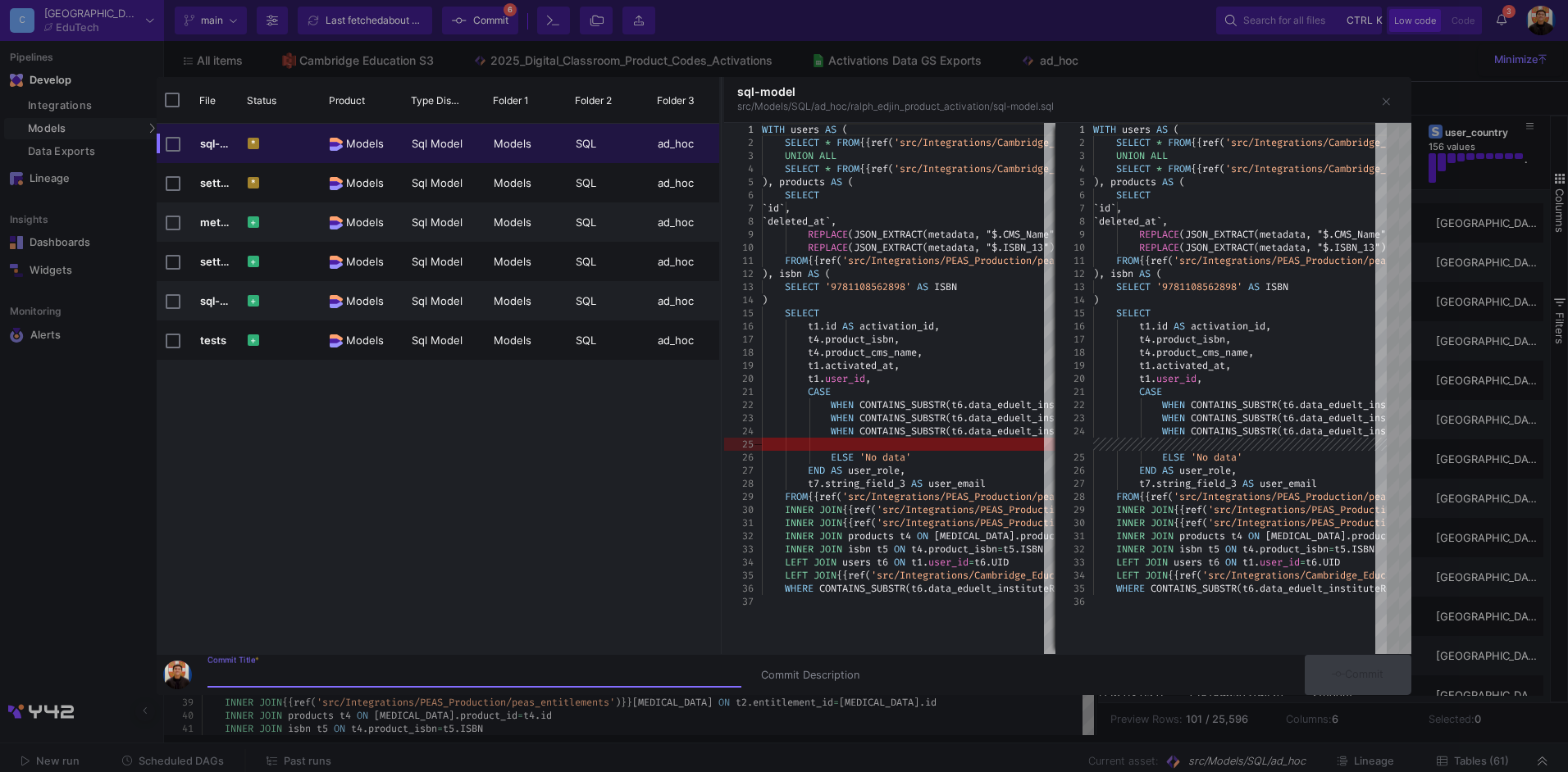
click at [450, 676] on input "Commit Title *" at bounding box center [474, 676] width 534 height 13
type input "Marek adhoc data request: Math activations"
click at [1362, 675] on span "Commit" at bounding box center [1358, 675] width 52 height 13
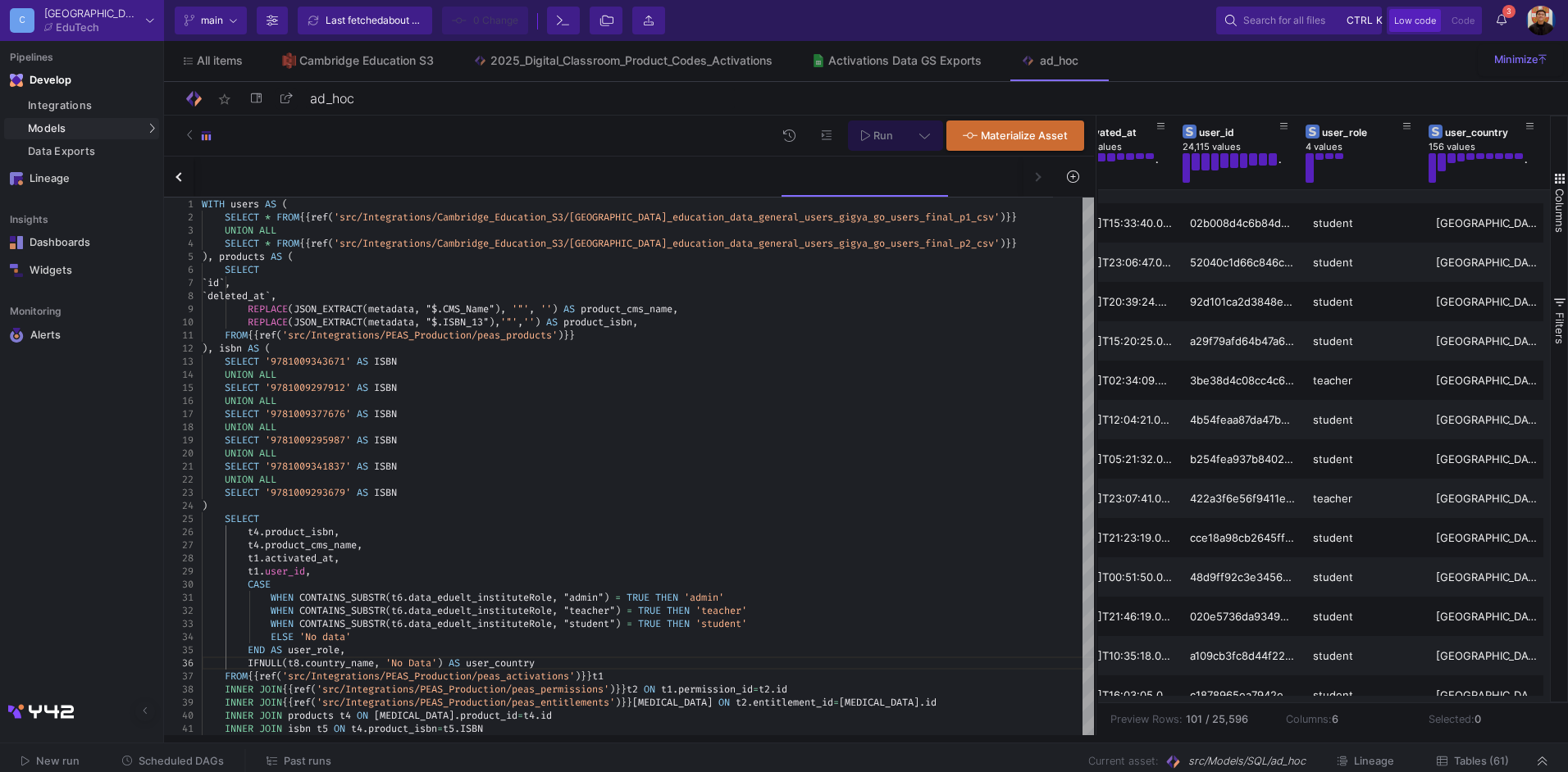
click at [1482, 758] on span "Tables (61)" at bounding box center [1481, 761] width 55 height 13
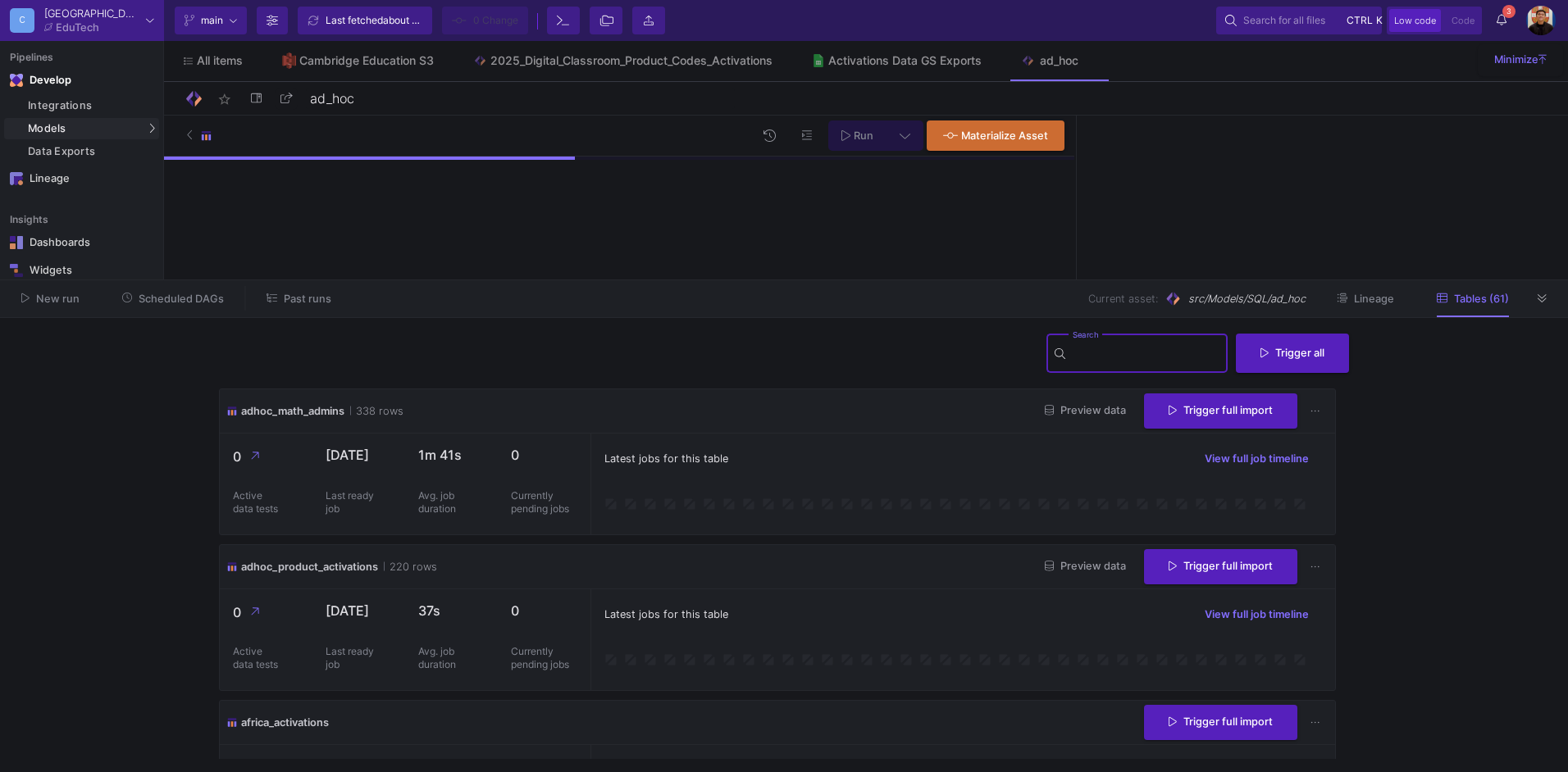
click at [1142, 359] on input "Search" at bounding box center [1146, 356] width 148 height 13
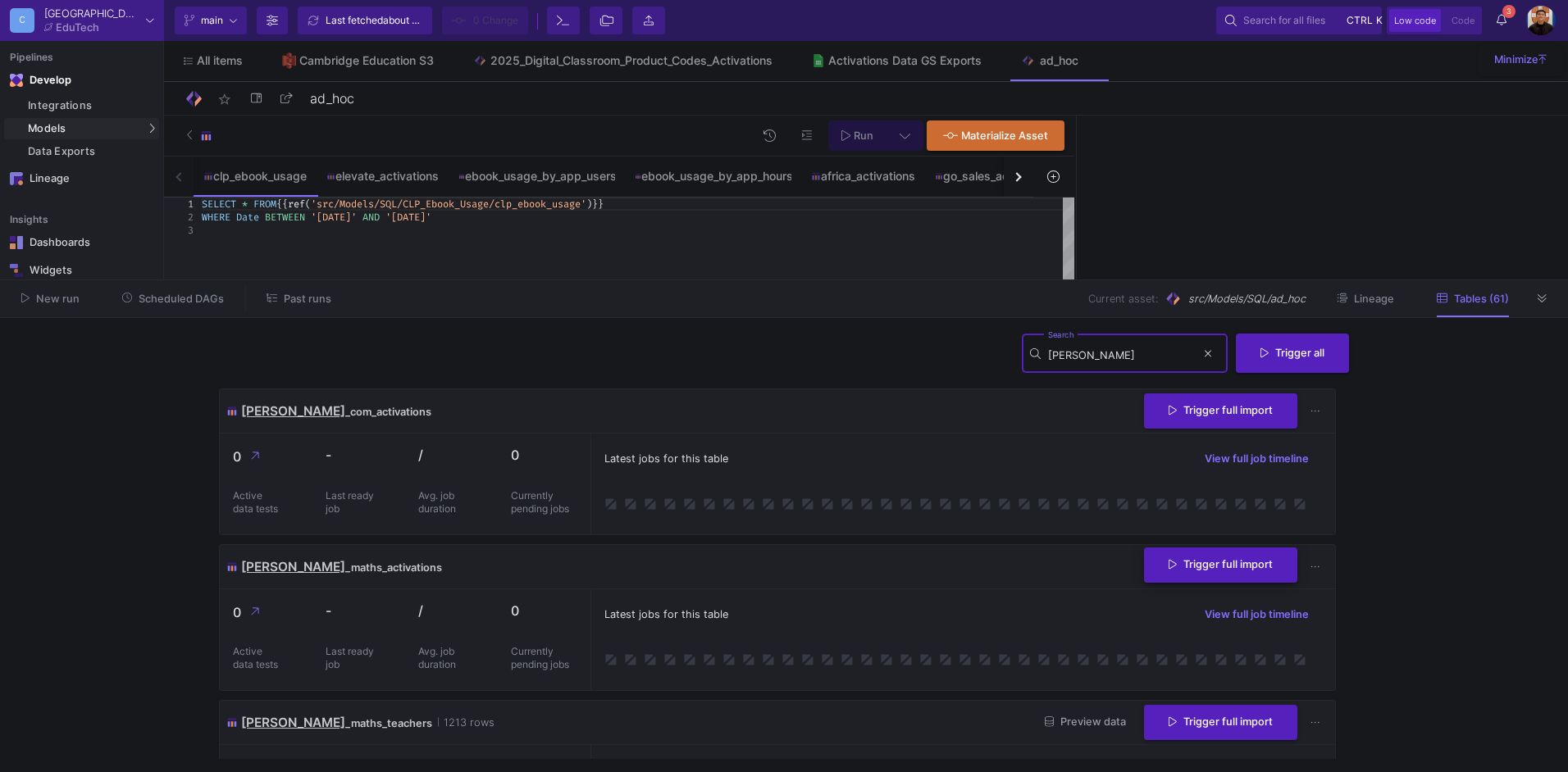
type input "marek"
click at [1199, 568] on span "Trigger full import" at bounding box center [1220, 565] width 105 height 13
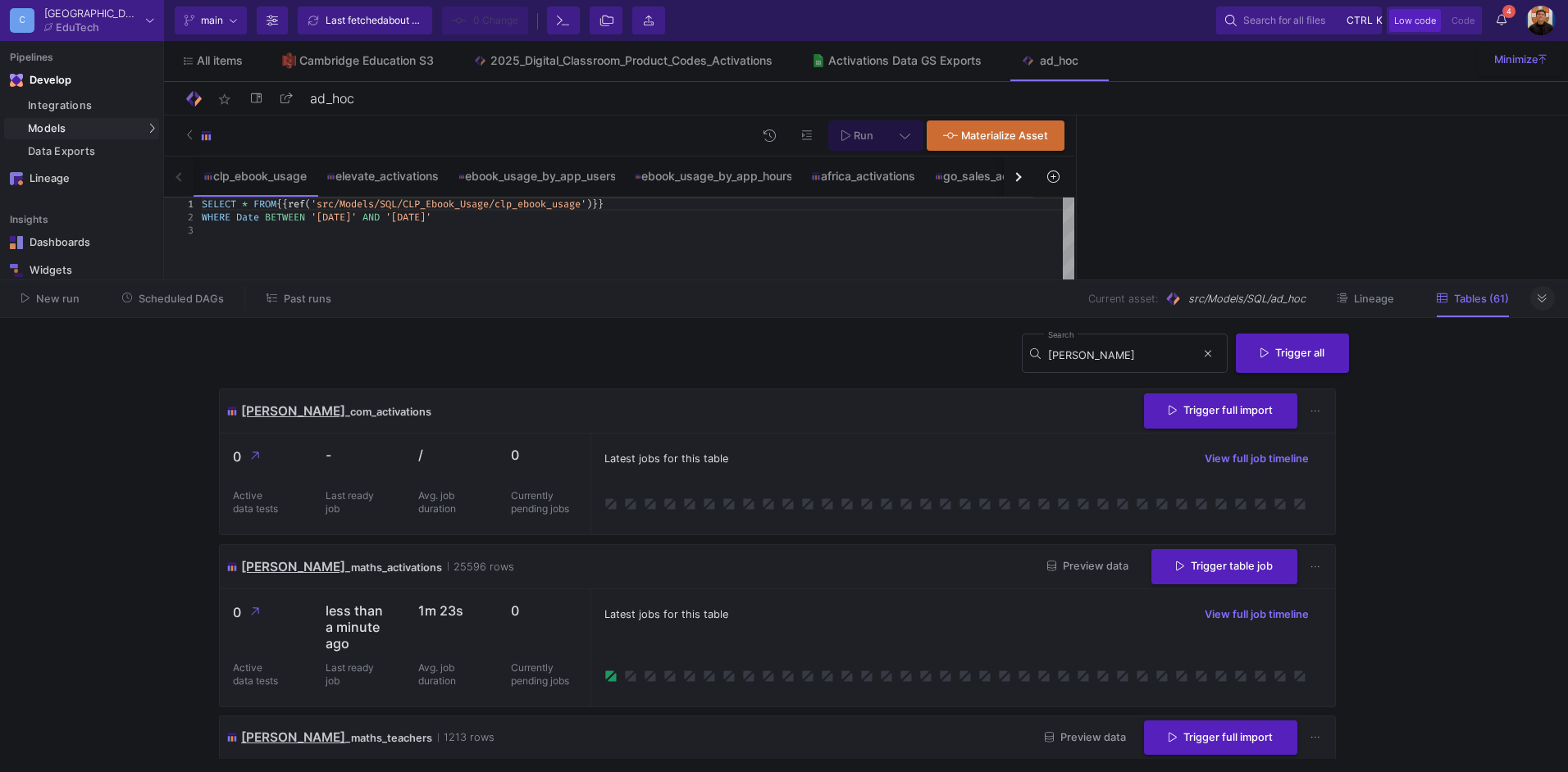
click at [1534, 301] on button at bounding box center [1543, 298] width 25 height 25
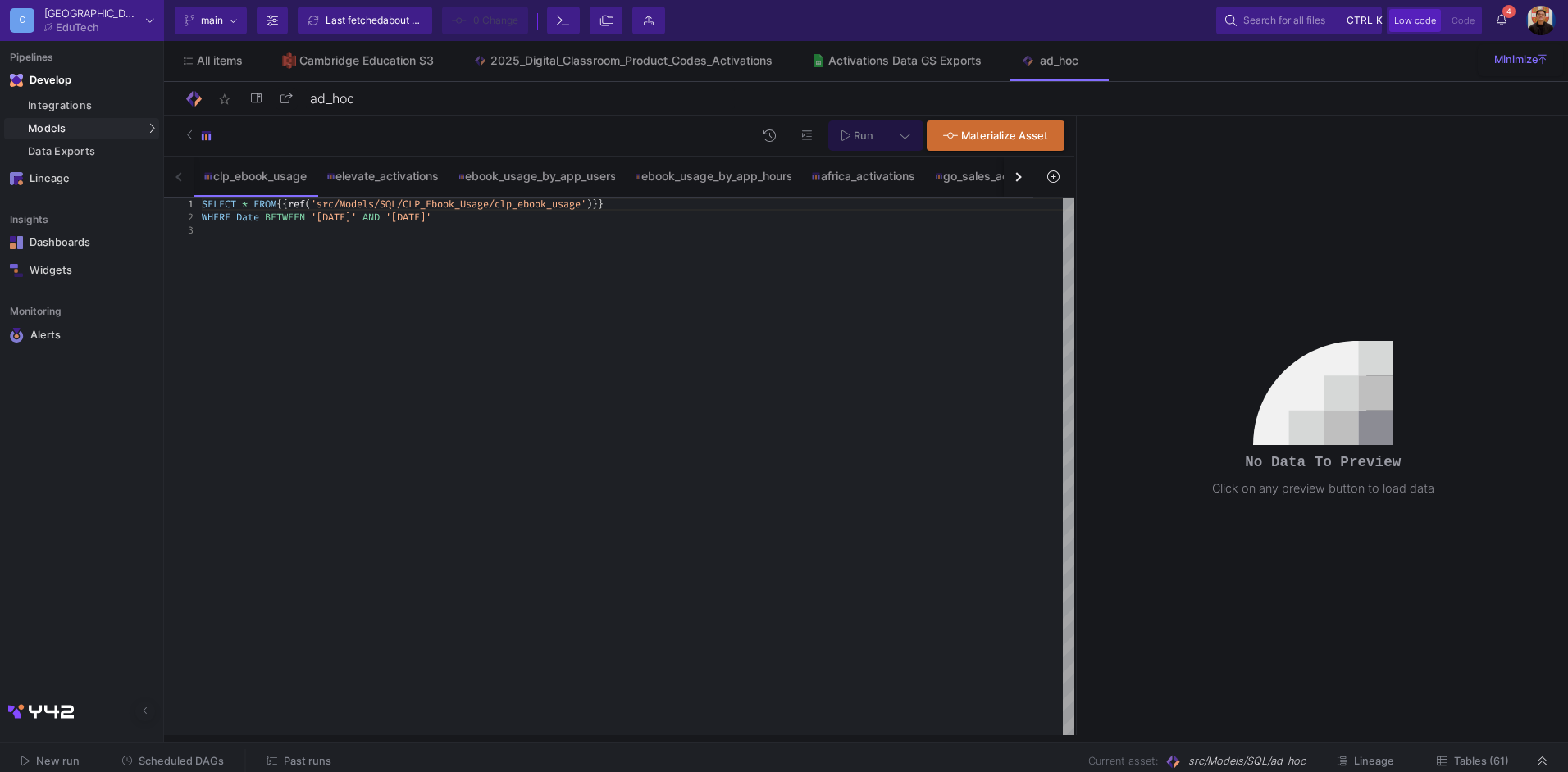
click at [1008, 186] on button "button" at bounding box center [1018, 176] width 30 height 40
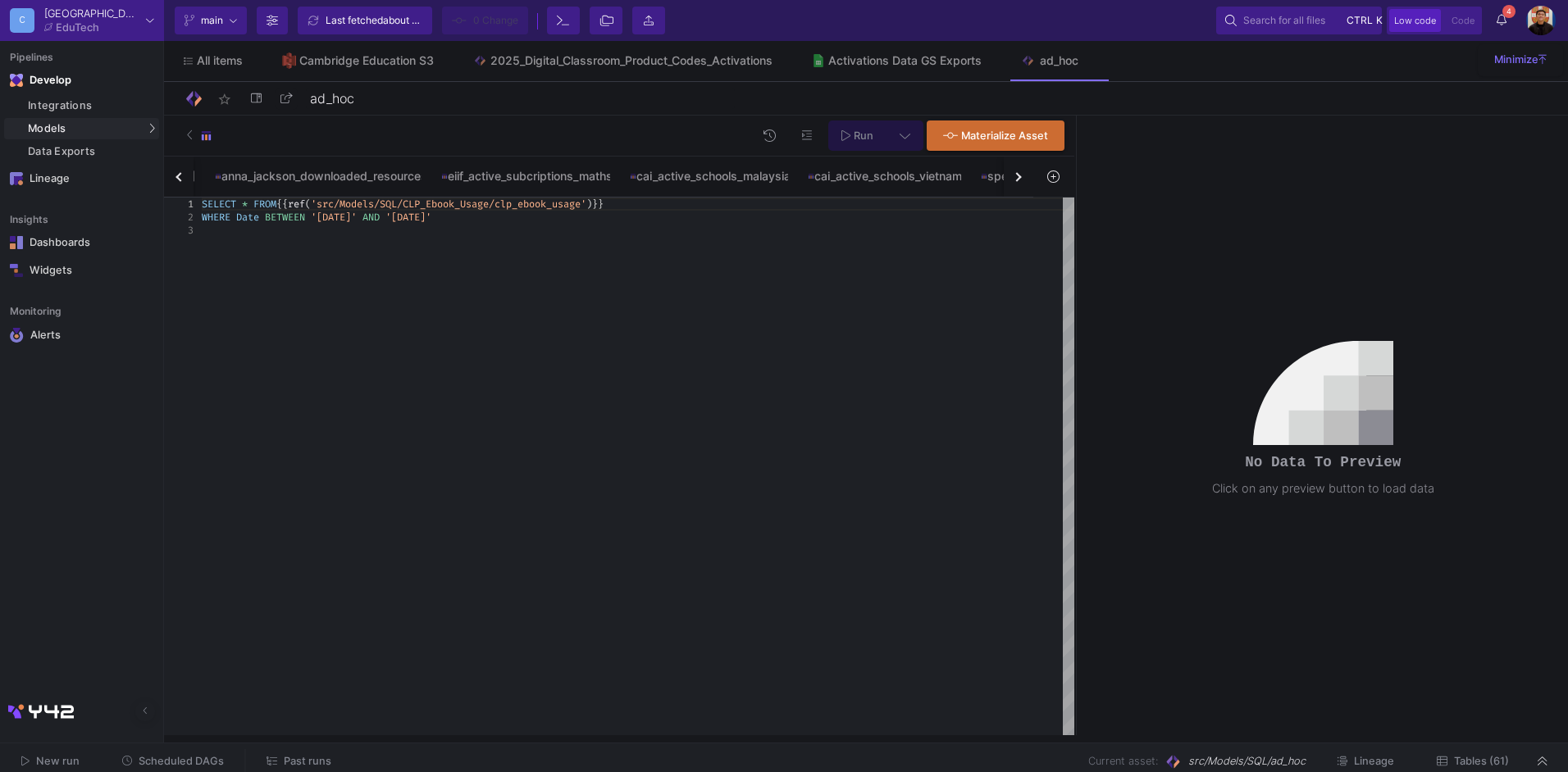
click at [1008, 186] on button "button" at bounding box center [1018, 176] width 30 height 40
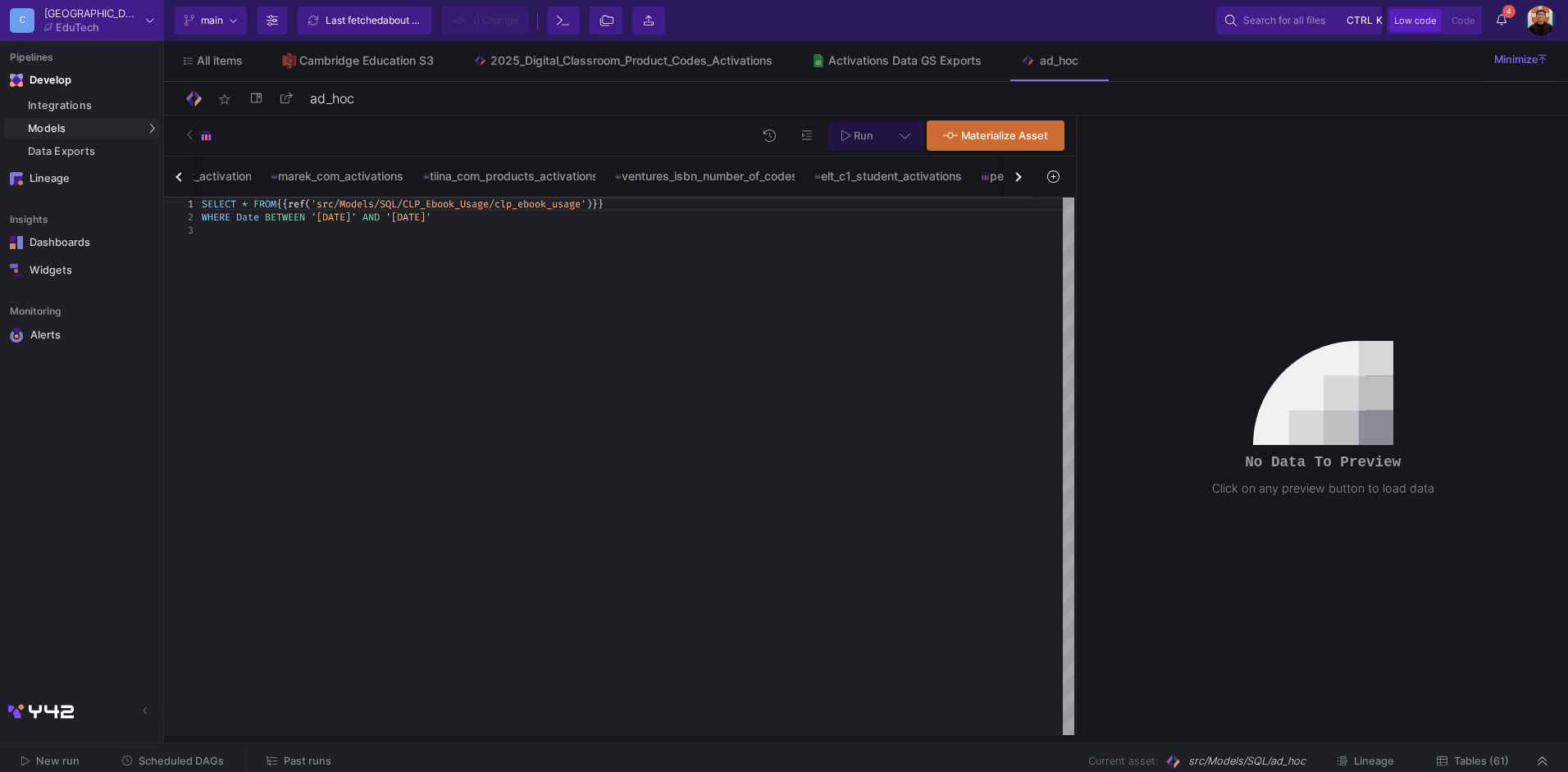
click at [1008, 186] on button "button" at bounding box center [1018, 176] width 30 height 40
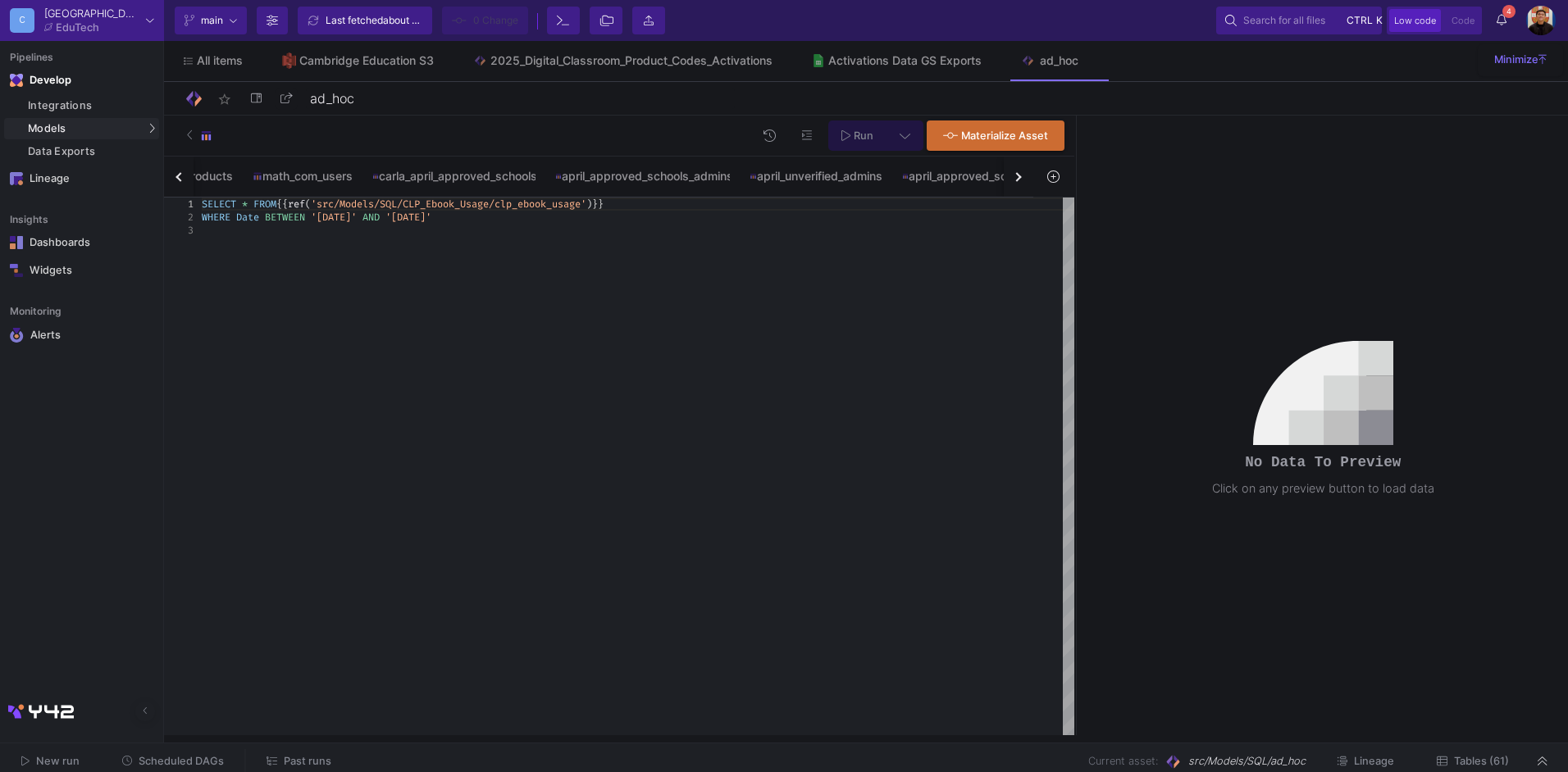
click at [1008, 186] on button "button" at bounding box center [1018, 176] width 30 height 40
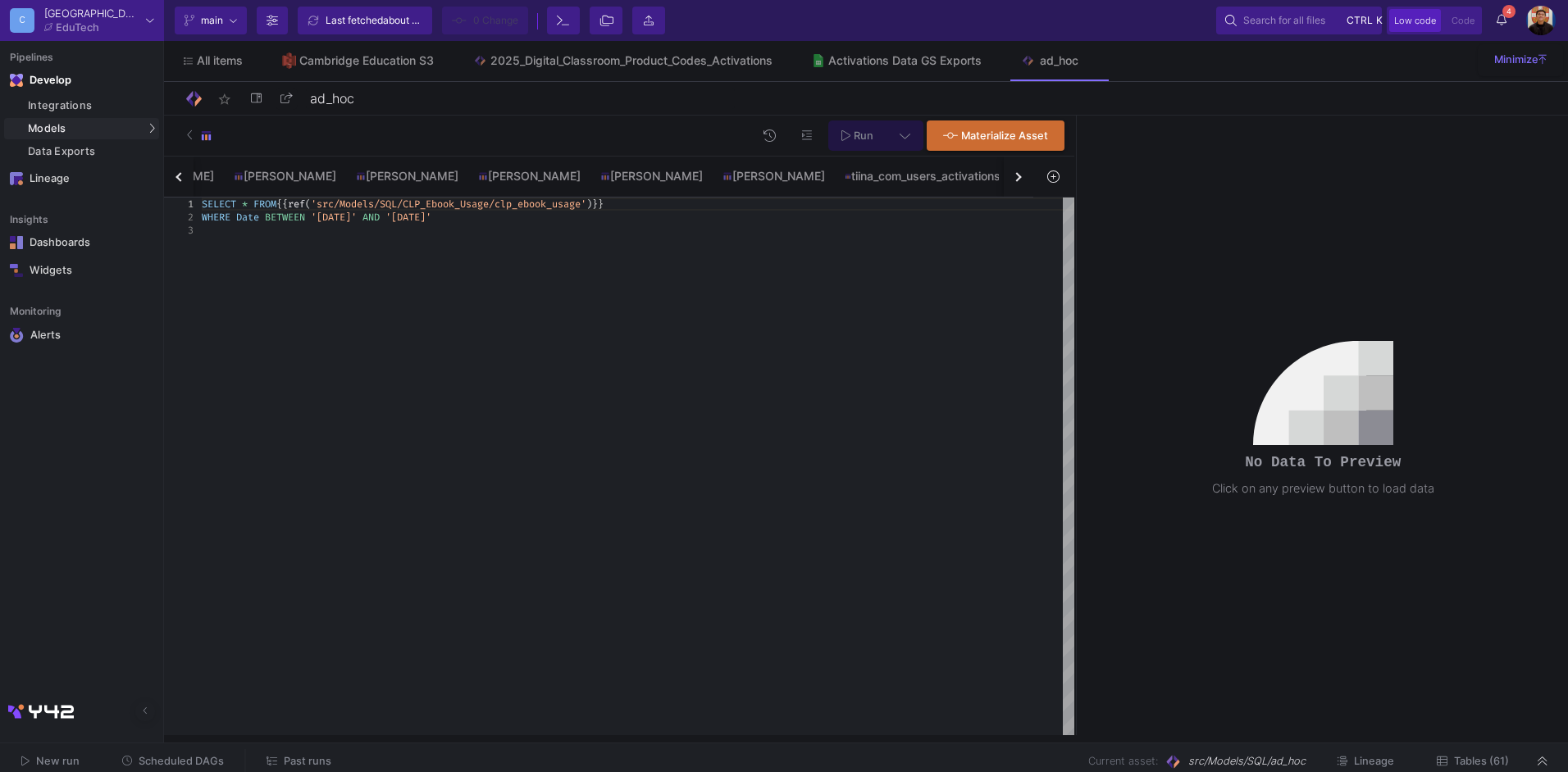
click at [1008, 186] on button "button" at bounding box center [1018, 176] width 30 height 40
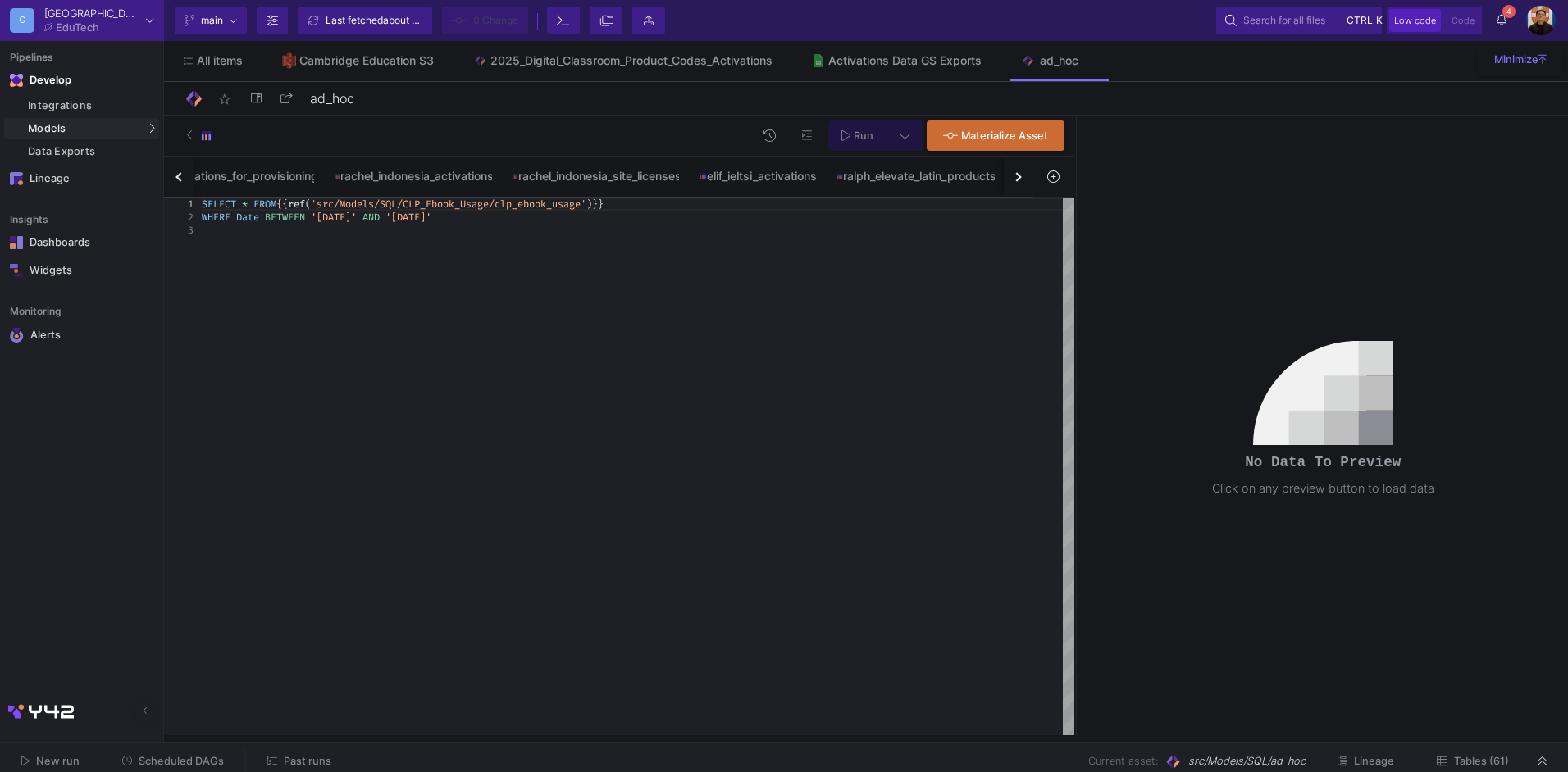
click at [1008, 186] on button "button" at bounding box center [1018, 176] width 30 height 40
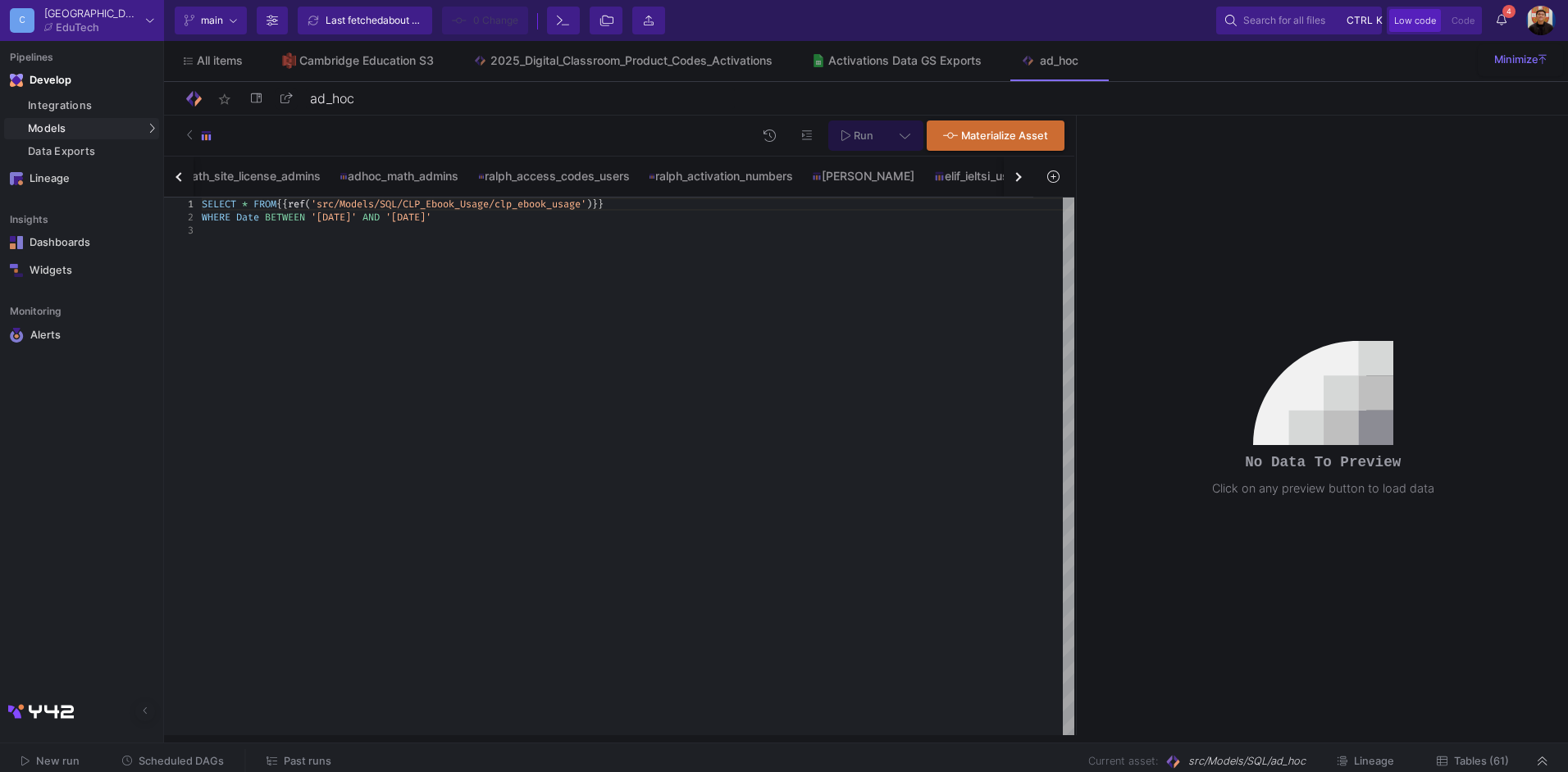
click at [1008, 186] on button "button" at bounding box center [1018, 176] width 30 height 40
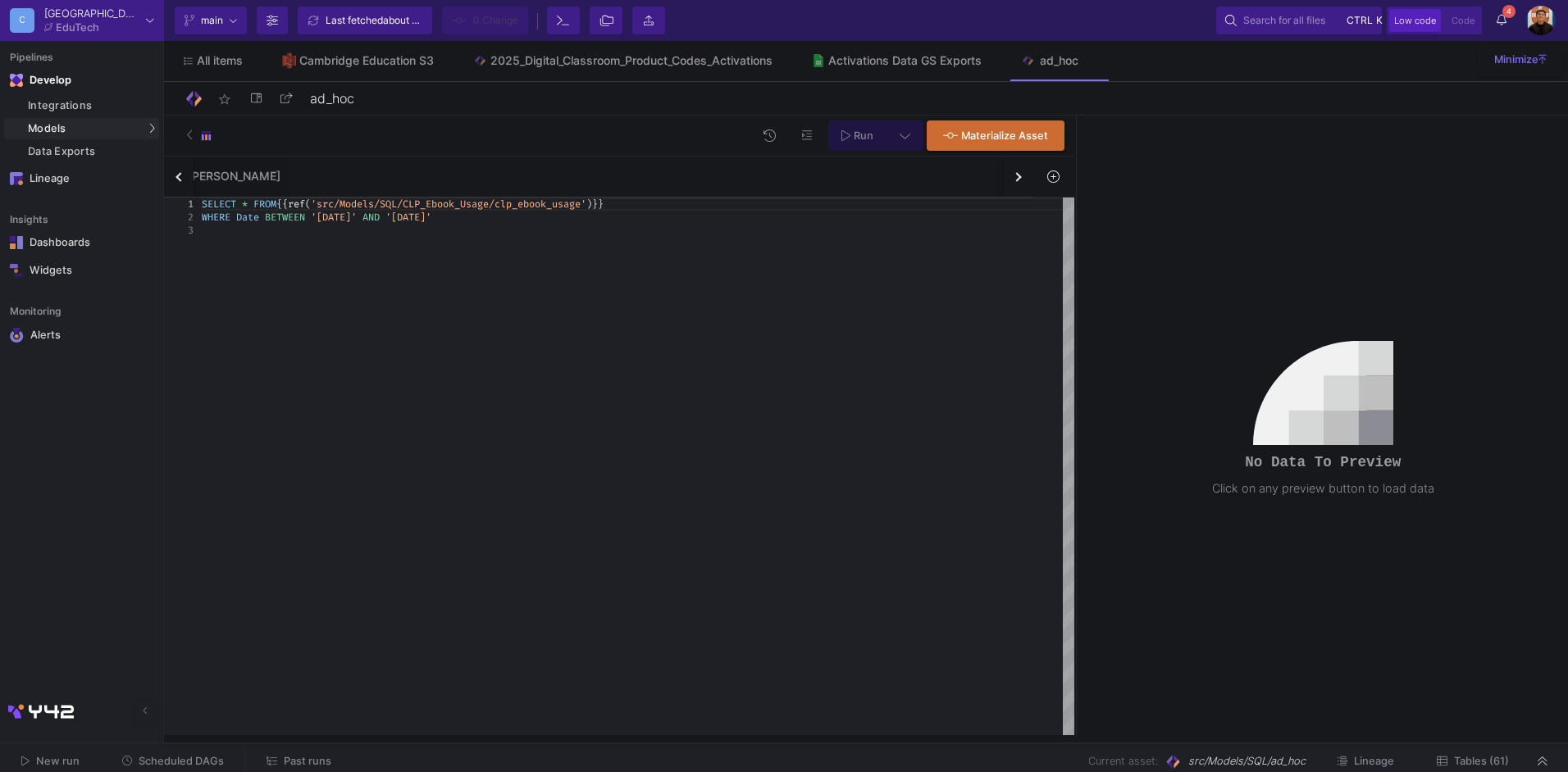
click at [1008, 186] on button "button" at bounding box center [1018, 176] width 30 height 40
click at [1008, 186] on div "clp_ebook_usage elevate_activations ebook_usage_by_app_users ebook_usage_by_app…" at bounding box center [598, 177] width 870 height 41
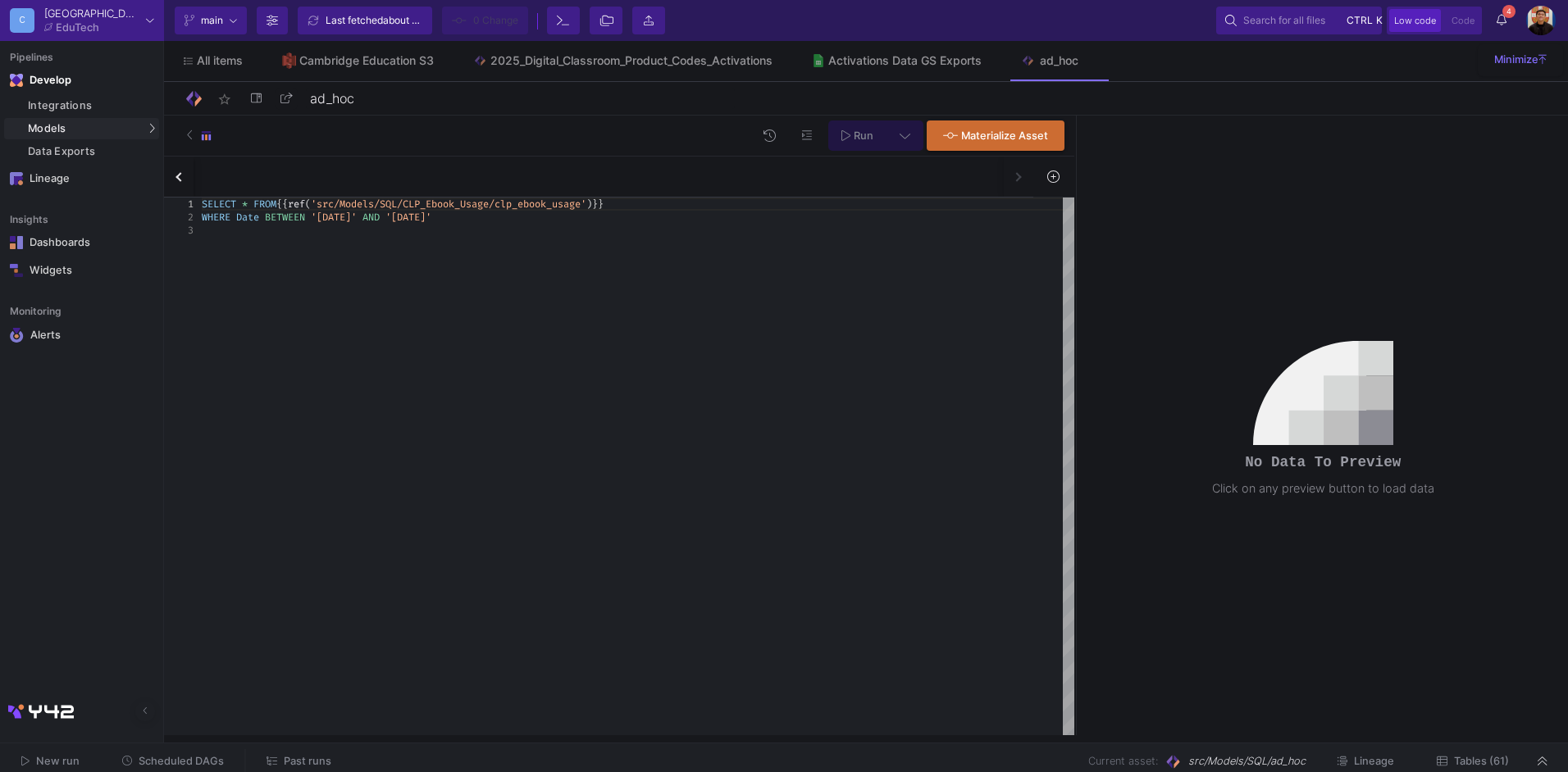
click at [1008, 186] on div "clp_ebook_usage elevate_activations ebook_usage_by_app_users ebook_usage_by_app…" at bounding box center [598, 177] width 870 height 41
click at [1057, 178] on icon at bounding box center [1053, 176] width 12 height 12
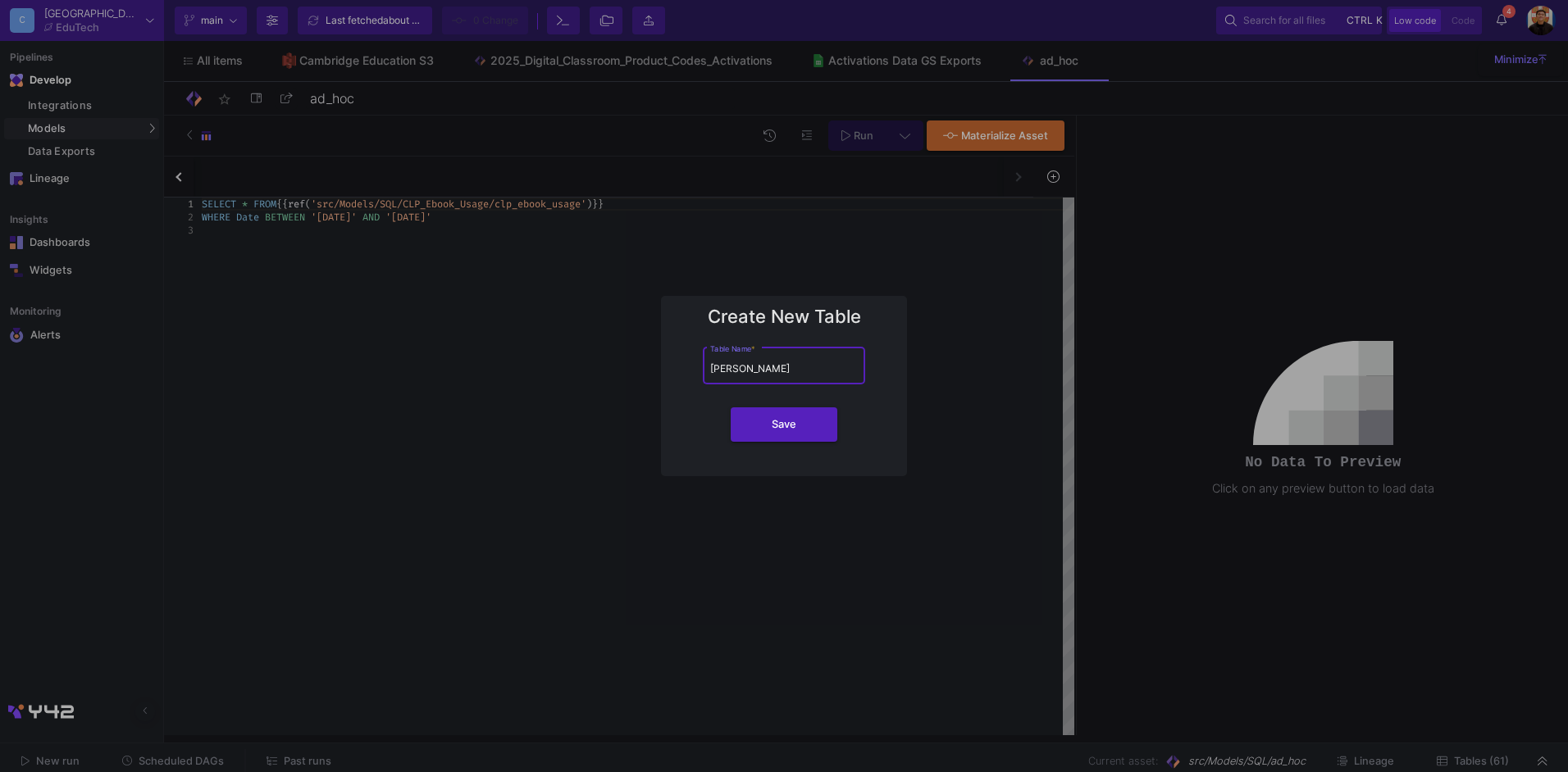
scroll to position [0, 27]
type input "marek_maths_activations_aggregated"
click at [821, 412] on button "Save" at bounding box center [783, 423] width 106 height 35
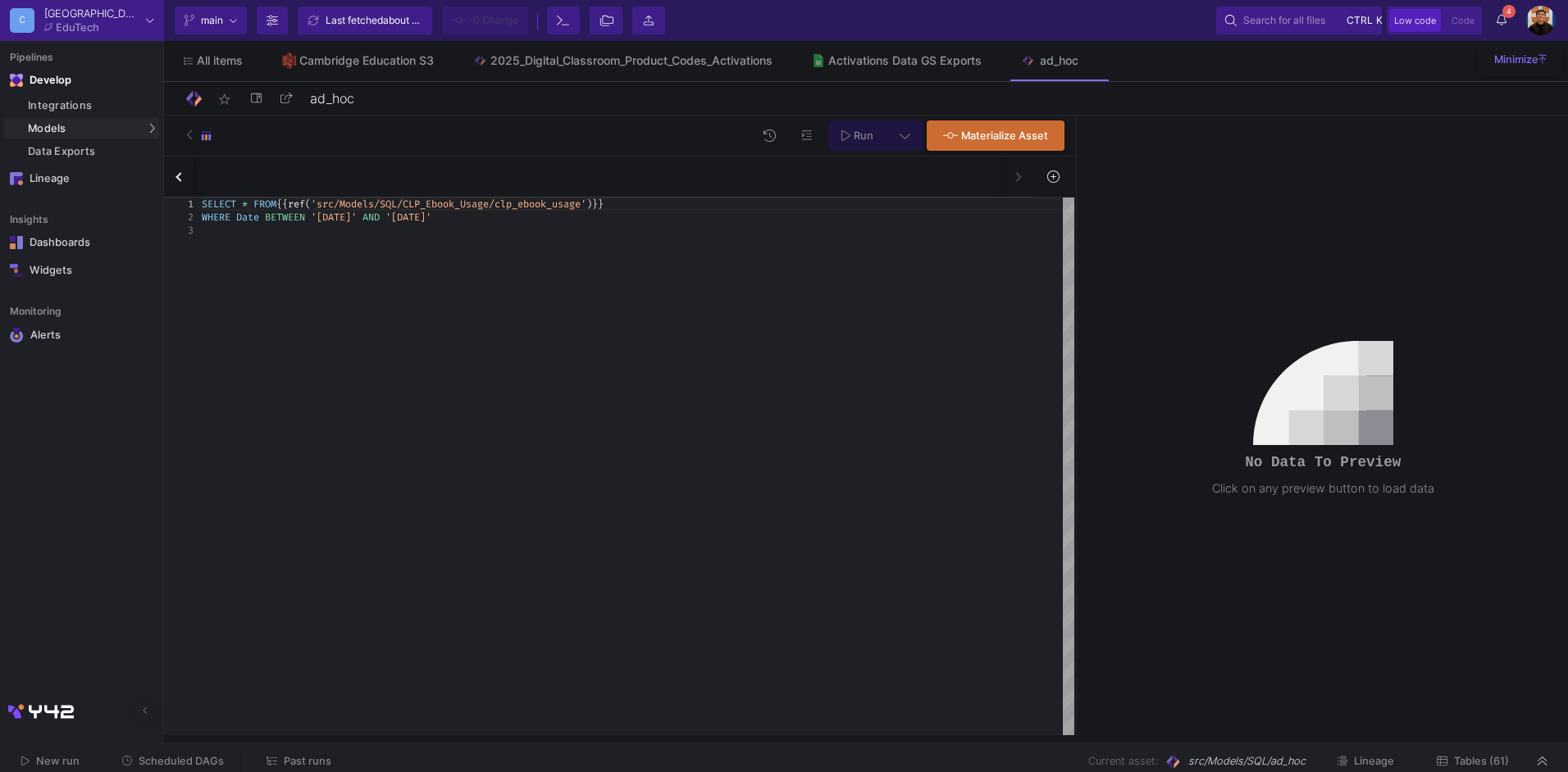
scroll to position [0, 0]
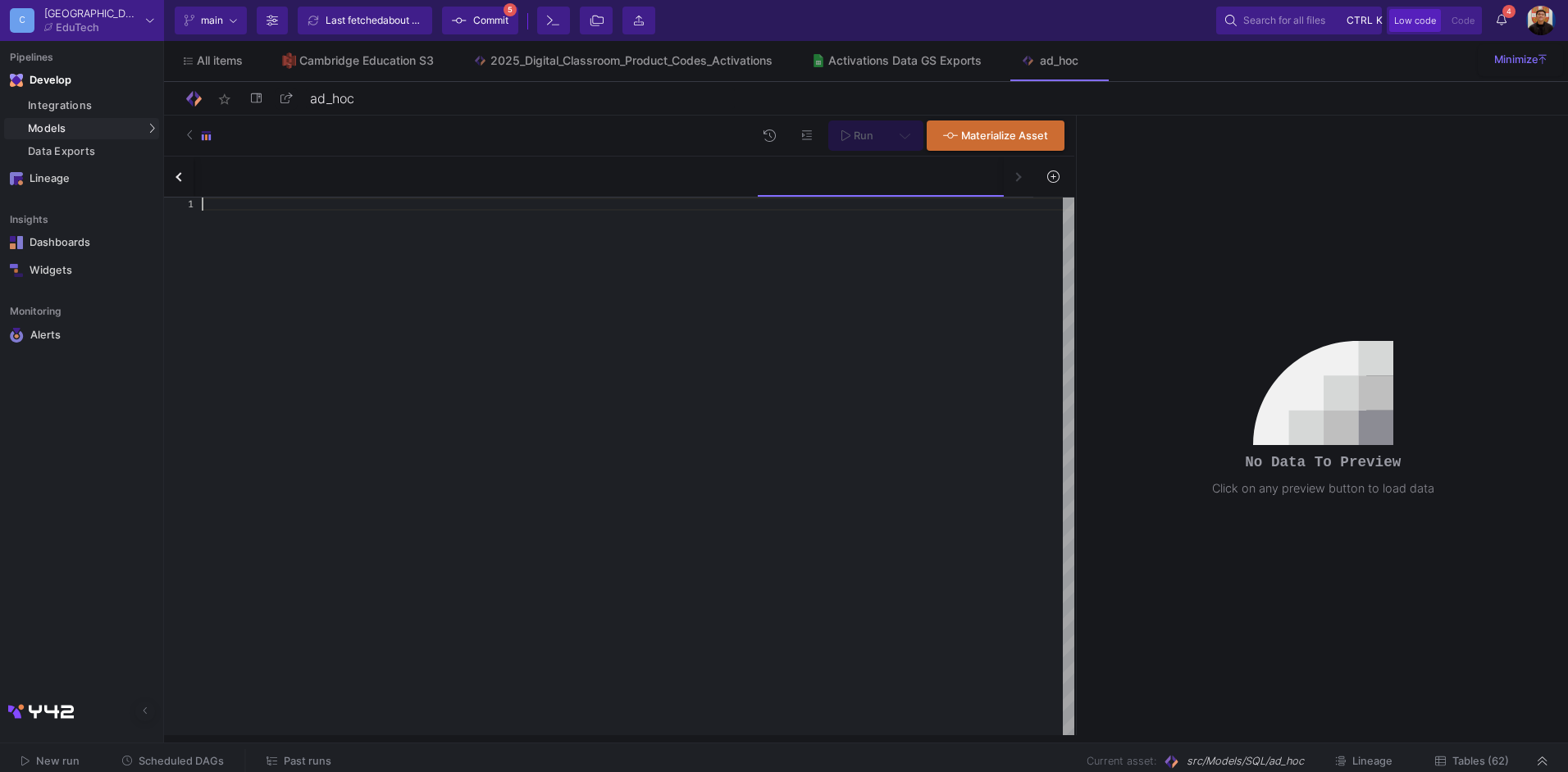
click at [821, 410] on div at bounding box center [638, 466] width 873 height 538
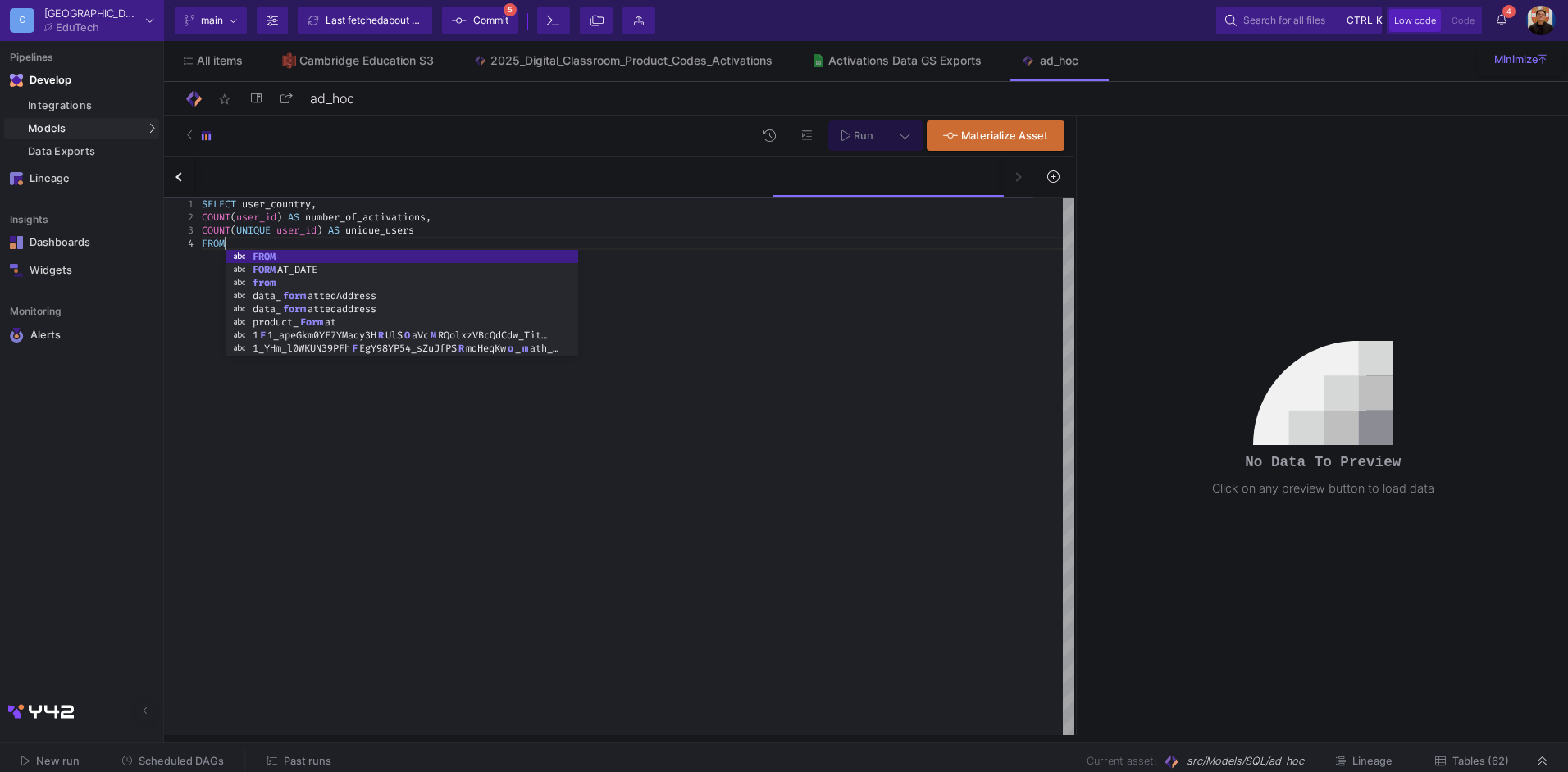
scroll to position [39, 29]
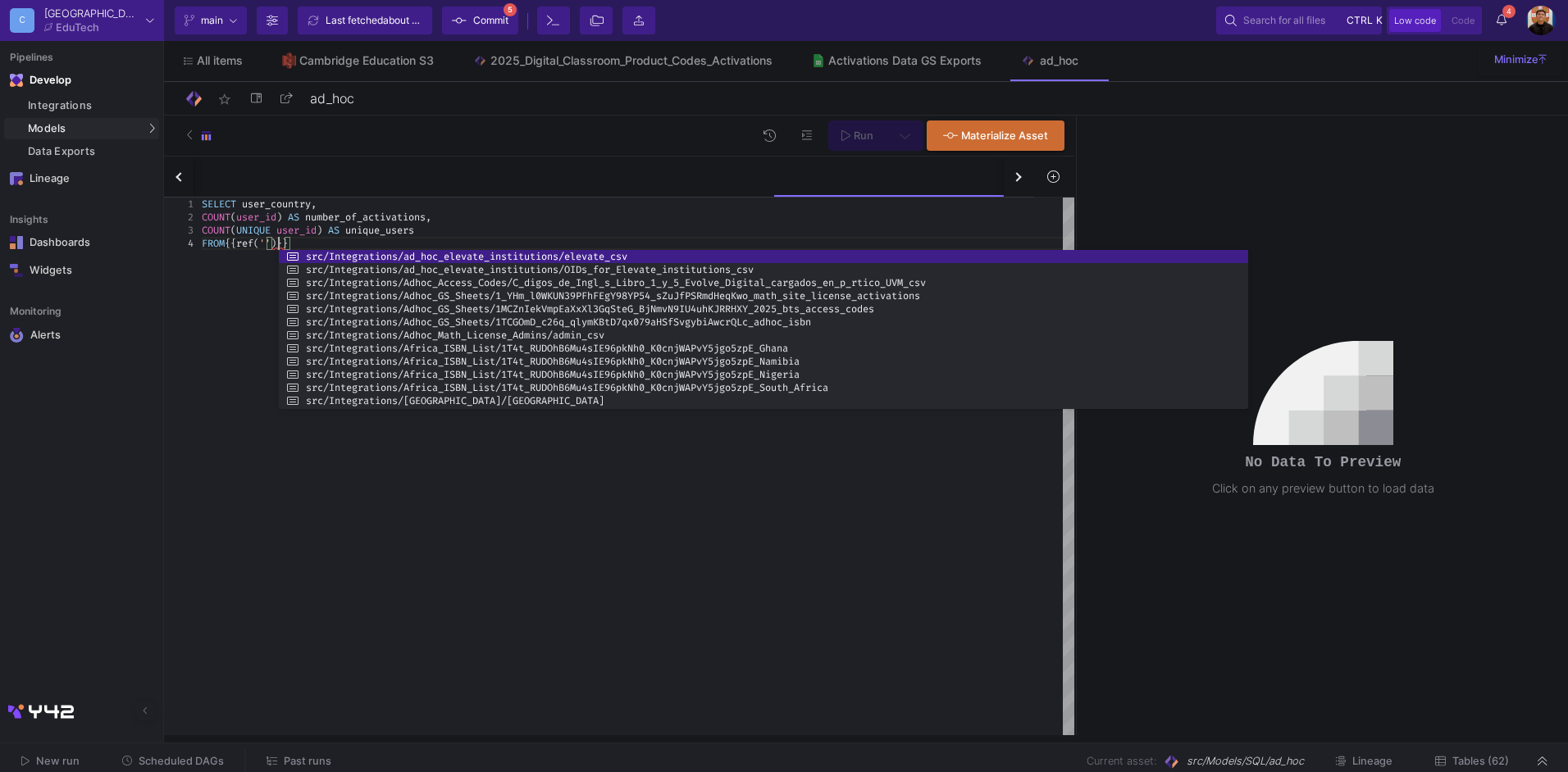
drag, startPoint x: 631, startPoint y: 307, endPoint x: 1247, endPoint y: 314, distance: 616.0
click at [1247, 314] on div at bounding box center [1249, 330] width 4 height 159
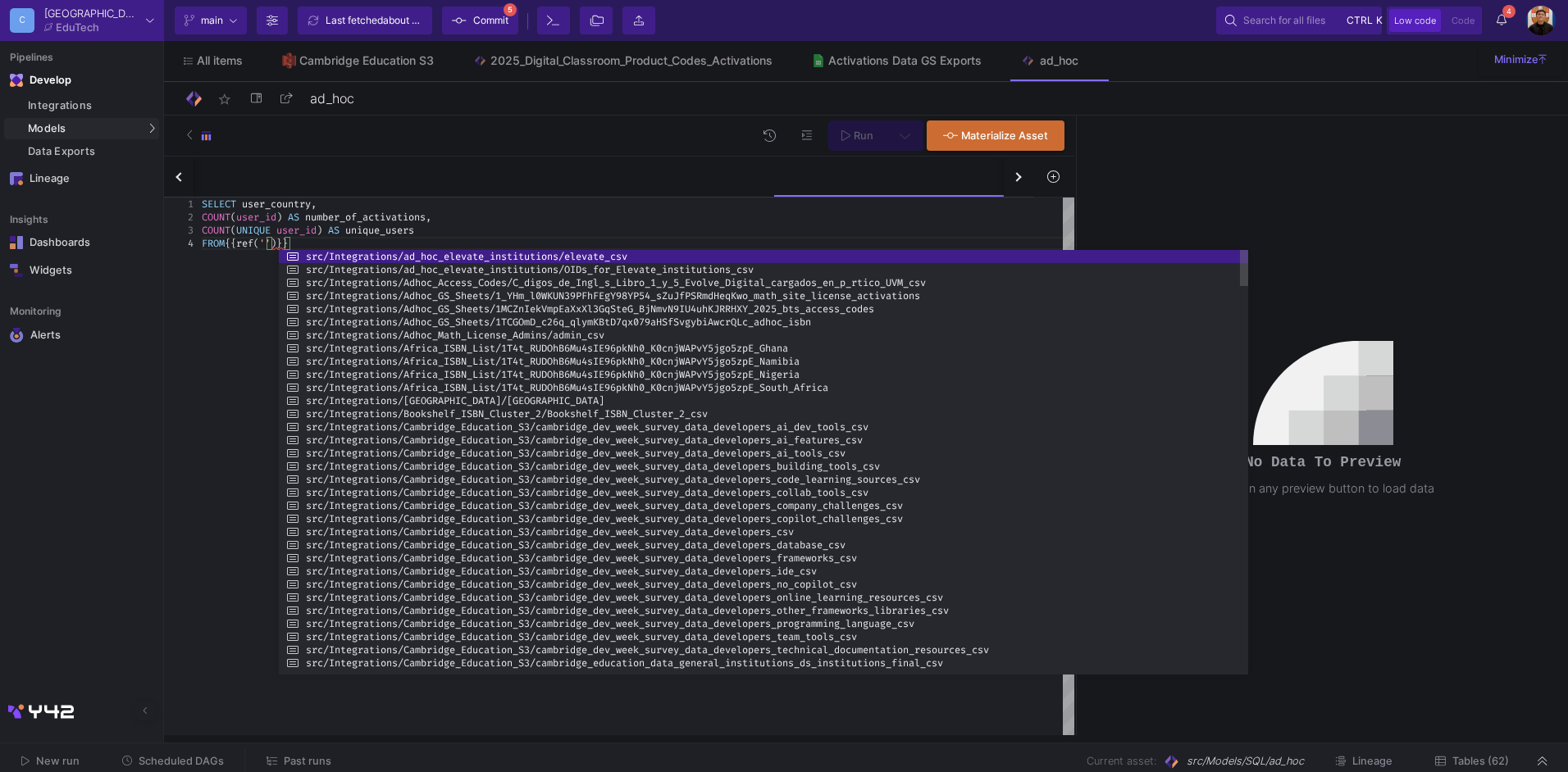
drag, startPoint x: 959, startPoint y: 407, endPoint x: 995, endPoint y: 671, distance: 266.4
click at [995, 671] on div at bounding box center [763, 673] width 969 height 4
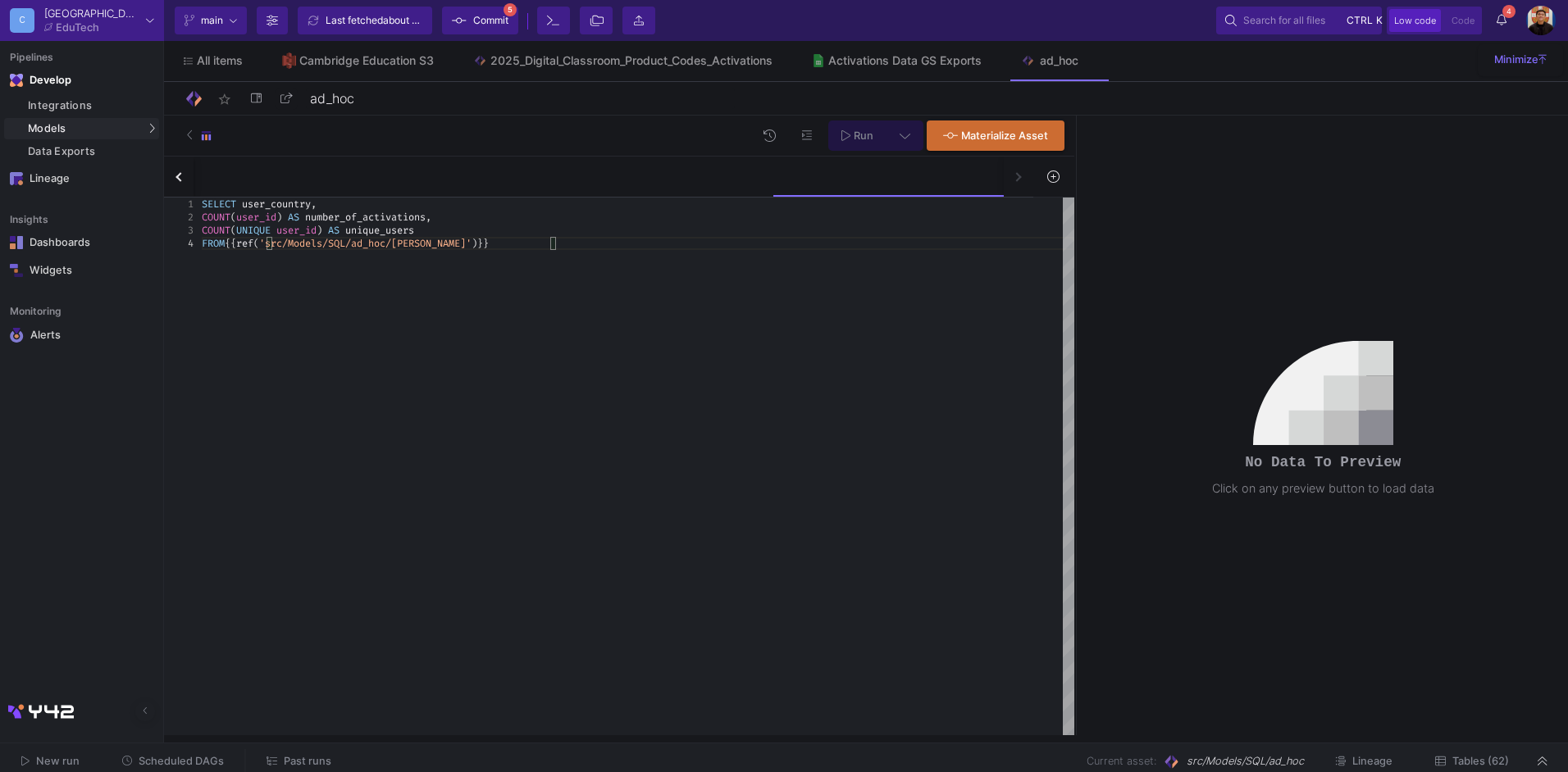
click at [620, 252] on div "SELECT user_country , COUNT ( user_id ) AS number_of_activations , COUNT ( UNIQ…" at bounding box center [638, 466] width 873 height 538
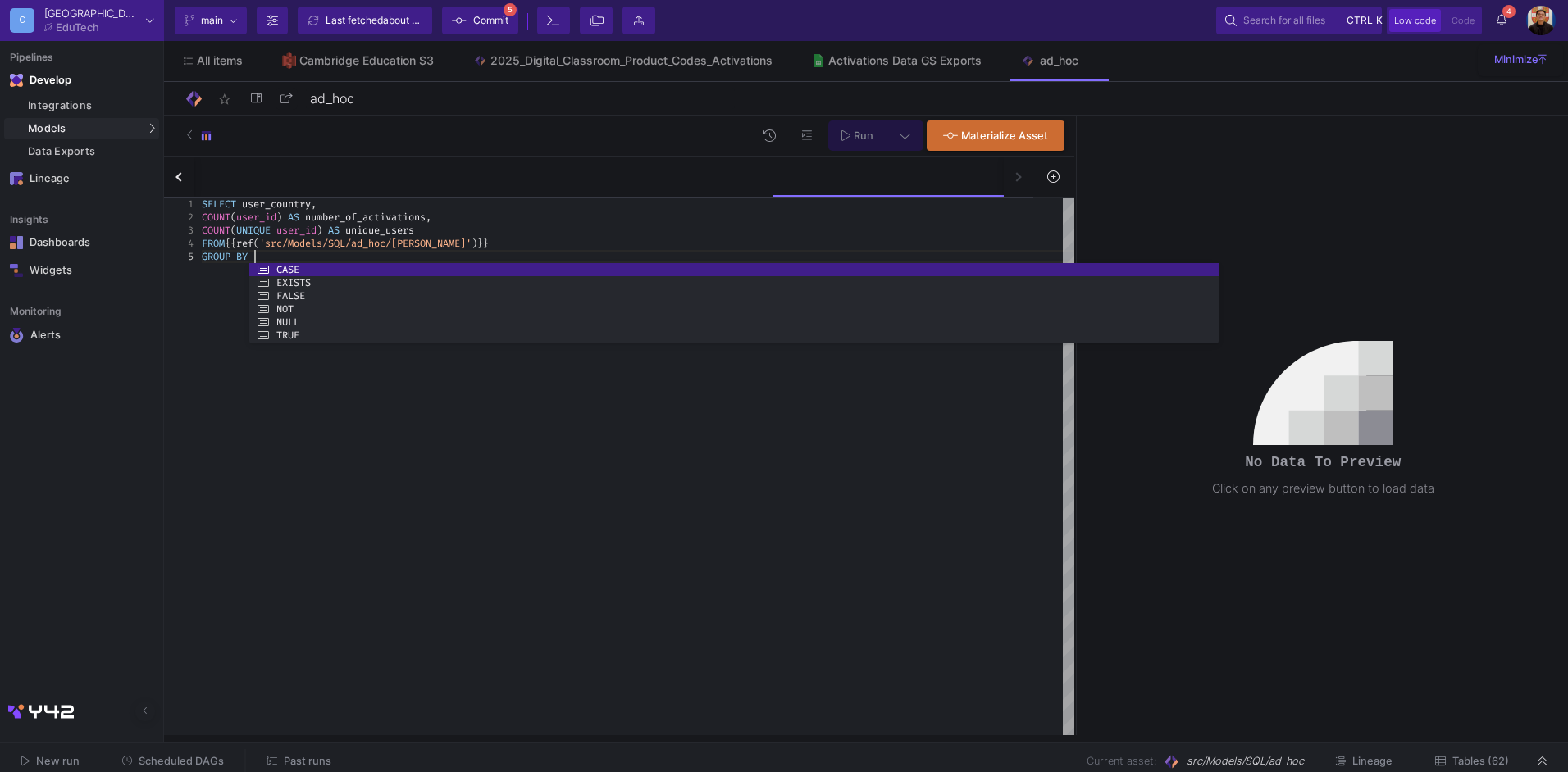
scroll to position [53, 58]
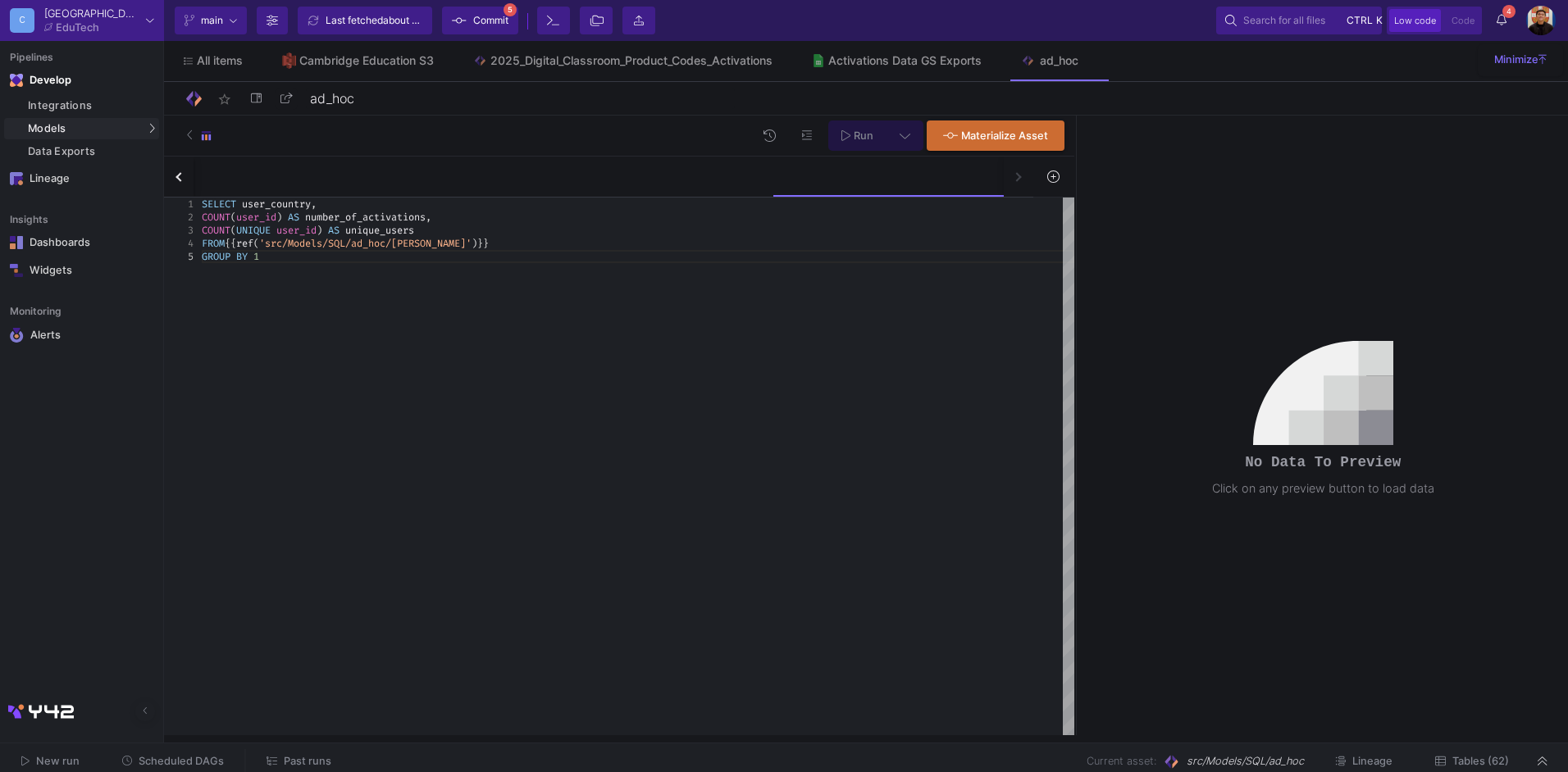
click at [860, 139] on span "Run" at bounding box center [864, 136] width 20 height 13
click at [550, 232] on div "COUNT ( UNIQUE user_id ) AS unique_users" at bounding box center [638, 230] width 873 height 13
click at [721, 323] on div "SELECT user_country , COUNT ( user_id ) AS number_of_activations , COUNT ( UNIQ…" at bounding box center [638, 466] width 873 height 538
click at [902, 143] on button at bounding box center [905, 136] width 37 height 30
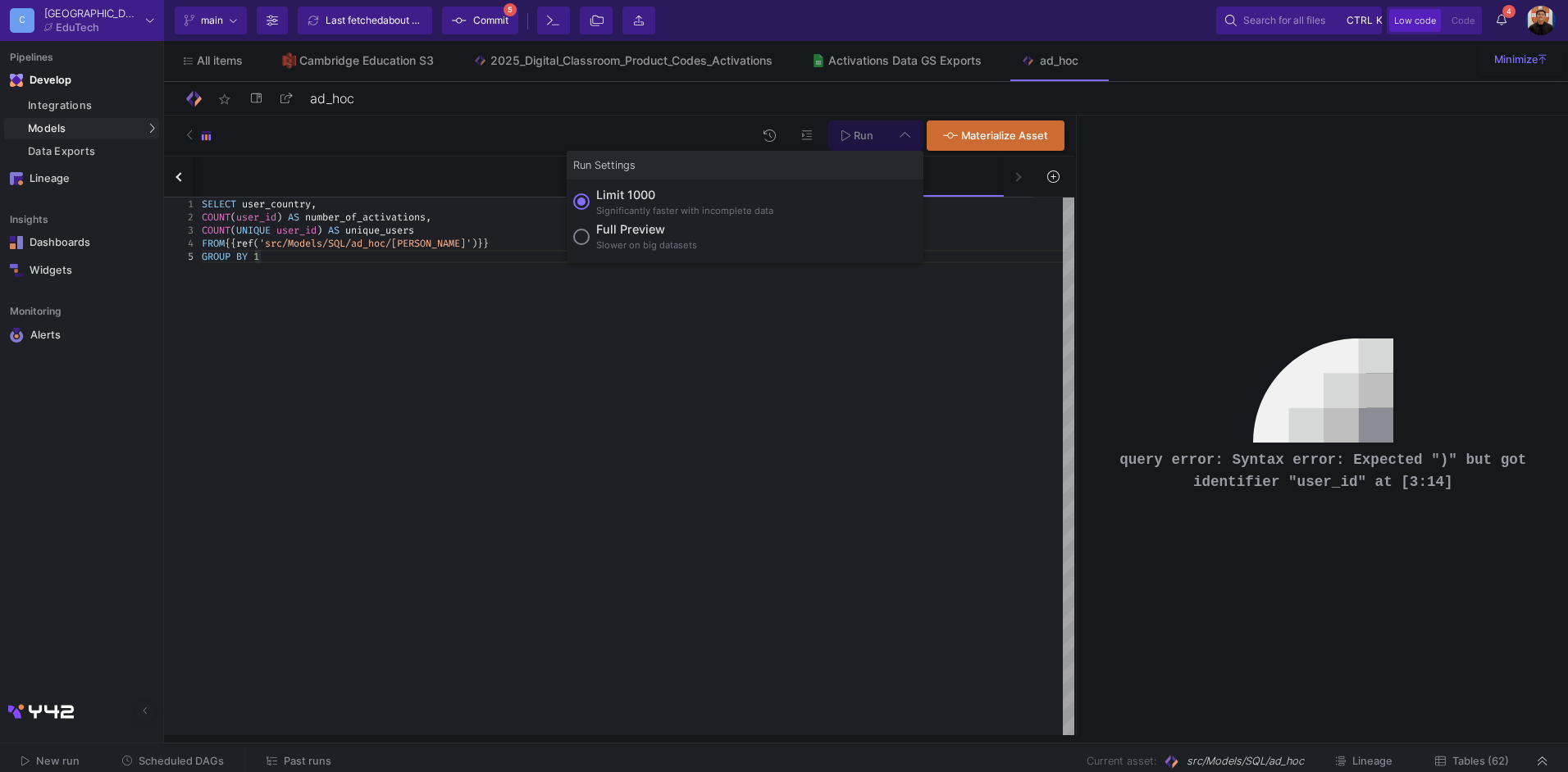
click at [902, 143] on div at bounding box center [784, 386] width 1568 height 772
click at [852, 134] on span "Run" at bounding box center [857, 135] width 32 height 13
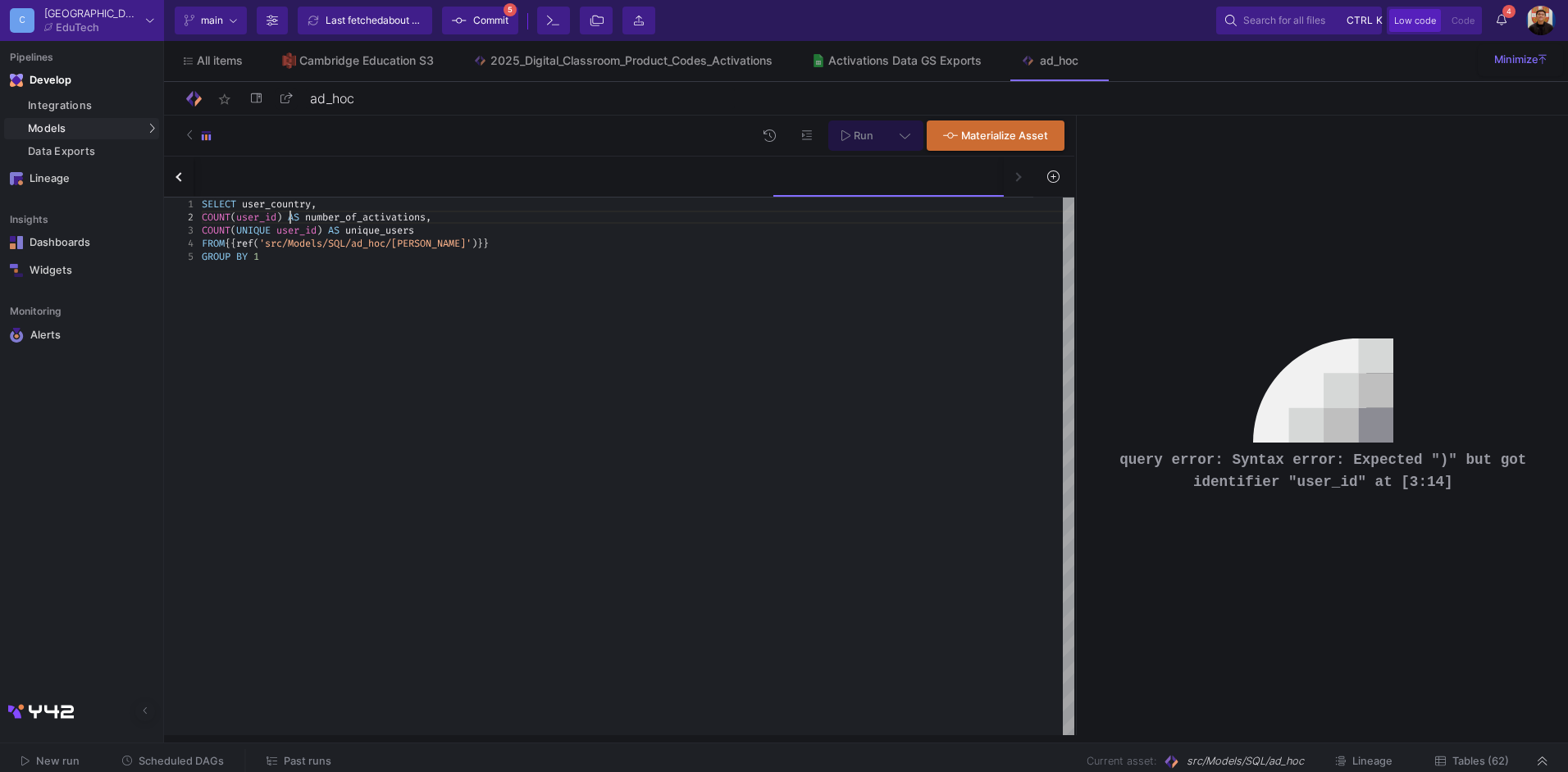
click at [274, 233] on span at bounding box center [274, 230] width 5 height 13
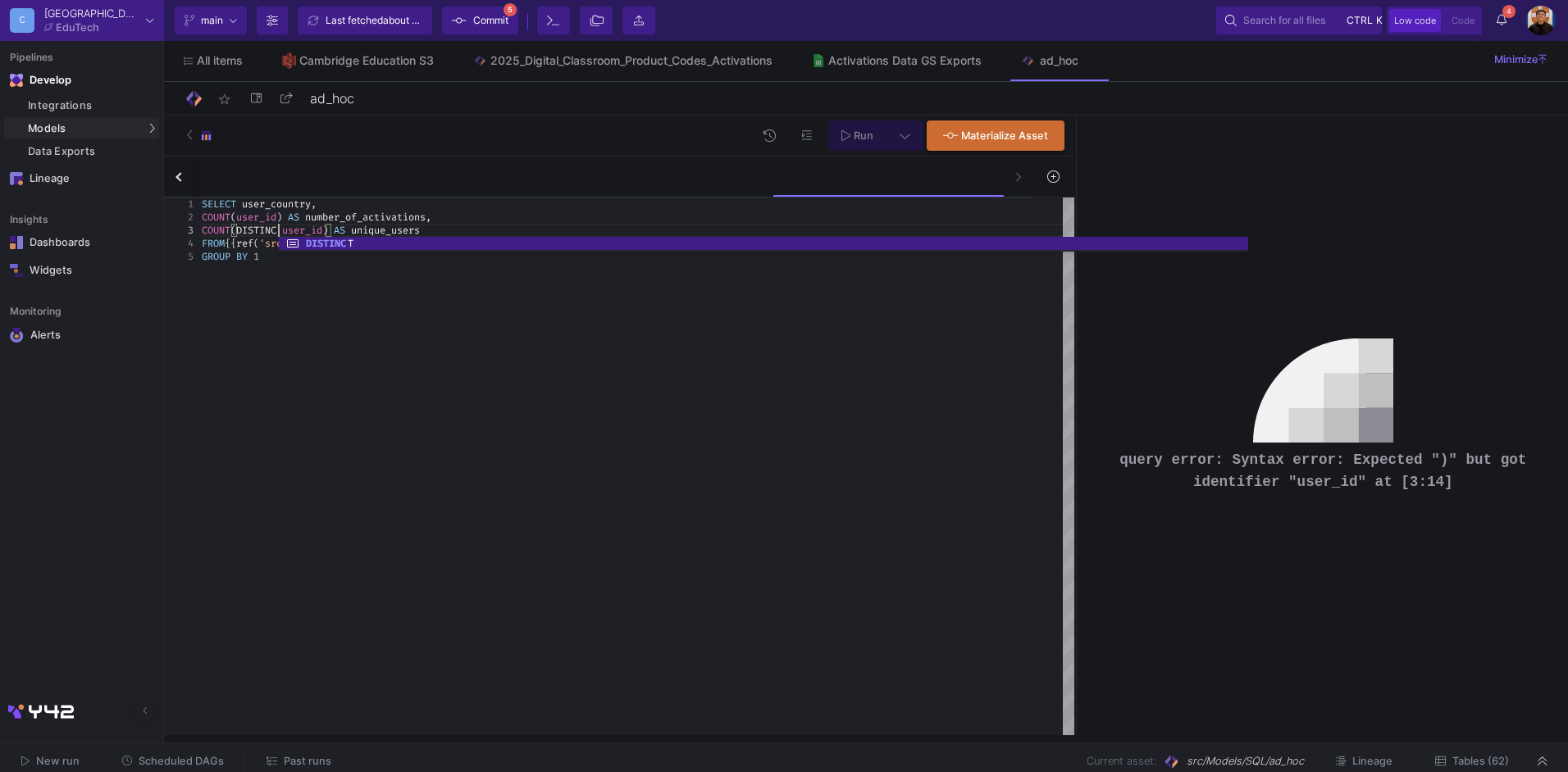
scroll to position [38, 82]
click at [870, 129] on span "Run" at bounding box center [857, 135] width 32 height 13
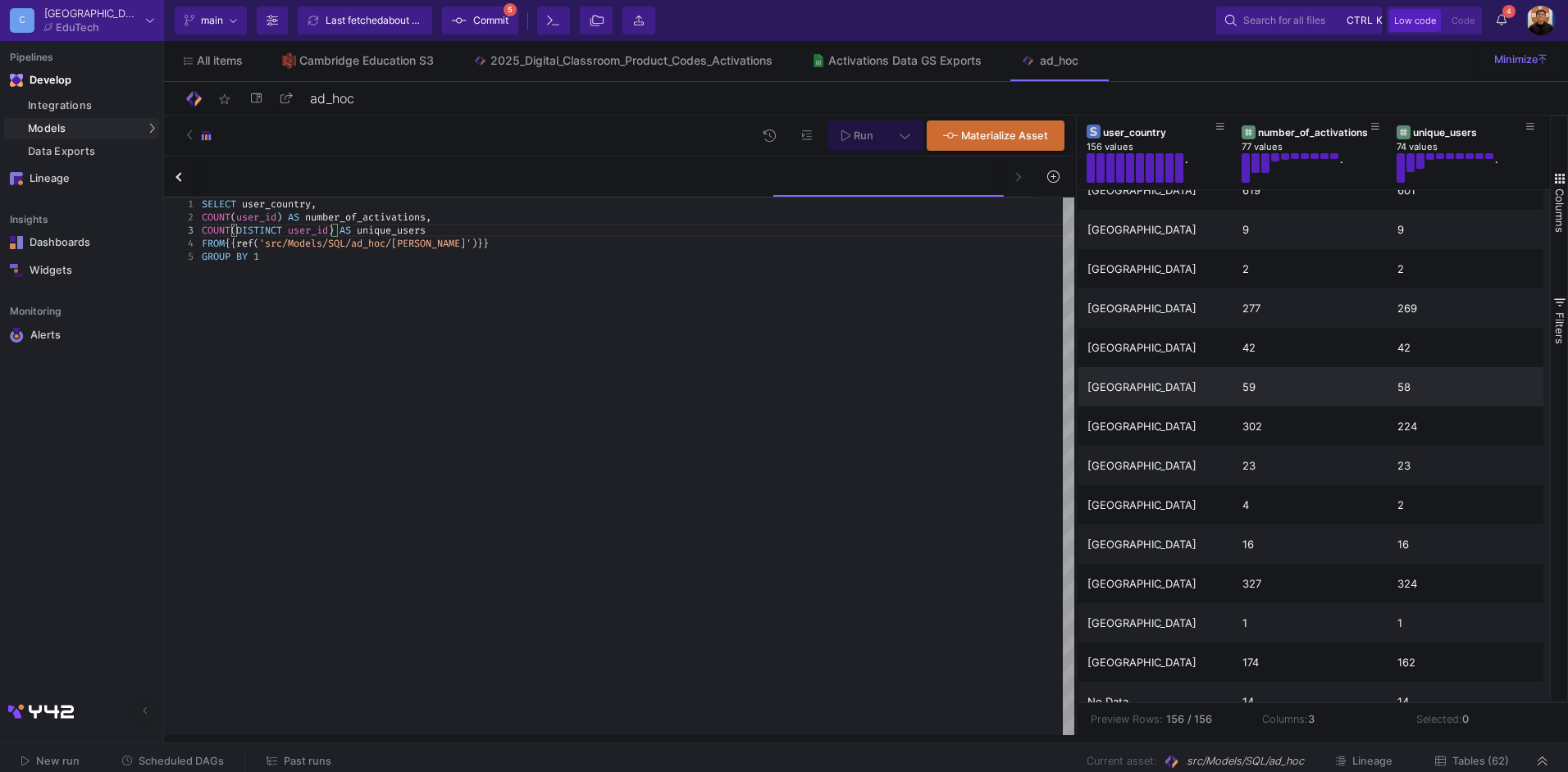
scroll to position [3401, 0]
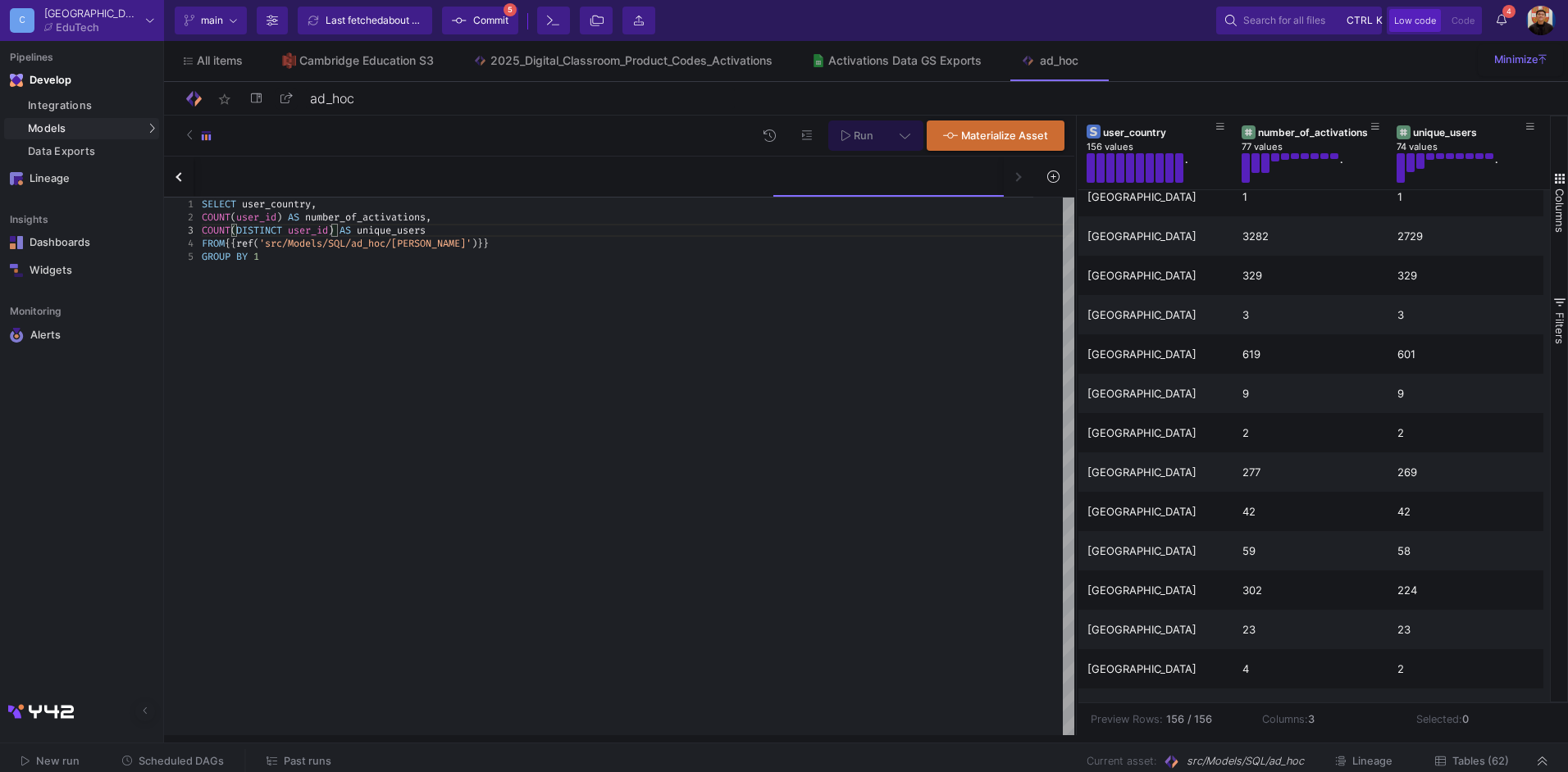
click at [343, 254] on div "GROUP BY 1" at bounding box center [638, 256] width 873 height 13
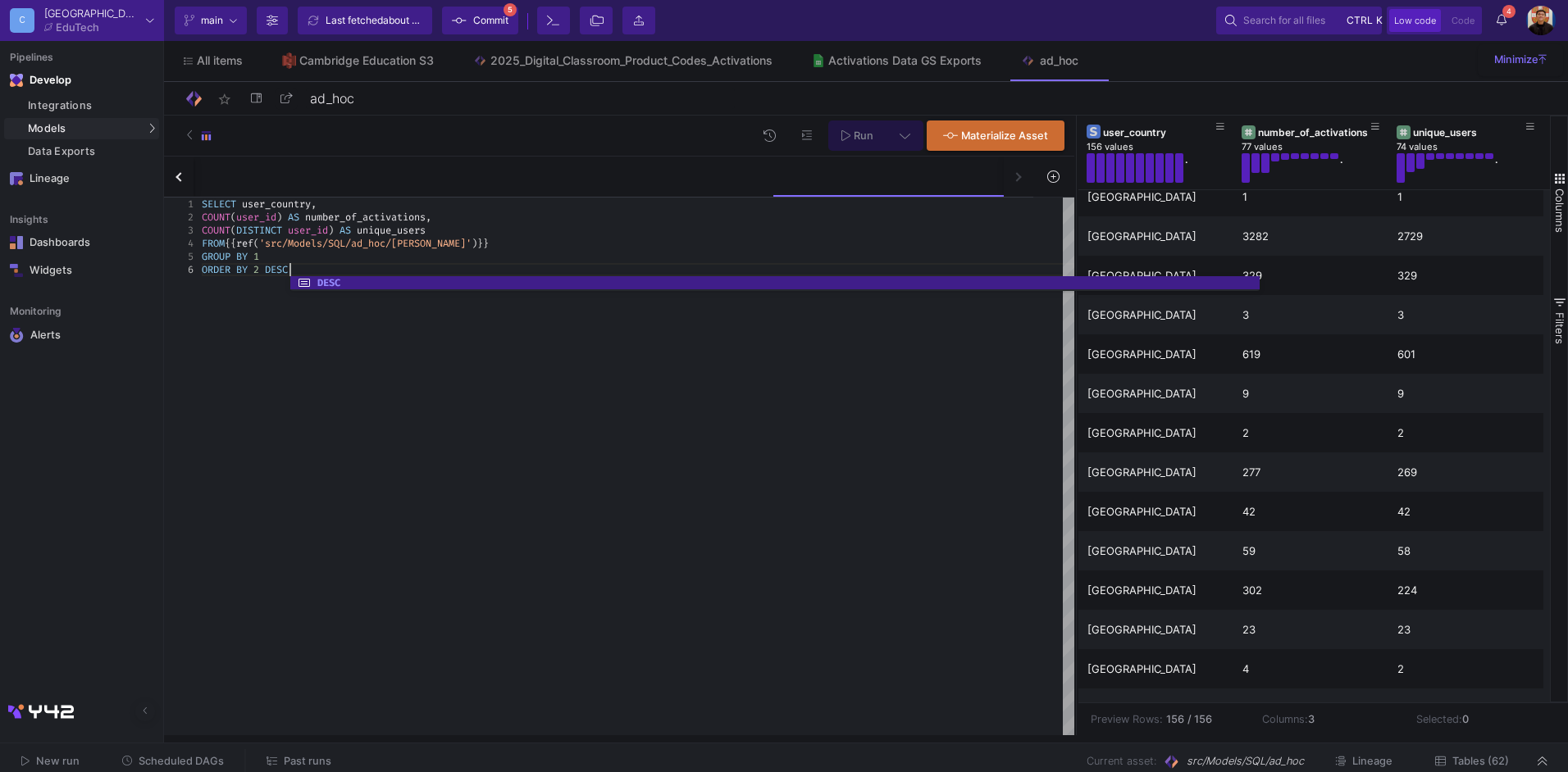
click at [881, 140] on button "Run" at bounding box center [857, 136] width 58 height 30
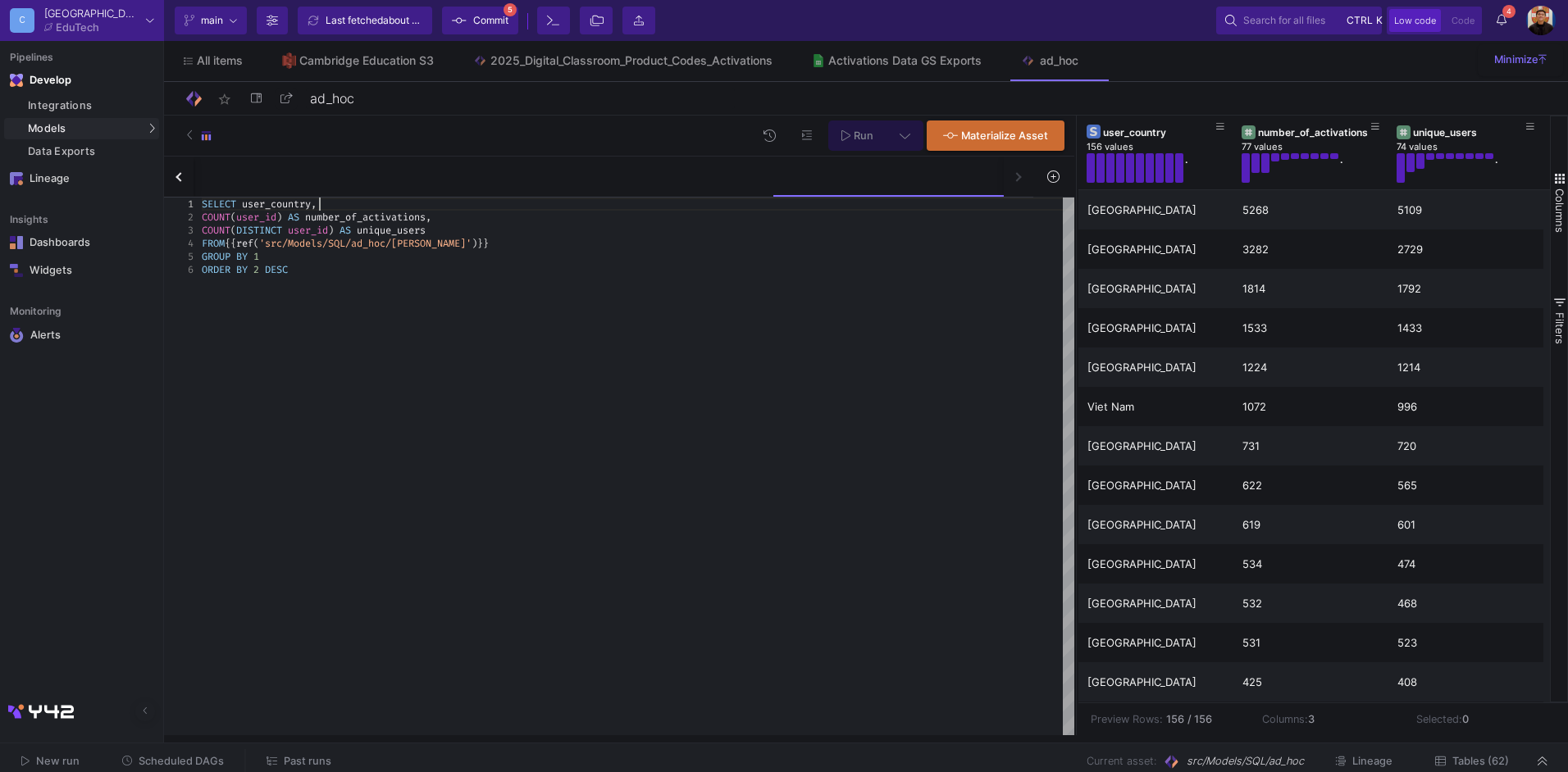
click at [361, 206] on div "SELECT user_country ," at bounding box center [638, 204] width 873 height 13
click at [356, 369] on div "SELECT ISBN , user_country , COUNT ( user_id ) AS number_of_activations , COUNT…" at bounding box center [638, 466] width 873 height 538
click at [258, 258] on span "1" at bounding box center [256, 256] width 5 height 13
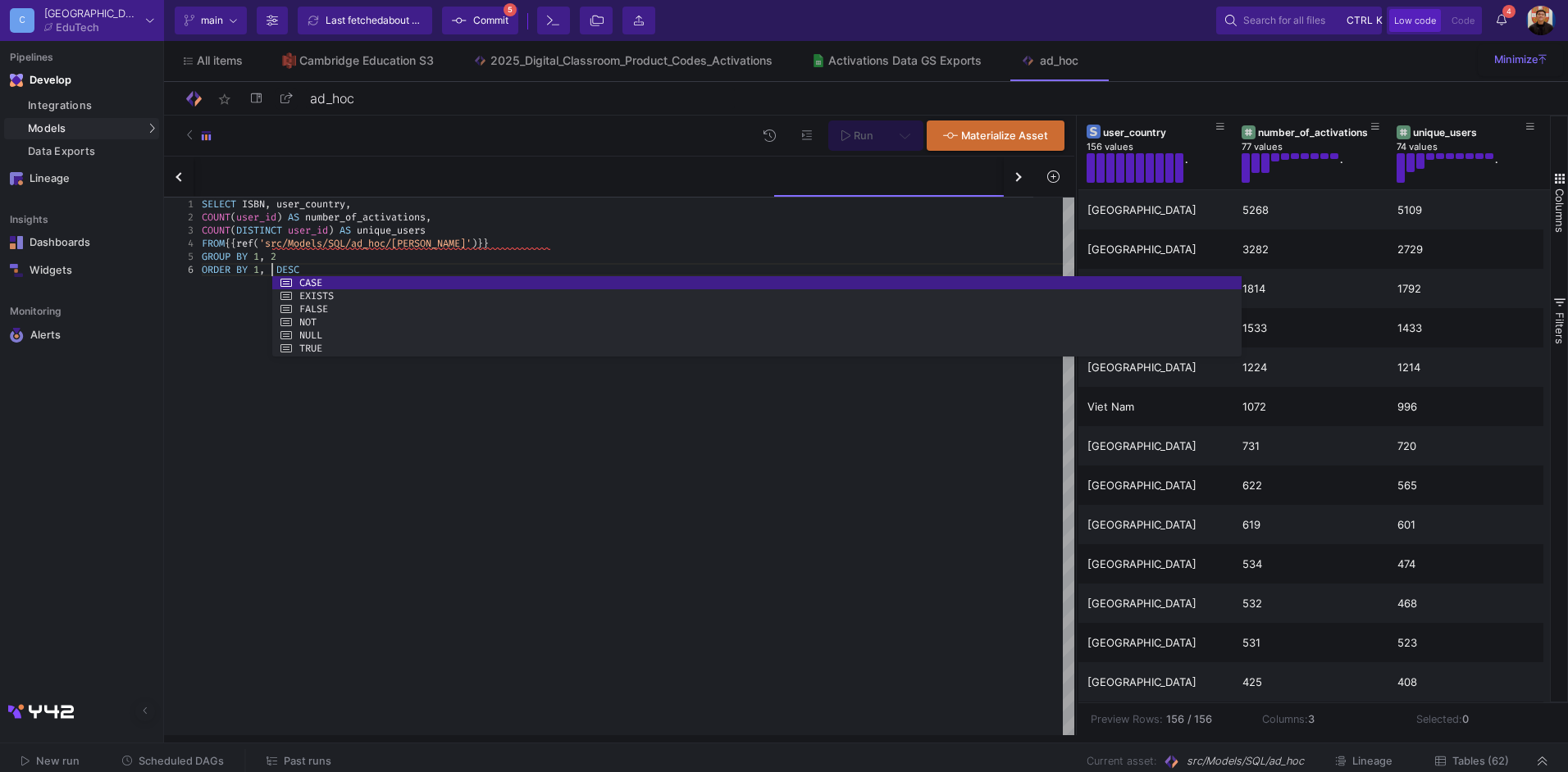
scroll to position [65, 76]
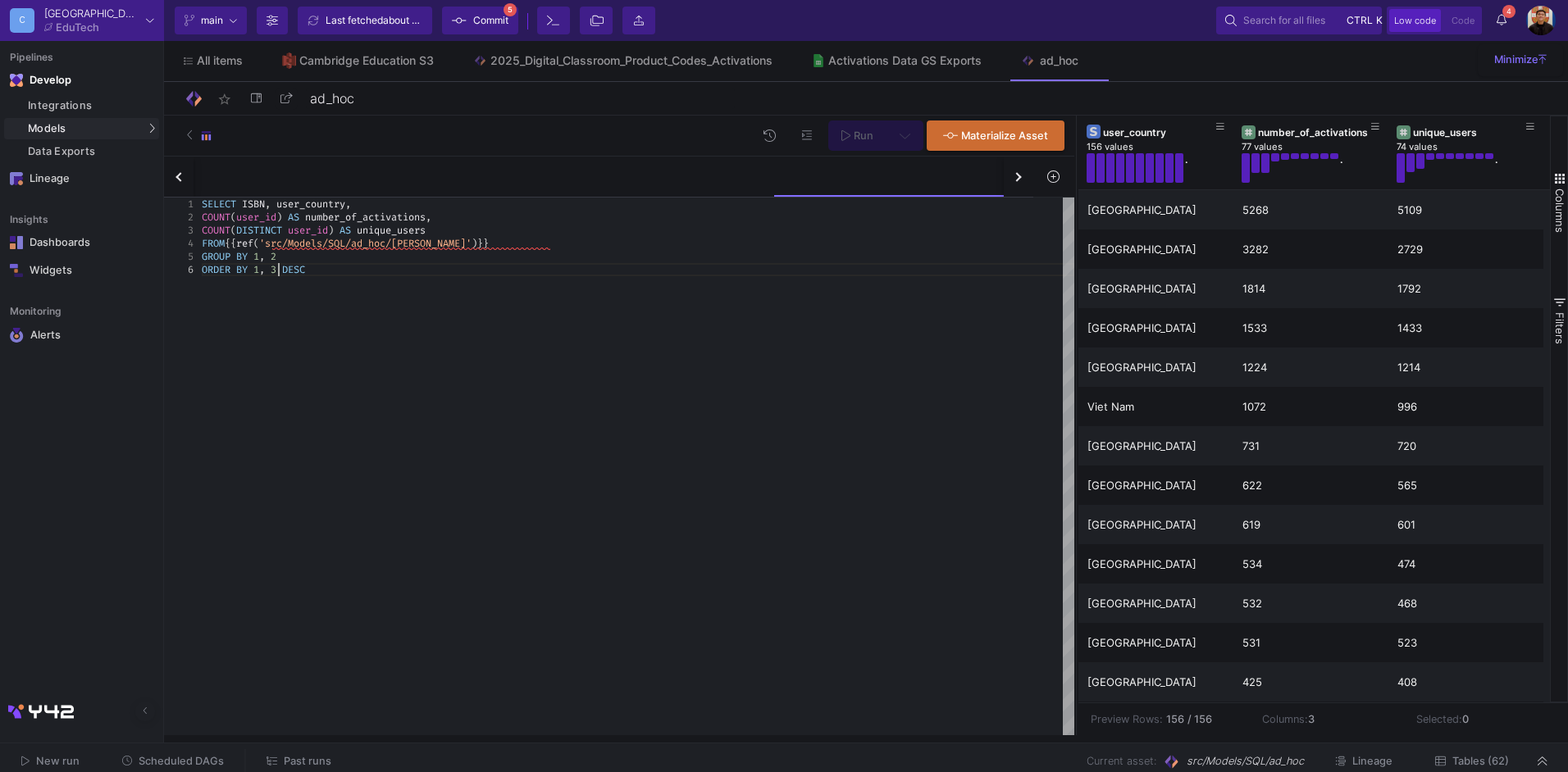
click at [502, 283] on div "SELECT ISBN , user_country , COUNT ( user_id ) AS number_of_activations , COUNT…" at bounding box center [638, 466] width 873 height 538
click at [904, 264] on div "ORDER BY 1 , 3 DESC" at bounding box center [638, 270] width 873 height 13
click at [533, 234] on div "COUNT ( DISTINCT user_id ) AS unique_users" at bounding box center [638, 230] width 873 height 13
click at [598, 243] on div "FROM {{ ref ( 'src/Models/SQL/ad_hoc/marek_maths_activations' ) }}" at bounding box center [638, 243] width 873 height 13
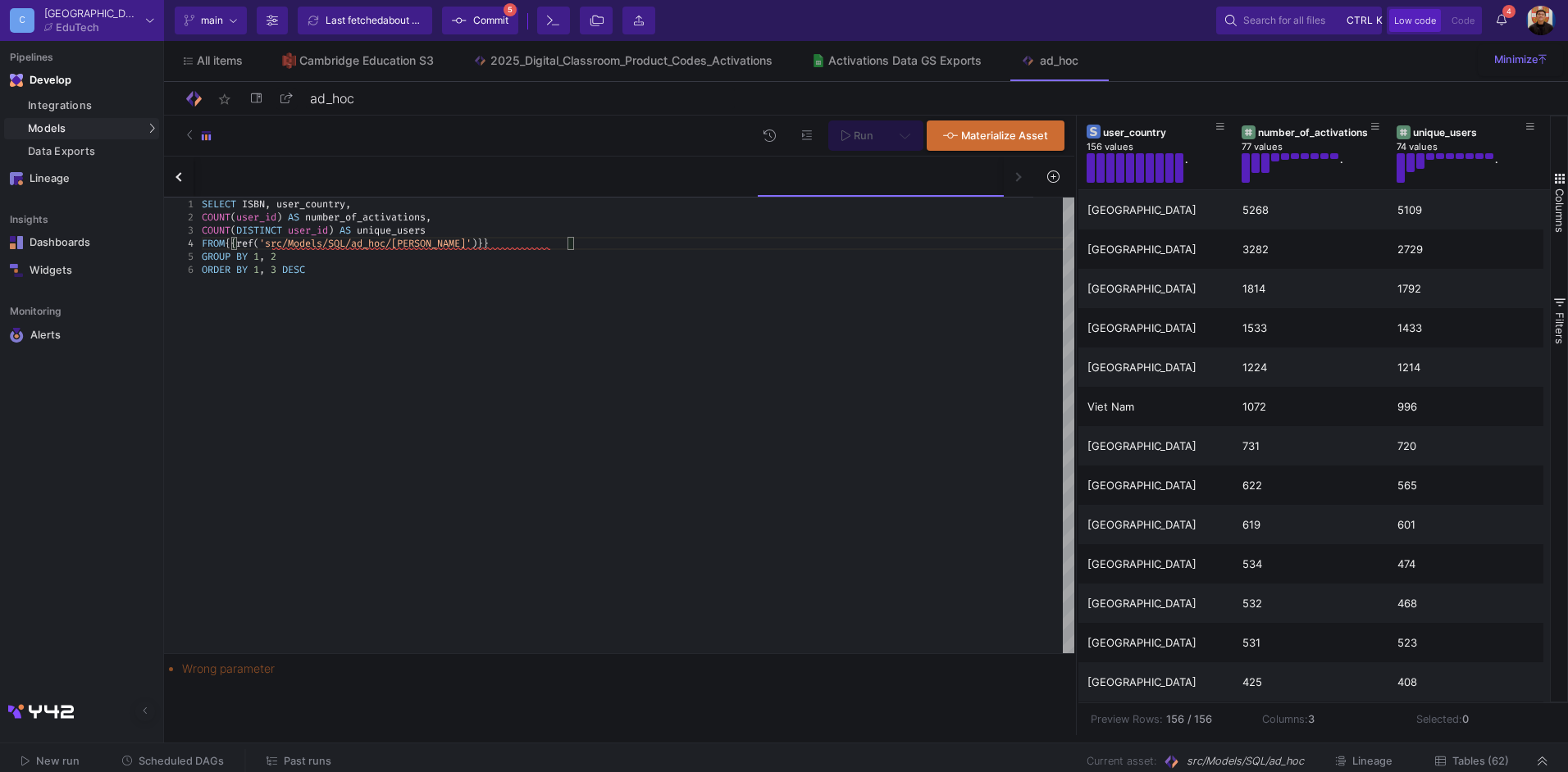
click at [685, 281] on div "SELECT ISBN , user_country , COUNT ( user_id ) AS number_of_activations , COUNT…" at bounding box center [638, 425] width 873 height 456
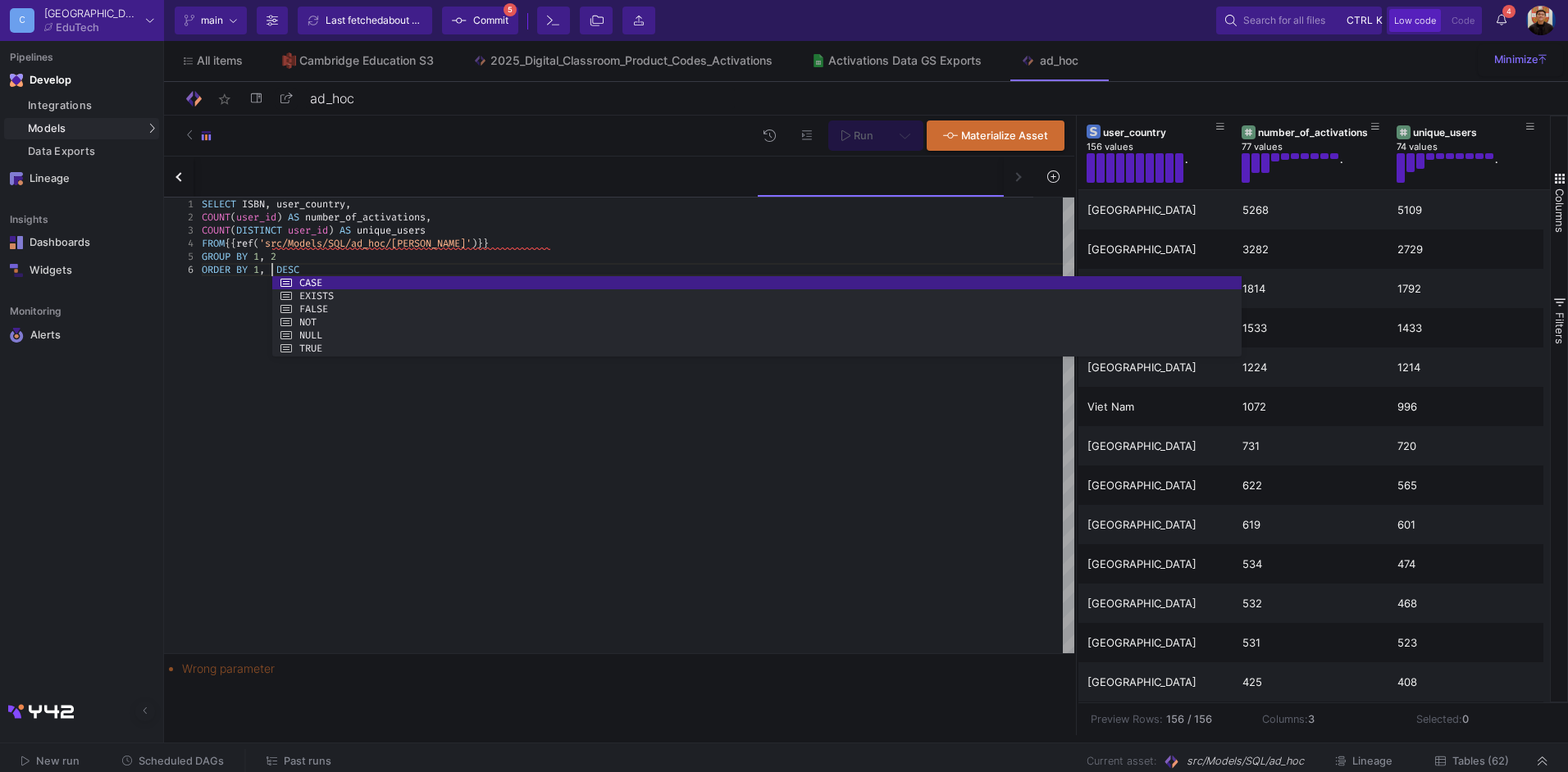
scroll to position [65, 76]
type textarea "SELECT ISBN, user_country, COUNT(user_id) AS number_of_activations, COUNT(DISTI…"
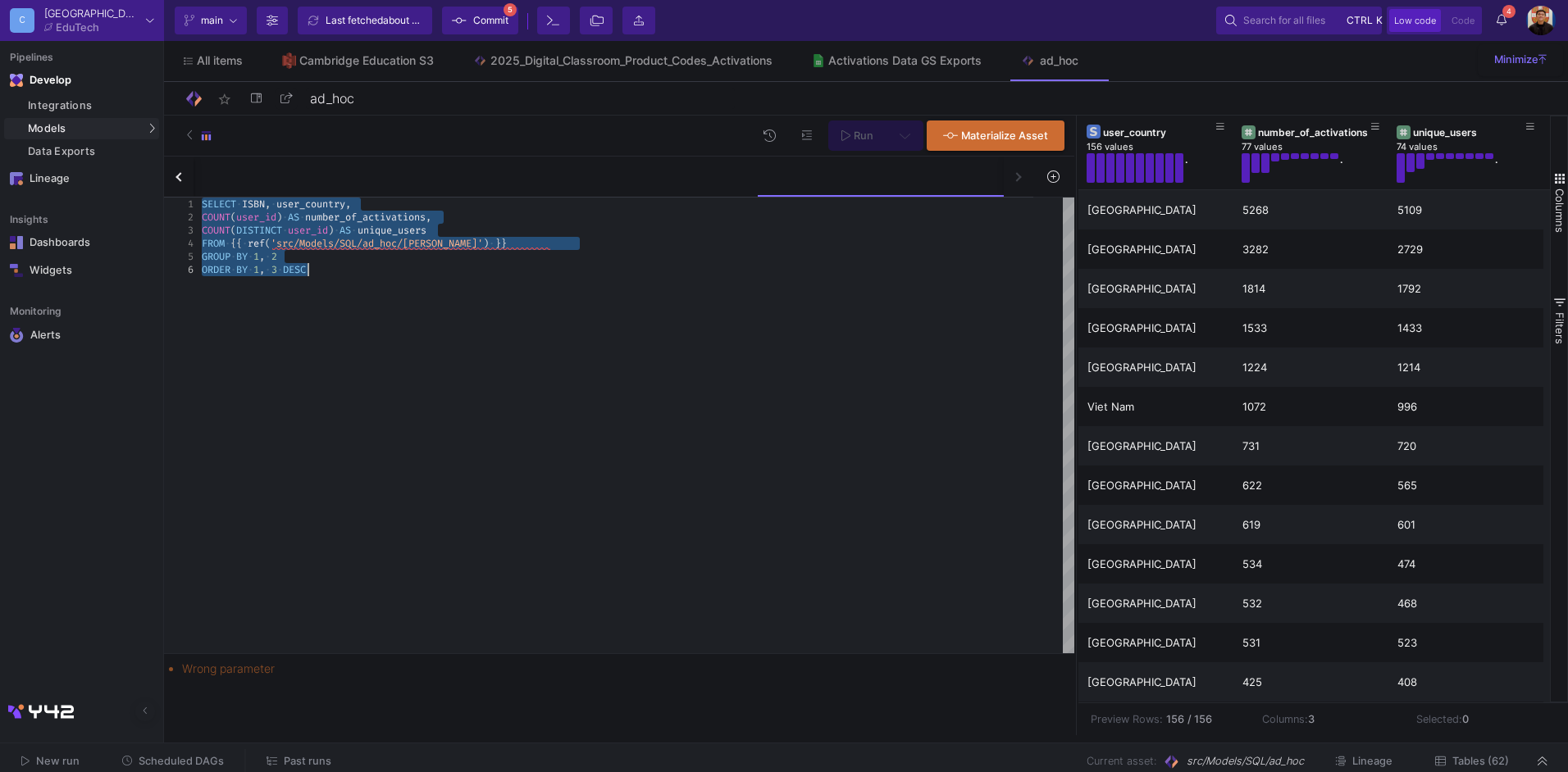
scroll to position [13, 0]
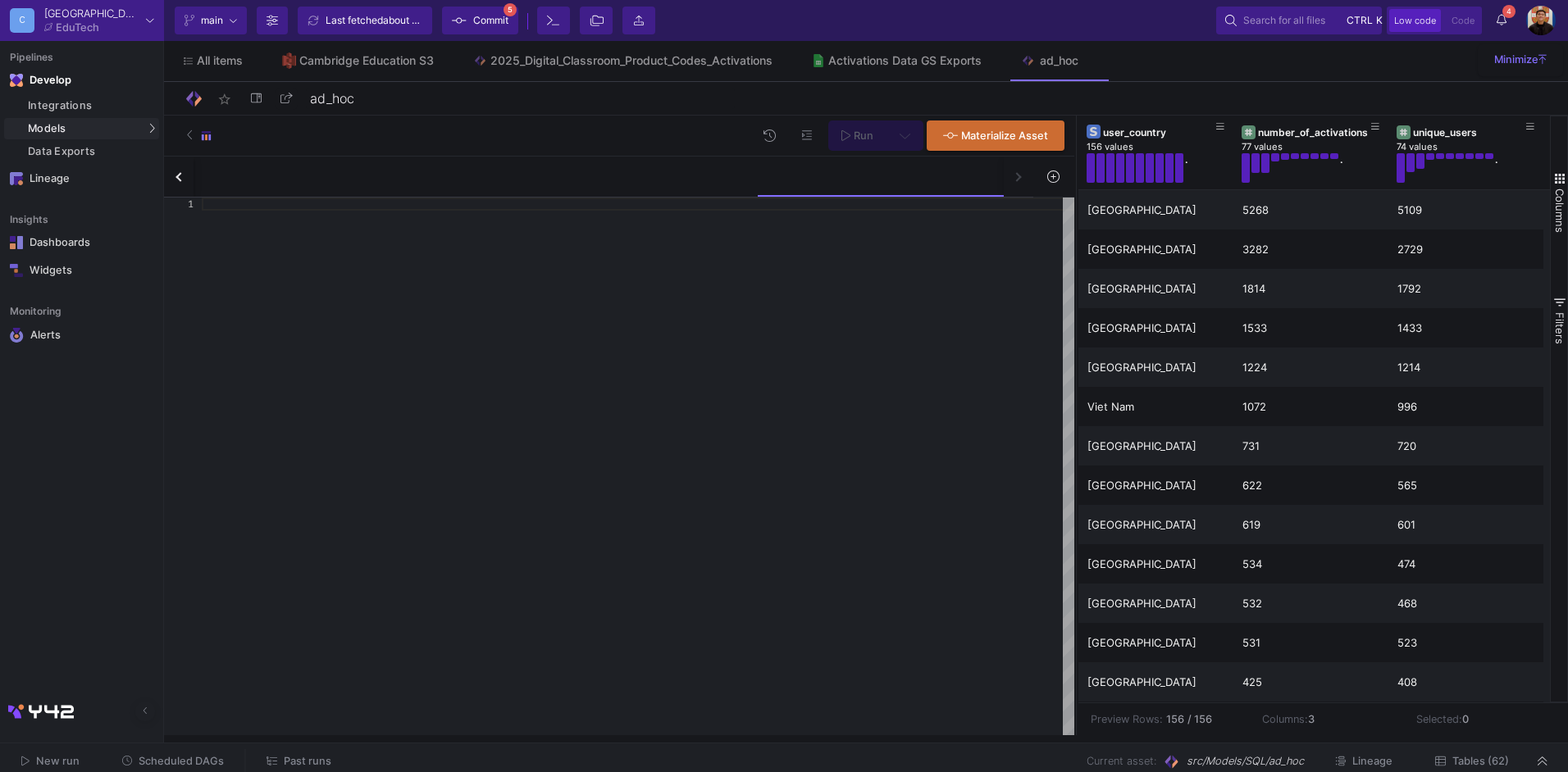
paste textarea "SELECT ISBN, user_country, COUNT(user_id) AS number_of_activations, COUNT(DISTI…"
type textarea "SELECT ISBN, user_country, COUNT(user_id) AS number_of_activations, COUNT(DISTI…"
click at [989, 248] on div at bounding box center [638, 466] width 873 height 538
click at [1043, 175] on button at bounding box center [1053, 176] width 38 height 25
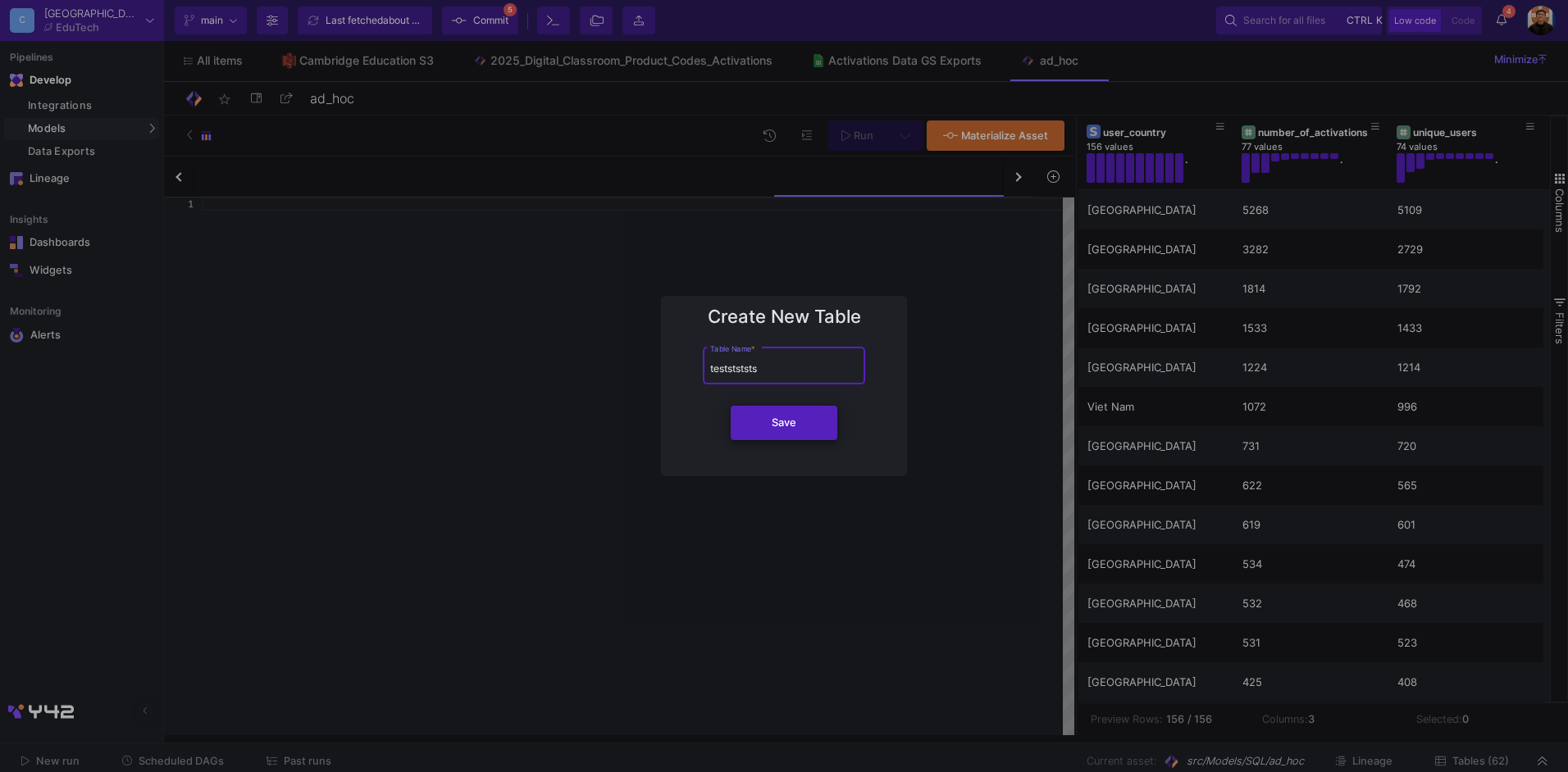
type input "teststststs"
click at [805, 419] on button "Save" at bounding box center [783, 423] width 106 height 35
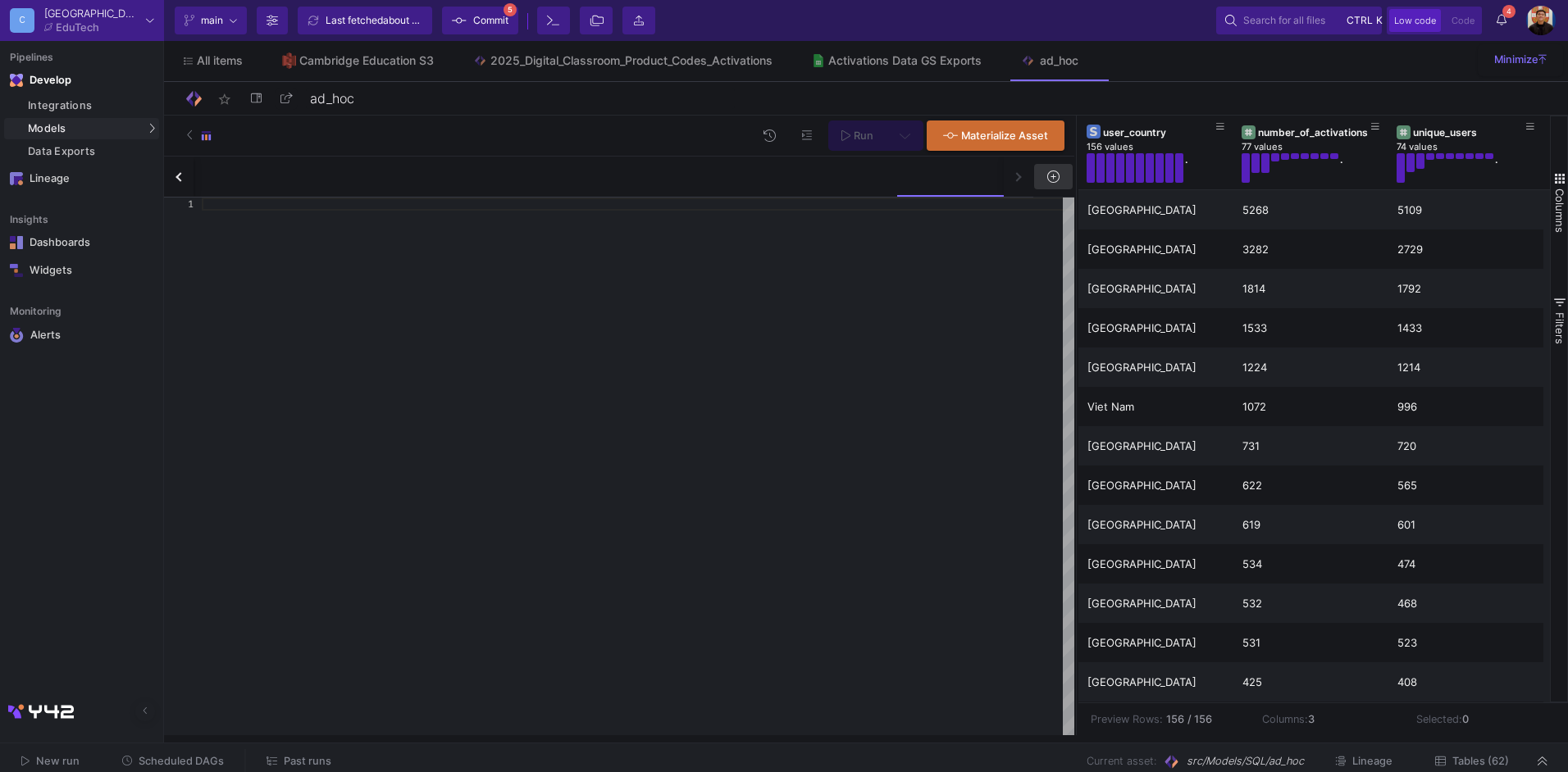
click at [601, 245] on div at bounding box center [638, 466] width 873 height 538
paste textarea "SELECT ISBN, user_country, COUNT(user_id) AS number_of_activations, COUNT(DISTI…"
type textarea "SELECT ISBN, user_country, COUNT(user_id) AS number_of_activations, COUNT(DISTI…"
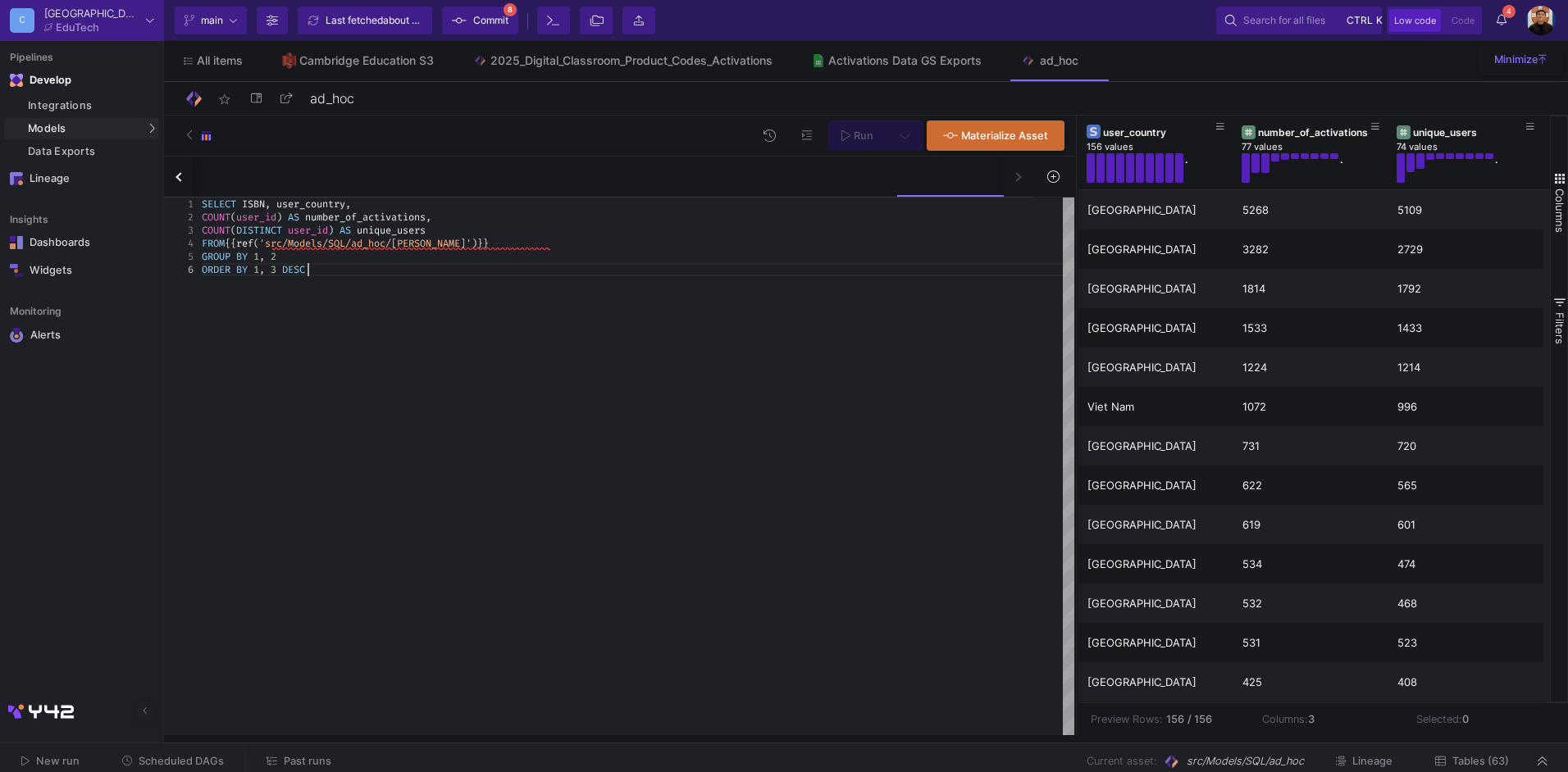
click at [651, 276] on div "SELECT ISBN , user_country , COUNT ( user_id ) AS number_of_activations , COUNT…" at bounding box center [638, 466] width 873 height 538
click at [1003, 245] on fa-icon at bounding box center [998, 246] width 11 height 39
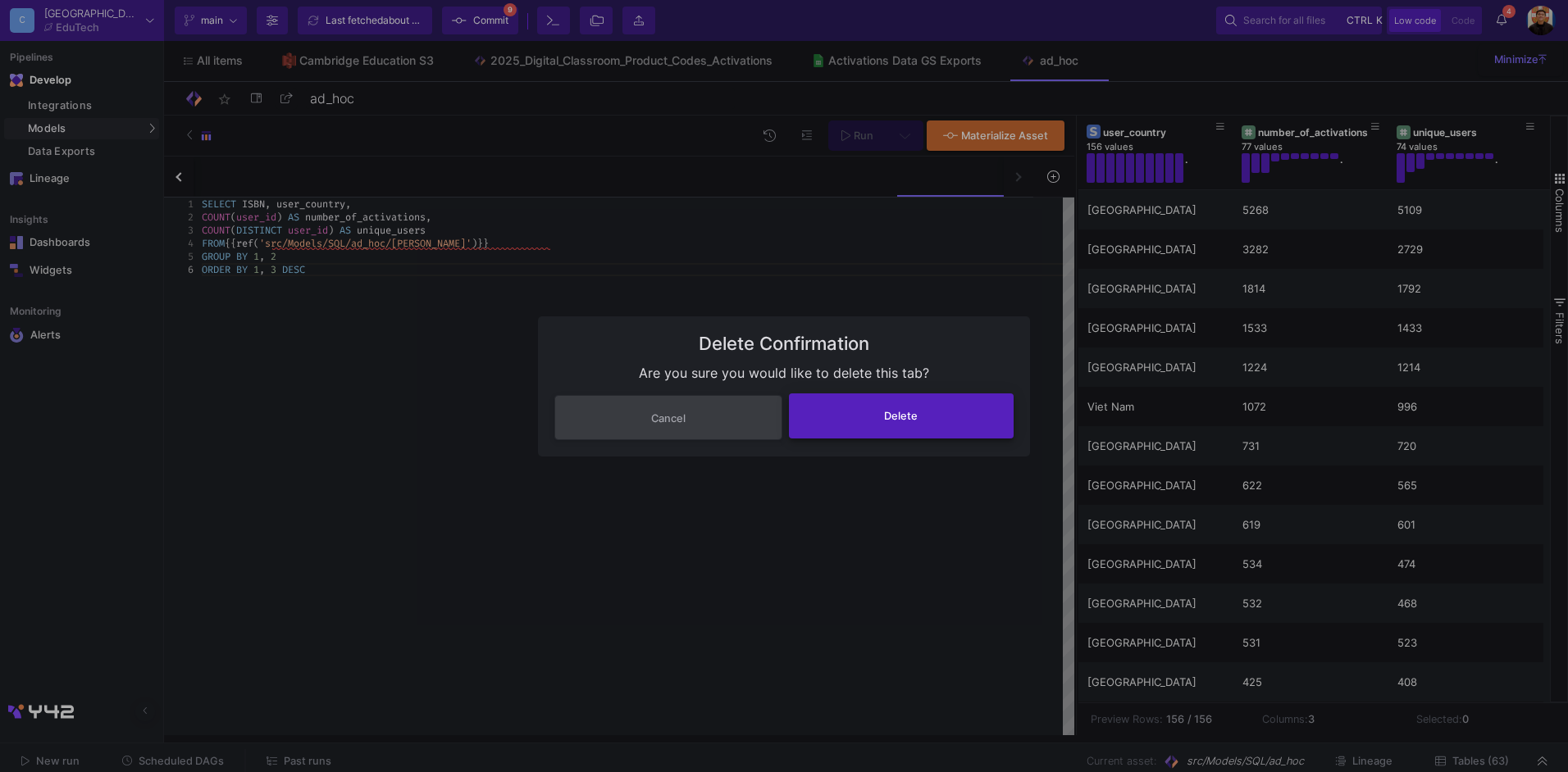
click at [955, 424] on button "Delete" at bounding box center [902, 415] width 225 height 45
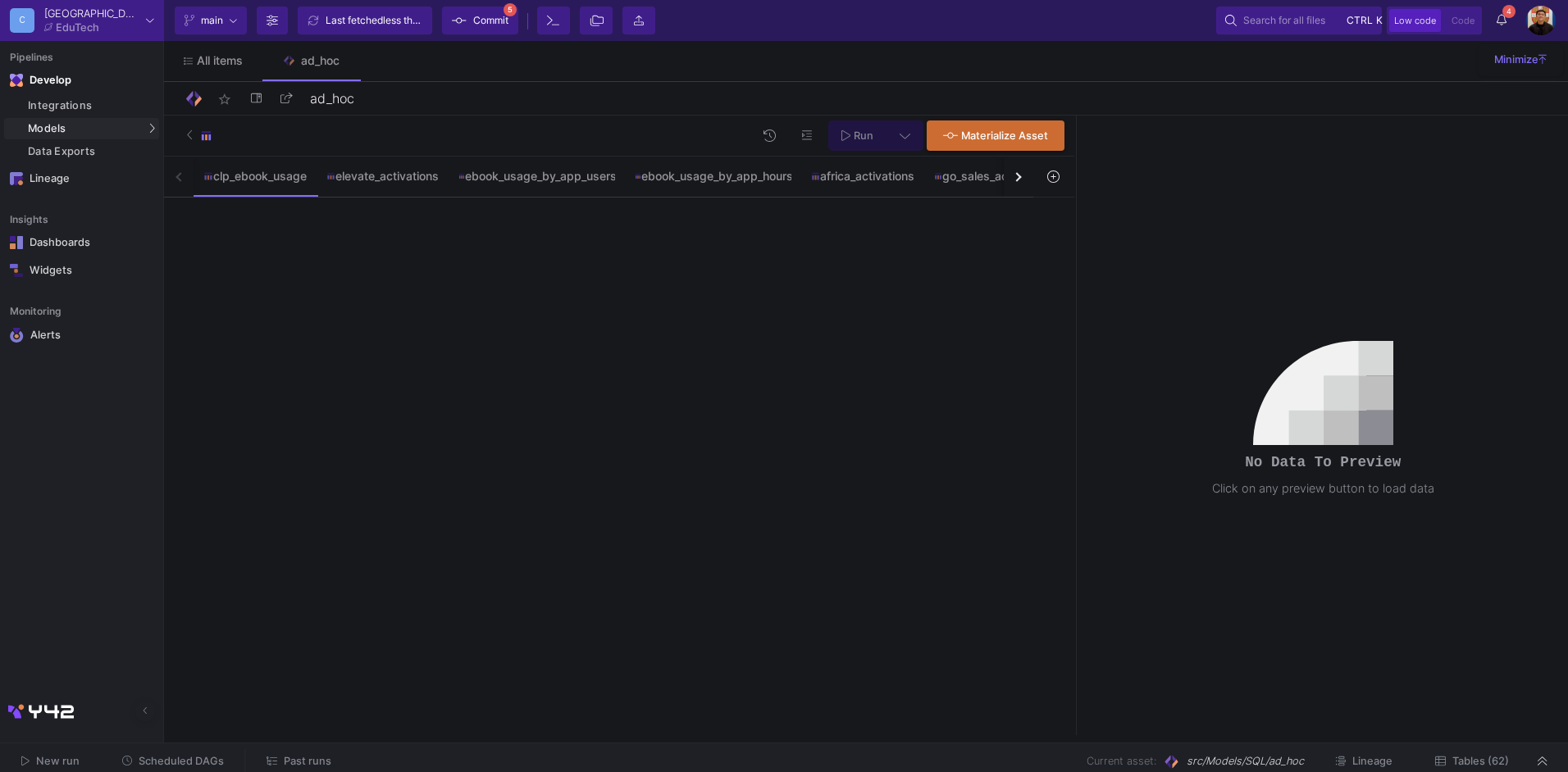
click at [1020, 175] on div "button" at bounding box center [1016, 177] width 9 height 9
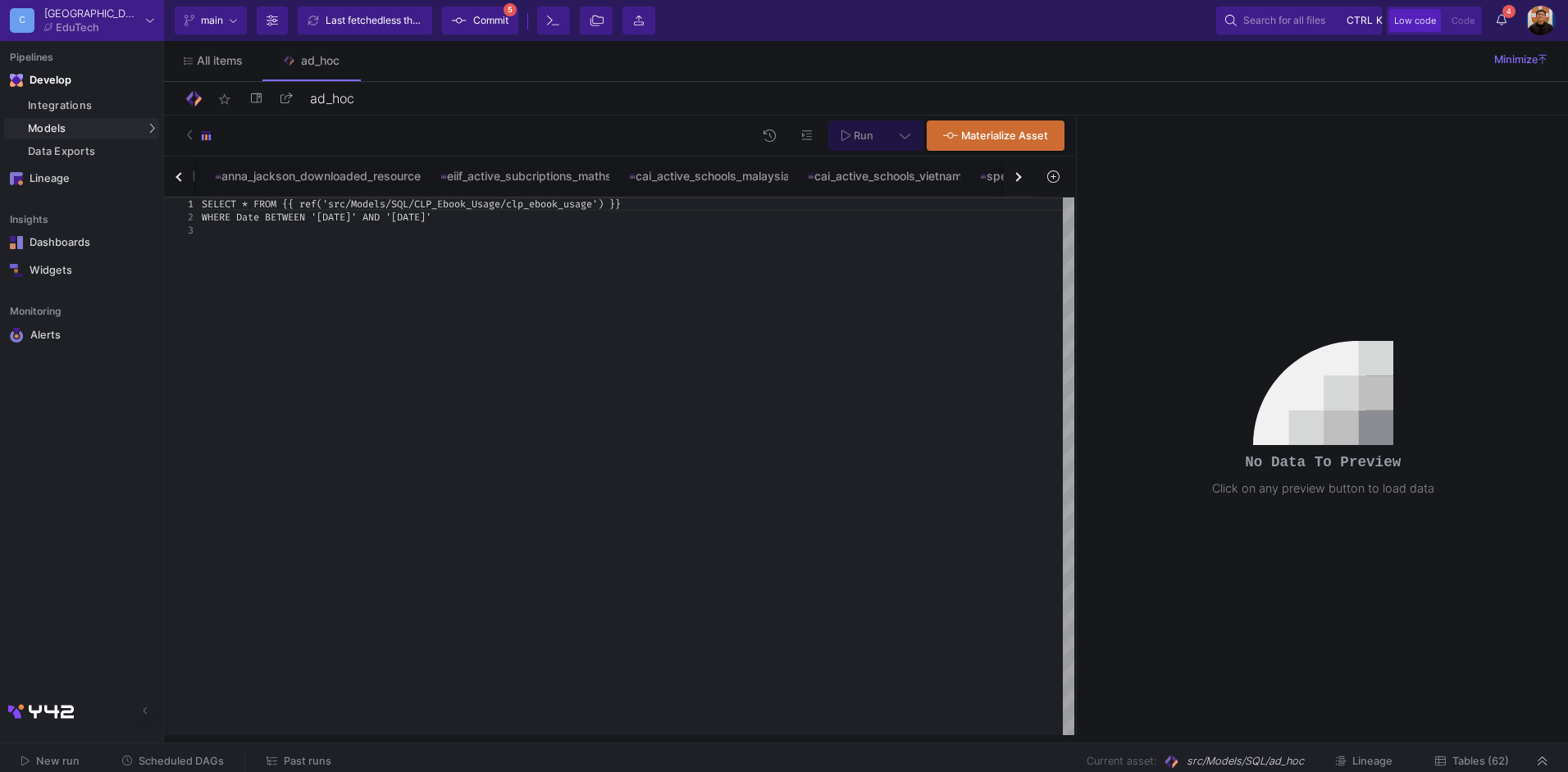
click at [1020, 175] on div "button" at bounding box center [1016, 177] width 9 height 9
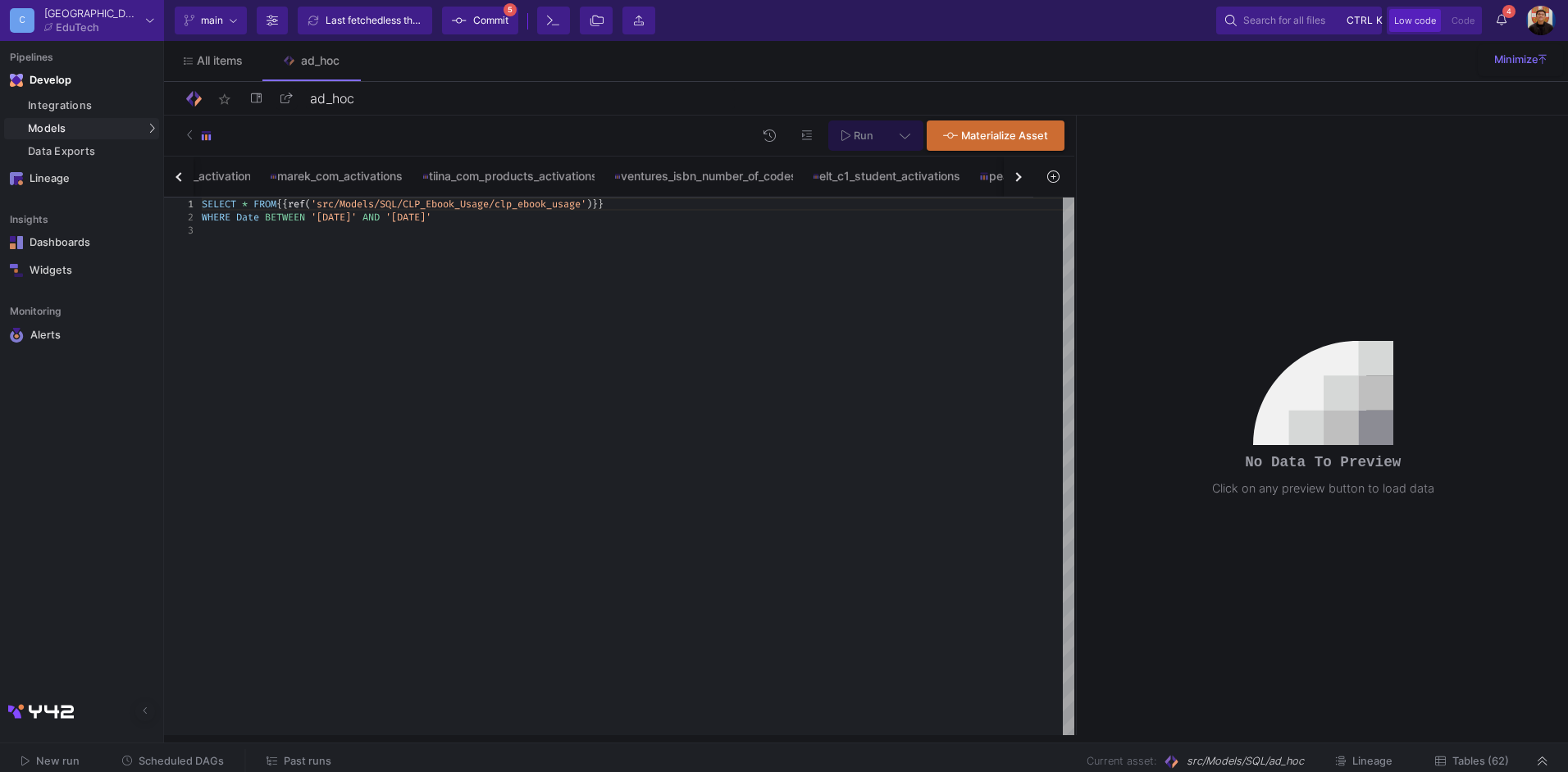
click at [1020, 175] on div "button" at bounding box center [1016, 177] width 9 height 9
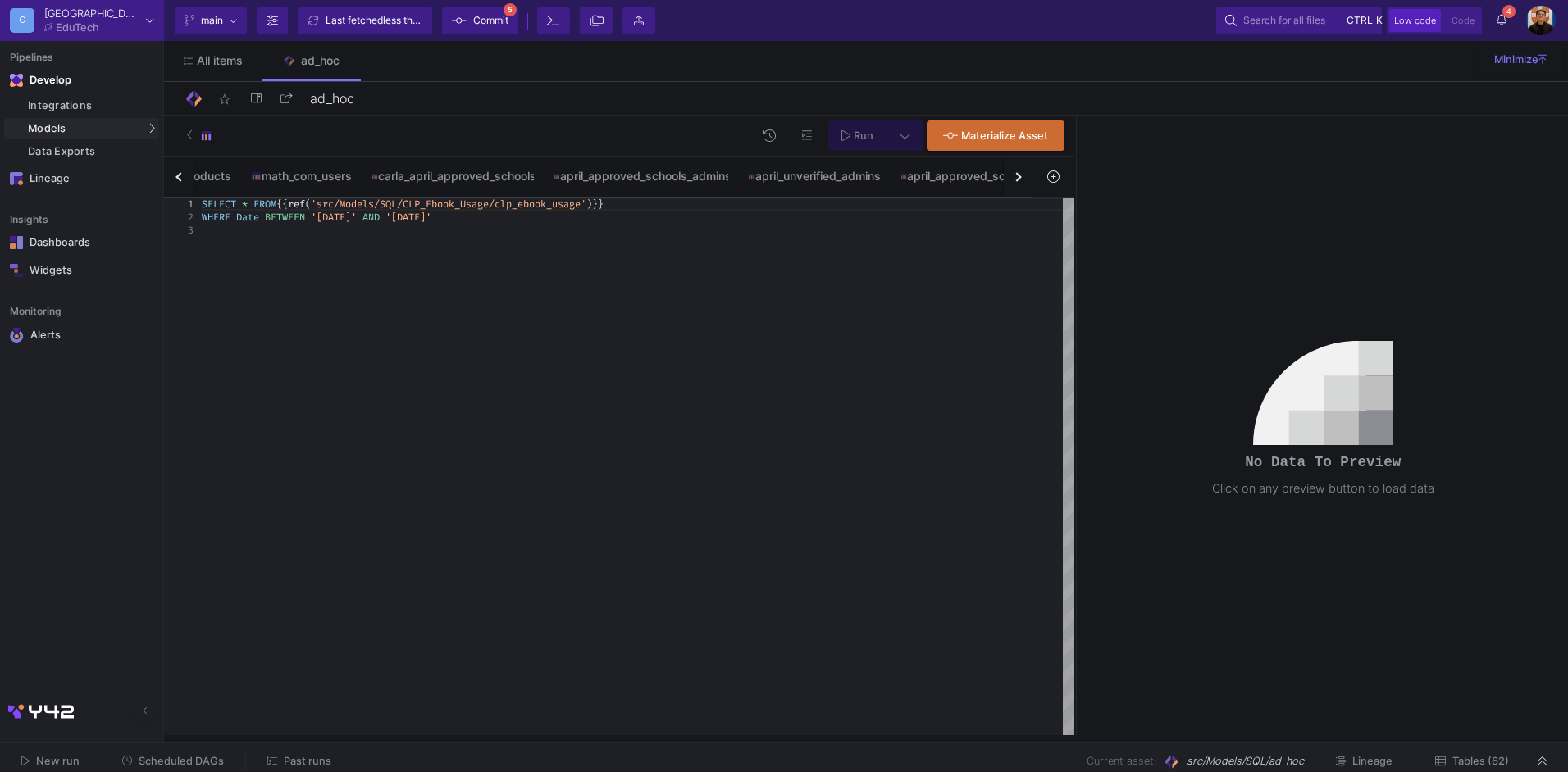
click at [1020, 175] on div "button" at bounding box center [1016, 177] width 9 height 9
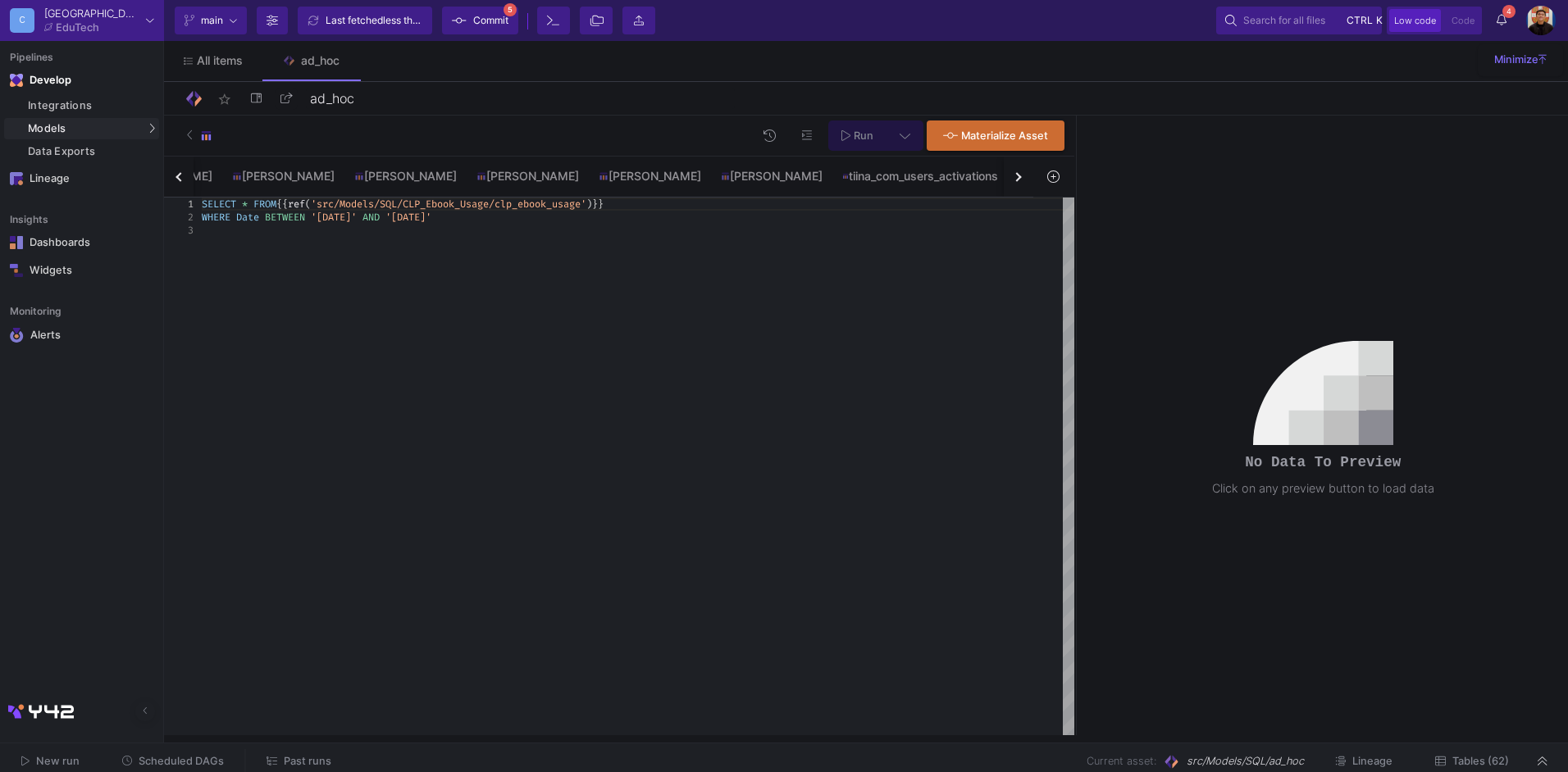
click at [1020, 175] on div "button" at bounding box center [1016, 177] width 9 height 9
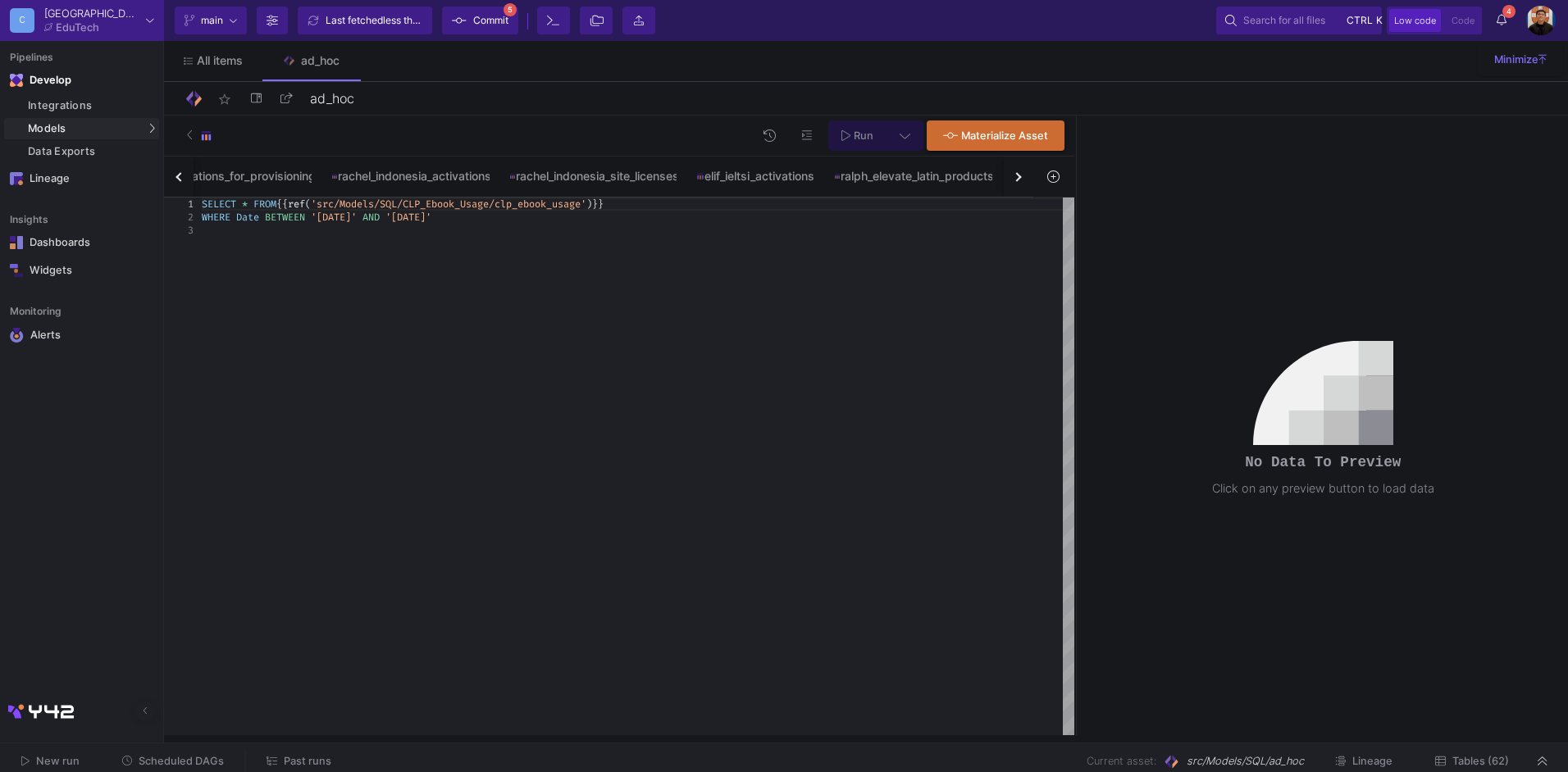
click at [1020, 175] on div "button" at bounding box center [1016, 177] width 9 height 9
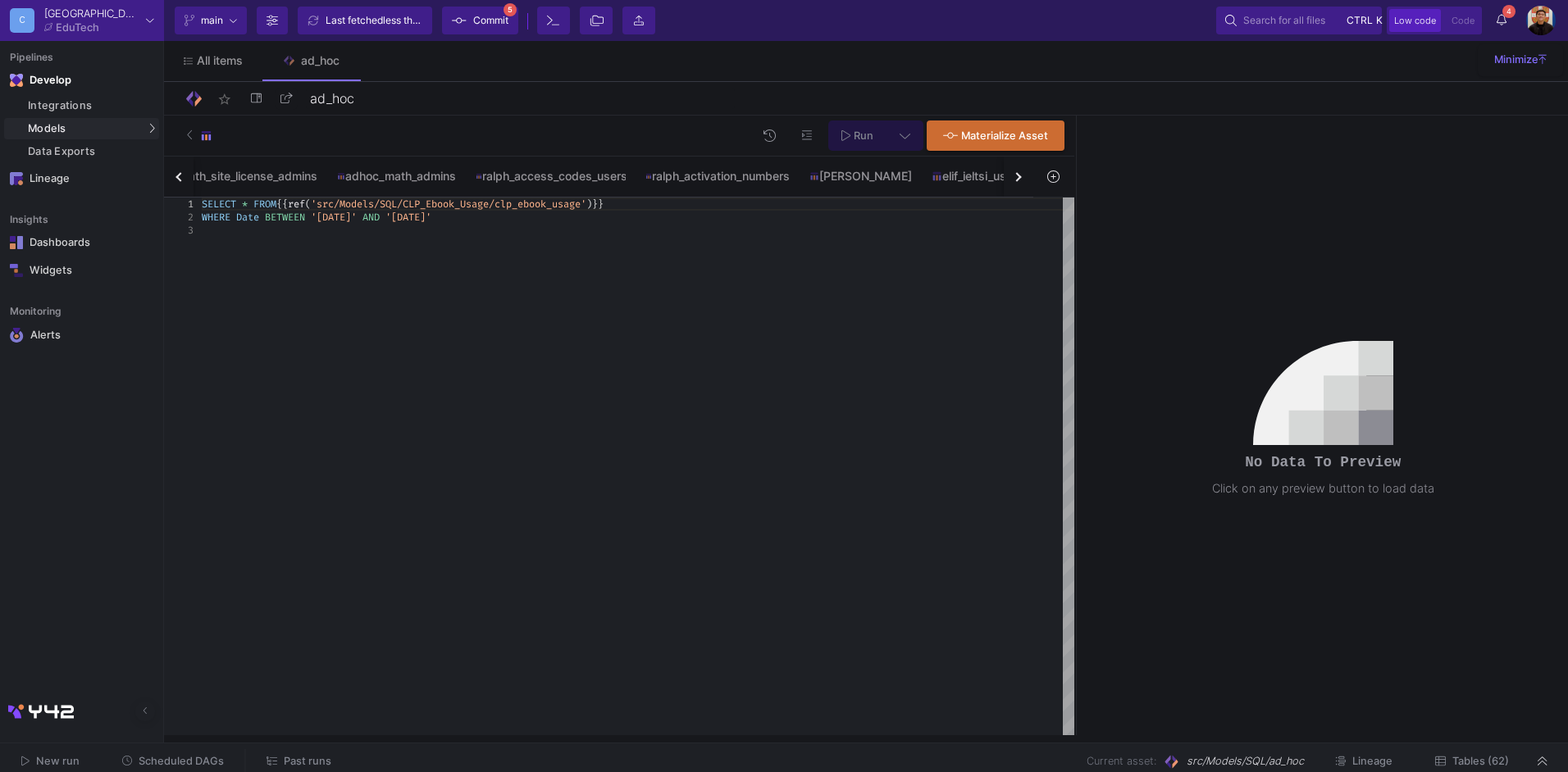
click at [1020, 175] on div "button" at bounding box center [1016, 177] width 9 height 9
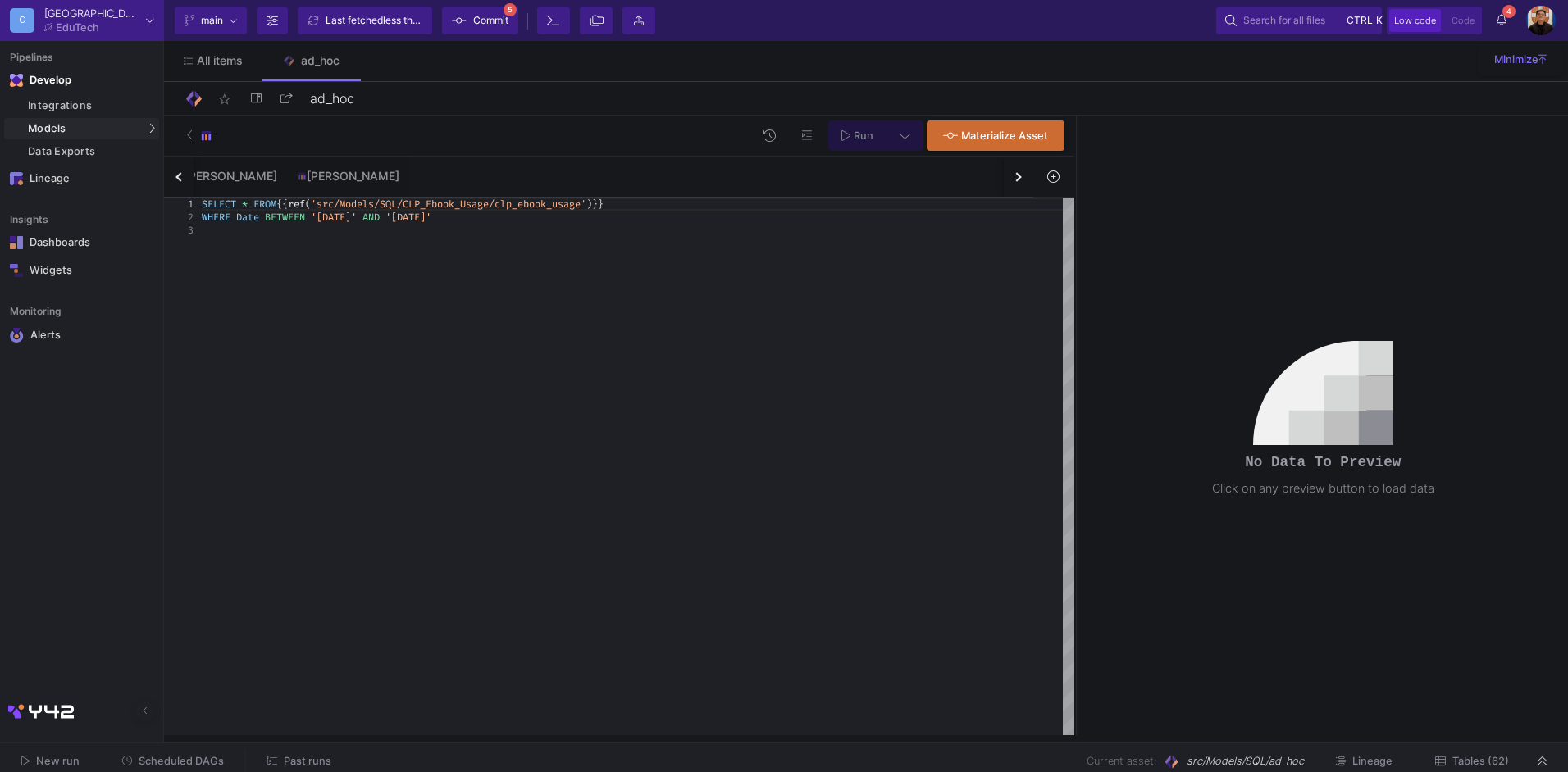
click at [1020, 175] on div "button" at bounding box center [1016, 177] width 9 height 9
click at [1020, 175] on div "clp_ebook_usage elevate_activations ebook_usage_by_app_users ebook_usage_by_app…" at bounding box center [598, 177] width 870 height 41
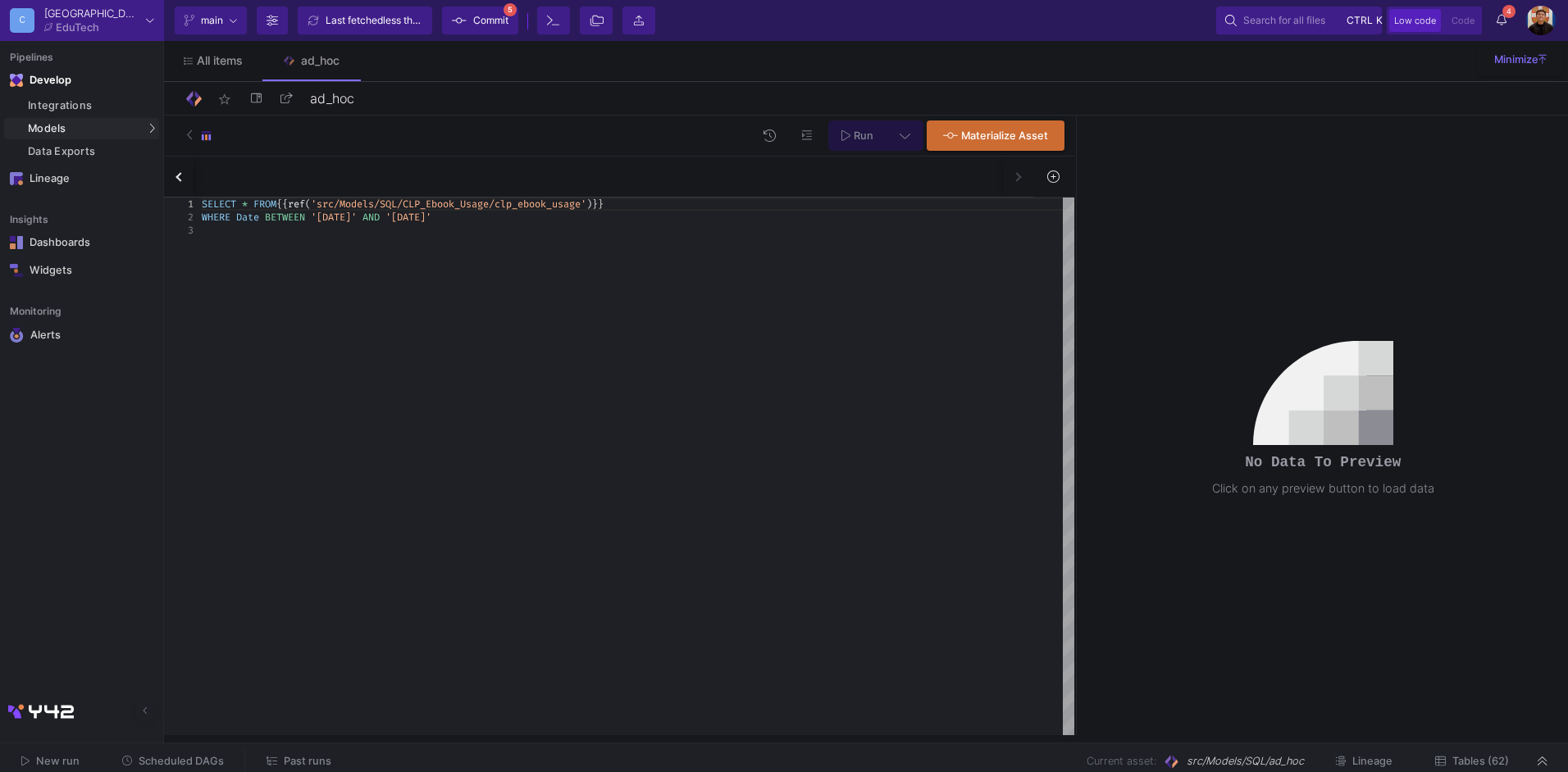
click at [1020, 175] on div "clp_ebook_usage elevate_activations ebook_usage_by_app_users ebook_usage_by_app…" at bounding box center [598, 177] width 870 height 41
click at [849, 248] on div "SELECT * FROM {{ ref ( 'src/Models/SQL/CLP_Ebook_Usage/clp_ebook_usage' ) }} WH…" at bounding box center [638, 466] width 873 height 538
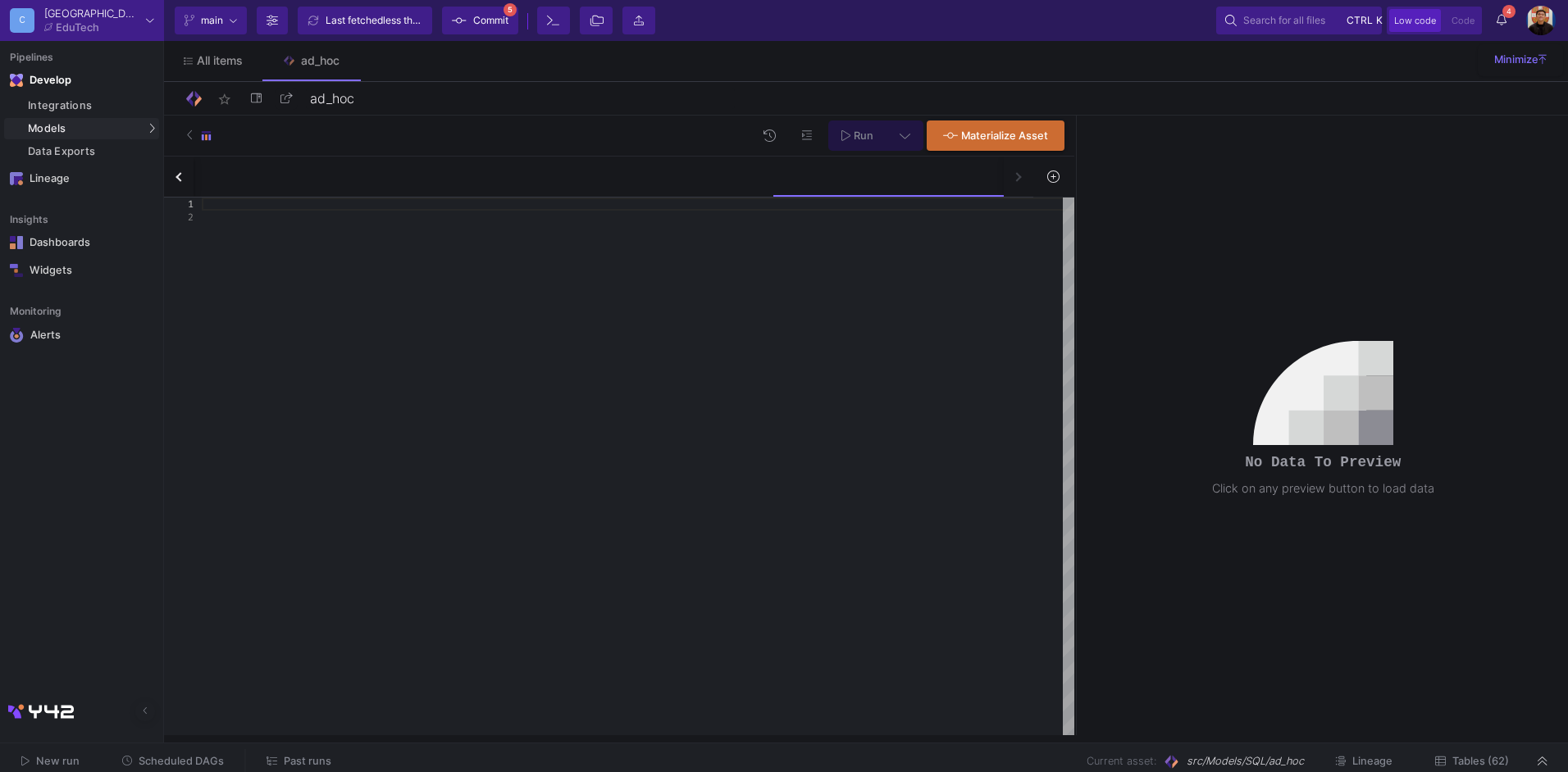
click at [843, 265] on div at bounding box center [638, 466] width 873 height 538
paste textarea "SELECT ISBN, user_country, COUNT(user_id) AS number_of_activations, COUNT(DISTI…"
type textarea "SELECT ISBN, user_country, COUNT(user_id) AS number_of_activations, COUNT(DISTI…"
click at [923, 138] on div "Run Materialize Asset" at bounding box center [906, 136] width 313 height 30
click at [914, 138] on button at bounding box center [905, 136] width 37 height 30
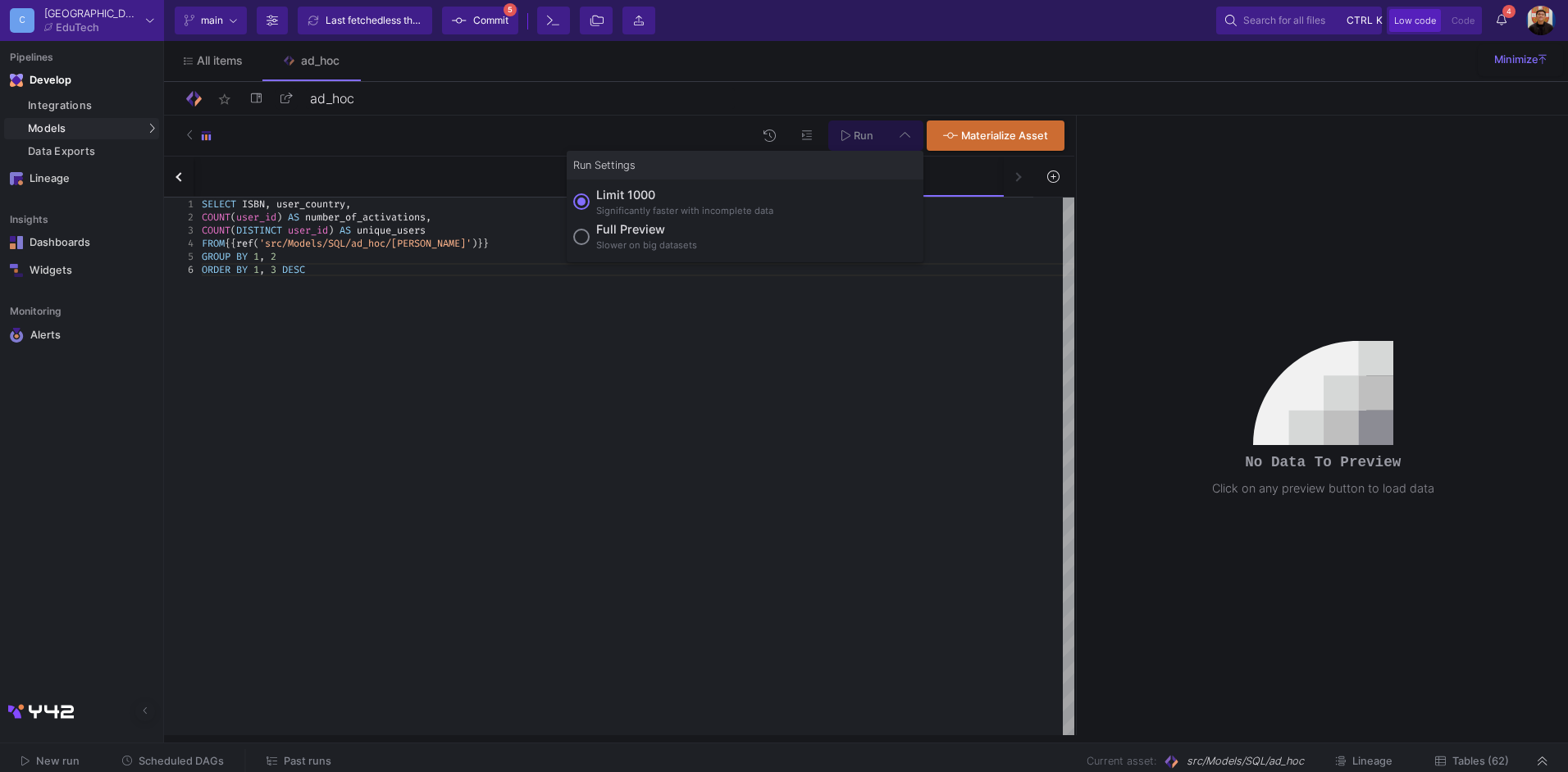
click at [685, 217] on div "Significantly faster with incomplete data" at bounding box center [685, 211] width 177 height 14
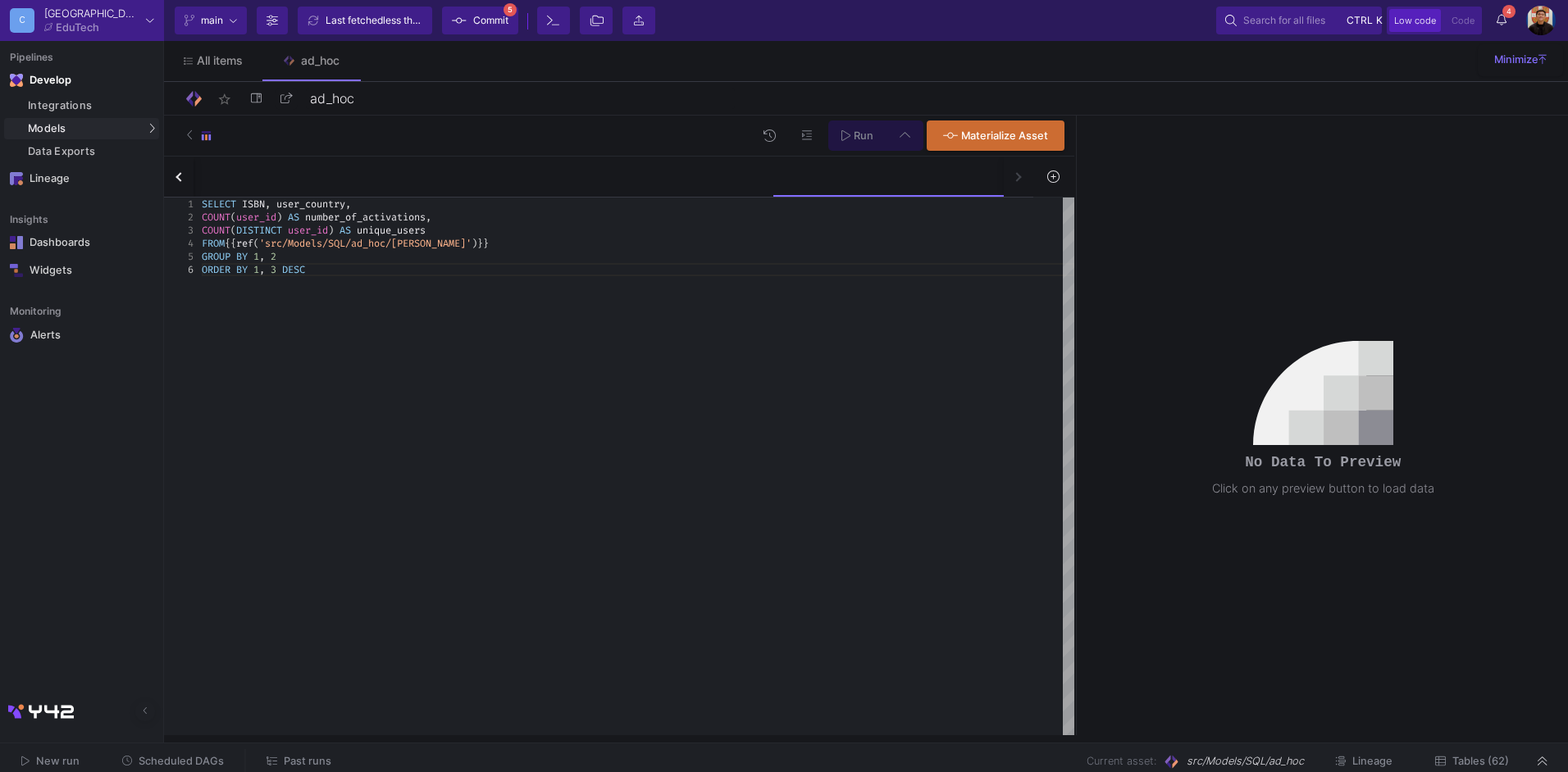
click at [590, 210] on input "Limit 1000 Significantly faster with incomplete data" at bounding box center [581, 202] width 16 height 16
click at [900, 137] on icon at bounding box center [905, 135] width 11 height 12
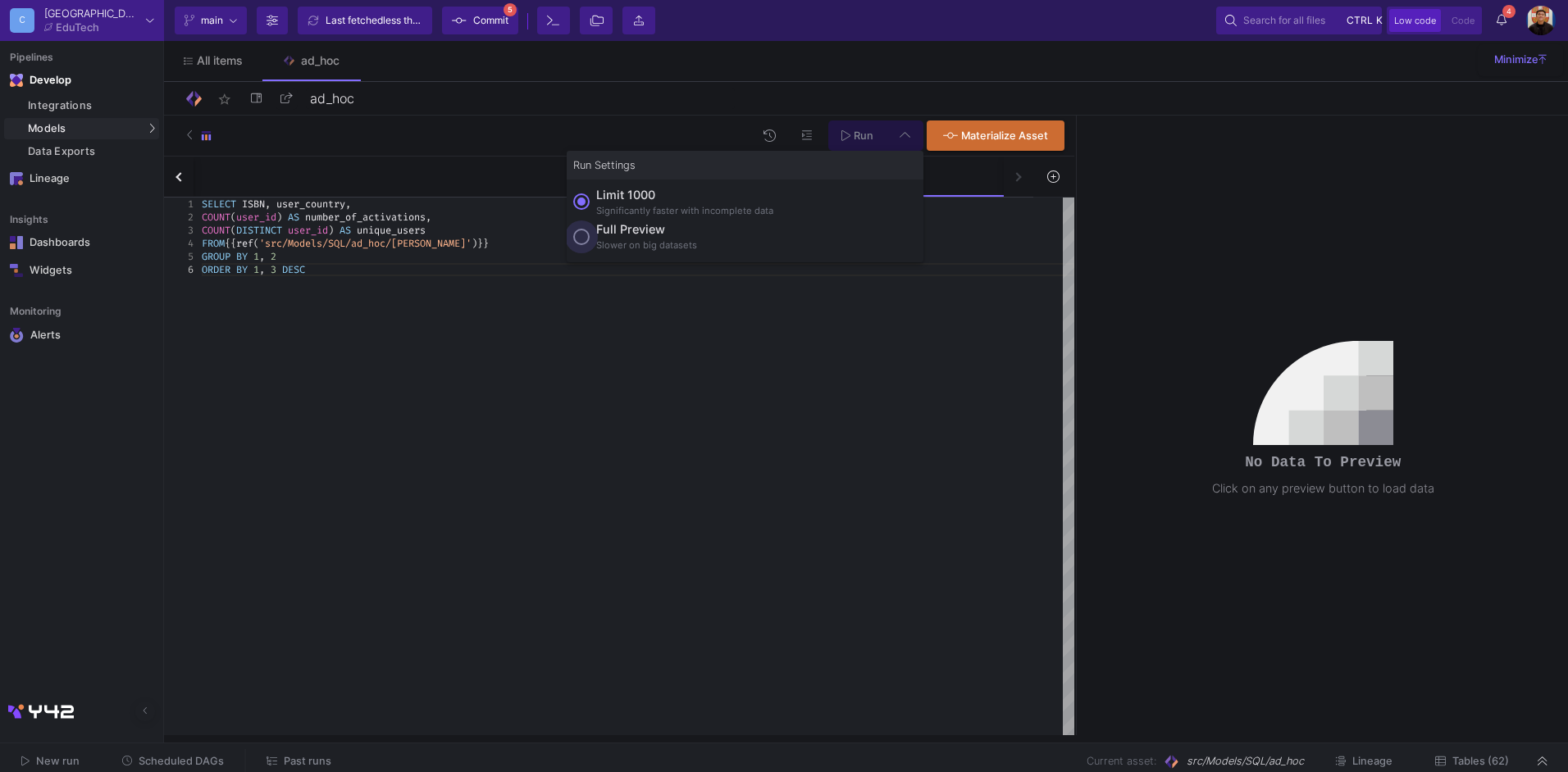
click at [604, 251] on div "Slower on big datasets" at bounding box center [646, 246] width 101 height 14
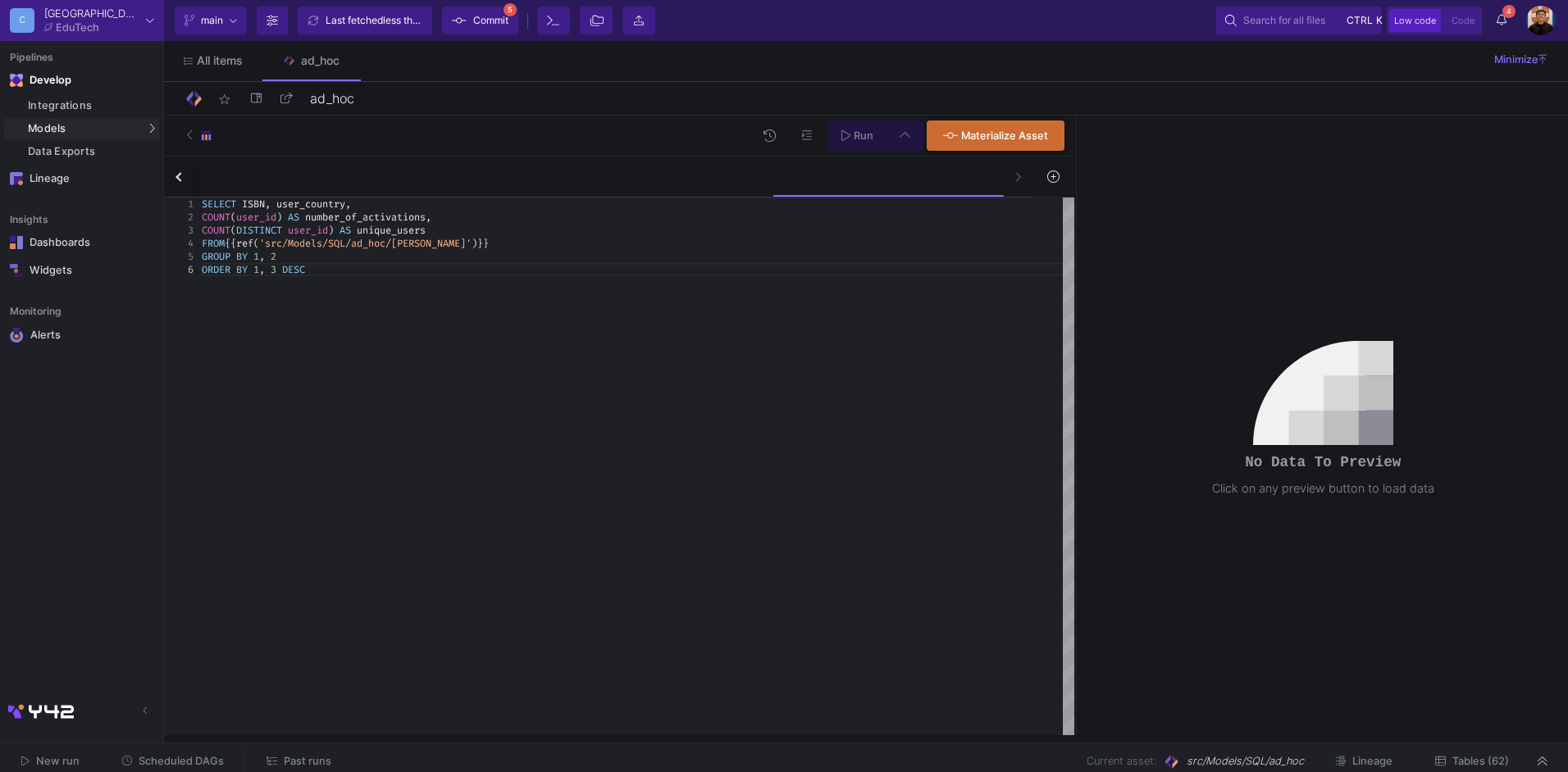
click at [590, 245] on input "Full preview Slower on big datasets" at bounding box center [581, 237] width 16 height 16
radio input "true"
click at [860, 137] on span "Run" at bounding box center [864, 136] width 20 height 13
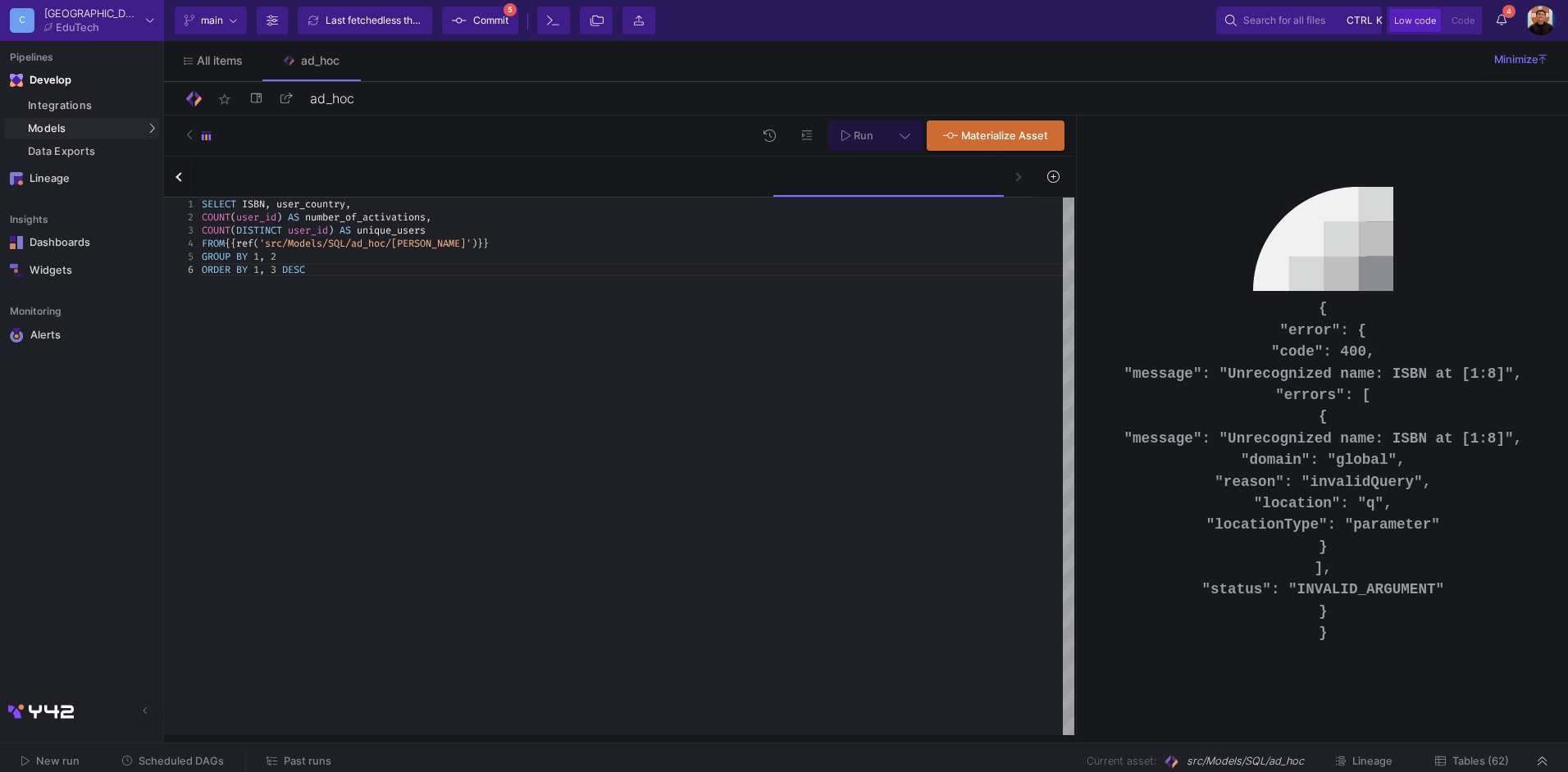
click at [271, 202] on span "," at bounding box center [267, 204] width 5 height 13
click at [869, 130] on span "Run" at bounding box center [864, 136] width 20 height 13
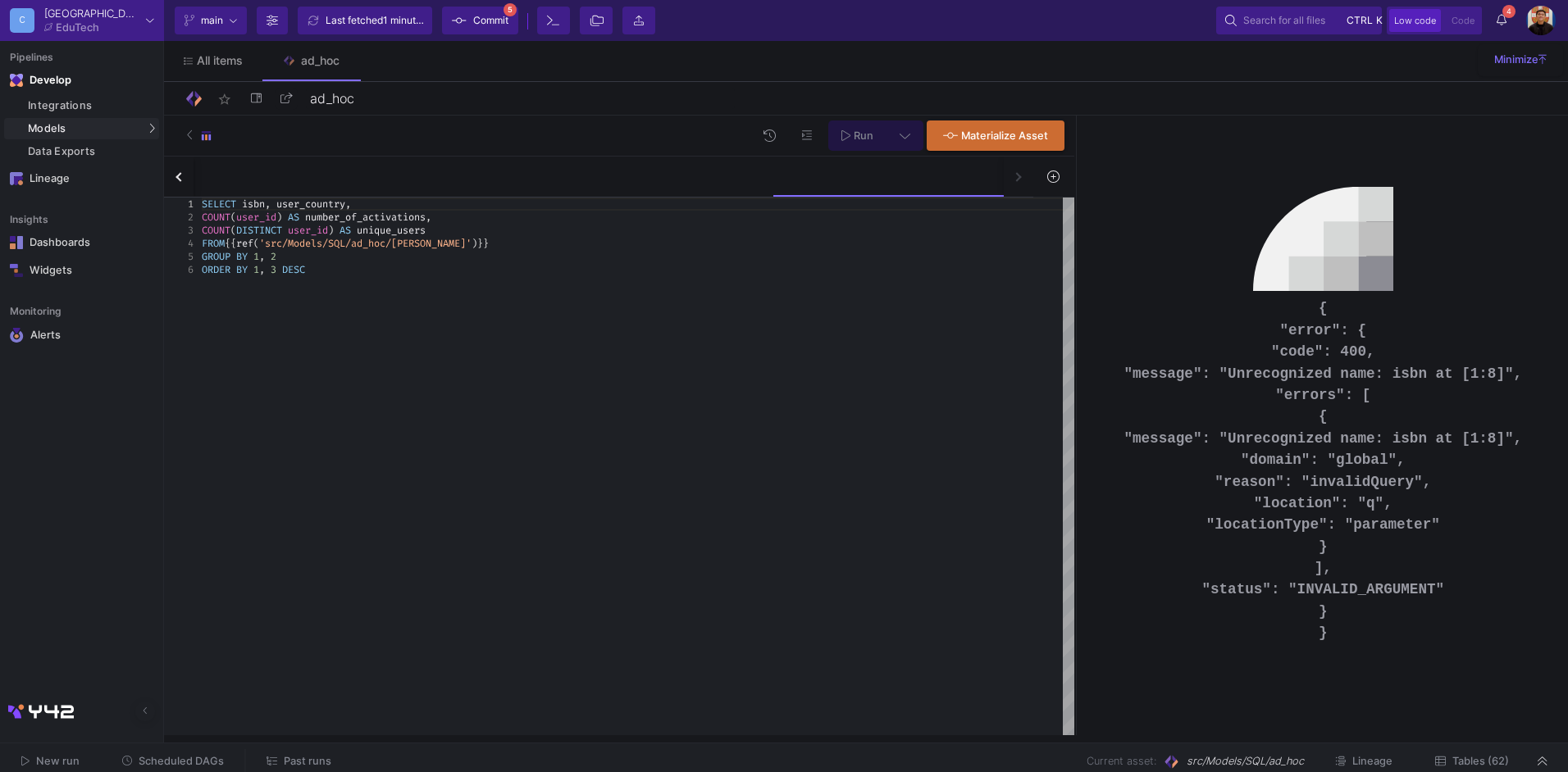
click at [876, 343] on div "SELECT isbn , user_country , COUNT ( user_id ) AS number_of_activations , COUNT…" at bounding box center [638, 466] width 873 height 538
click at [911, 144] on button at bounding box center [905, 136] width 37 height 30
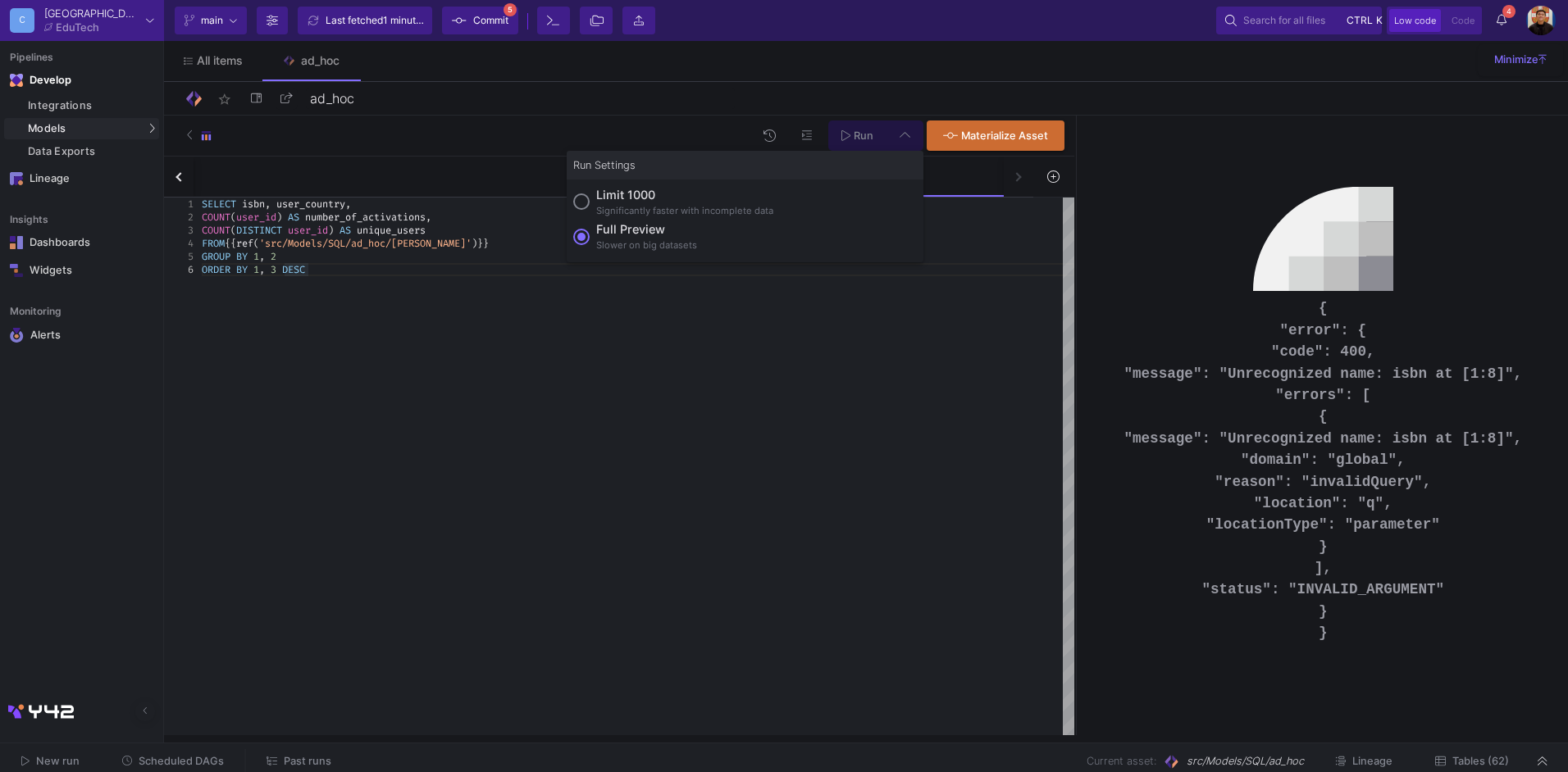
click at [669, 242] on div "Slower on big datasets" at bounding box center [646, 246] width 101 height 14
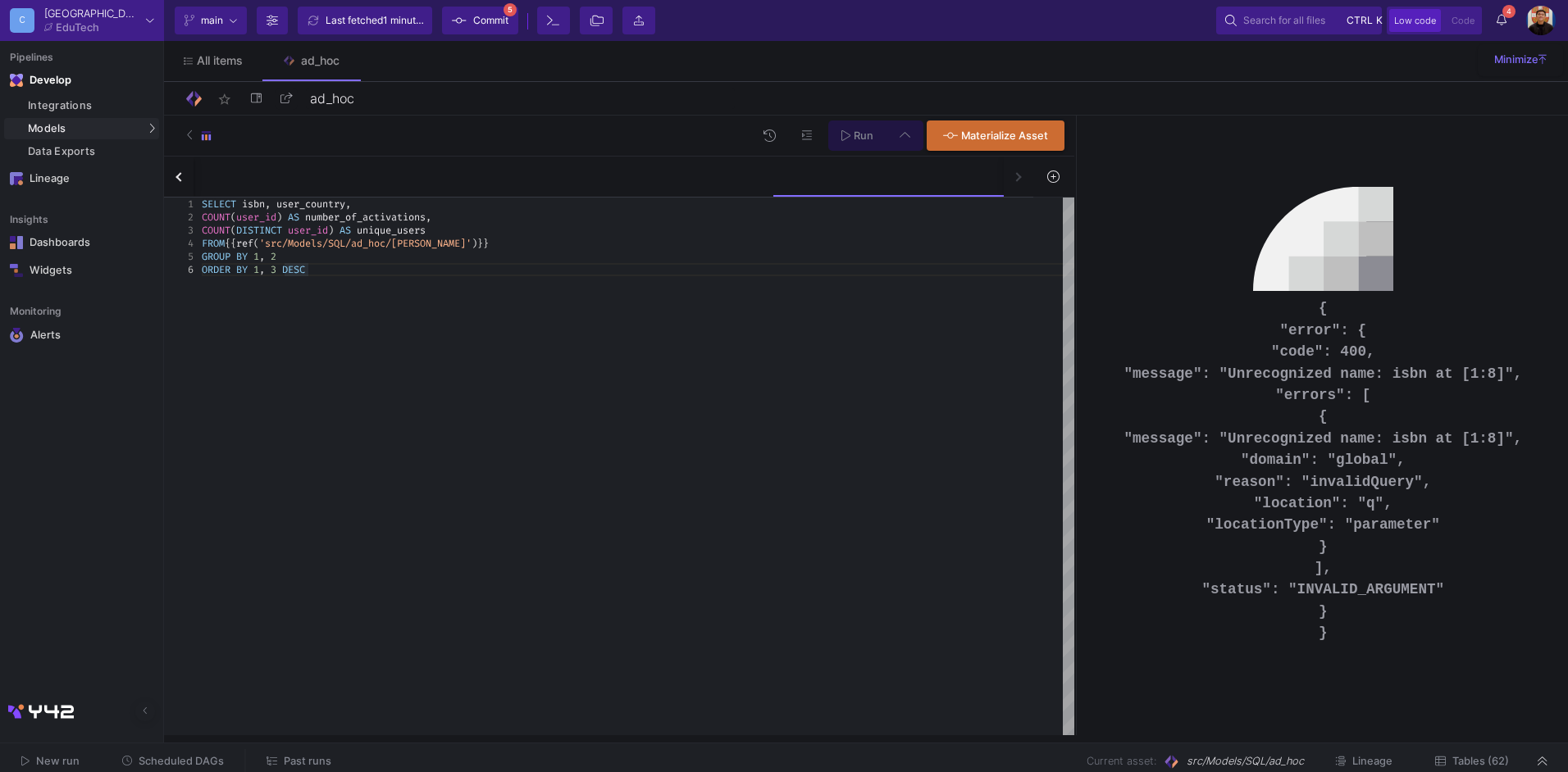
click at [590, 242] on input "Full preview Slower on big datasets" at bounding box center [581, 237] width 16 height 16
click at [840, 139] on button "Run" at bounding box center [857, 136] width 58 height 30
click at [276, 267] on span "3" at bounding box center [274, 270] width 5 height 13
type textarea "SELECT isbn, user_country, COUNT(user_id) AS number_of_activations, COUNT(DISTI…"
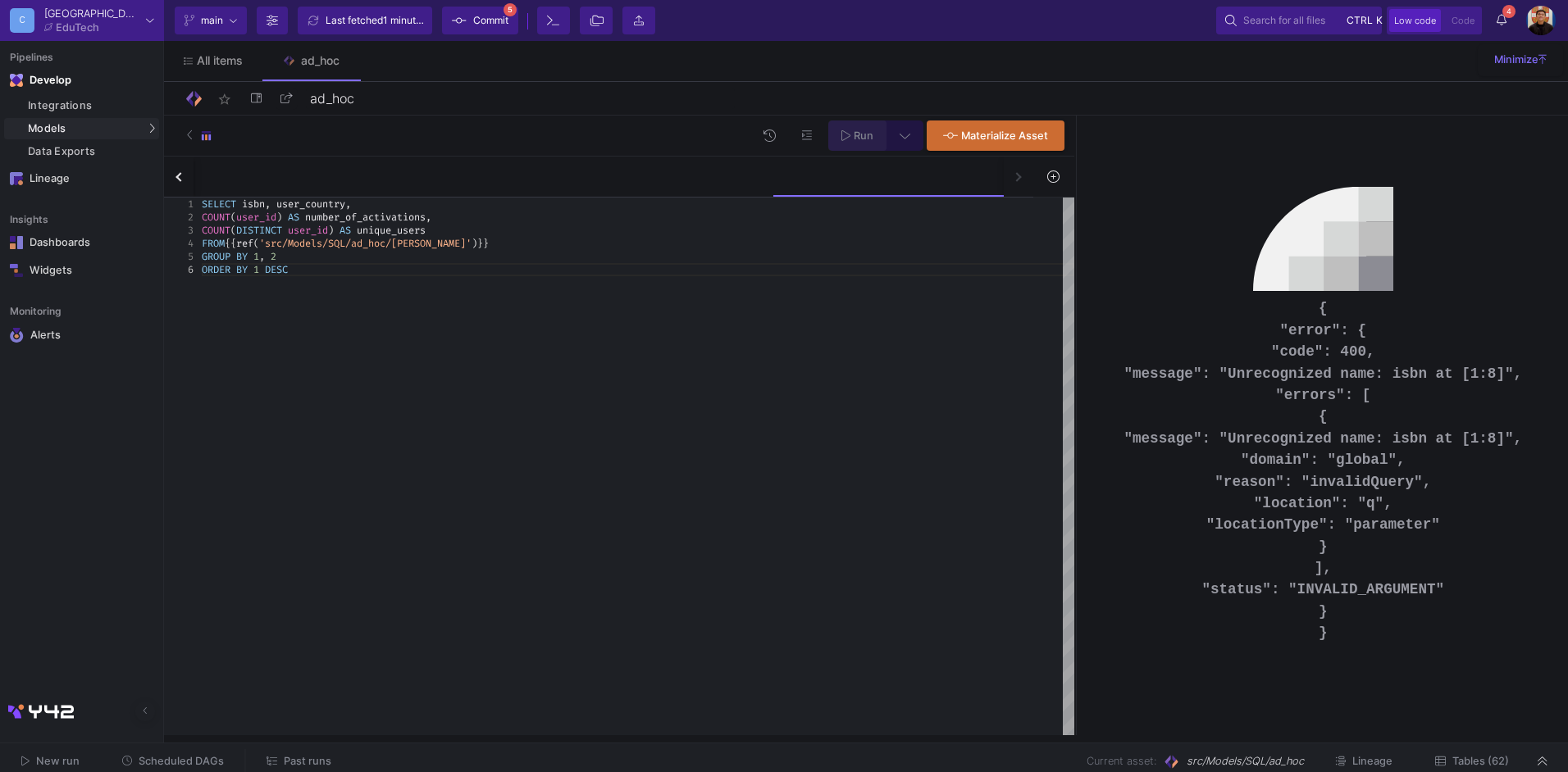
click at [834, 144] on button "Run" at bounding box center [857, 136] width 58 height 30
click at [1466, 761] on span "Tables (62)" at bounding box center [1480, 761] width 56 height 13
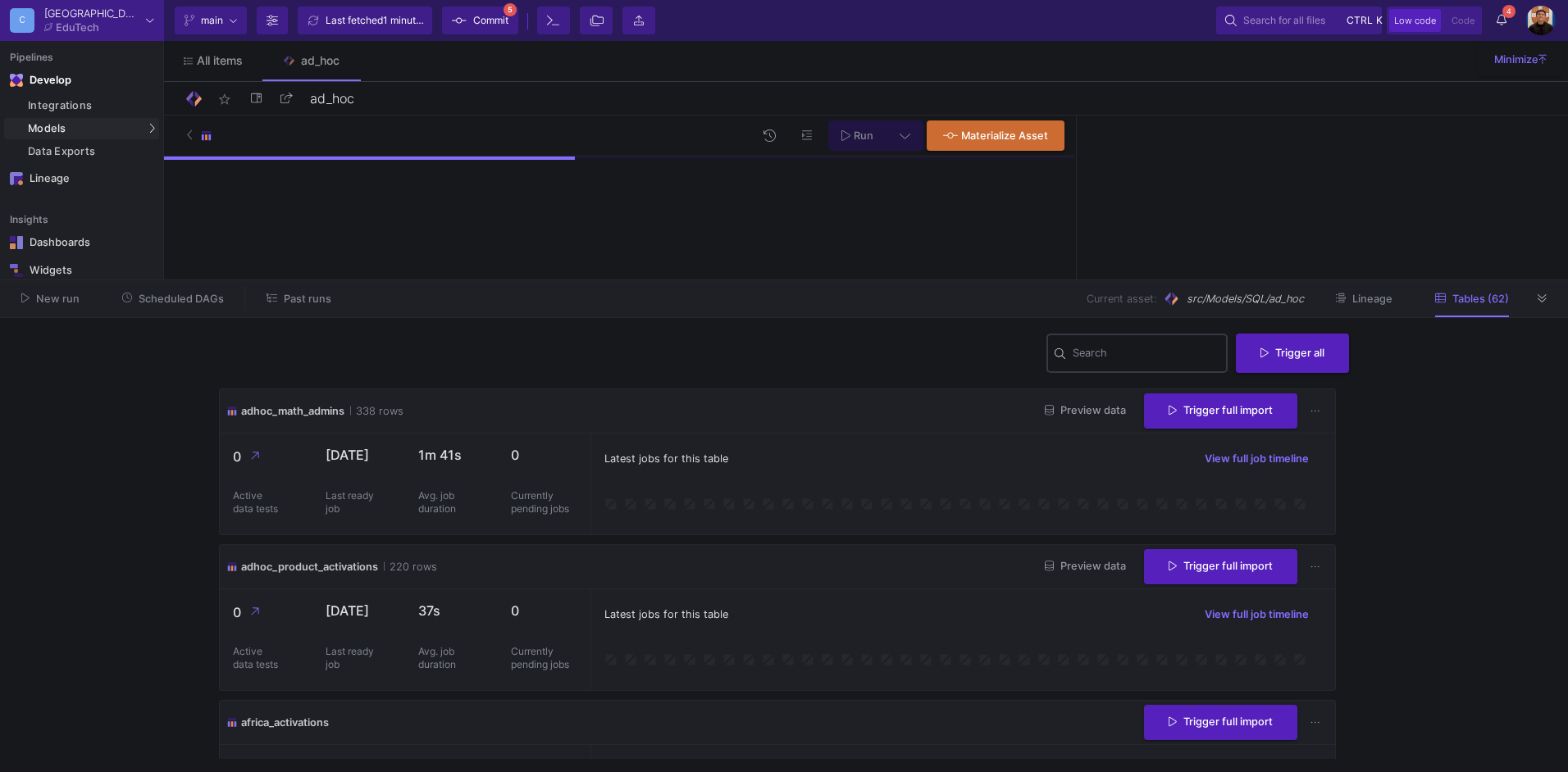
click at [1094, 366] on div "Search" at bounding box center [1146, 353] width 148 height 43
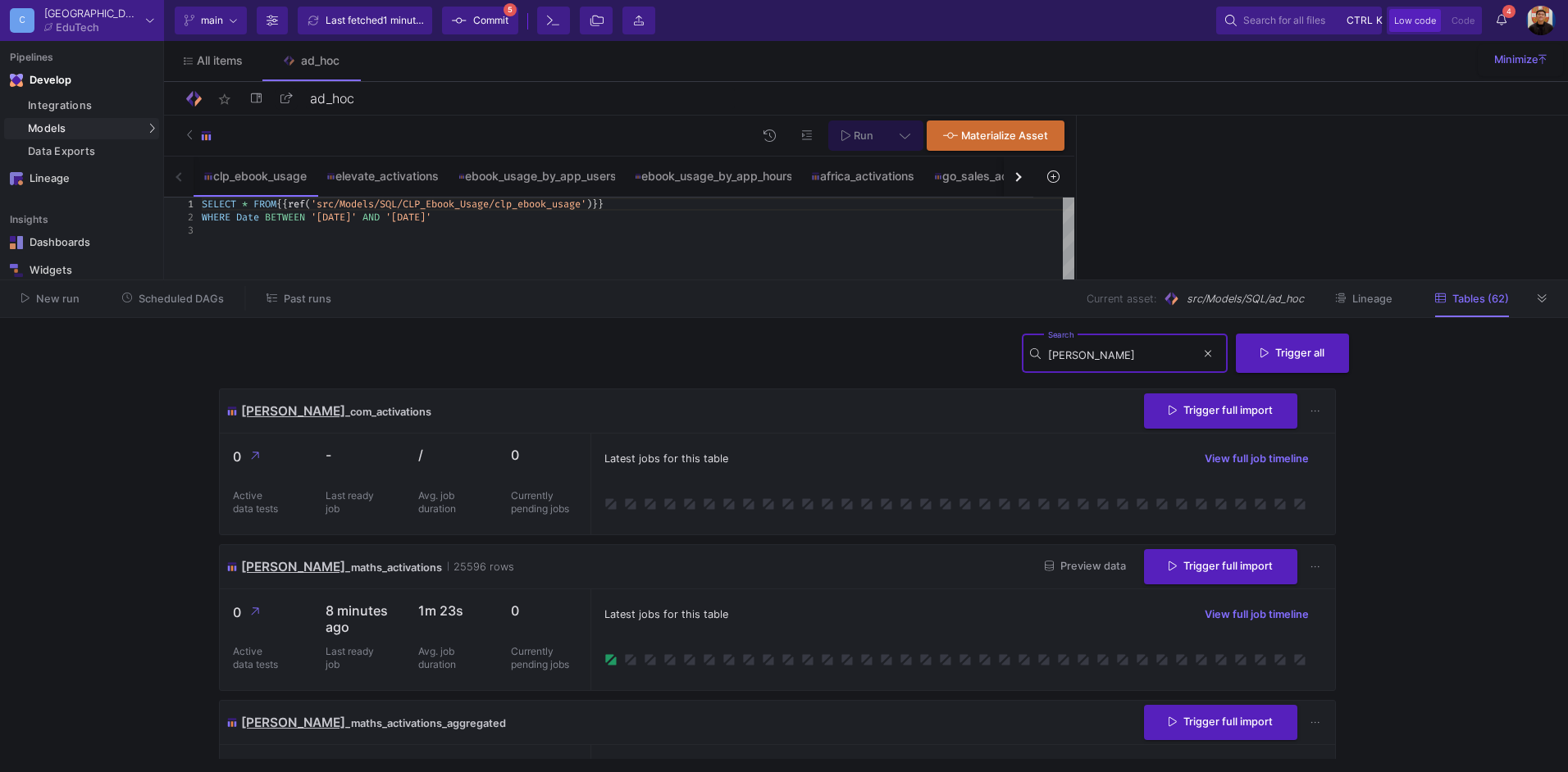
scroll to position [82, 0]
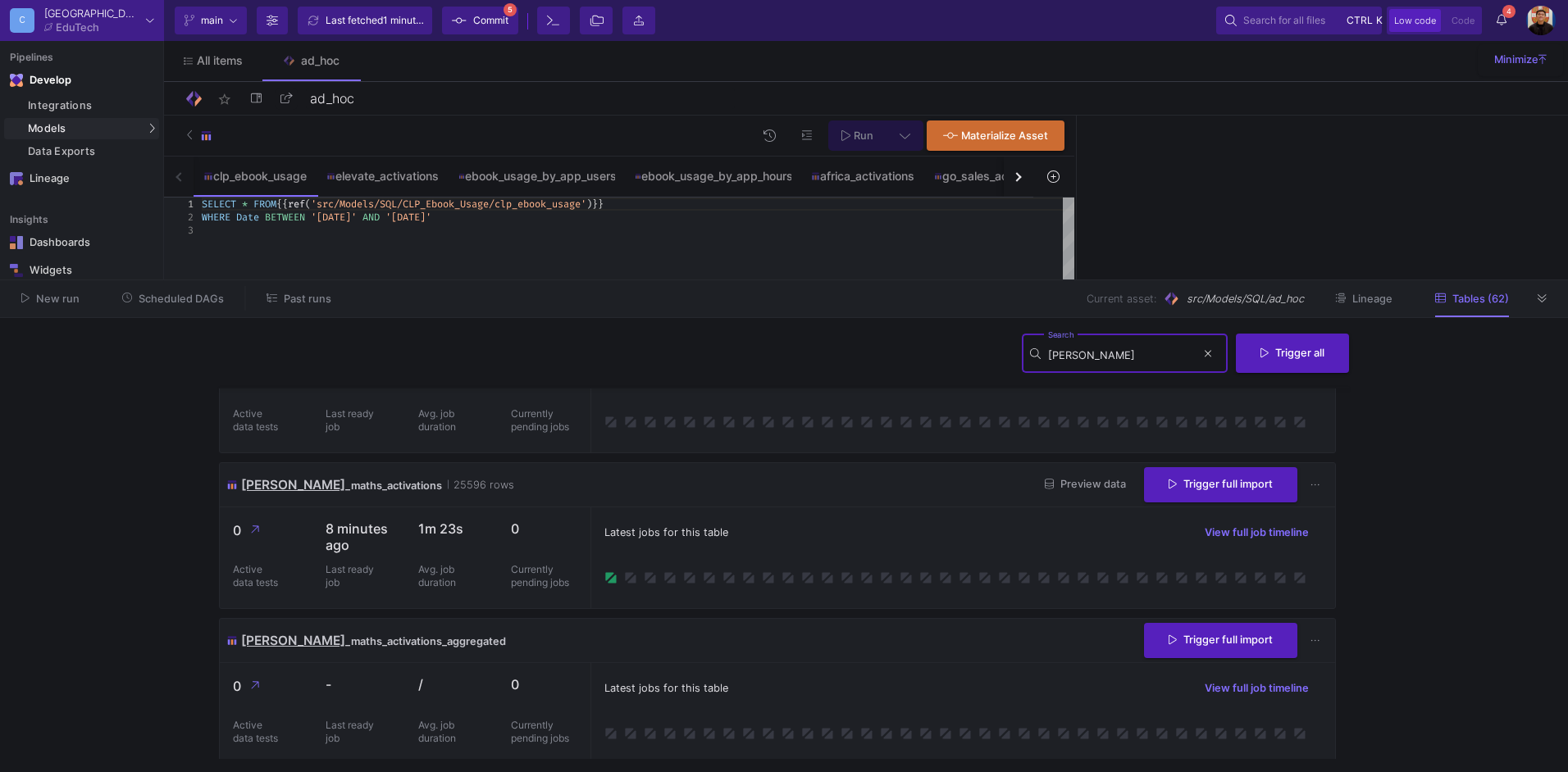
type input "marek"
click at [1065, 482] on span "Preview data" at bounding box center [1085, 484] width 81 height 13
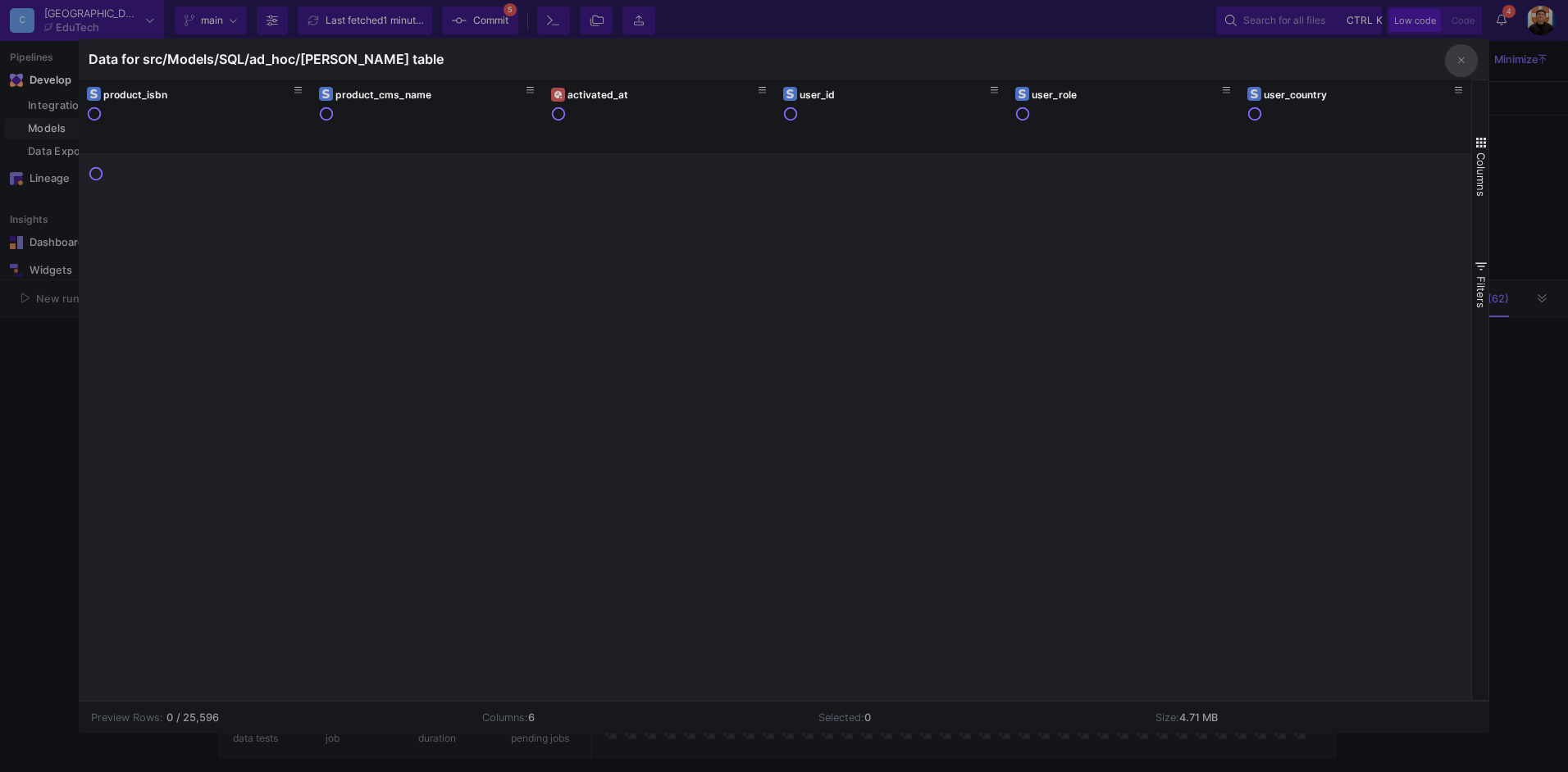
click at [1559, 323] on div at bounding box center [784, 386] width 1568 height 772
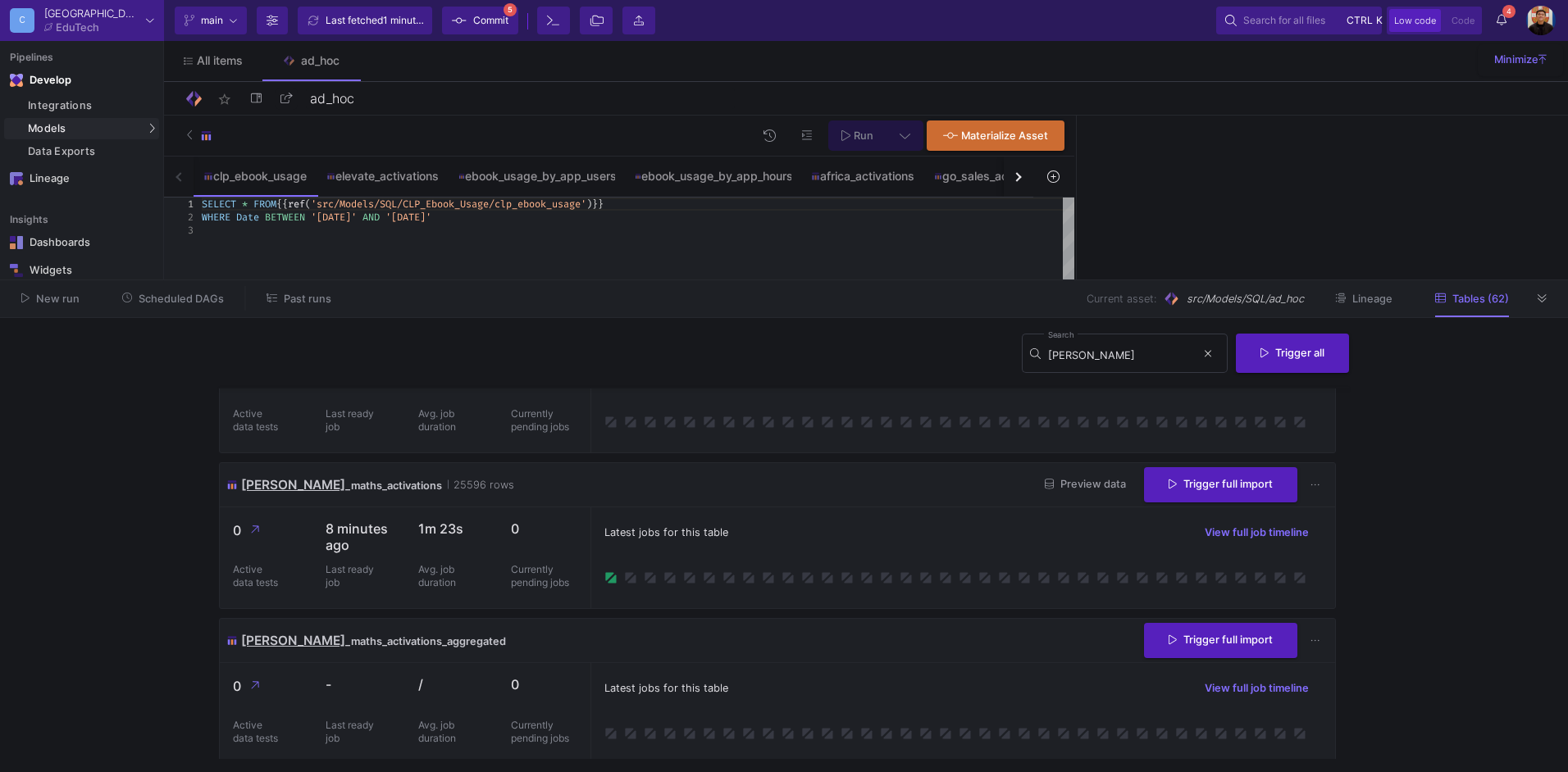
click at [1555, 303] on div "New run Scheduled DAGs Past runs Current asset: src/Models/SQL/ad_hoc Lineage T…" at bounding box center [784, 299] width 1568 height 38
click at [1016, 178] on div "button" at bounding box center [1016, 177] width 9 height 9
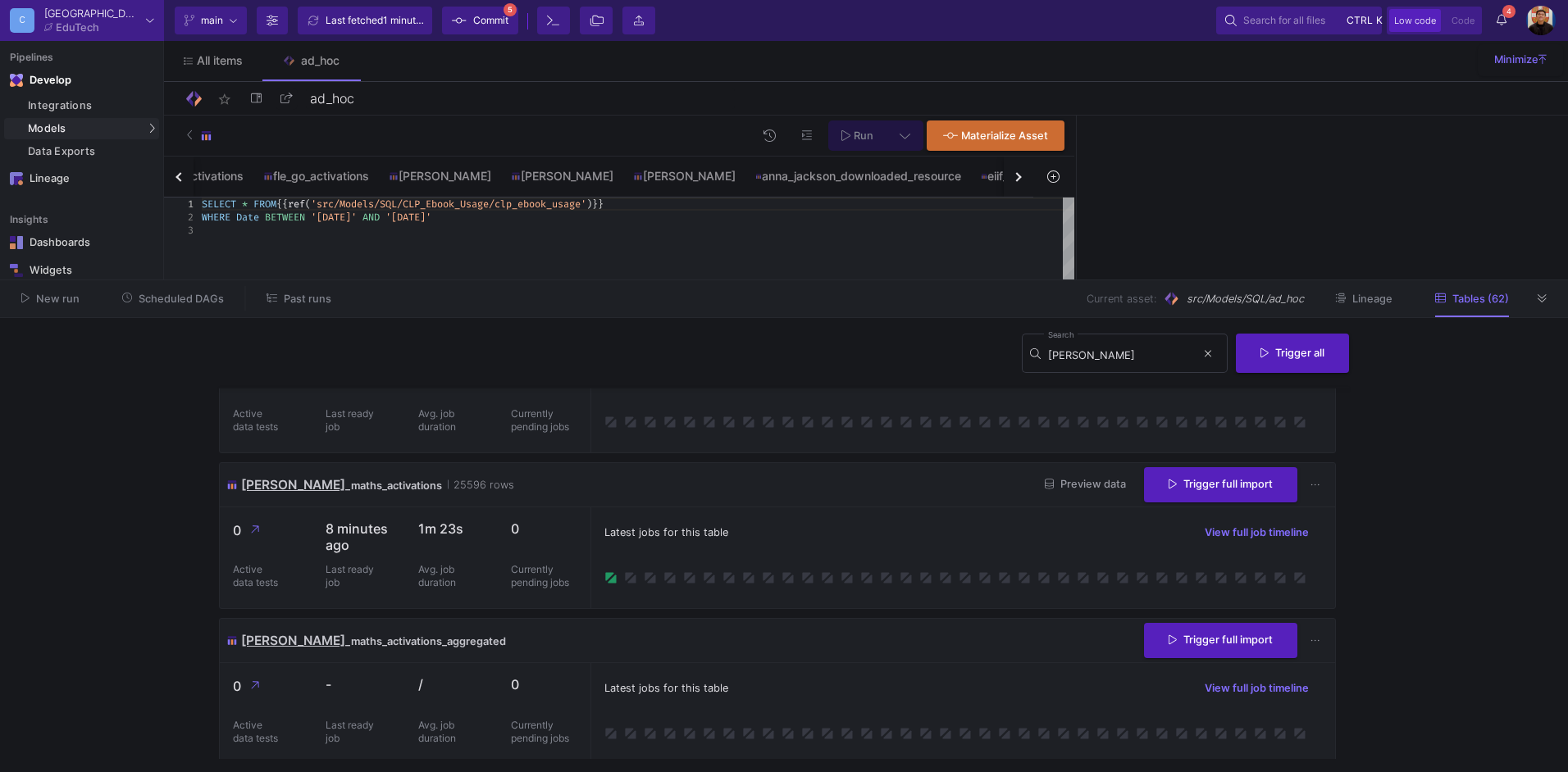
click at [1016, 178] on div "button" at bounding box center [1016, 177] width 9 height 9
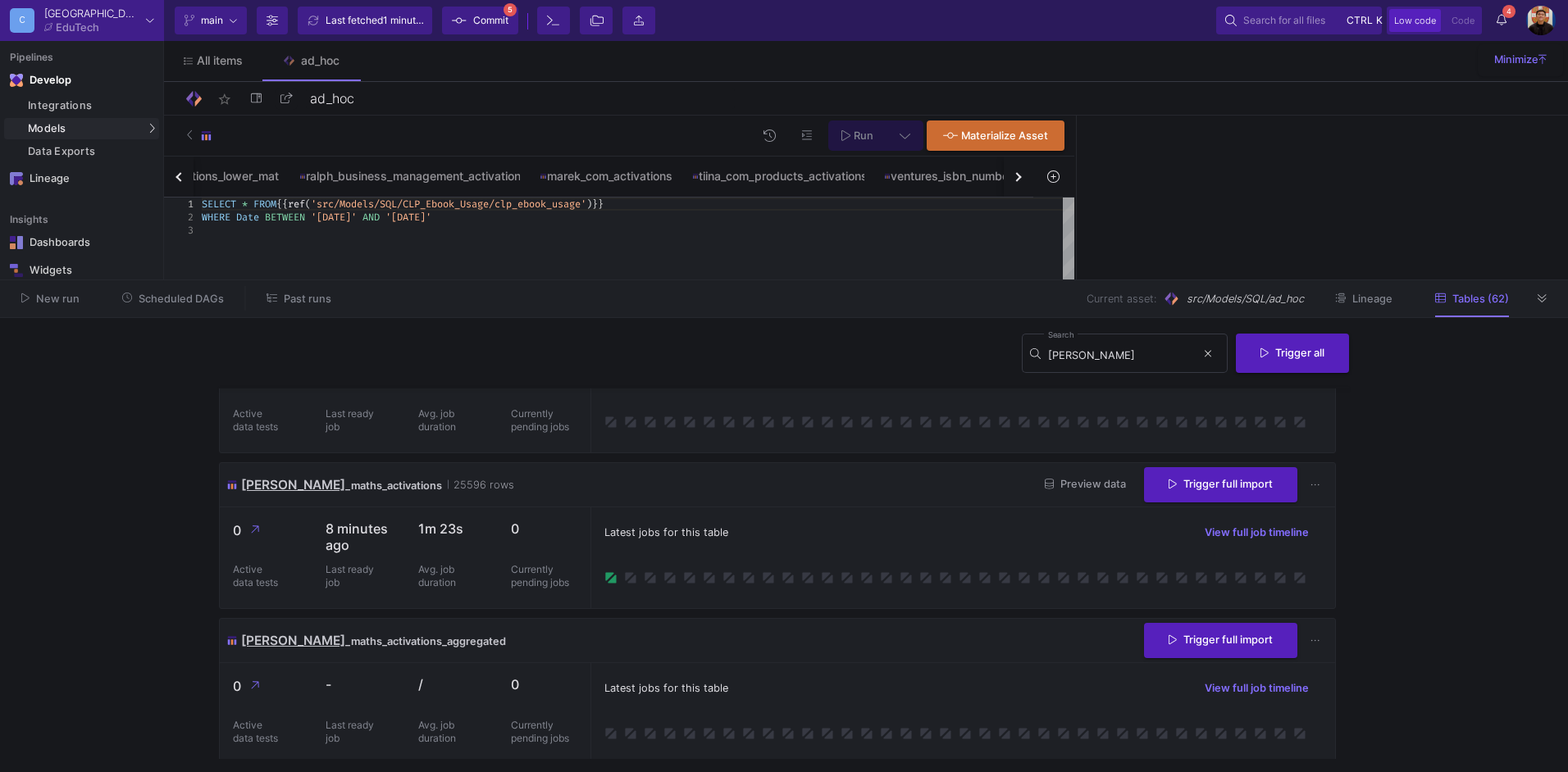
click at [1016, 178] on div "button" at bounding box center [1016, 177] width 9 height 9
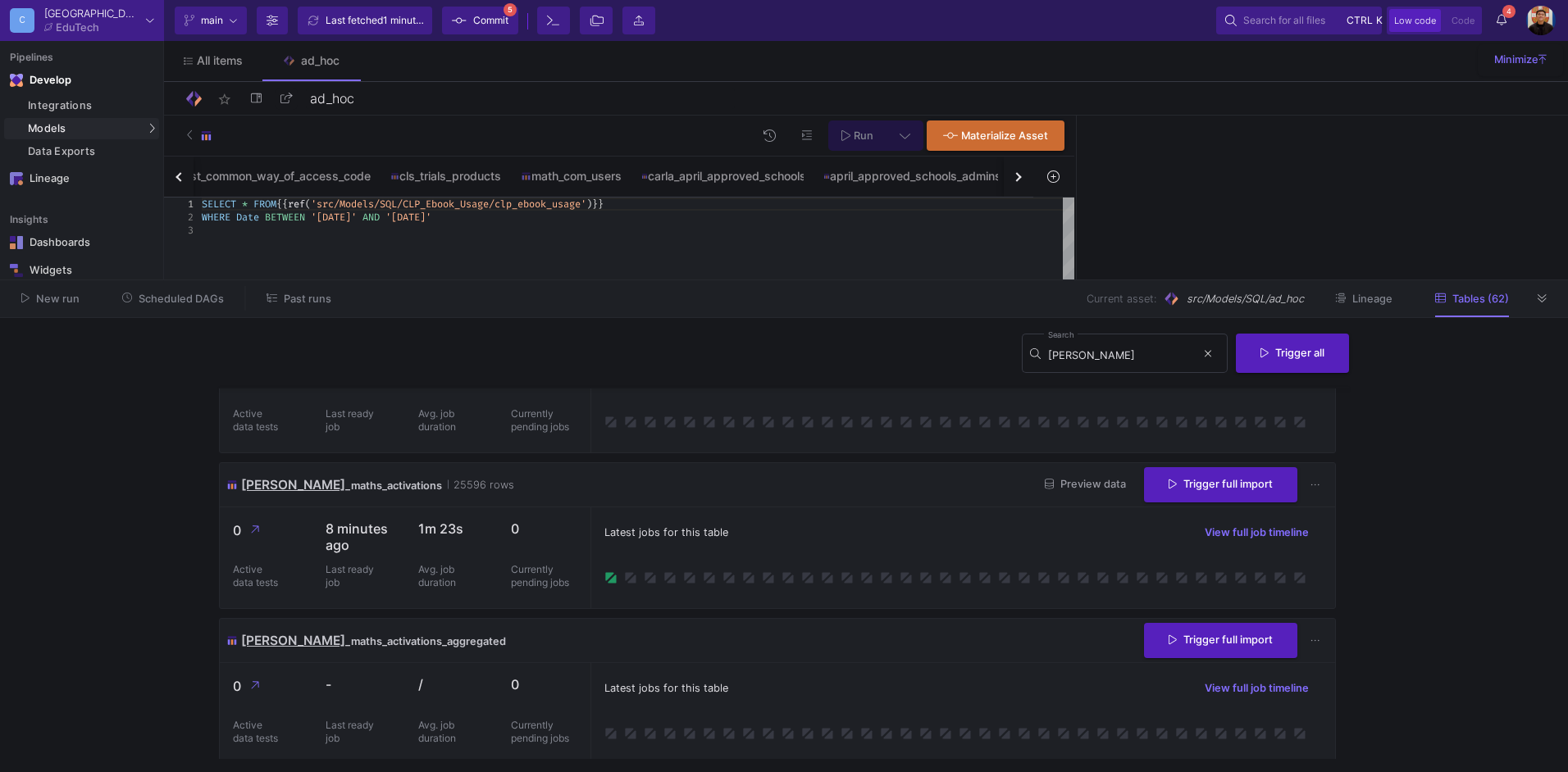
click at [1016, 178] on div "button" at bounding box center [1016, 177] width 9 height 9
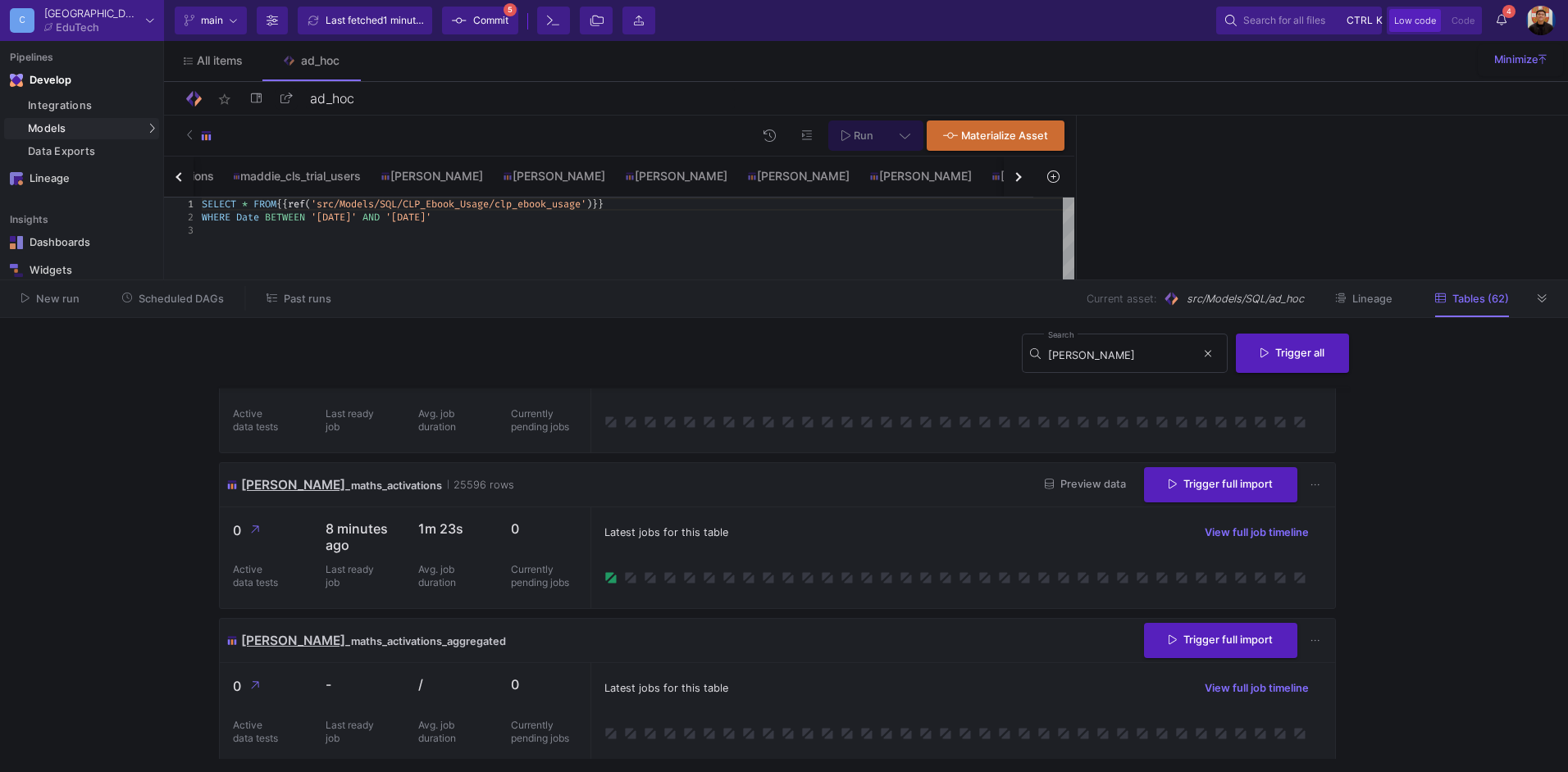
click at [1016, 178] on div "button" at bounding box center [1016, 177] width 9 height 9
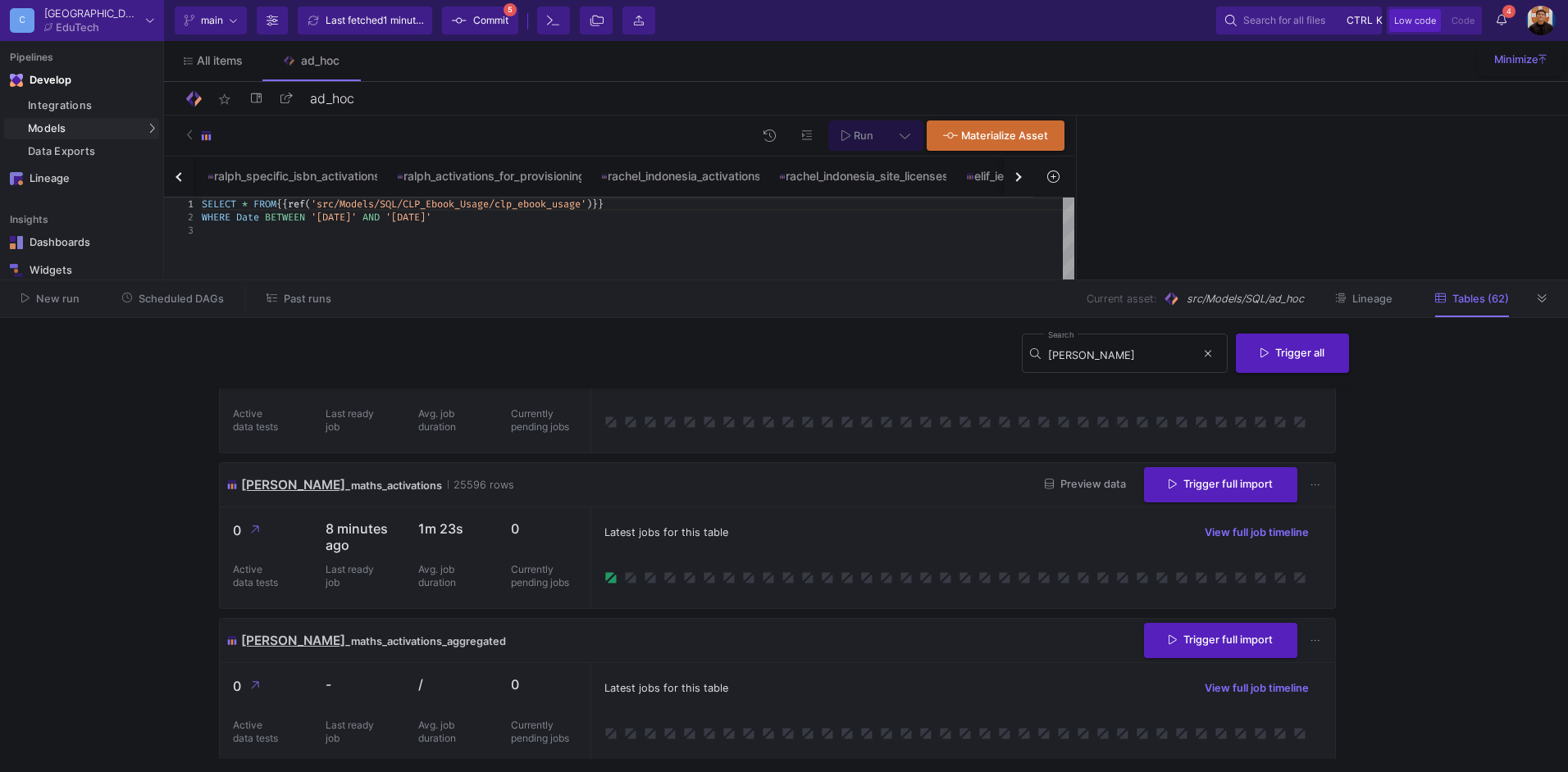
click at [1016, 178] on div "button" at bounding box center [1016, 177] width 9 height 9
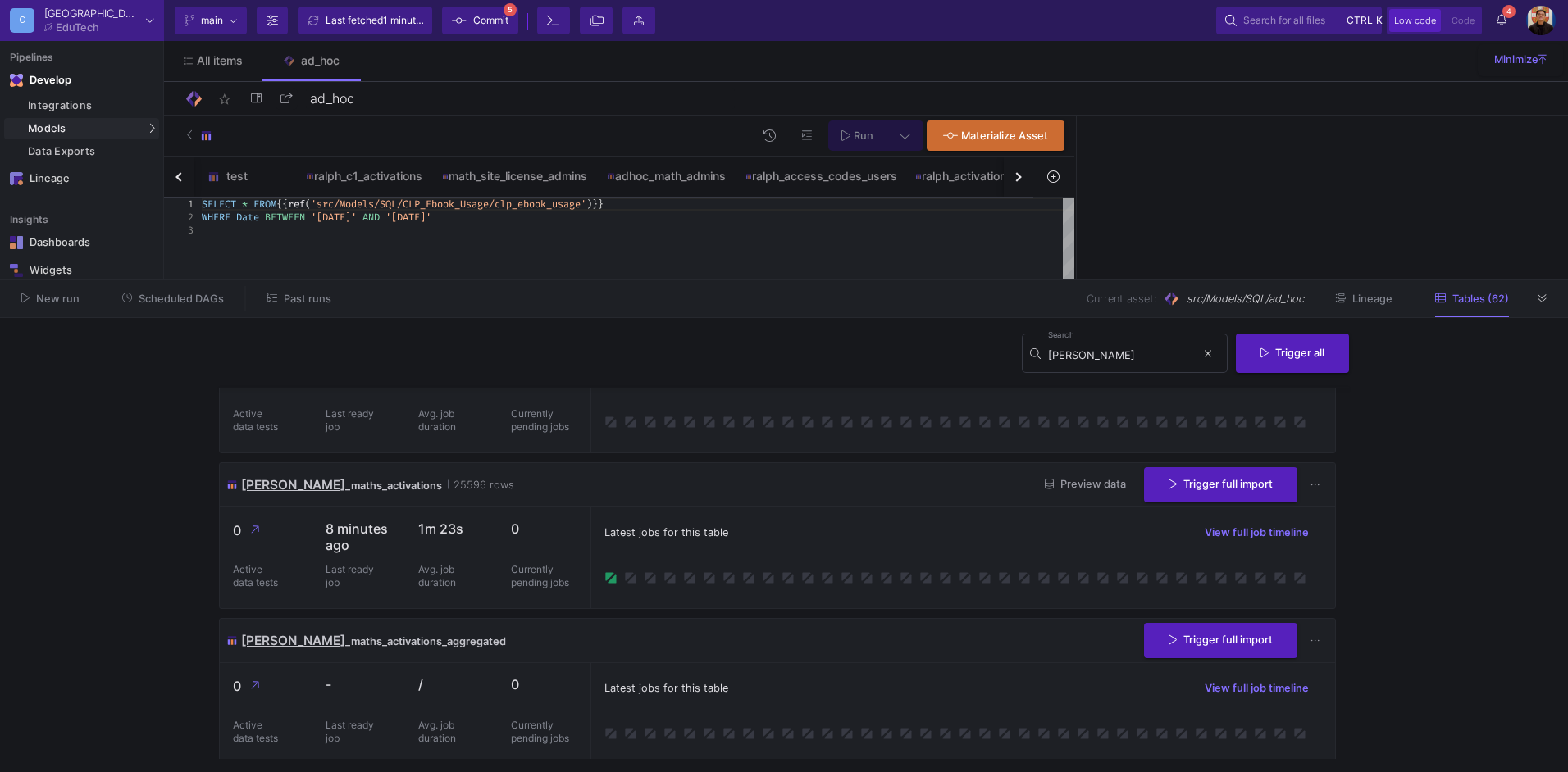
click at [1016, 178] on div "button" at bounding box center [1016, 177] width 9 height 9
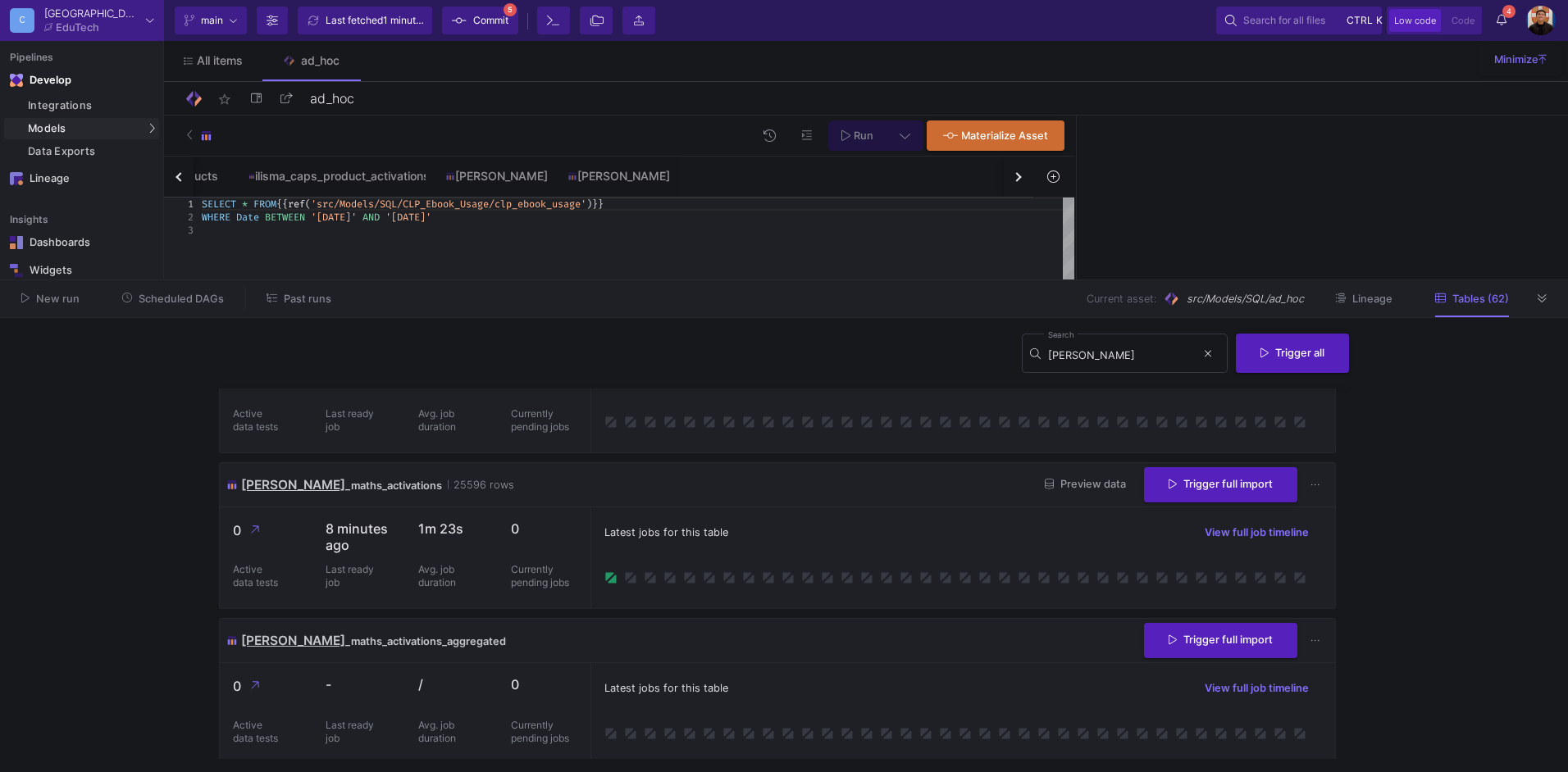
click at [1016, 178] on div "button" at bounding box center [1016, 177] width 9 height 9
click at [1016, 178] on div "clp_ebook_usage elevate_activations ebook_usage_by_app_users ebook_usage_by_app…" at bounding box center [598, 177] width 870 height 41
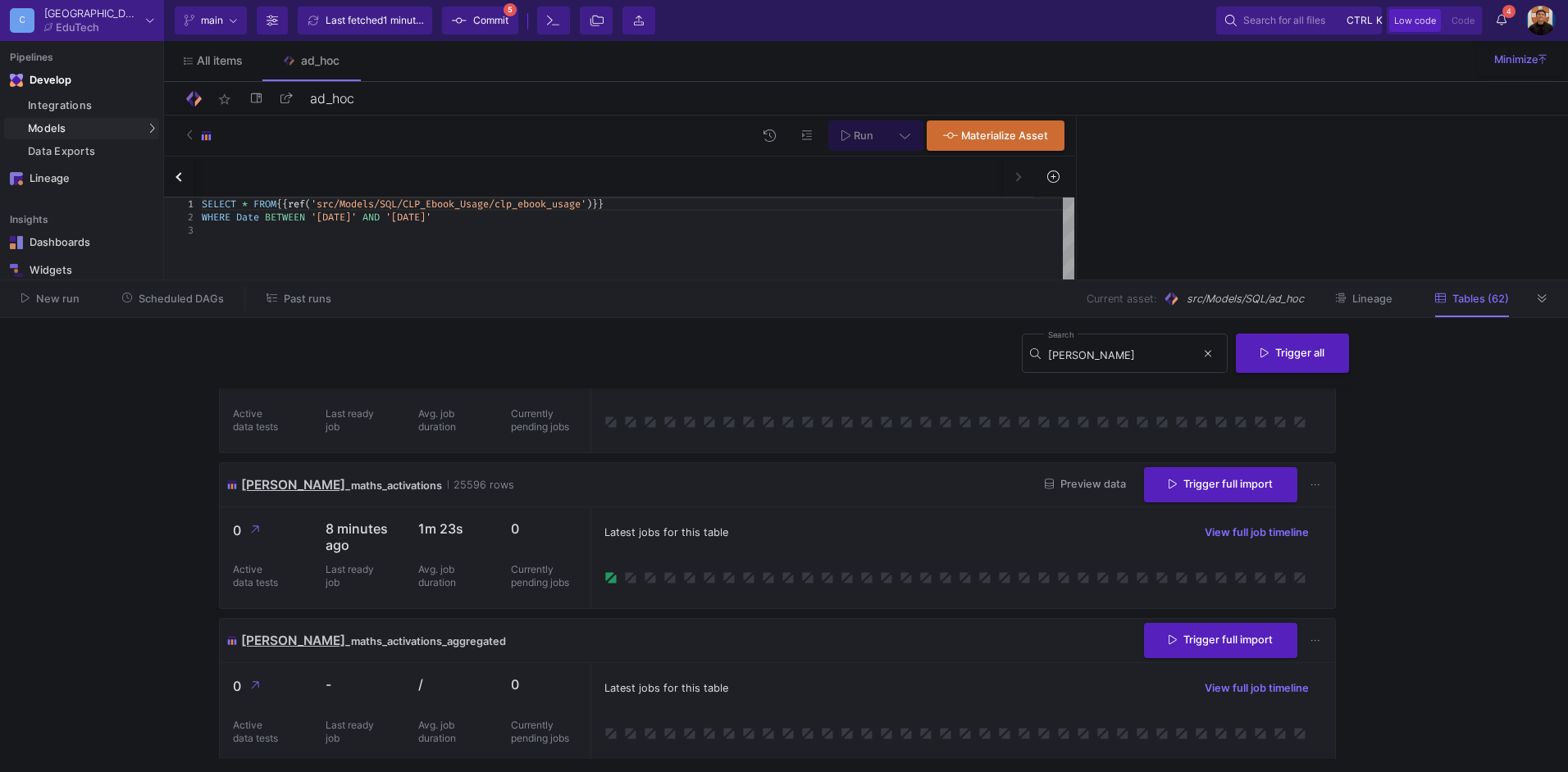
click at [1016, 178] on div "clp_ebook_usage elevate_activations ebook_usage_by_app_users ebook_usage_by_app…" at bounding box center [598, 177] width 870 height 41
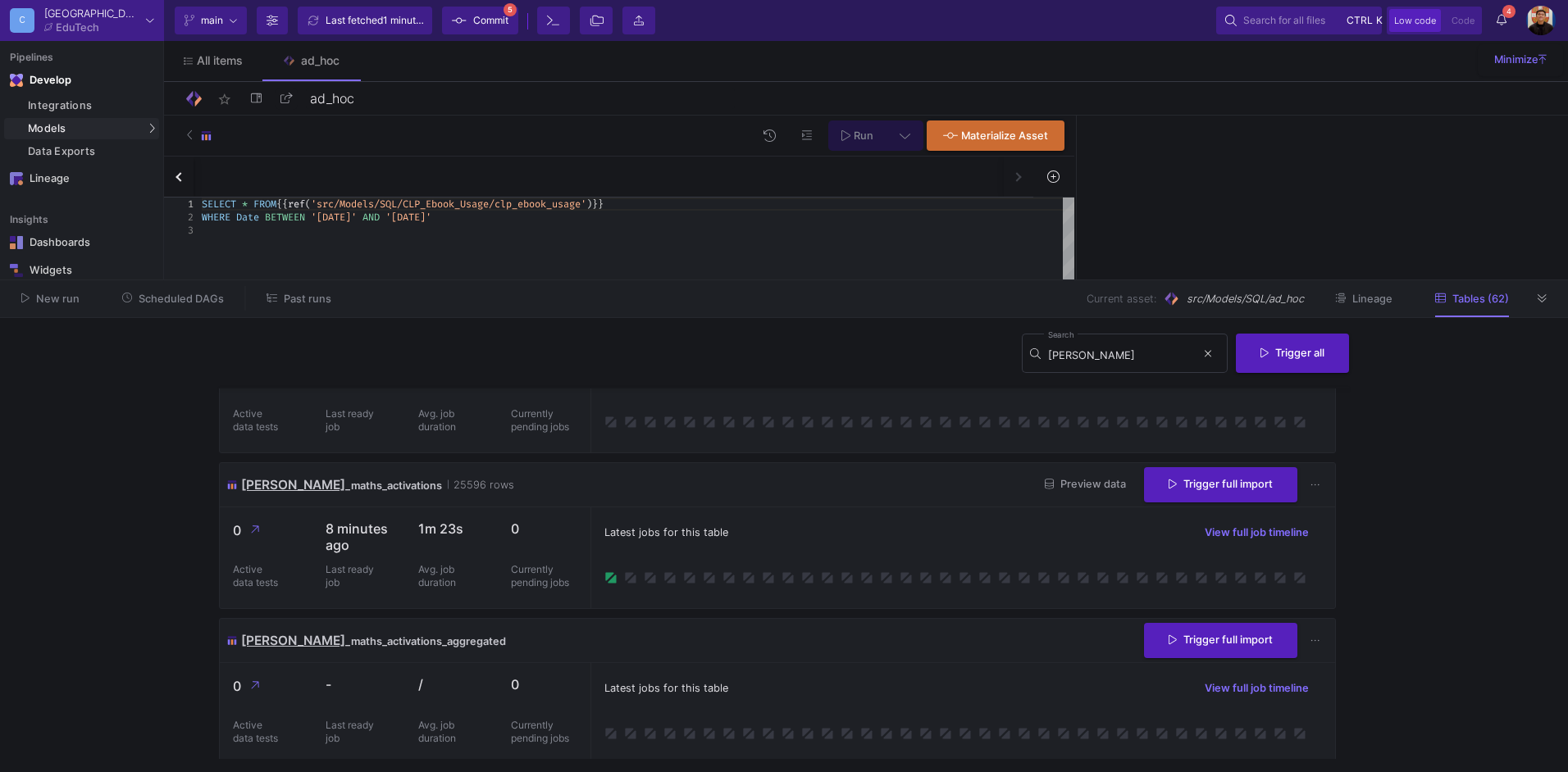
click at [1016, 178] on div "clp_ebook_usage elevate_activations ebook_usage_by_app_users ebook_usage_by_app…" at bounding box center [598, 177] width 870 height 41
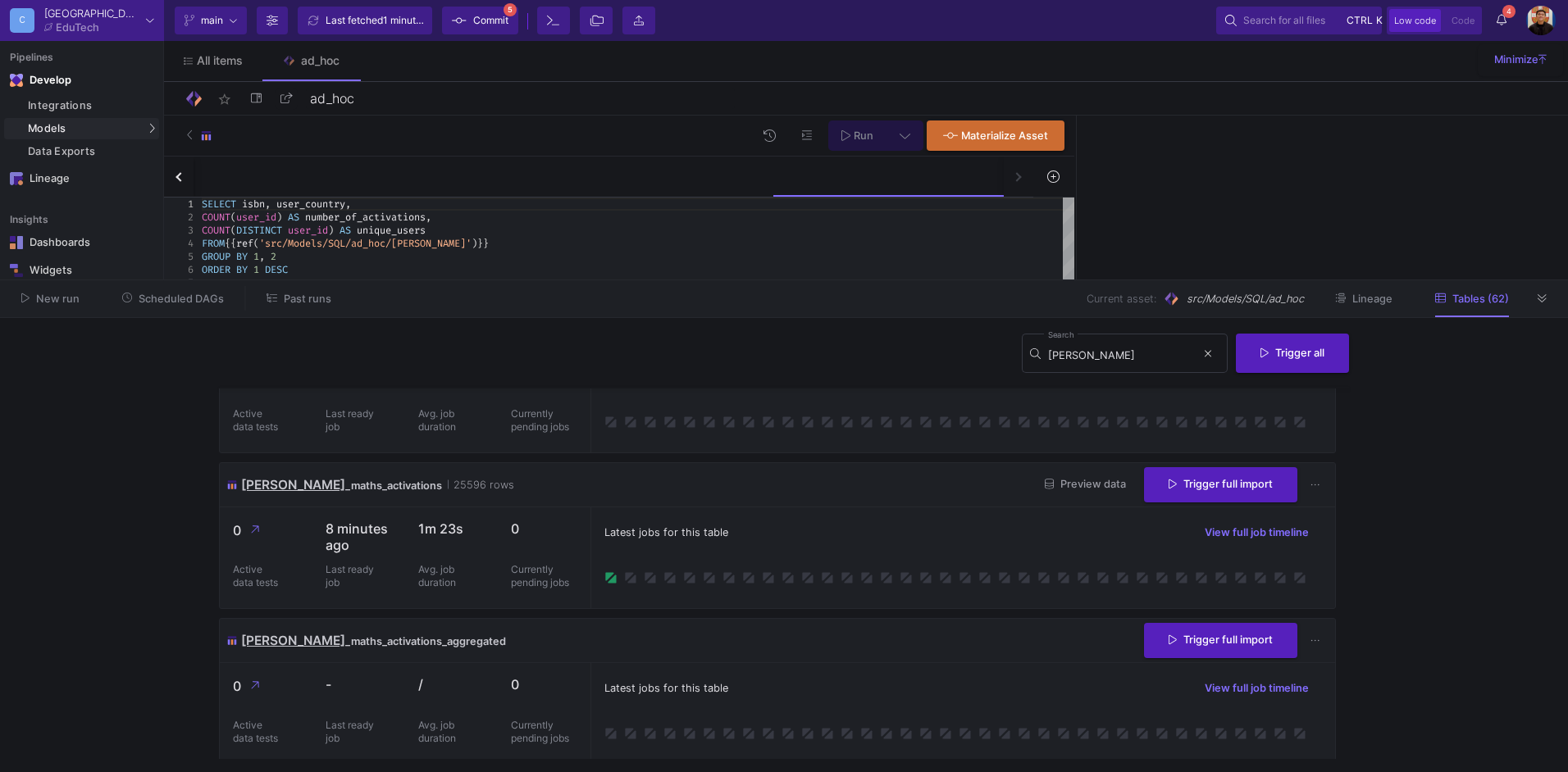
type textarea "SELECT product_isbn, user_country, COUNT(user_id) AS number_of_activations, COU…"
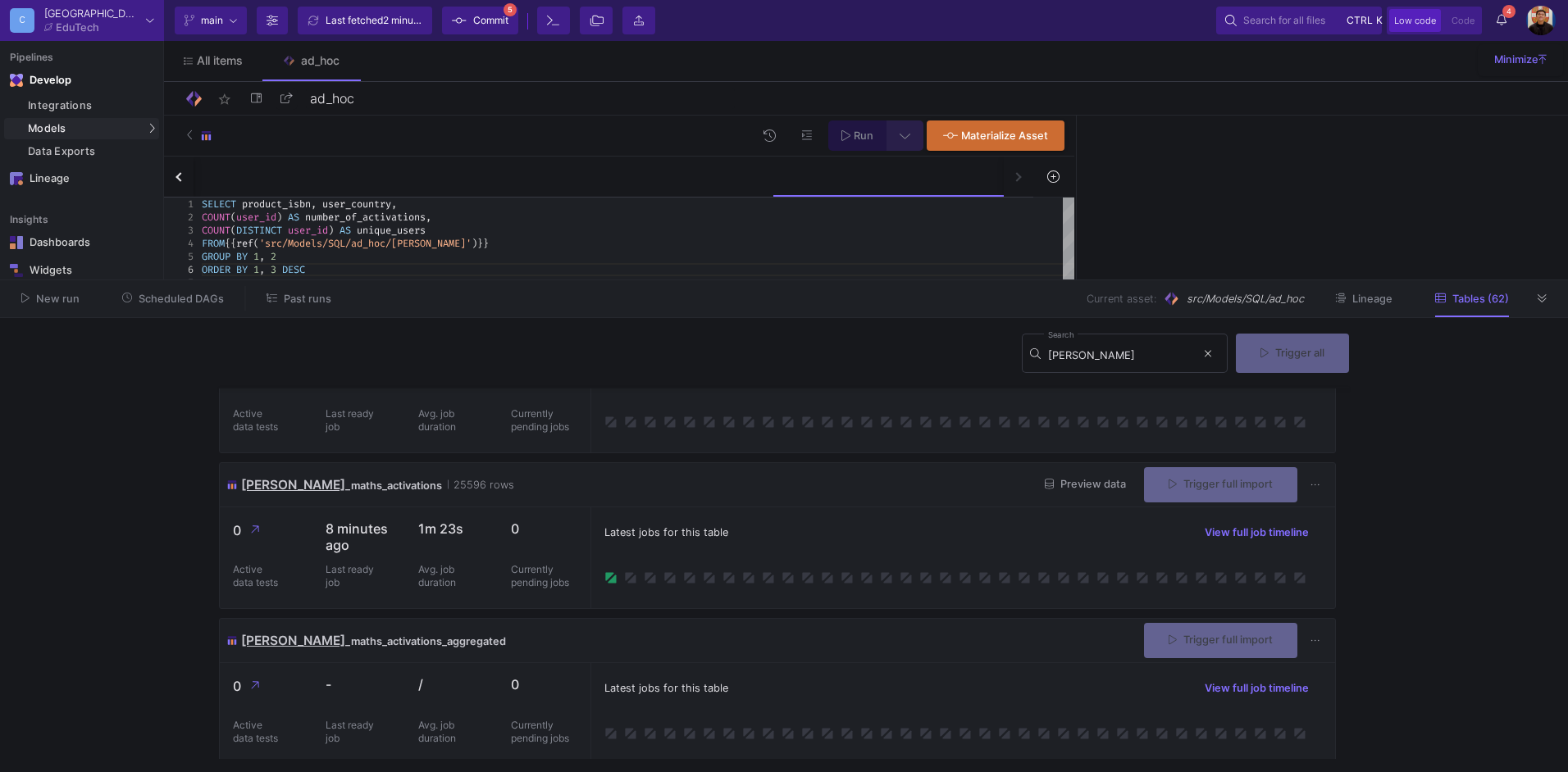
click at [914, 132] on button at bounding box center [905, 136] width 37 height 30
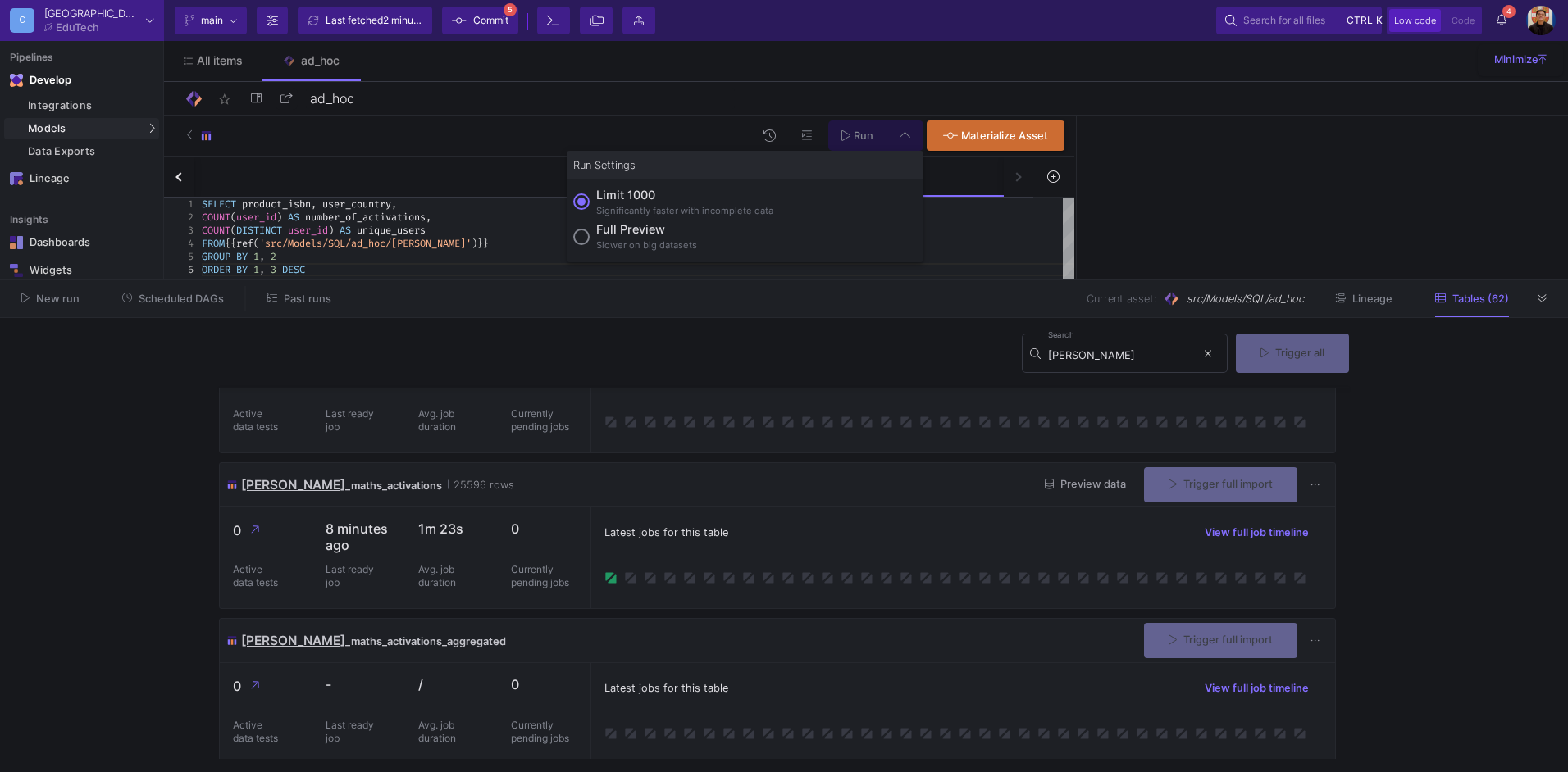
click at [636, 222] on div "Full preview" at bounding box center [646, 230] width 101 height 18
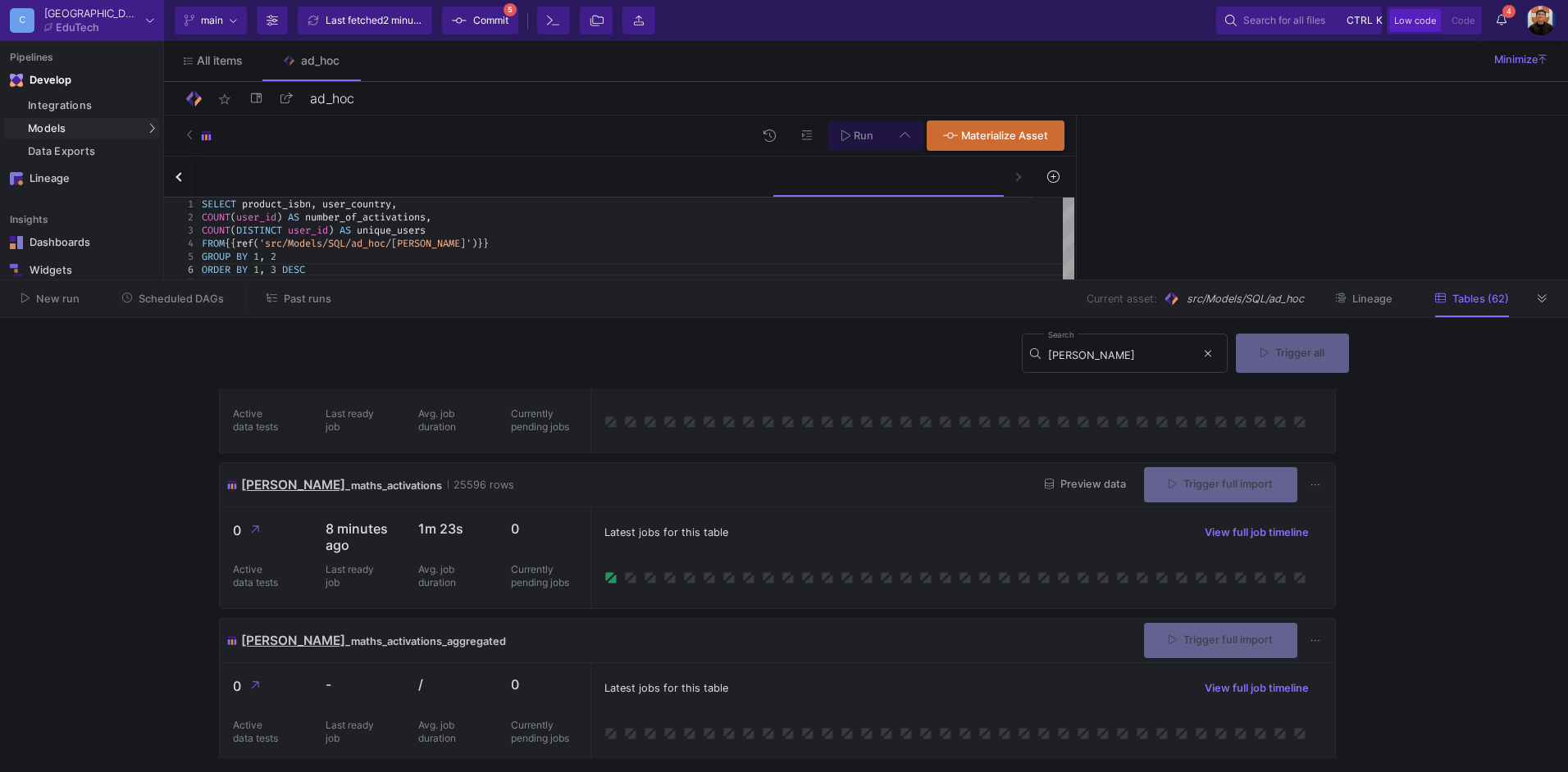
click at [590, 229] on input "Full preview Slower on big datasets" at bounding box center [581, 237] width 16 height 16
radio input "true"
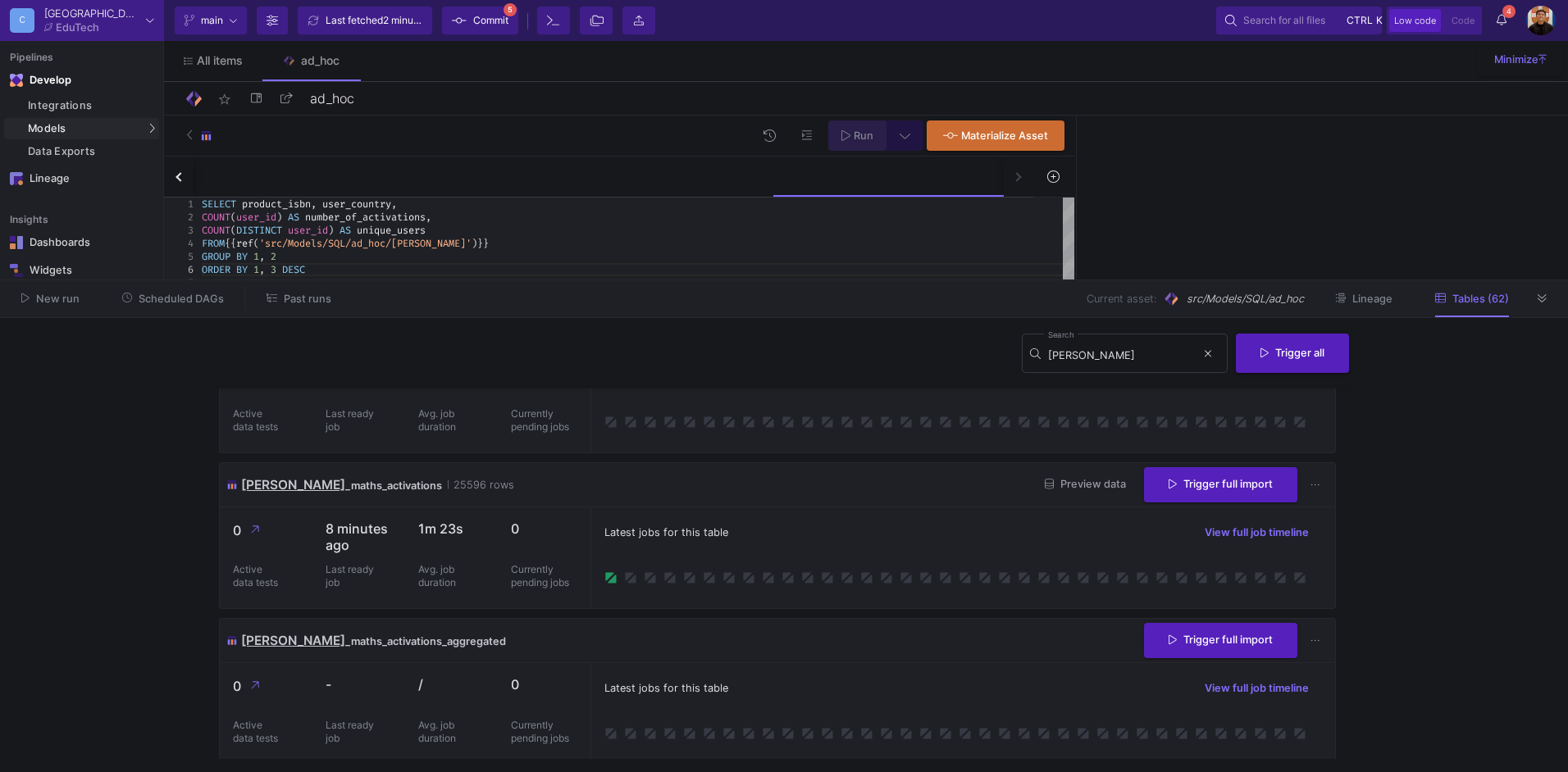
click at [849, 138] on icon at bounding box center [846, 135] width 9 height 12
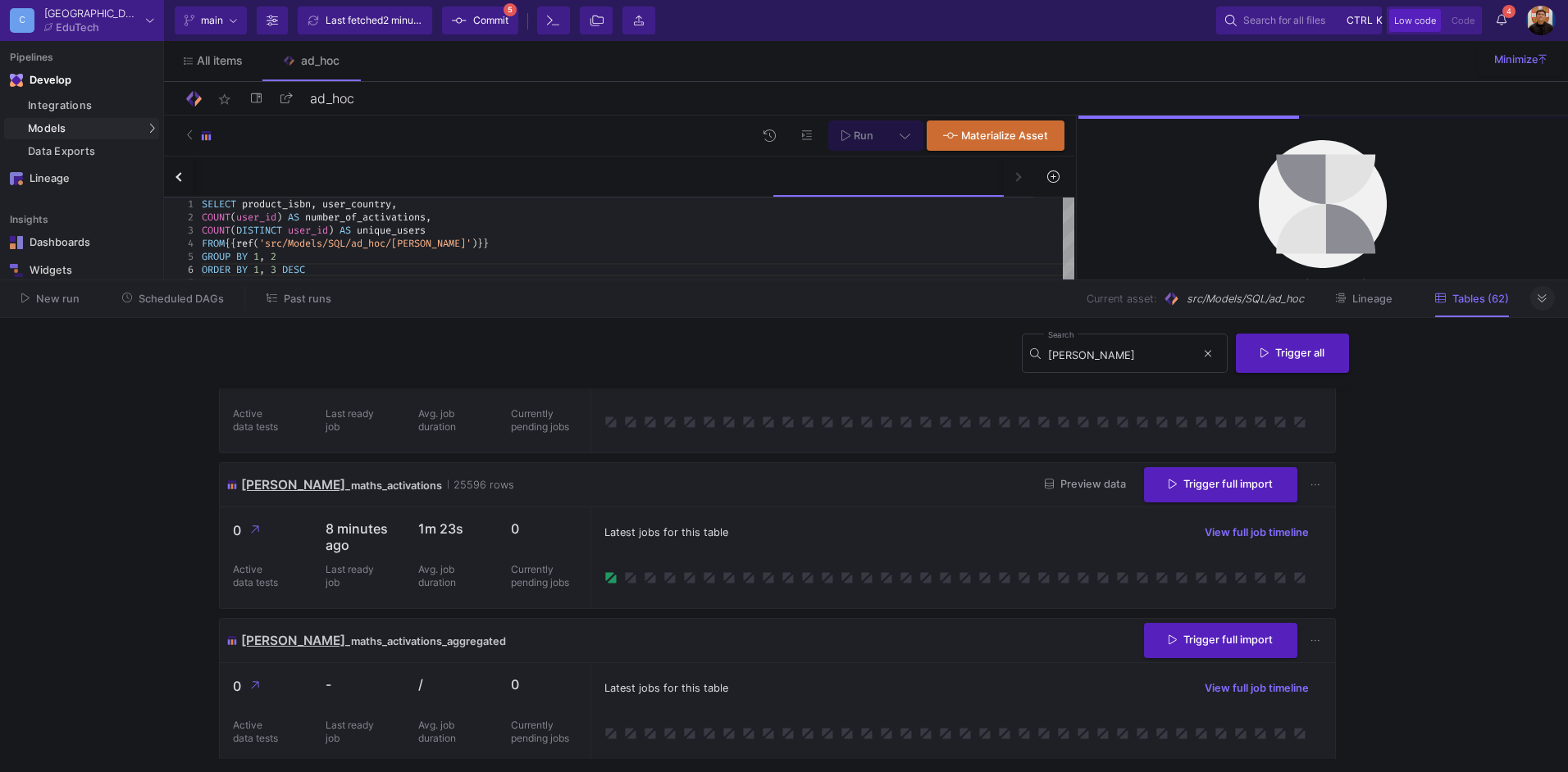
click at [1551, 303] on button at bounding box center [1543, 298] width 25 height 25
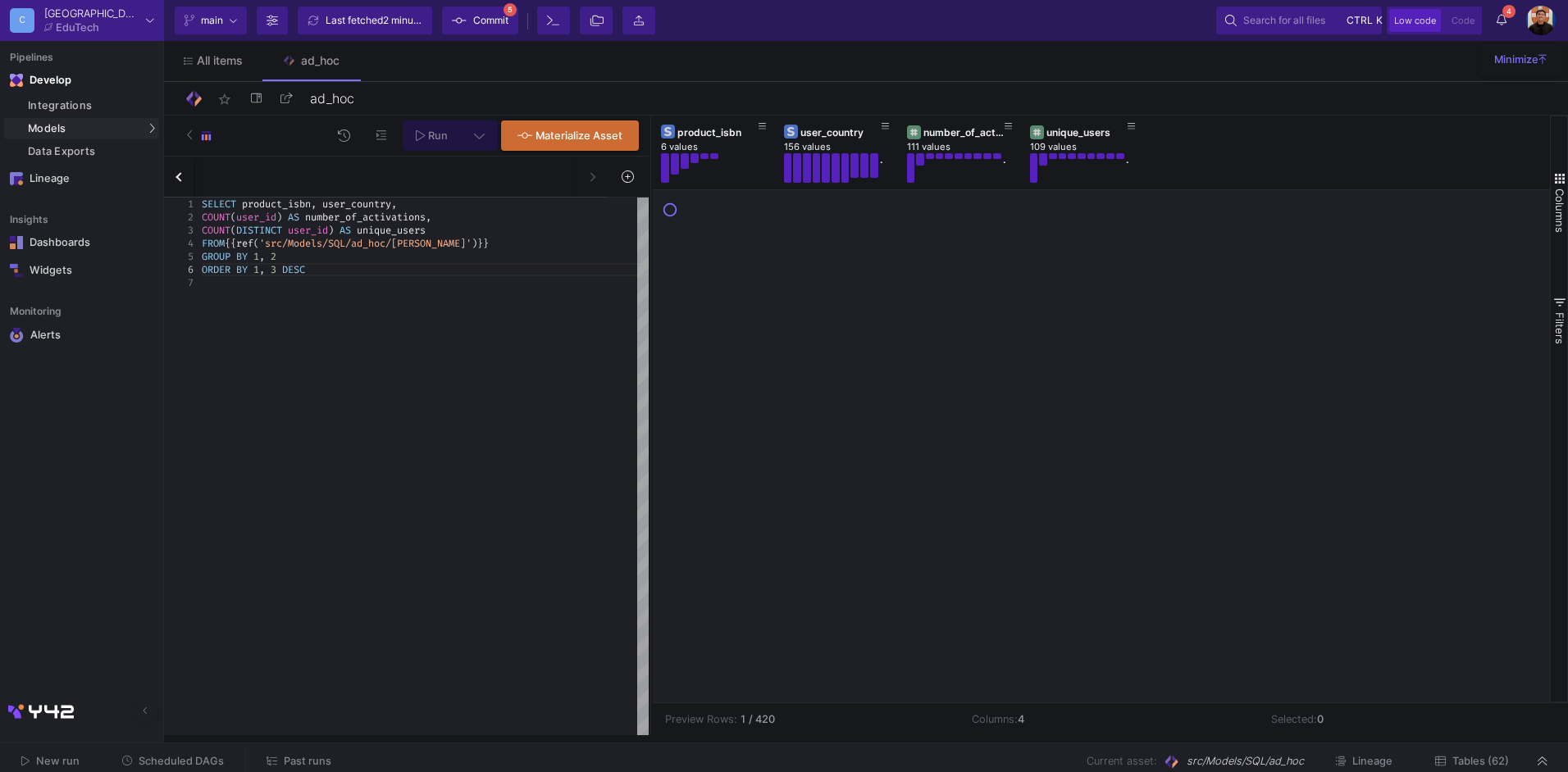
drag, startPoint x: 1077, startPoint y: 295, endPoint x: 651, endPoint y: 319, distance: 426.7
click at [651, 319] on div at bounding box center [651, 425] width 4 height 620
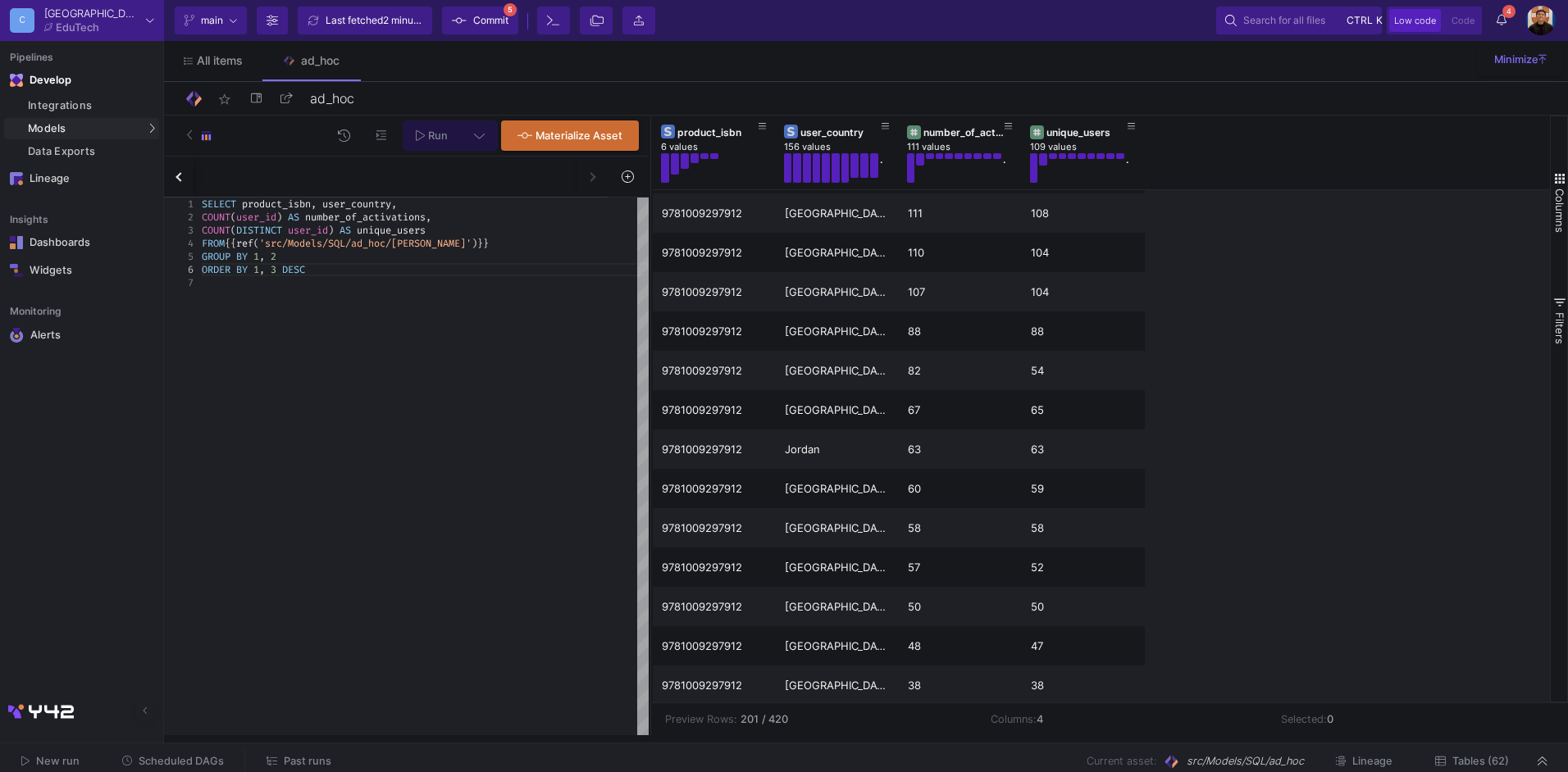
scroll to position [3789, 0]
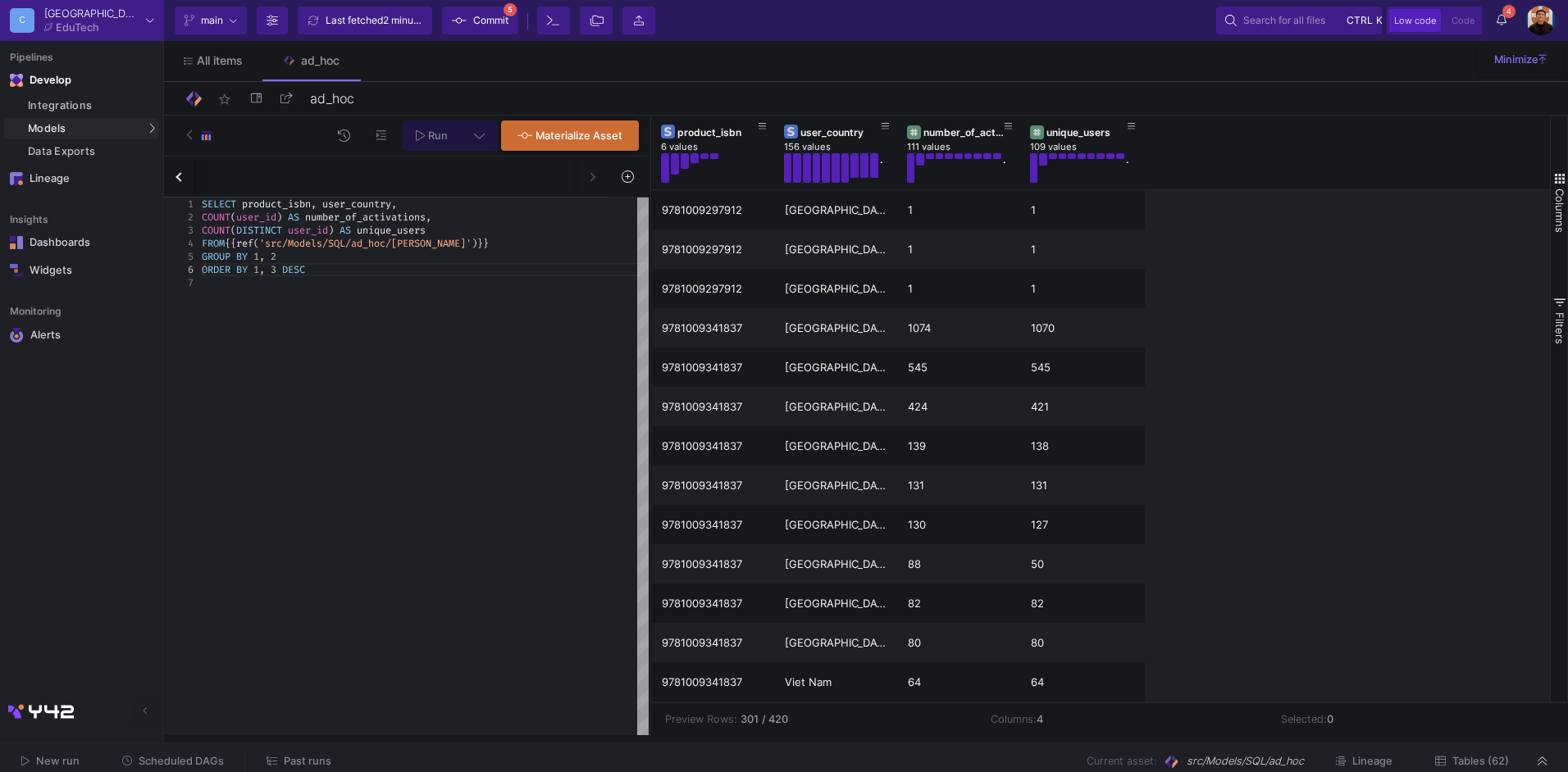
click at [493, 32] on button "Commit 5" at bounding box center [480, 20] width 76 height 28
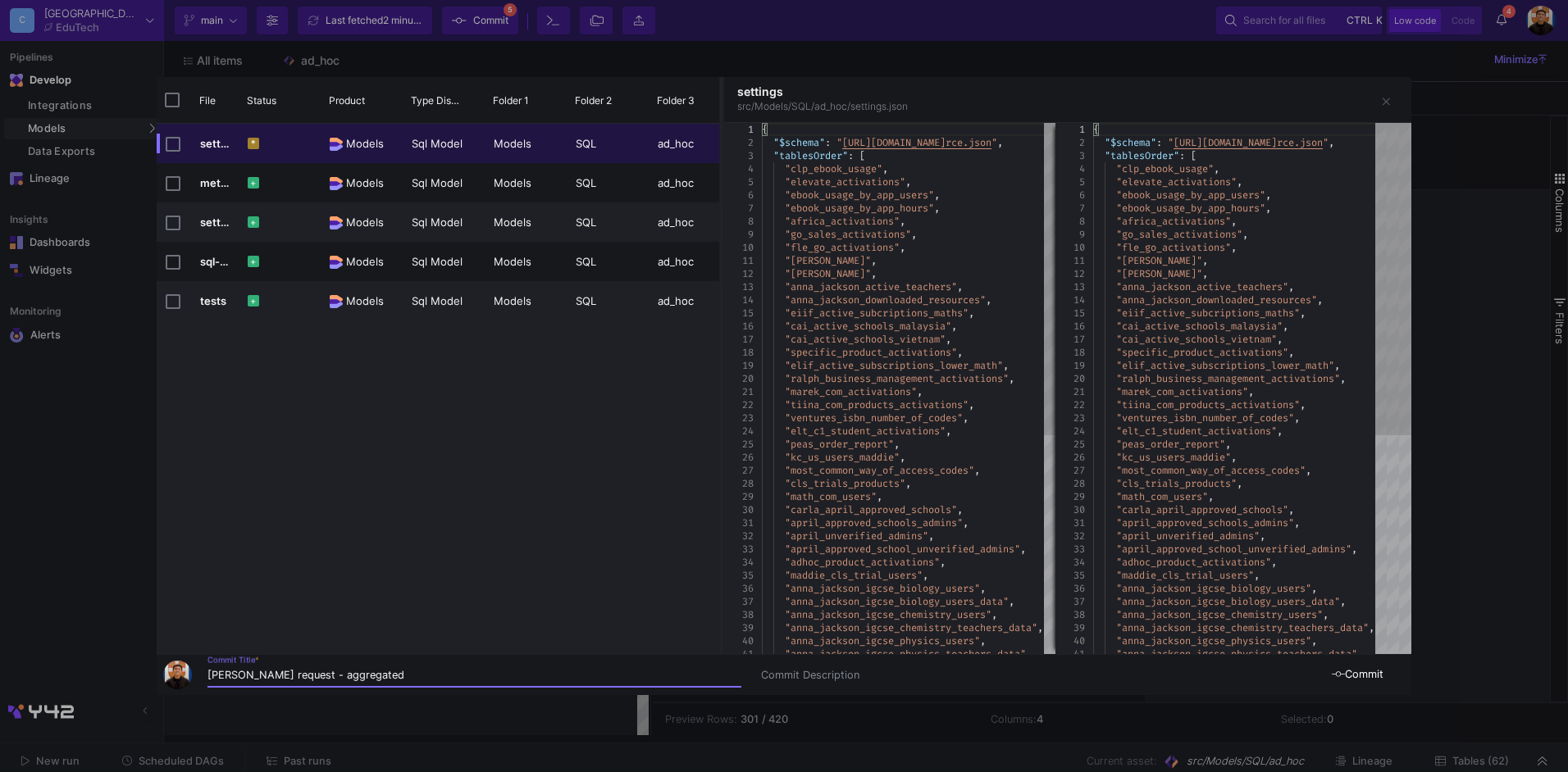
type input "Marek adhoc request - aggregated"
click at [1373, 669] on span "Commit" at bounding box center [1358, 675] width 52 height 13
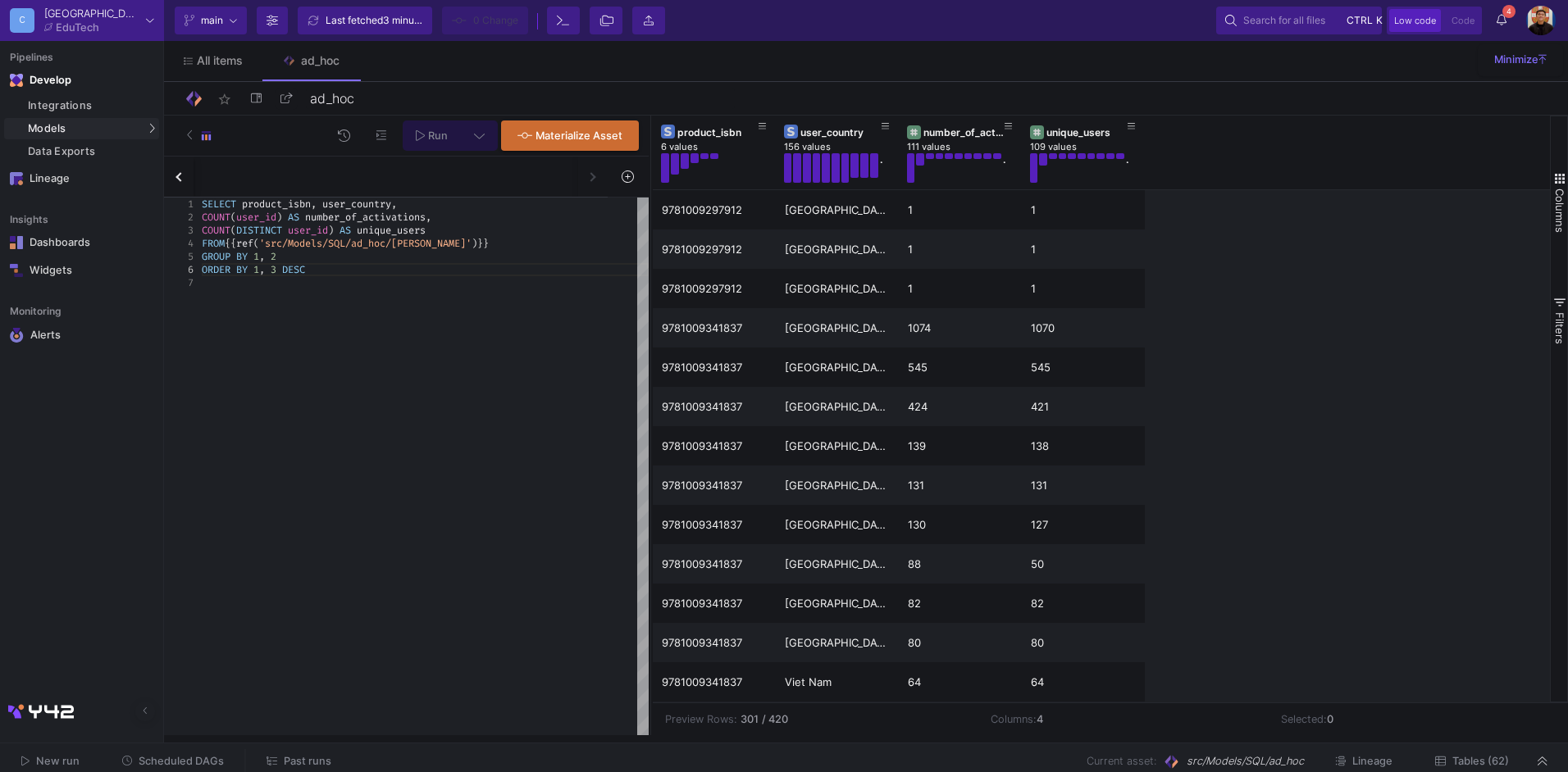
click at [1466, 748] on div "New run Scheduled DAGs Past runs Current asset: src/Models/SQL/ad_hoc Lineage T…" at bounding box center [784, 761] width 1568 height 37
click at [1477, 753] on button "Tables (62)" at bounding box center [1472, 762] width 114 height 25
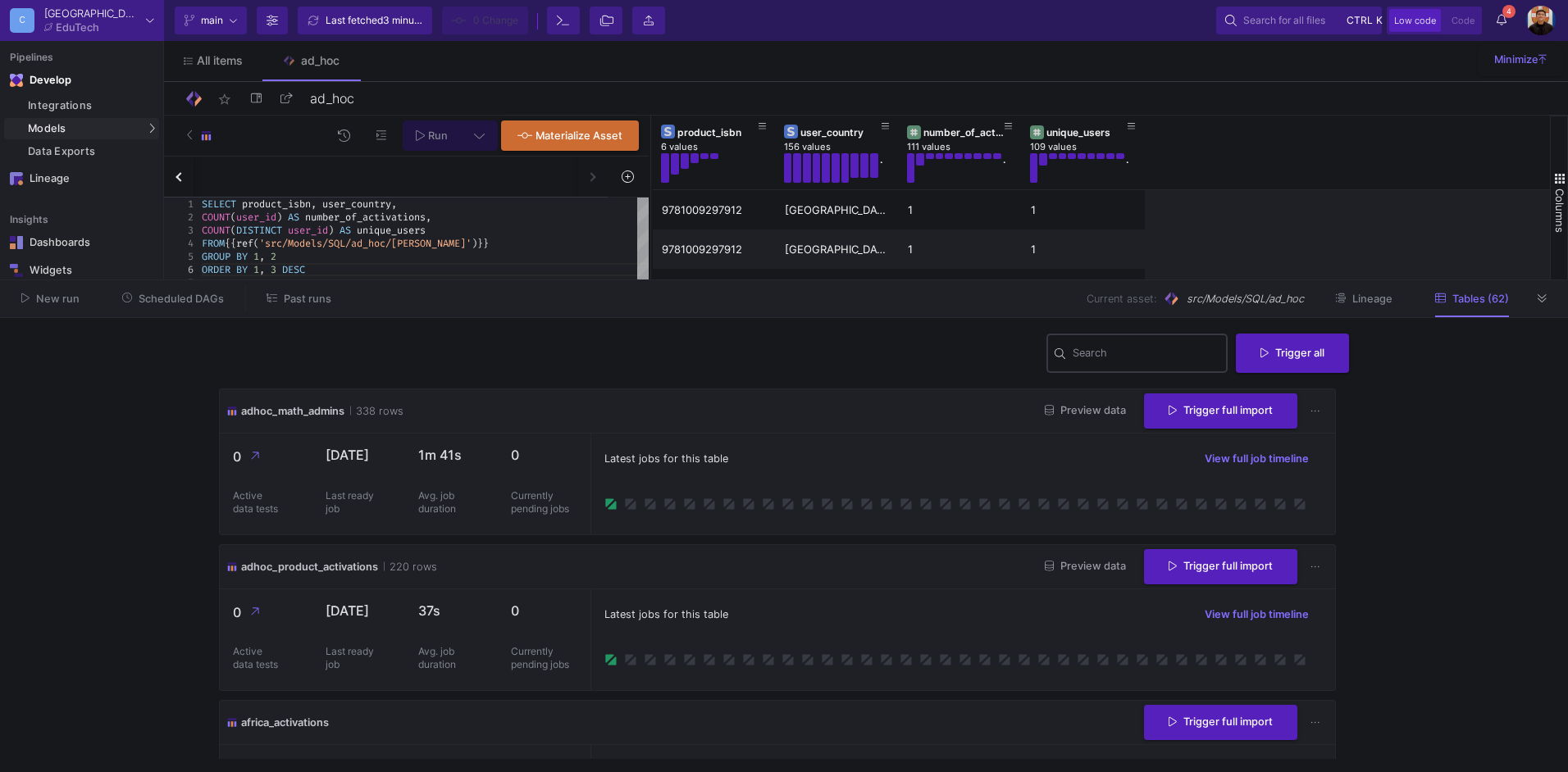
click at [1140, 361] on input "Search" at bounding box center [1146, 356] width 148 height 13
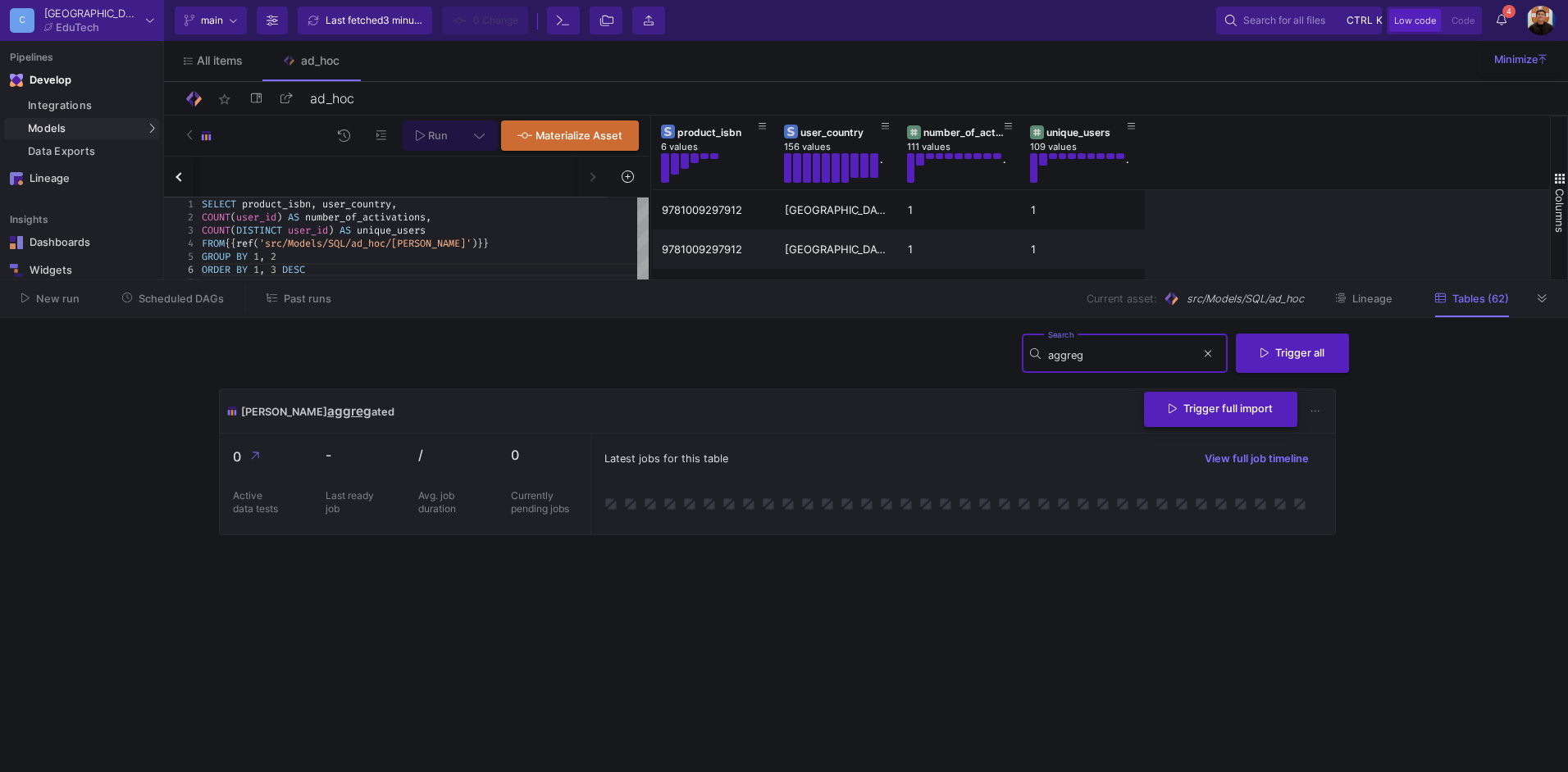
type input "aggreg"
click at [1241, 410] on span "Trigger full import" at bounding box center [1220, 408] width 105 height 13
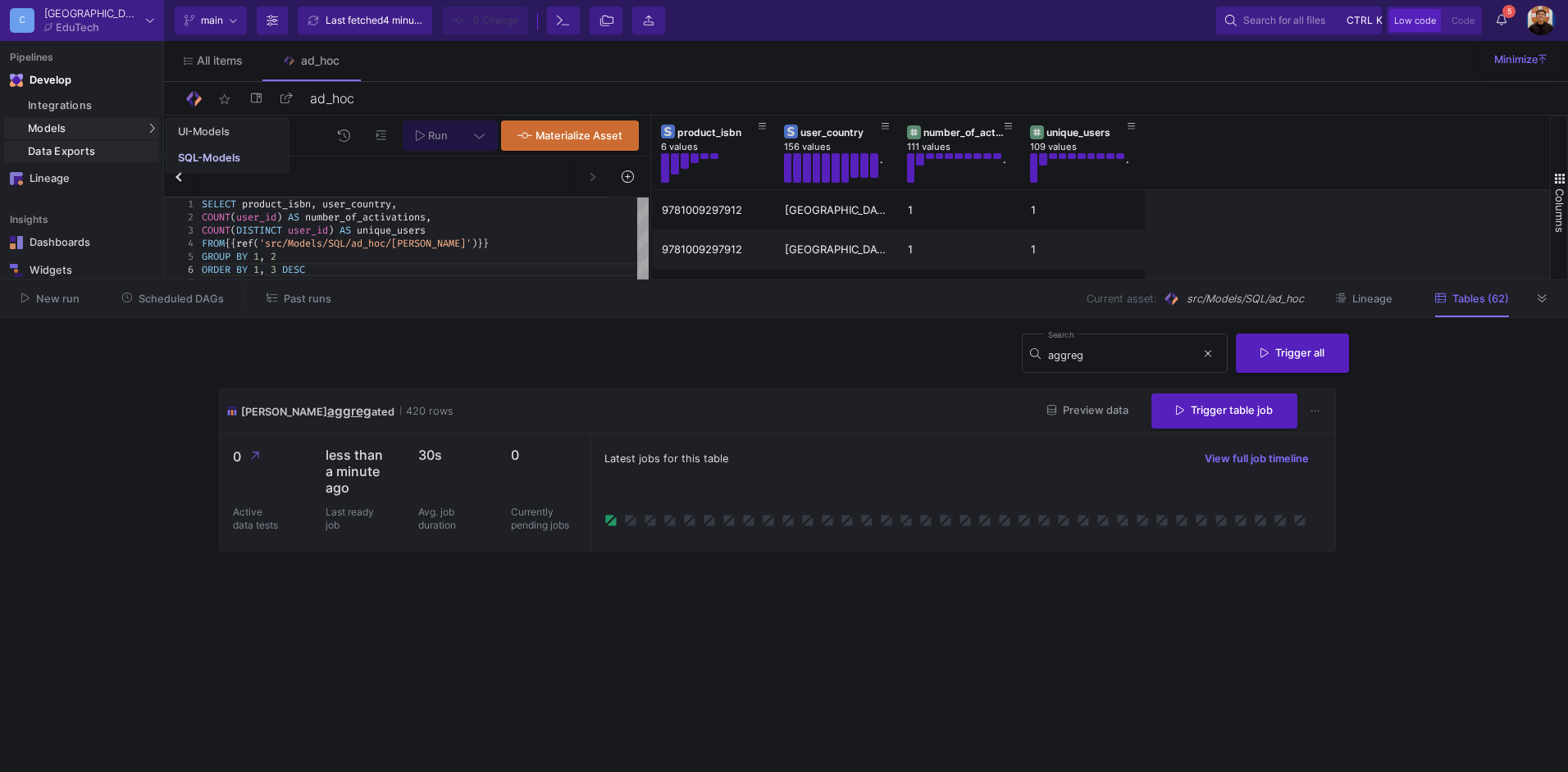
click at [76, 154] on div "Data Exports" at bounding box center [91, 151] width 127 height 13
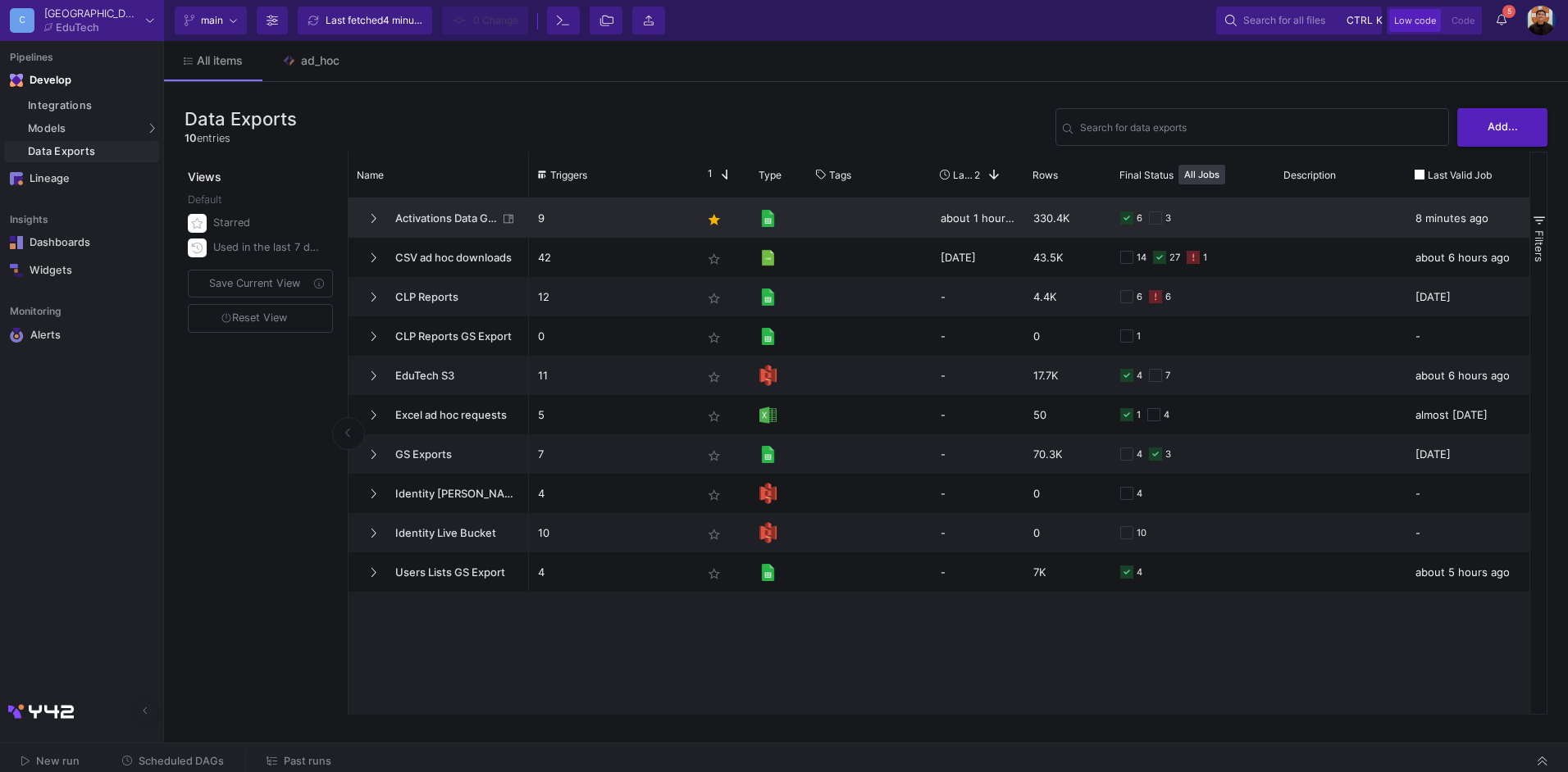
click at [434, 222] on span "Activations Data GS Exports" at bounding box center [442, 218] width 113 height 38
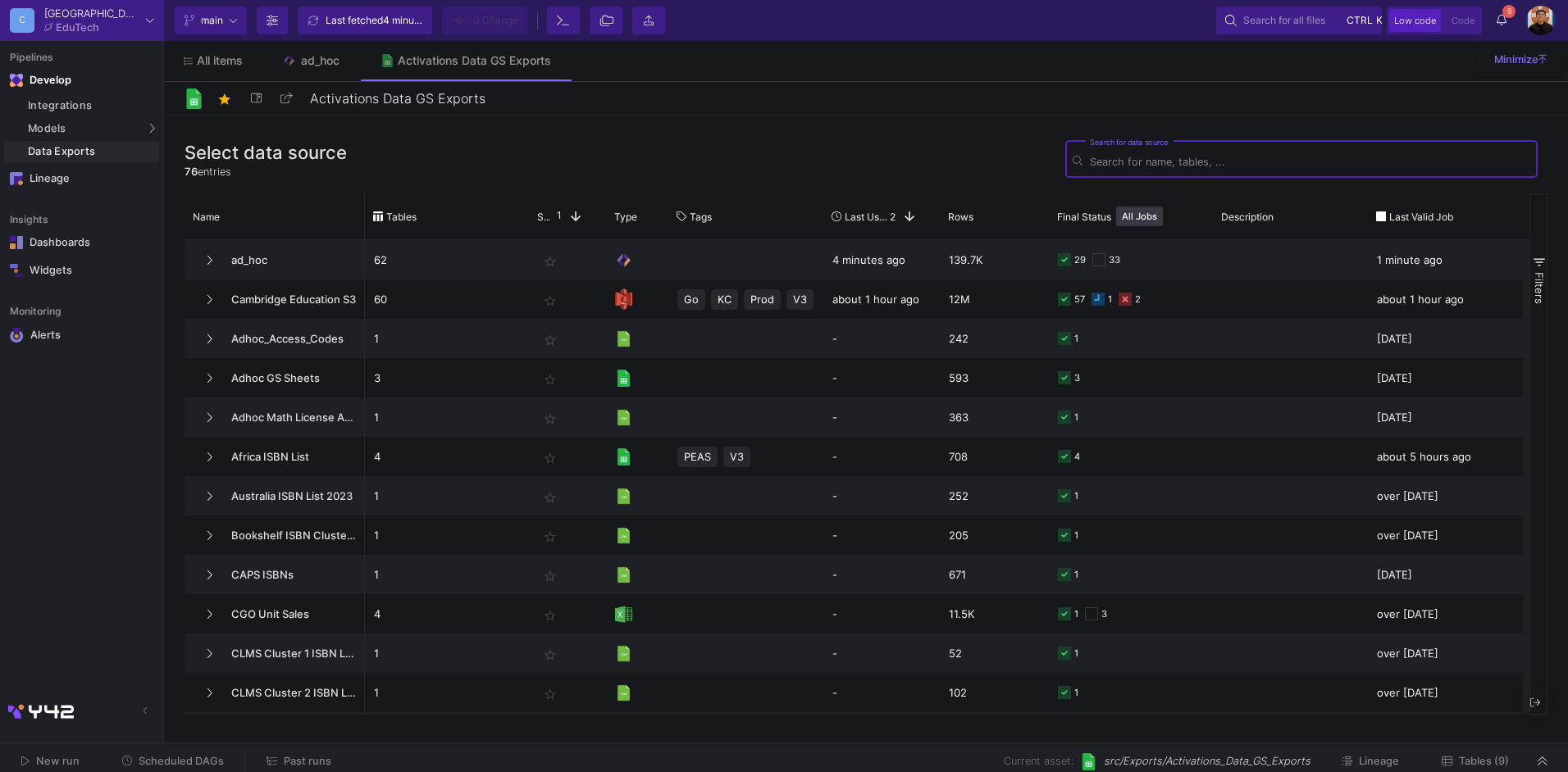
click at [83, 154] on div "Data Exports" at bounding box center [91, 151] width 127 height 13
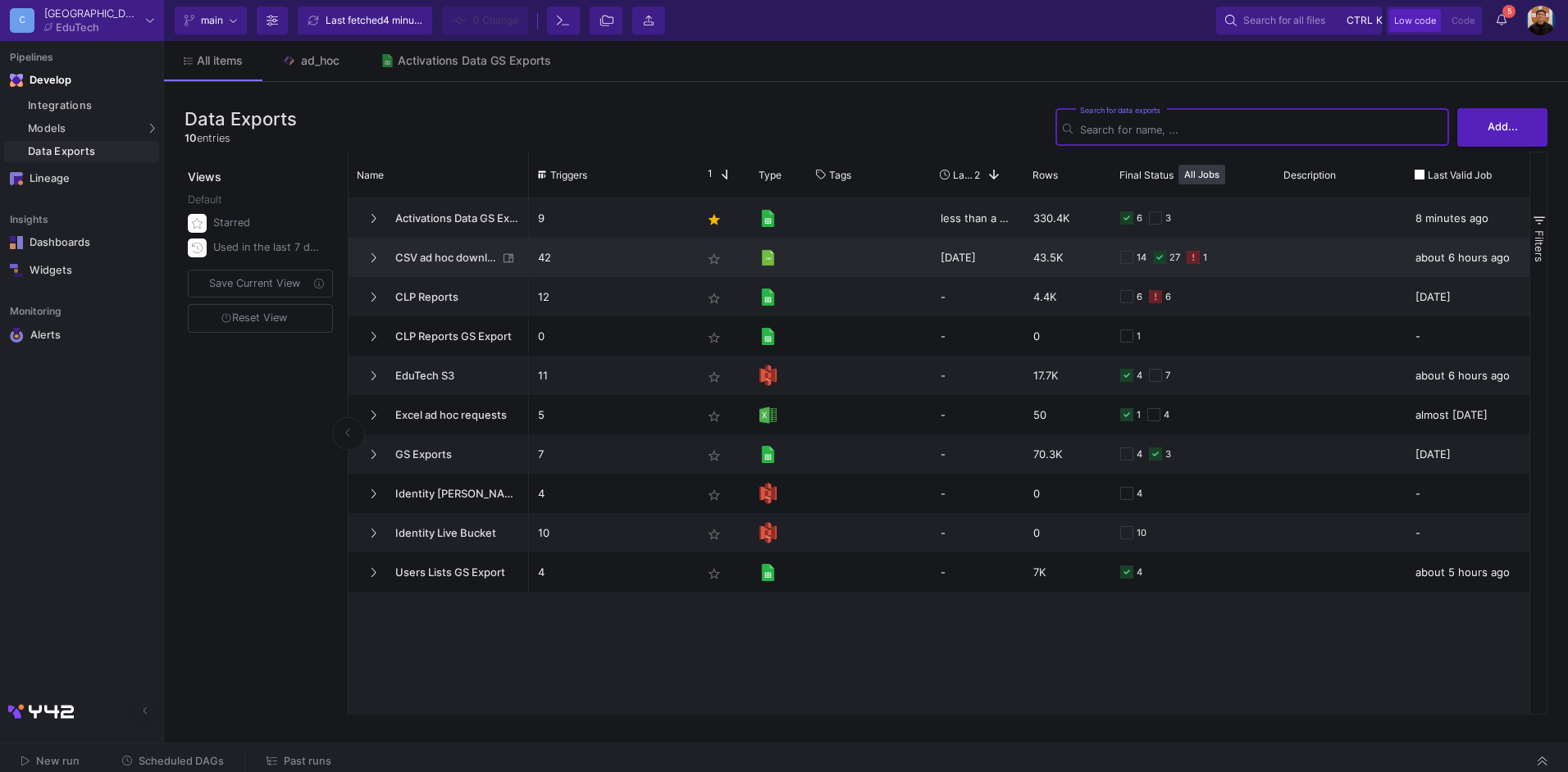
click at [443, 258] on span "CSV ad hoc downloads" at bounding box center [442, 257] width 113 height 38
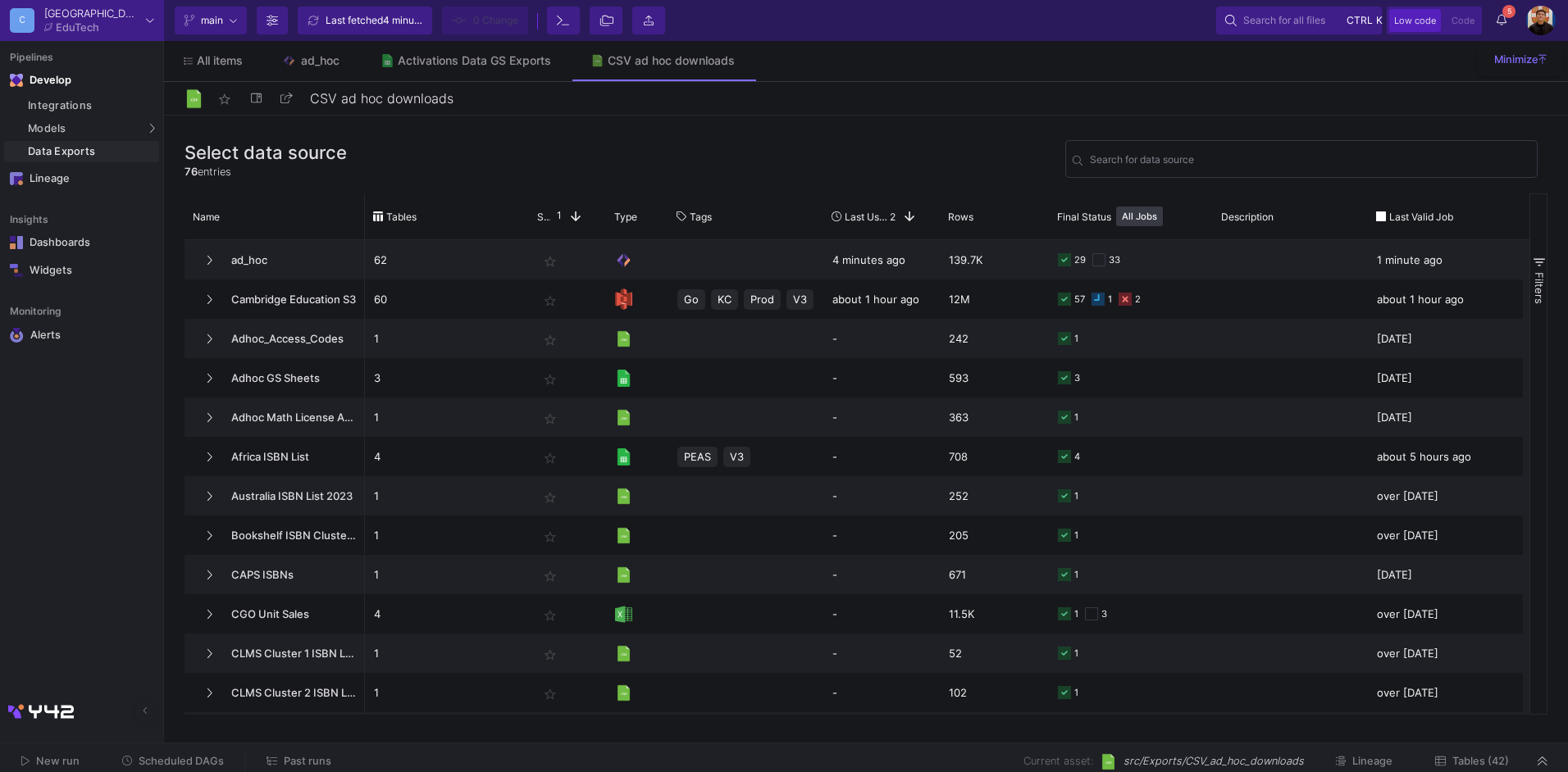
click at [70, 139] on div "Integrations Models Models UI-Models SQL-Models Data Exports" at bounding box center [81, 129] width 164 height 71
click at [70, 162] on link "Data Exports" at bounding box center [81, 152] width 155 height 21
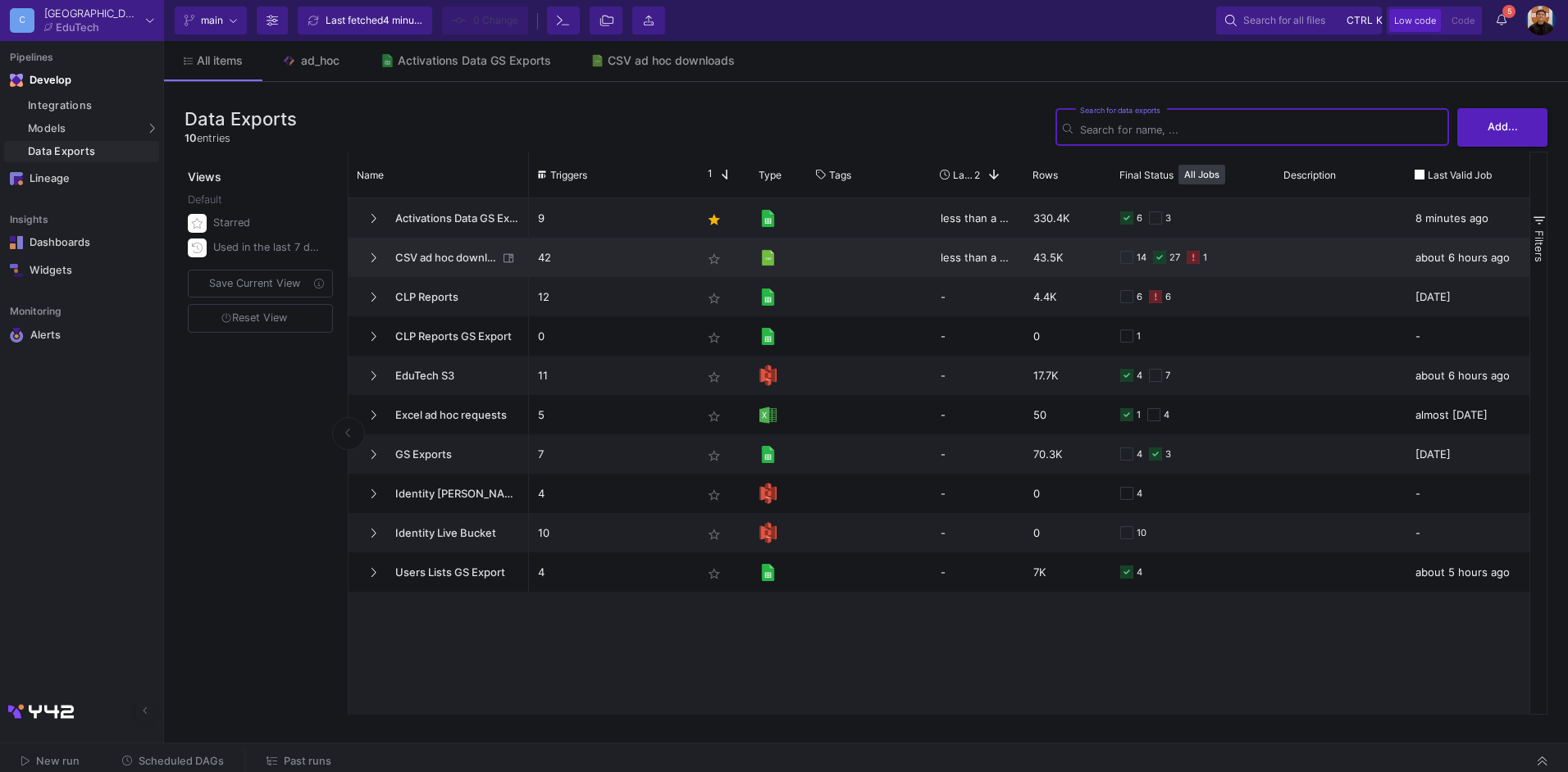
click at [449, 273] on span "CSV ad hoc downloads" at bounding box center [442, 257] width 113 height 38
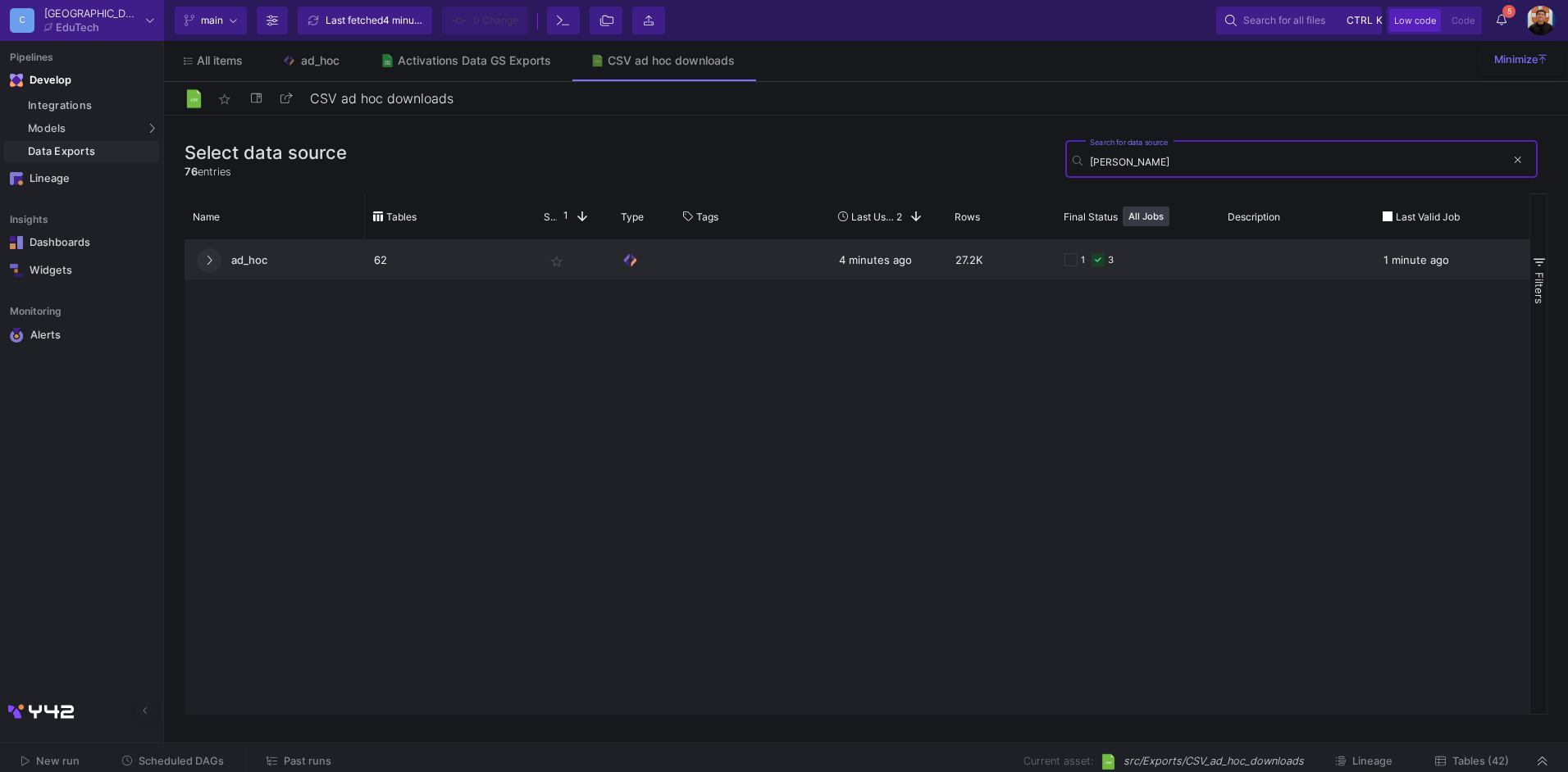
type input "marek"
click at [214, 262] on button at bounding box center [209, 261] width 25 height 25
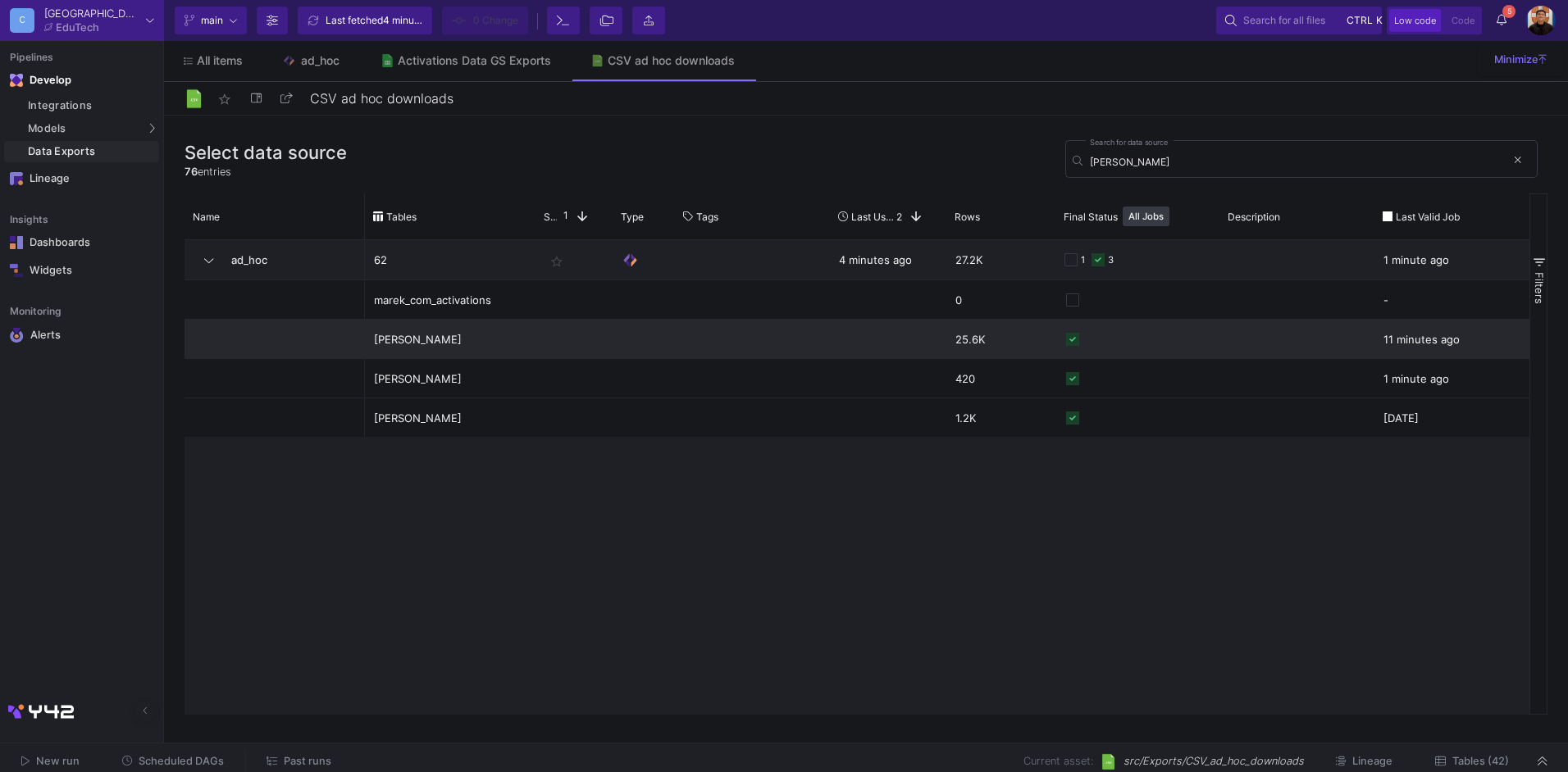
click at [459, 343] on div "marek_maths_activations" at bounding box center [450, 340] width 153 height 38
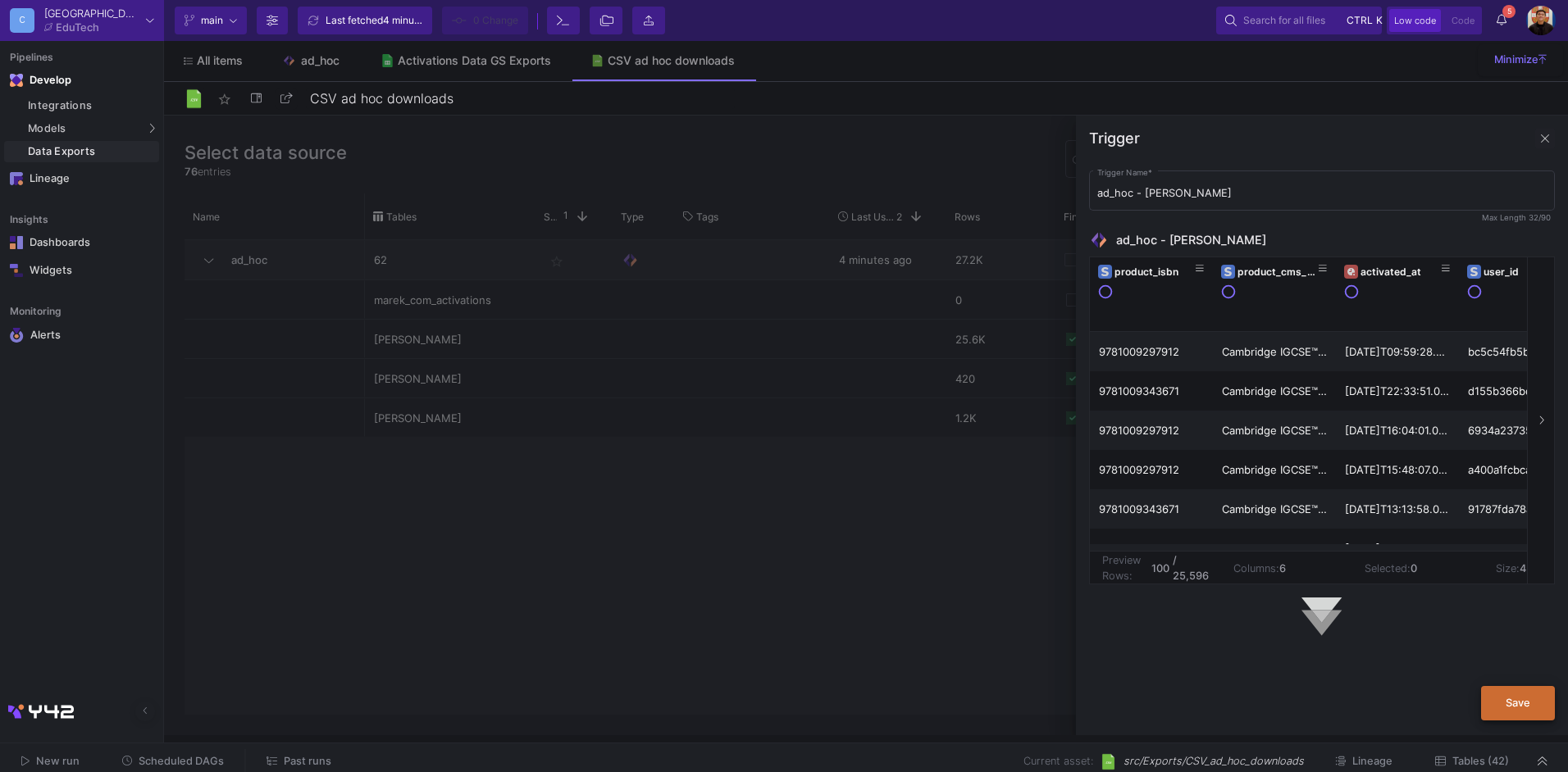
click at [1515, 708] on span "Save" at bounding box center [1518, 703] width 25 height 13
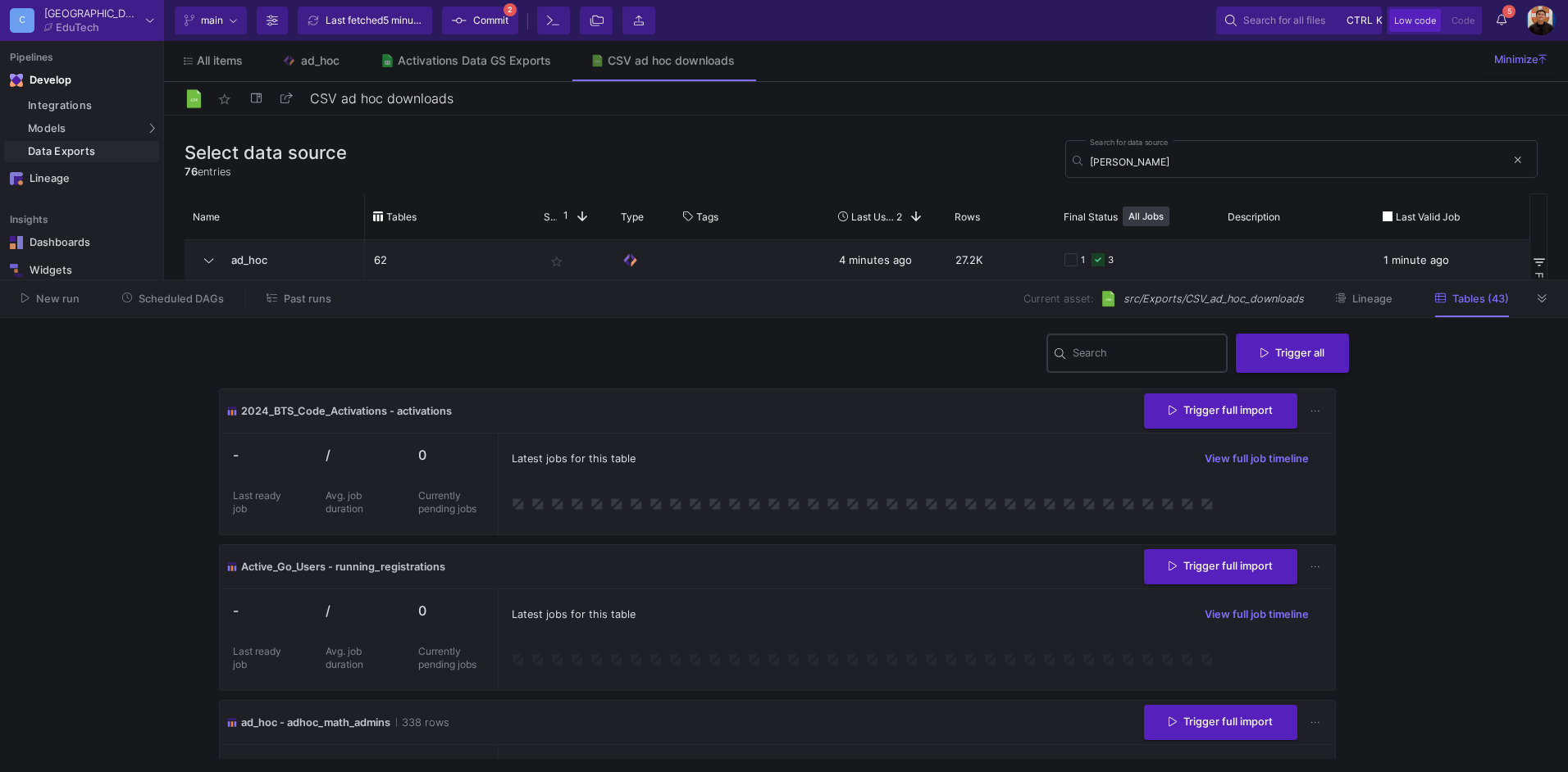
click at [1115, 352] on input "Search" at bounding box center [1146, 356] width 148 height 13
type input "marek"
click at [1546, 296] on icon at bounding box center [1542, 298] width 9 height 8
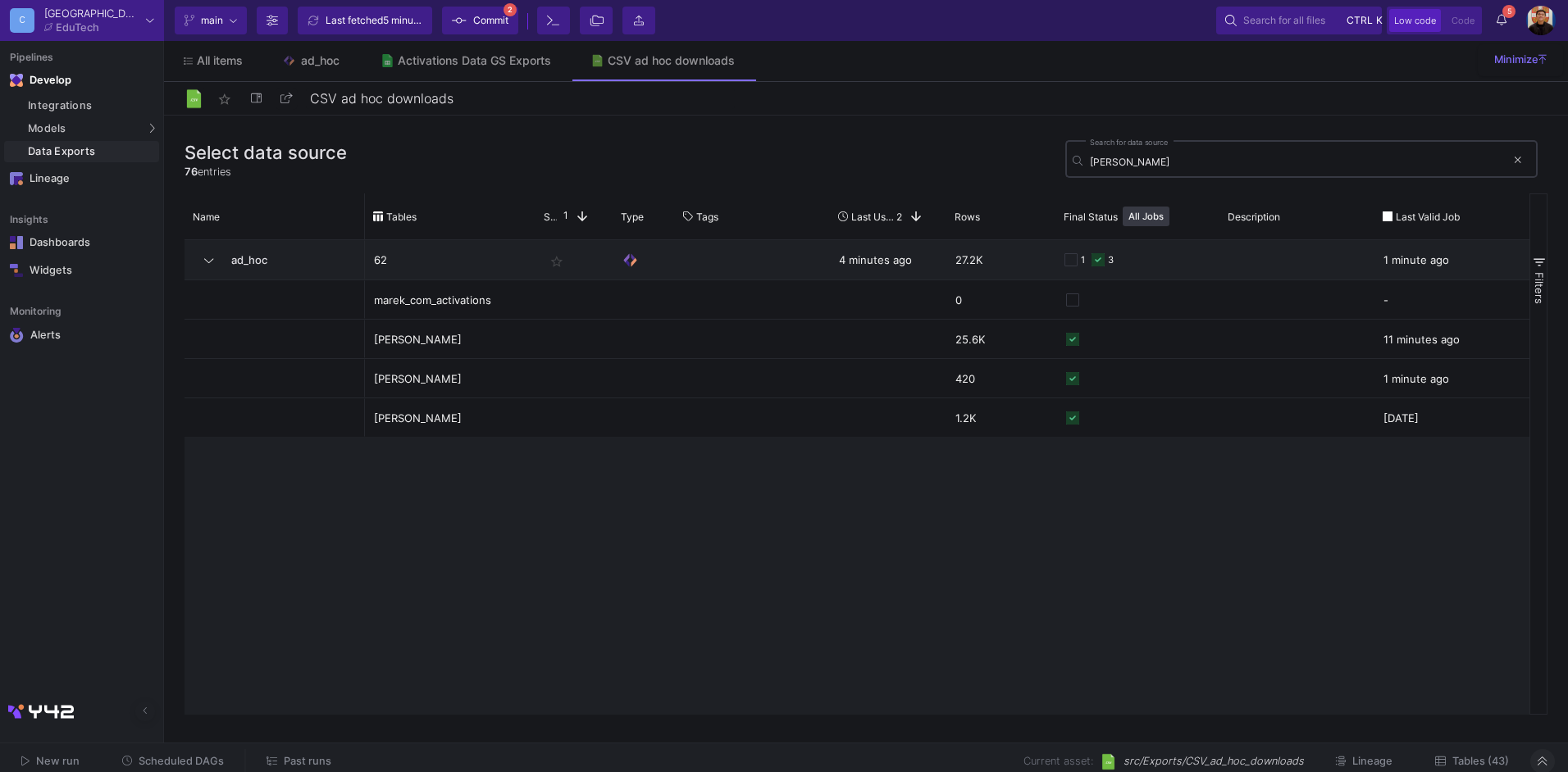
click at [1186, 161] on input "marek" at bounding box center [1297, 162] width 416 height 13
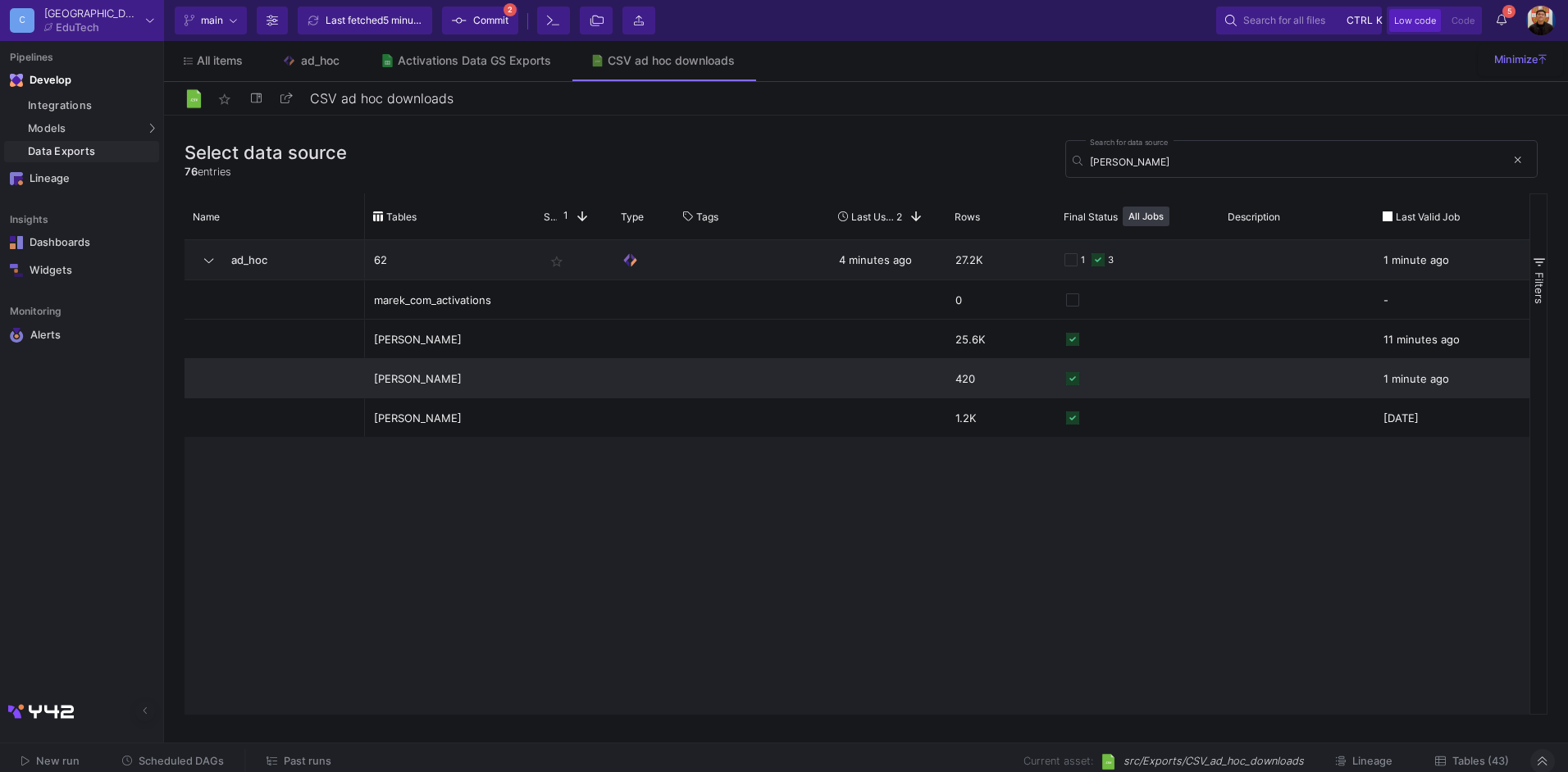
click at [550, 389] on div at bounding box center [574, 378] width 77 height 38
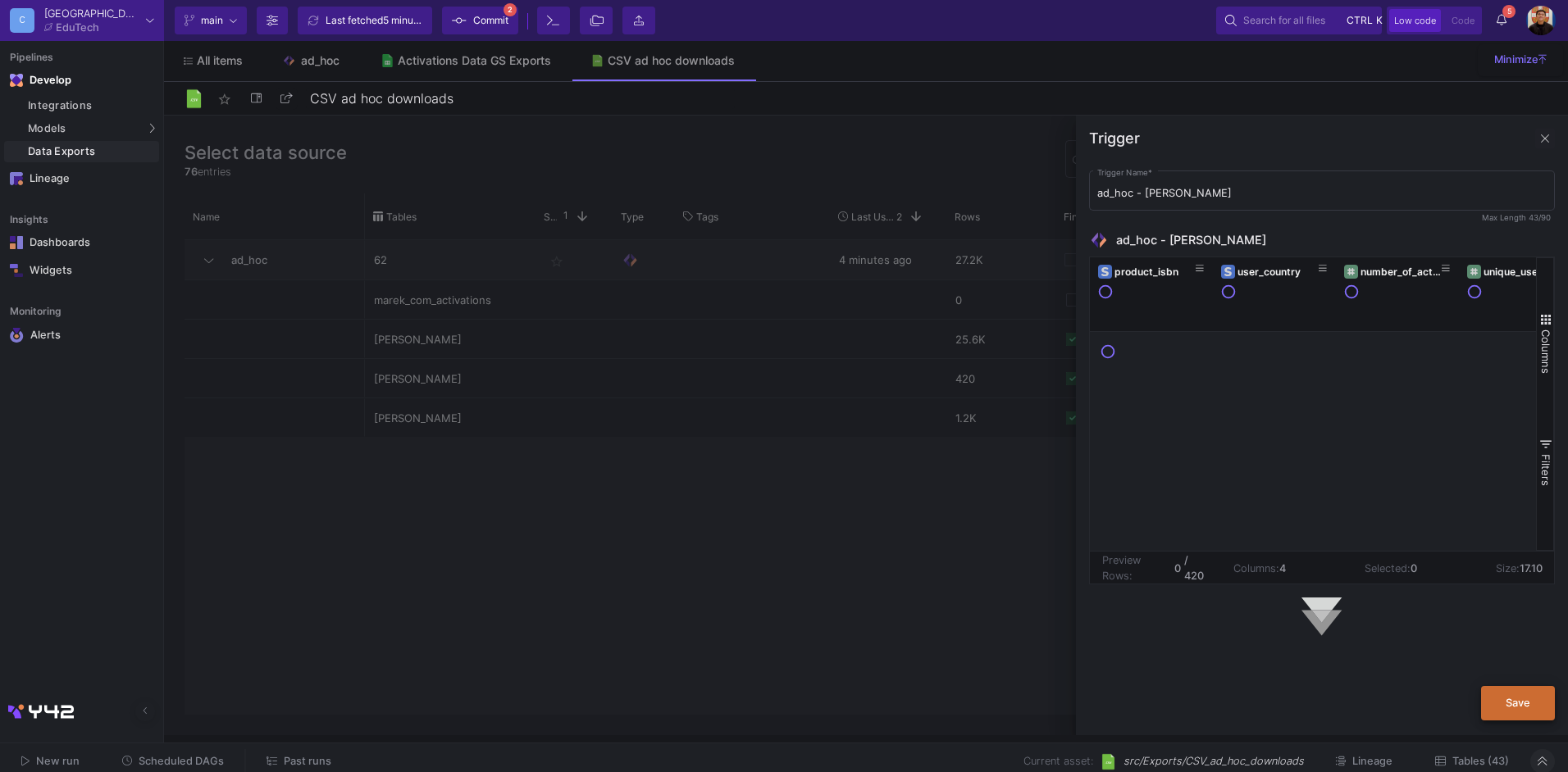
click at [1511, 704] on span "Save" at bounding box center [1518, 703] width 25 height 13
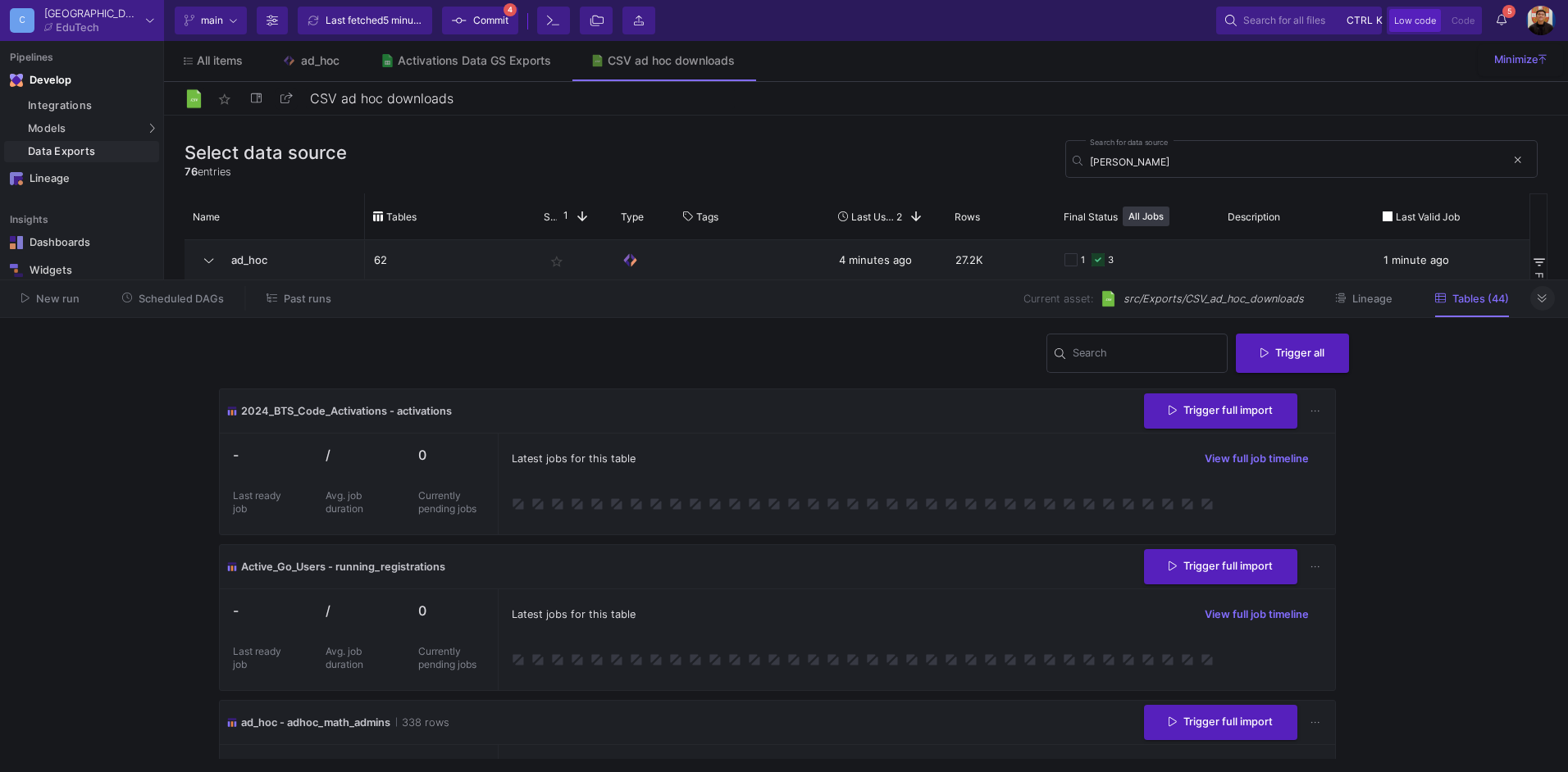
click at [486, 22] on span "Commit" at bounding box center [490, 21] width 35 height 25
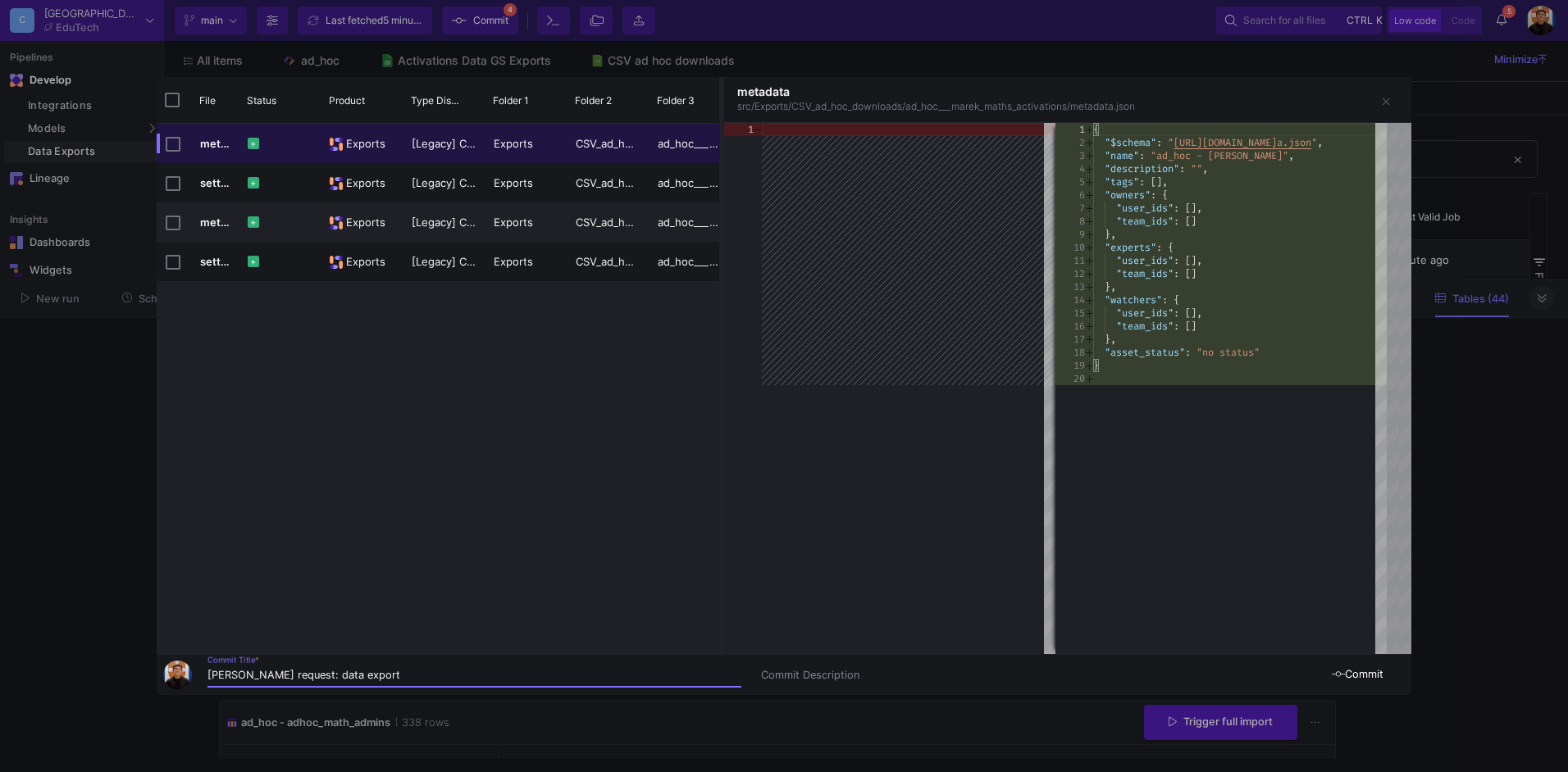
type input "Marek adhoc request: data export"
click at [1356, 677] on span "Commit" at bounding box center [1358, 675] width 52 height 13
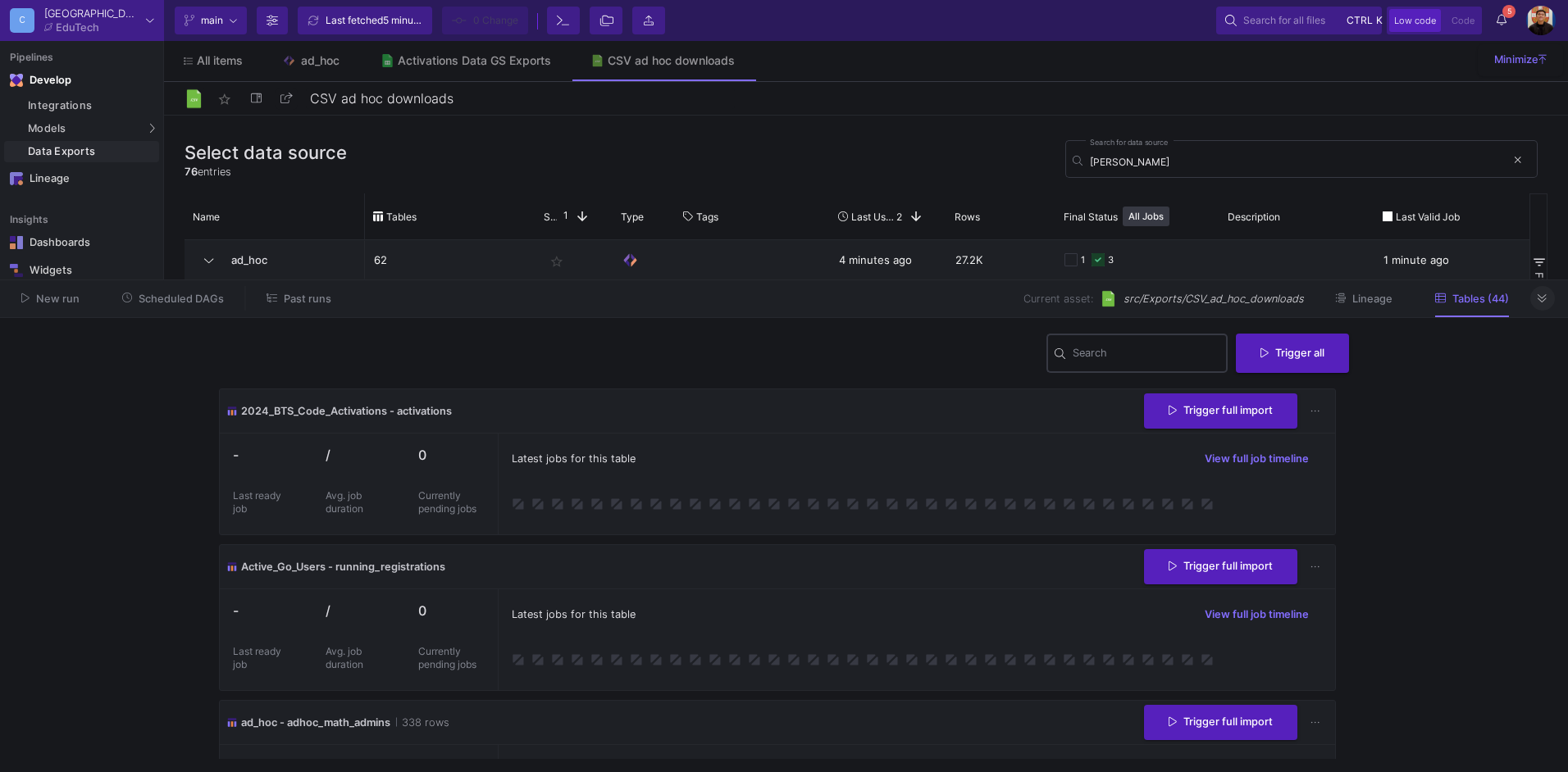
click at [1158, 353] on input "Search" at bounding box center [1146, 356] width 148 height 13
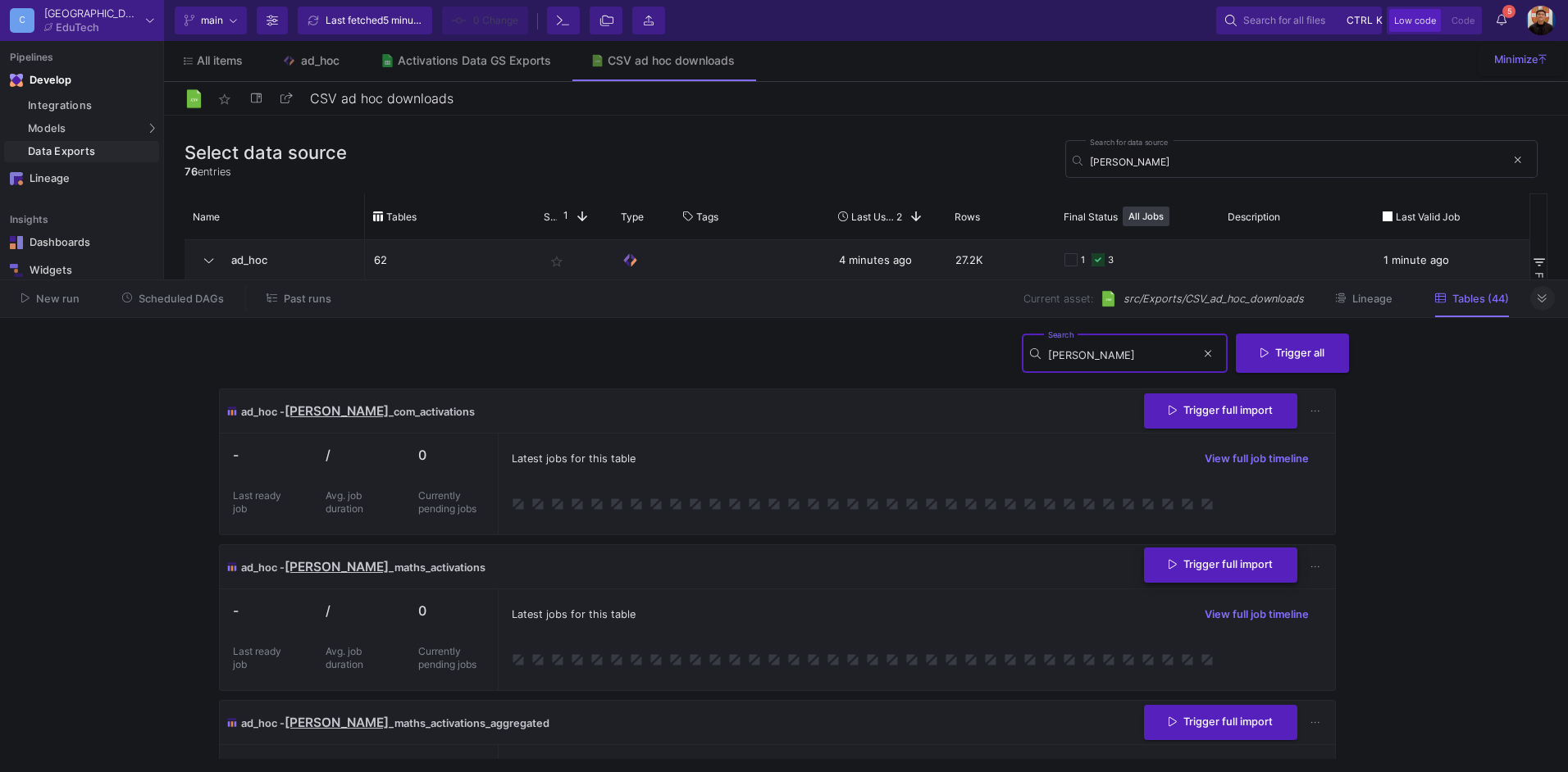
type input "marek"
click at [1183, 557] on button "Trigger full import" at bounding box center [1221, 565] width 154 height 35
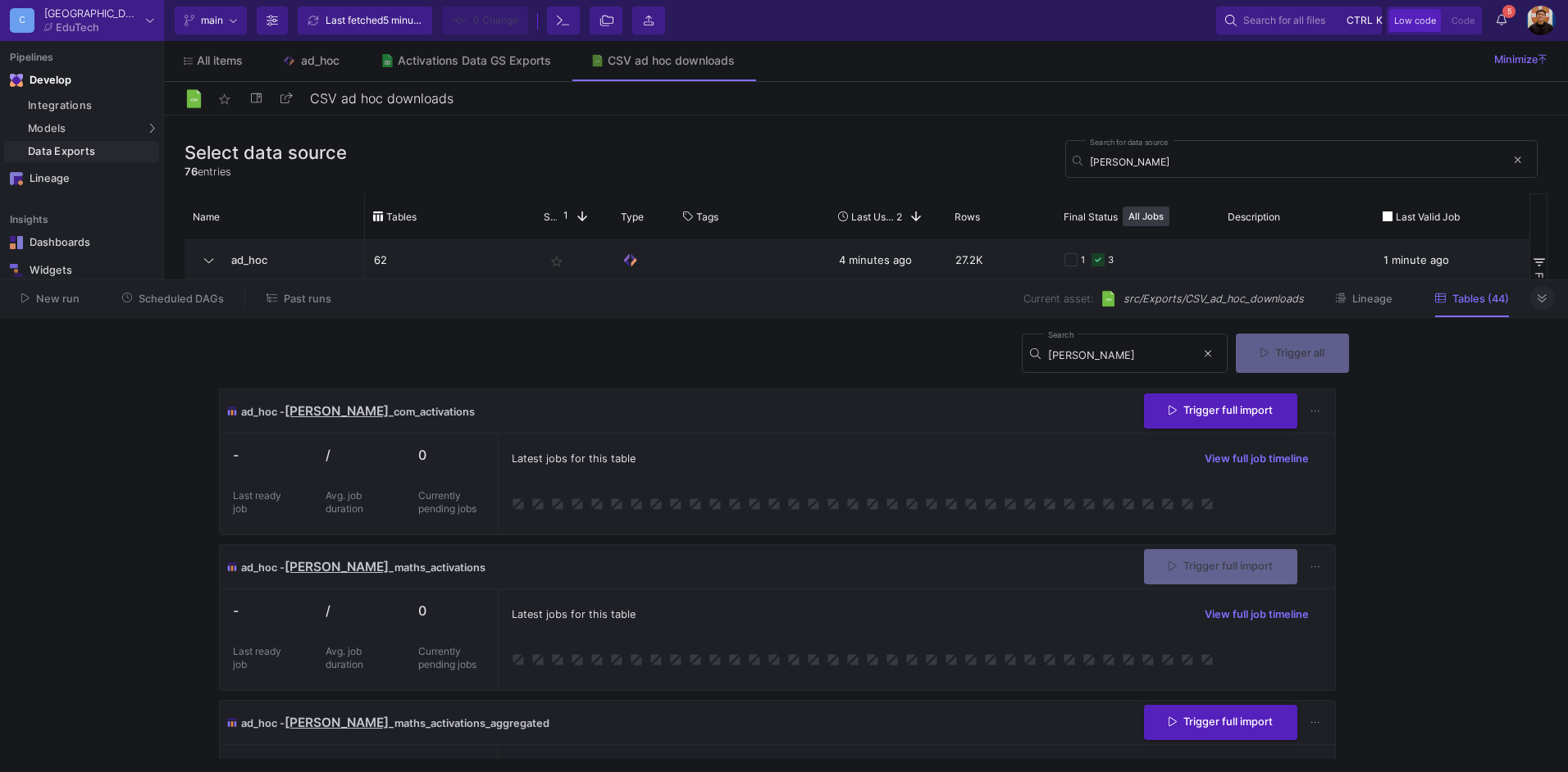
click at [1209, 728] on button "Trigger full import" at bounding box center [1221, 722] width 154 height 35
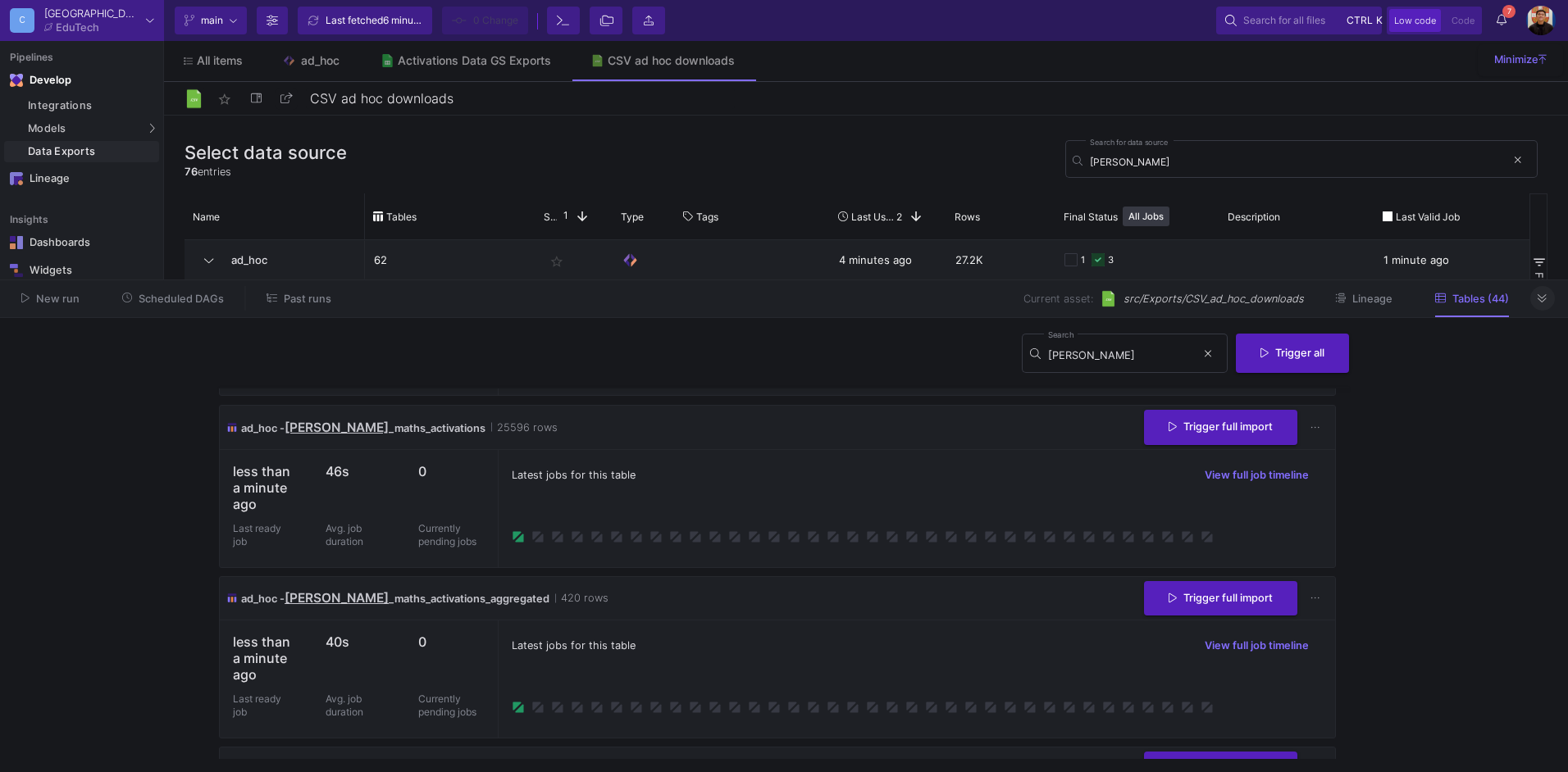
scroll to position [164, 0]
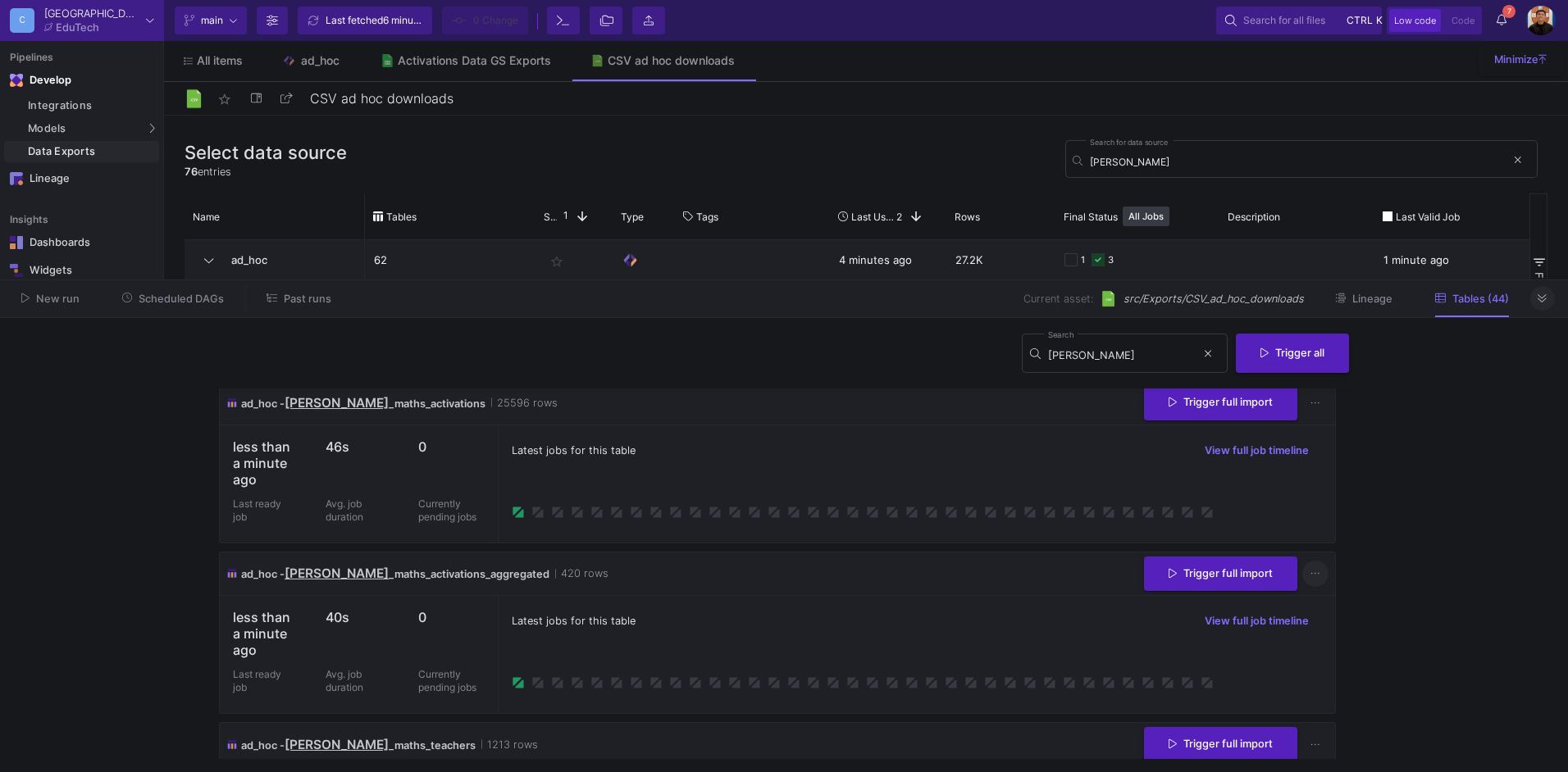
click at [1312, 569] on icon at bounding box center [1315, 575] width 9 height 11
click at [1346, 656] on link "Download CSV" at bounding box center [1359, 650] width 123 height 39
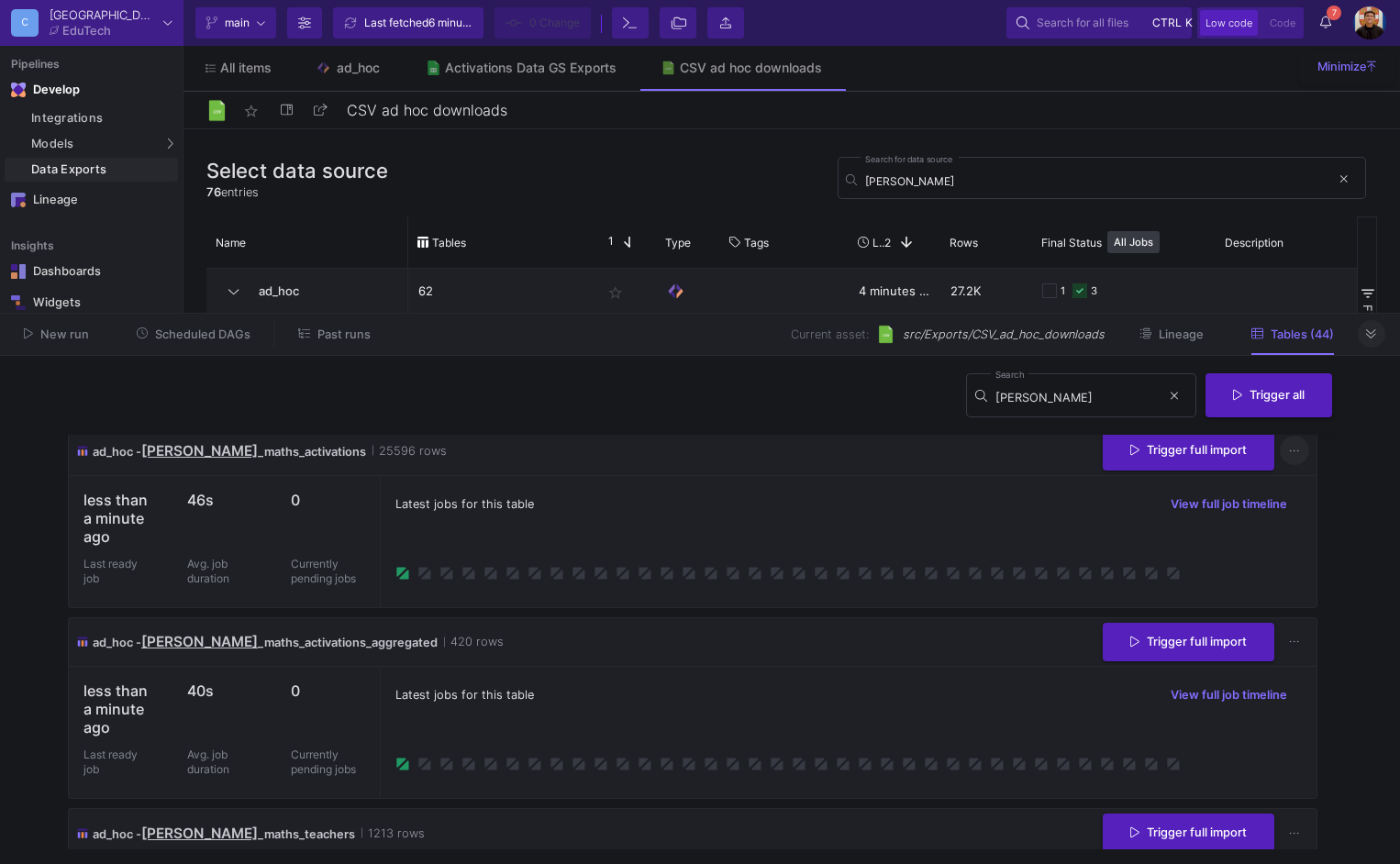
click at [1280, 452] on button at bounding box center [1294, 451] width 29 height 29
click at [1276, 550] on link "Download CSV" at bounding box center [1232, 538] width 138 height 44
click at [772, 558] on div "Latest jobs for this table View full job timeline" at bounding box center [848, 541] width 937 height 131
